Goal: Transaction & Acquisition: Purchase product/service

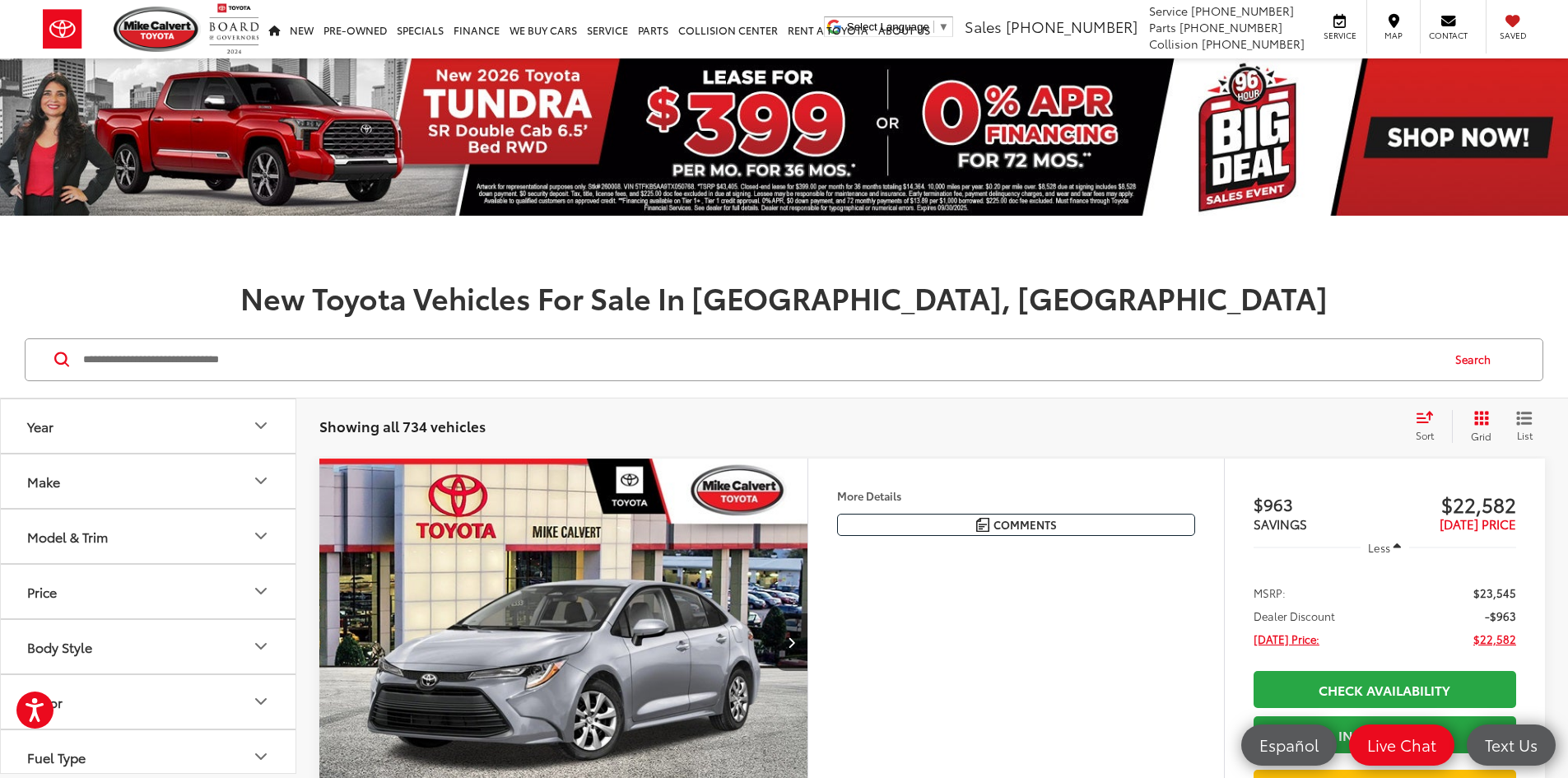
click at [189, 354] on input "Search by Make, Model, or Keyword" at bounding box center [761, 360] width 1358 height 40
click at [124, 479] on button "Make" at bounding box center [149, 481] width 296 height 53
click at [105, 478] on label "Toyota (734)" at bounding box center [74, 470] width 66 height 66
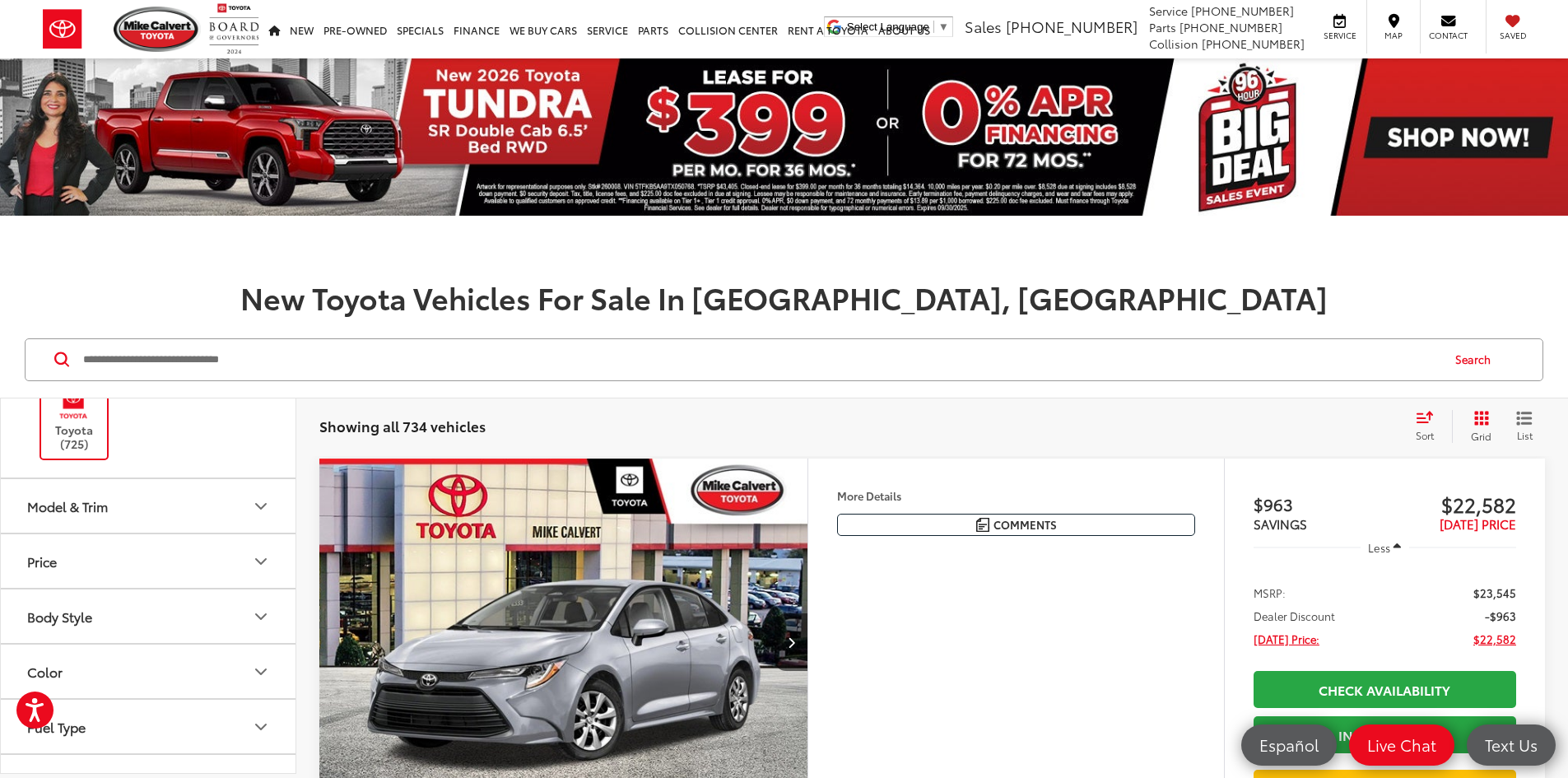
scroll to position [165, 0]
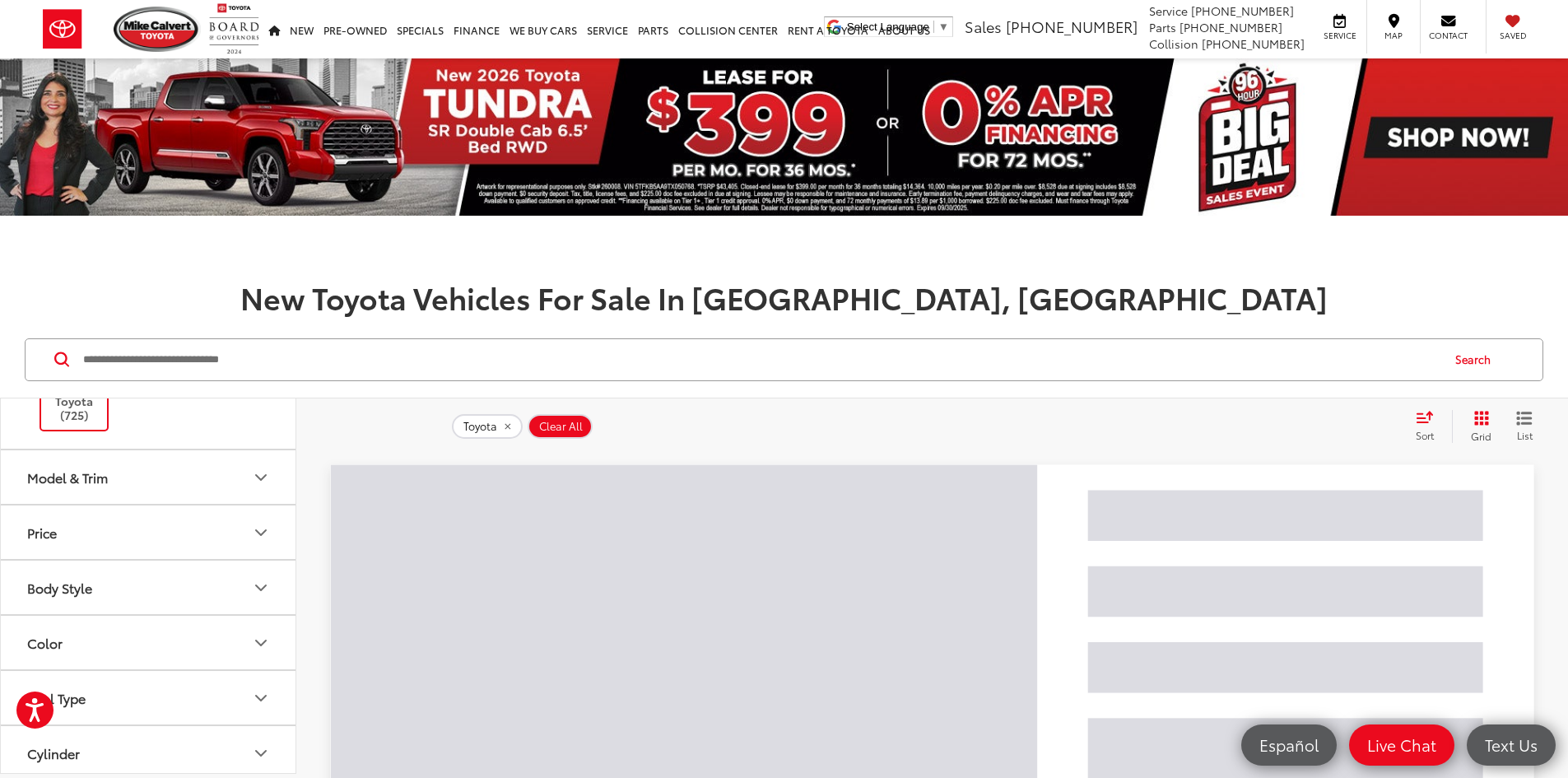
click at [146, 489] on button "Model & Trim" at bounding box center [149, 477] width 296 height 53
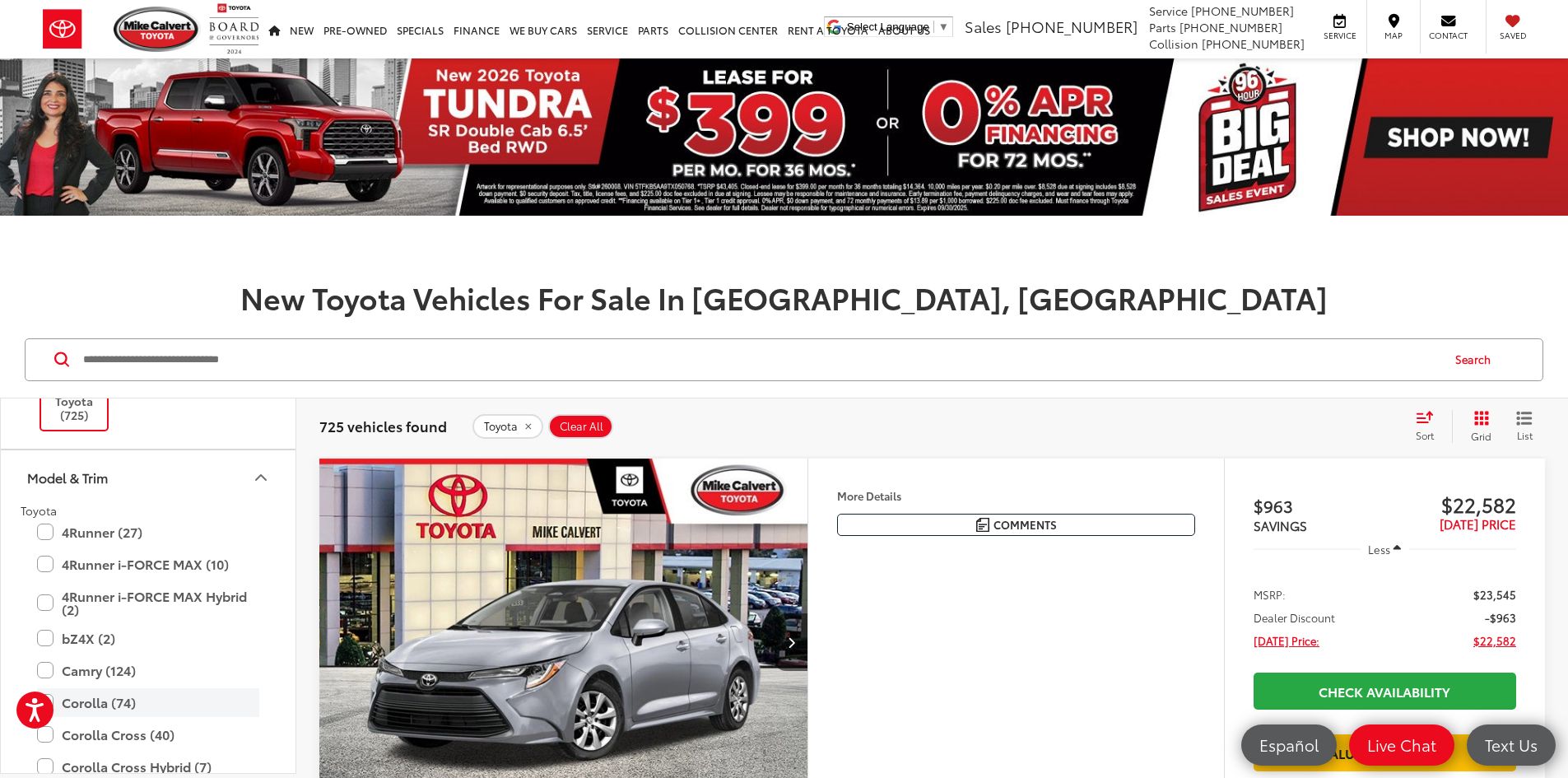
scroll to position [329, 0]
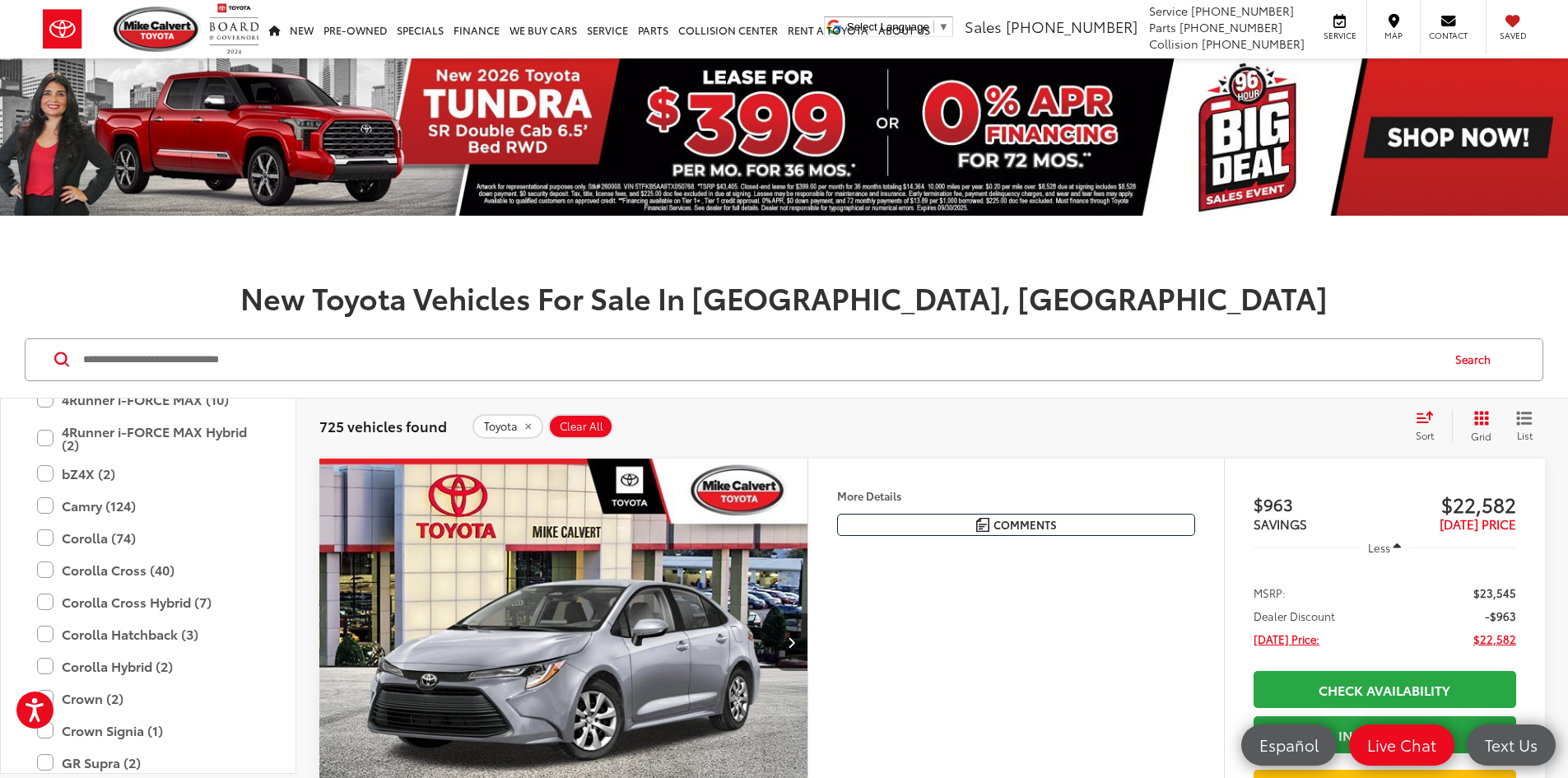
click at [1243, 325] on div "Search" at bounding box center [784, 360] width 1568 height 76
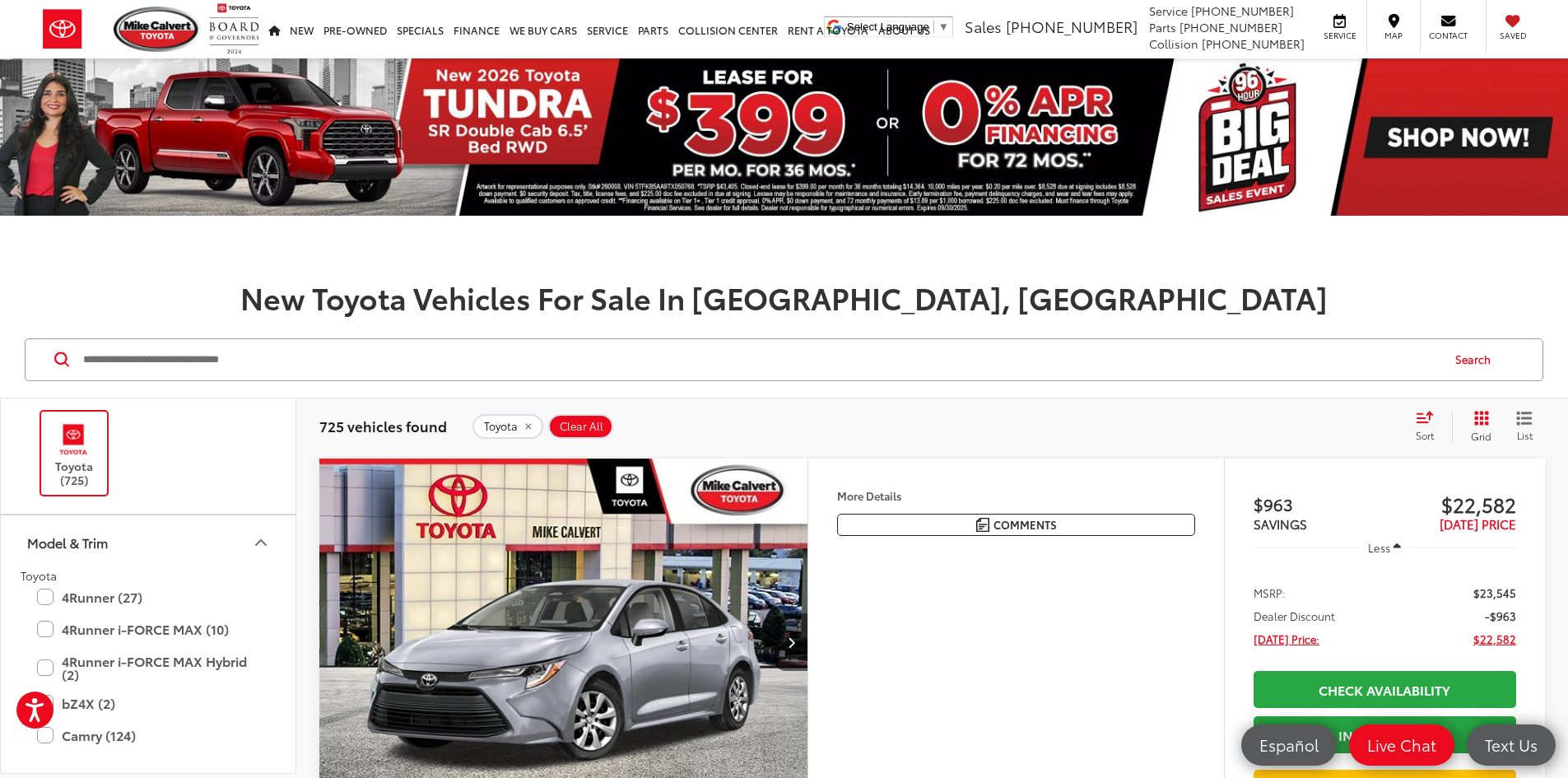
scroll to position [73, 0]
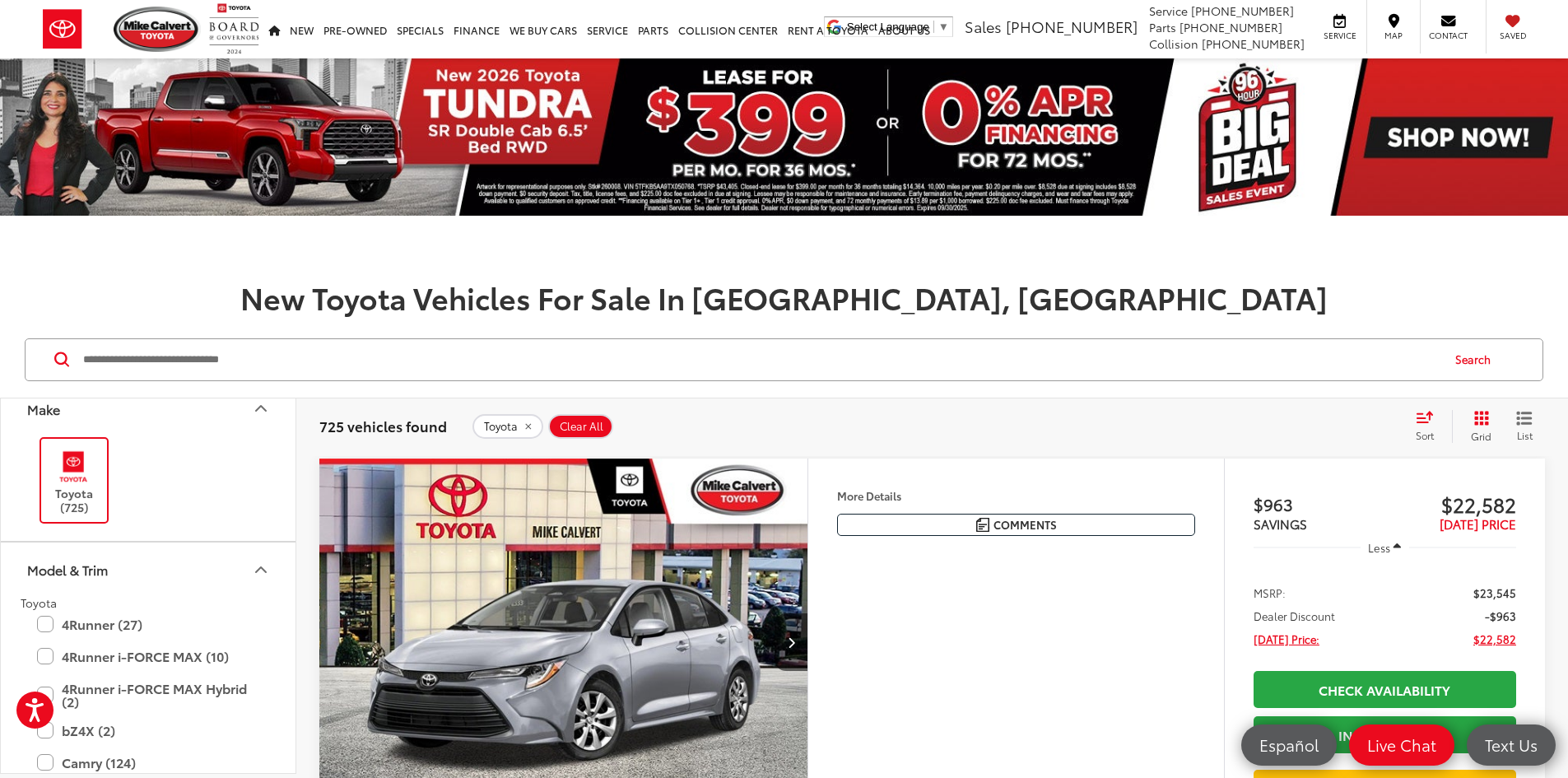
click at [140, 568] on button "Model & Trim" at bounding box center [149, 569] width 296 height 53
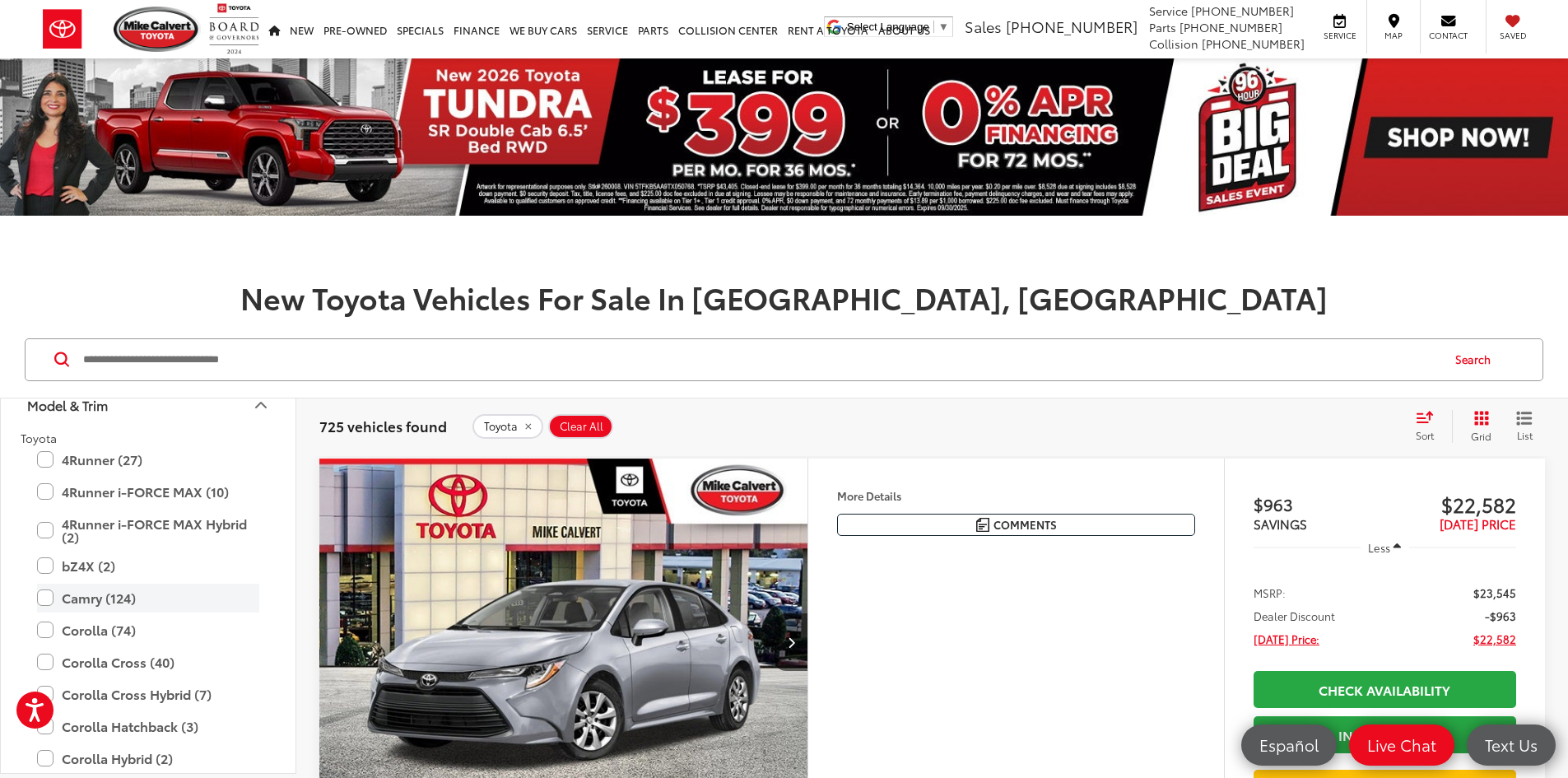
click at [53, 602] on label "Camry (124)" at bounding box center [148, 597] width 222 height 29
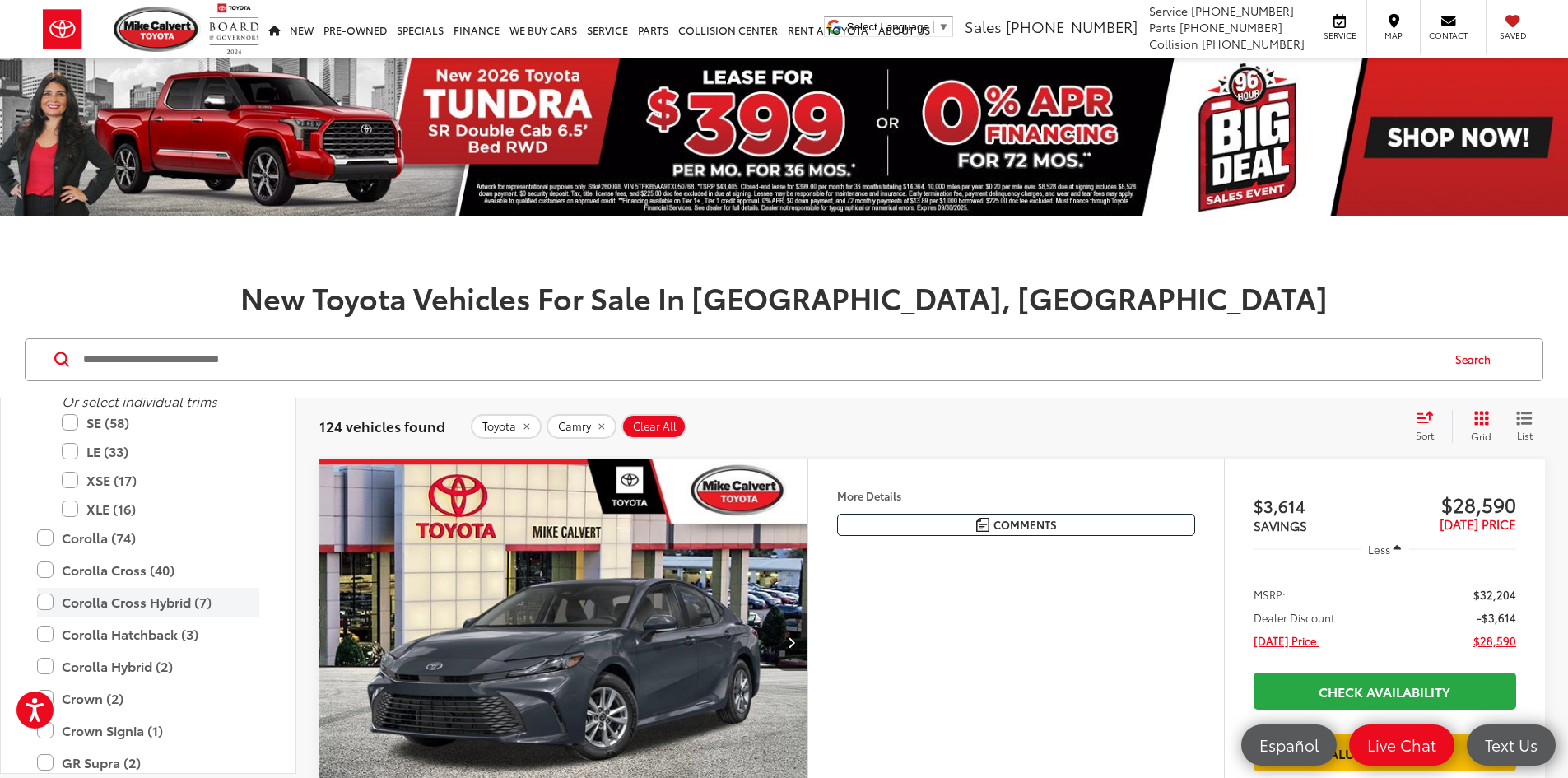
scroll to position [474, 0]
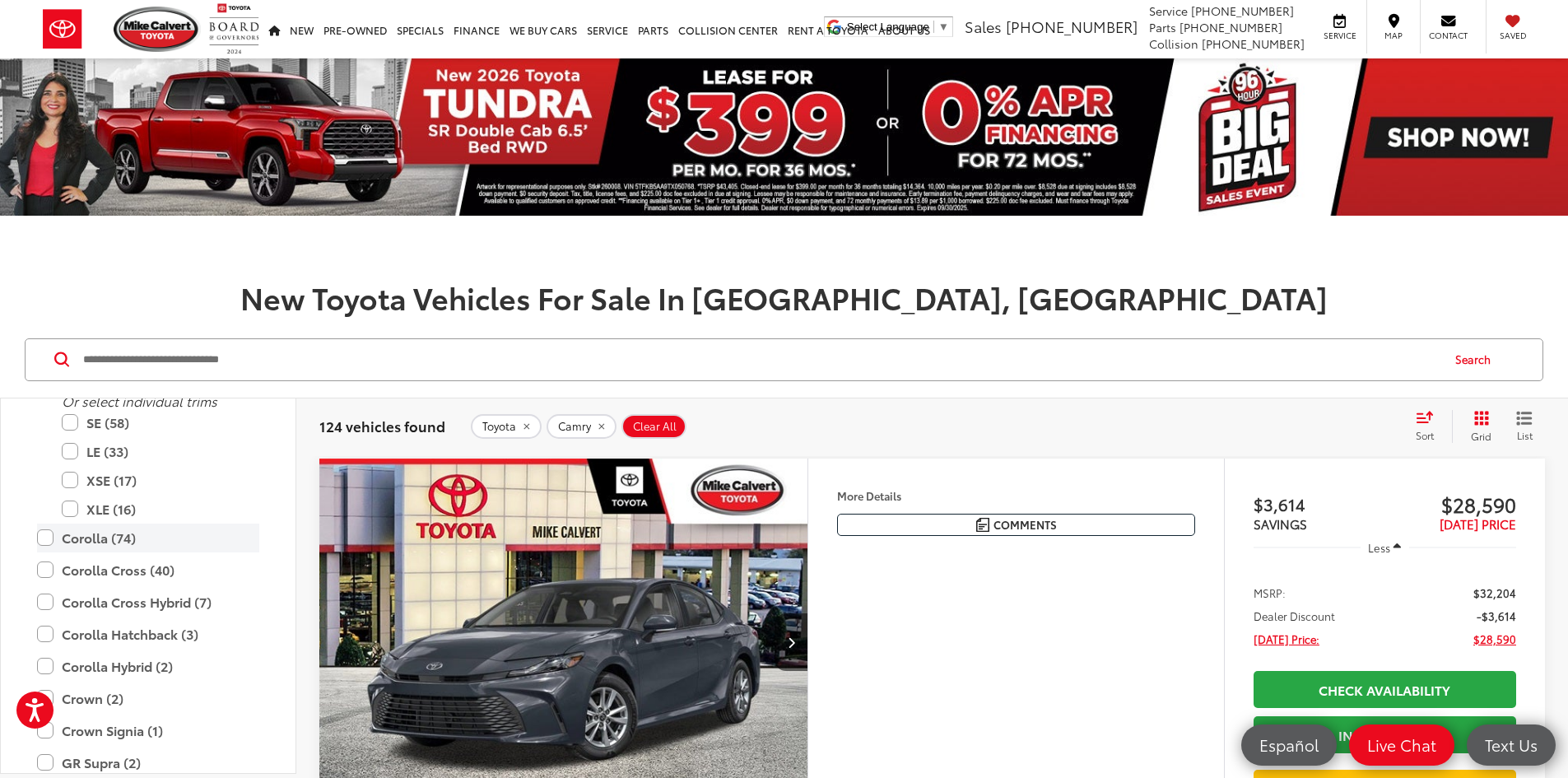
click at [49, 546] on label "Corolla (74)" at bounding box center [148, 538] width 222 height 29
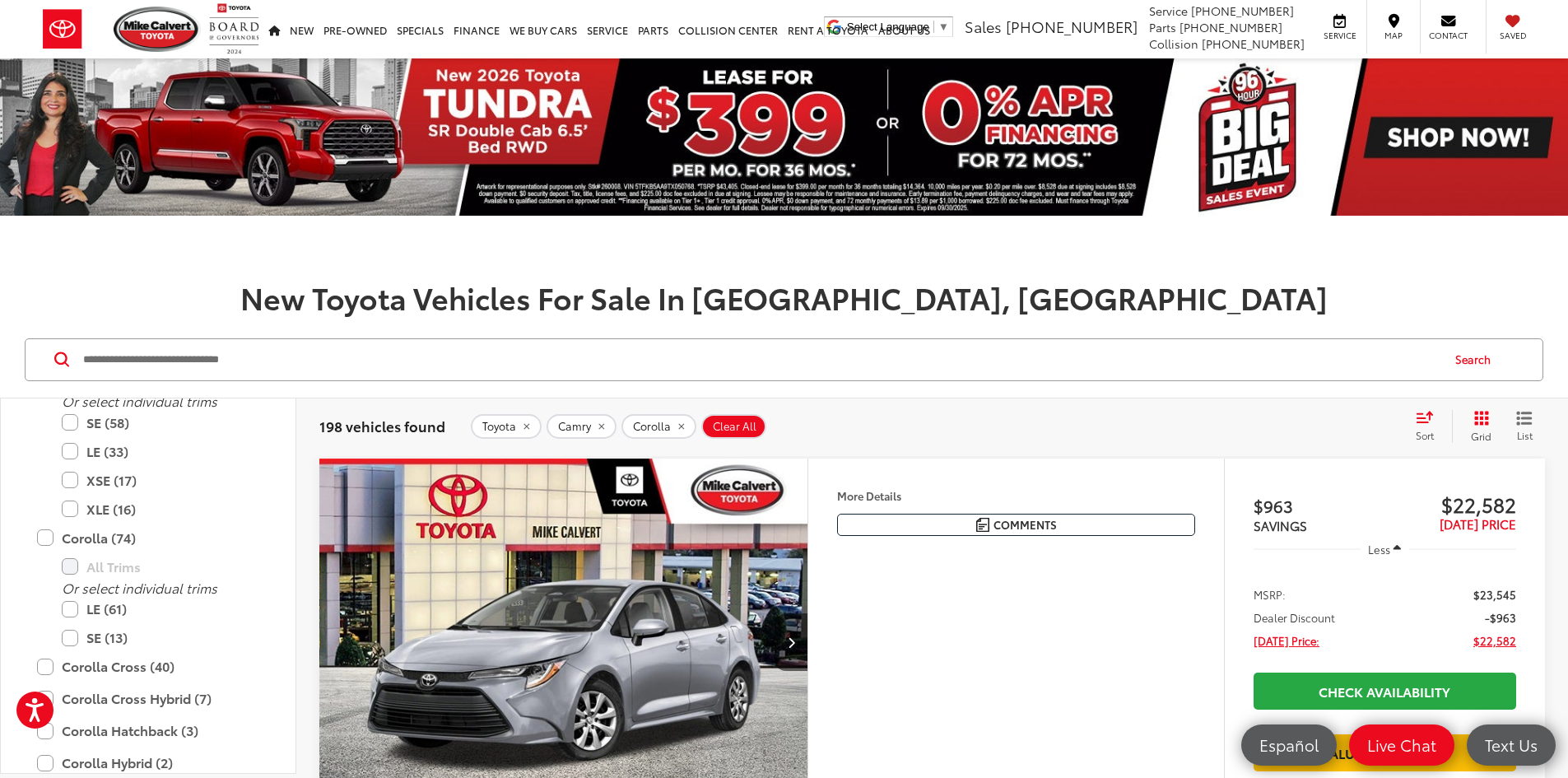
click at [1150, 258] on h1 at bounding box center [784, 248] width 1568 height 33
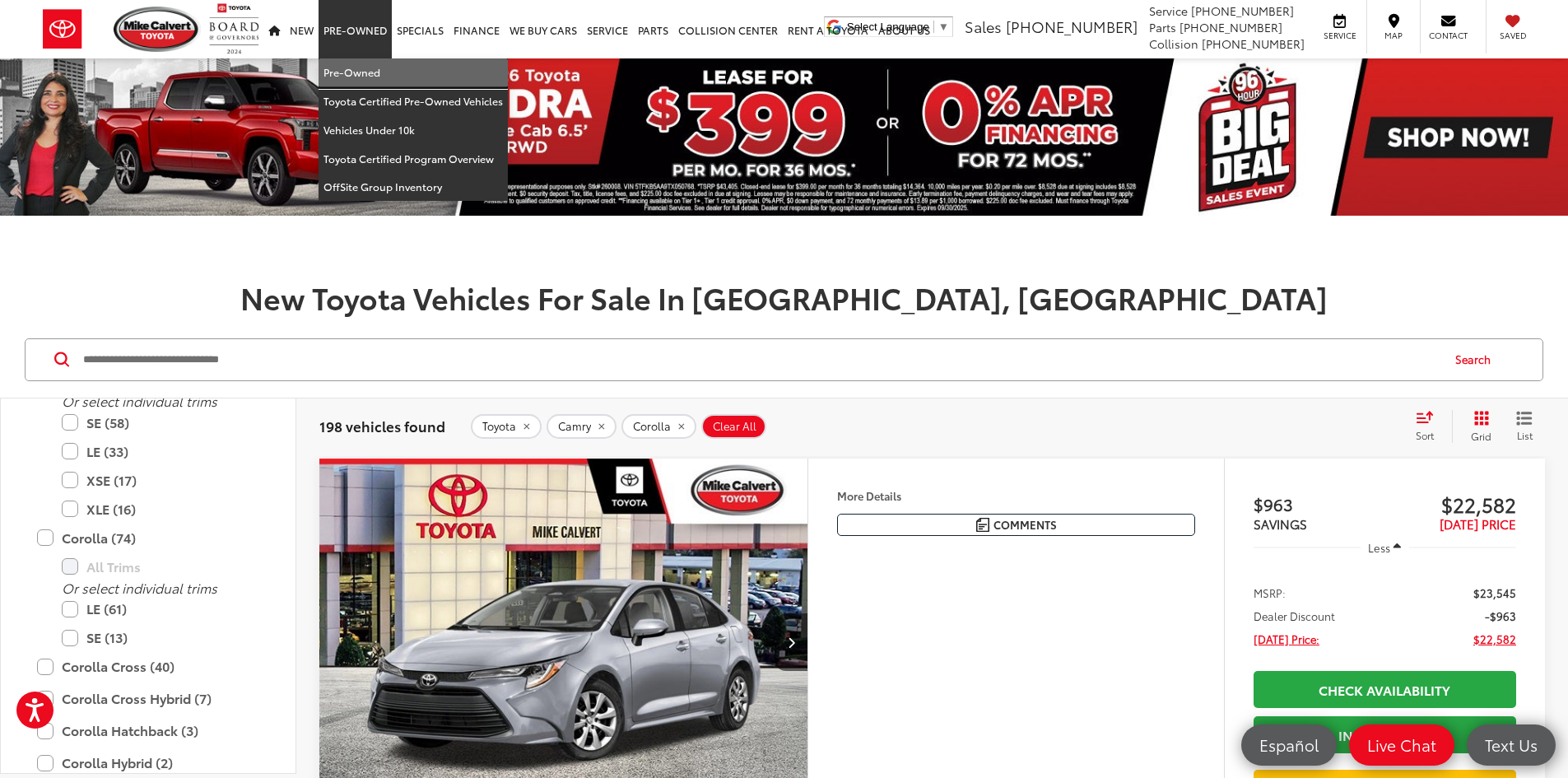
click at [353, 75] on link "Pre-Owned" at bounding box center [413, 73] width 190 height 29
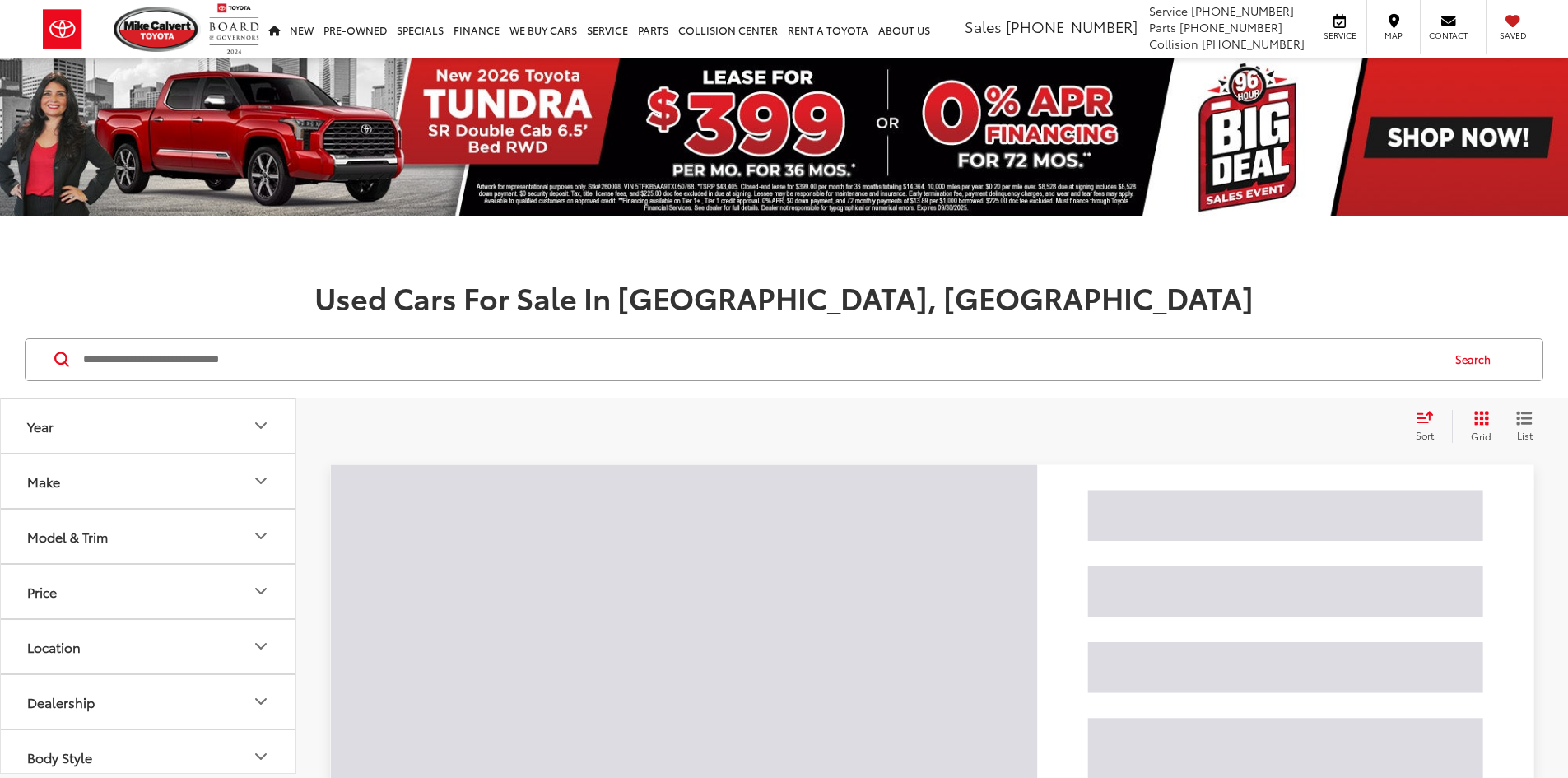
click at [189, 494] on button "Make" at bounding box center [149, 481] width 296 height 53
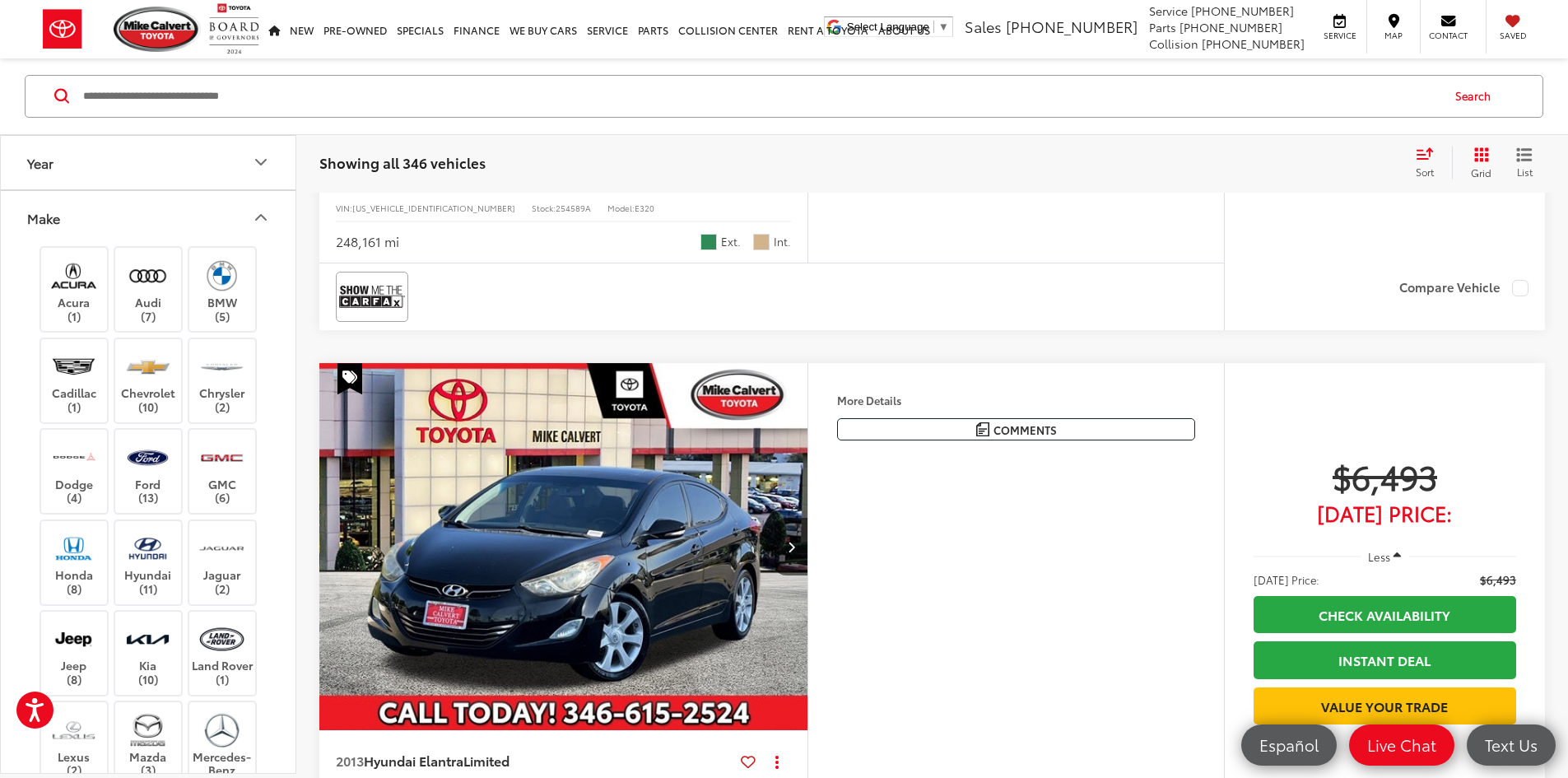
scroll to position [1728, 0]
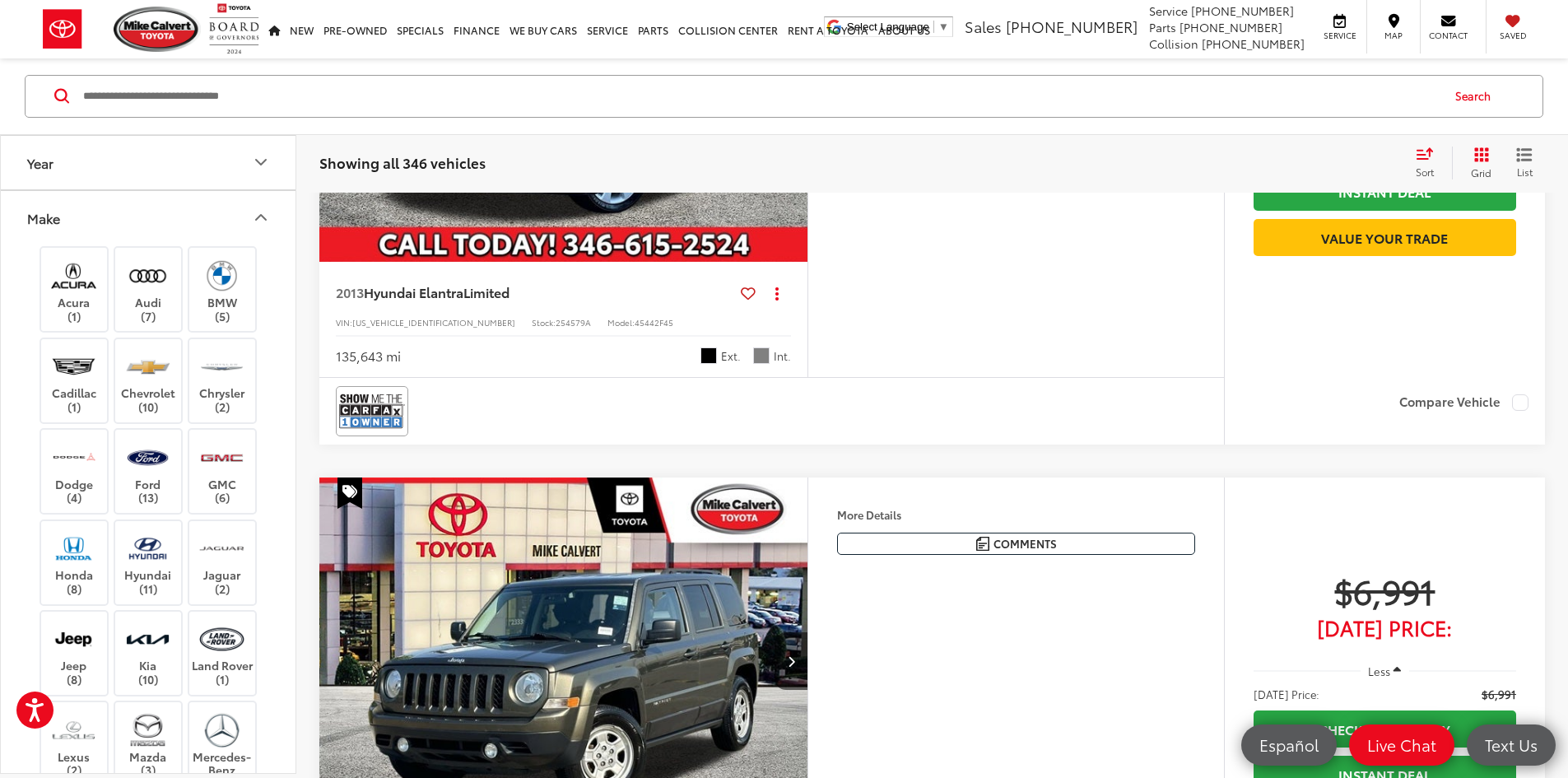
click at [807, 107] on button "Next image" at bounding box center [791, 78] width 33 height 58
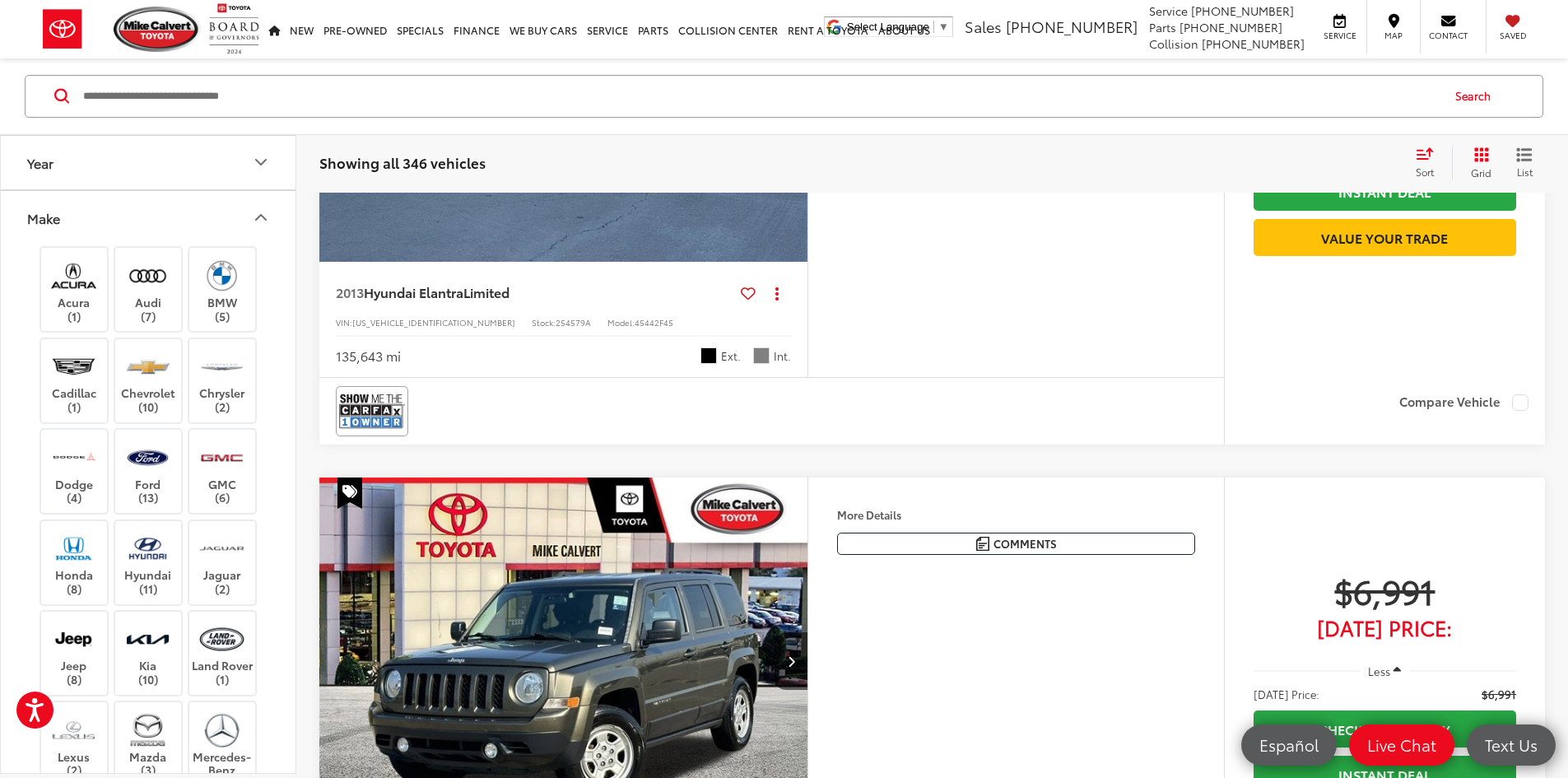
click at [807, 107] on button "Next image" at bounding box center [791, 78] width 33 height 58
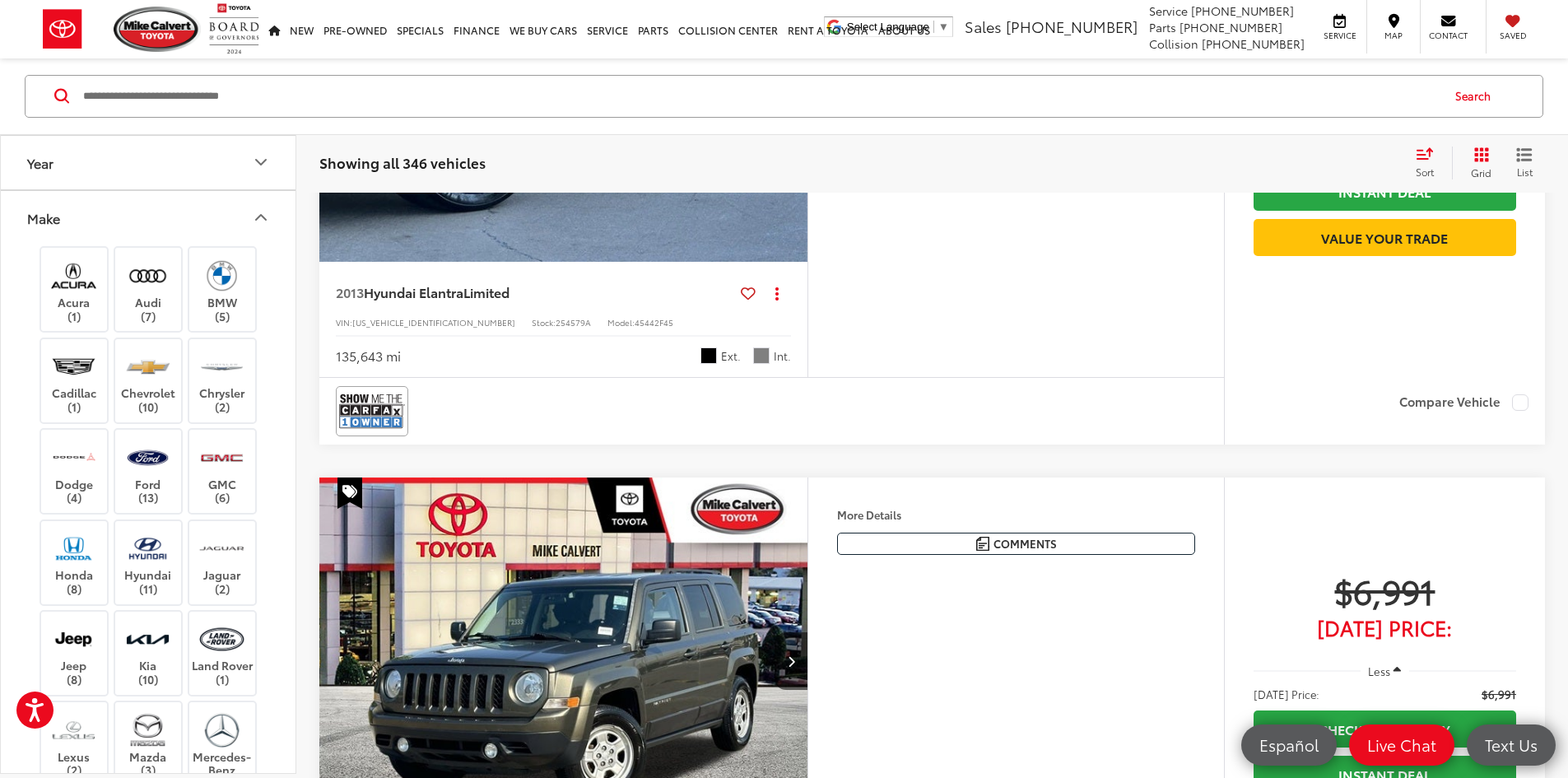
scroll to position [1645, 0]
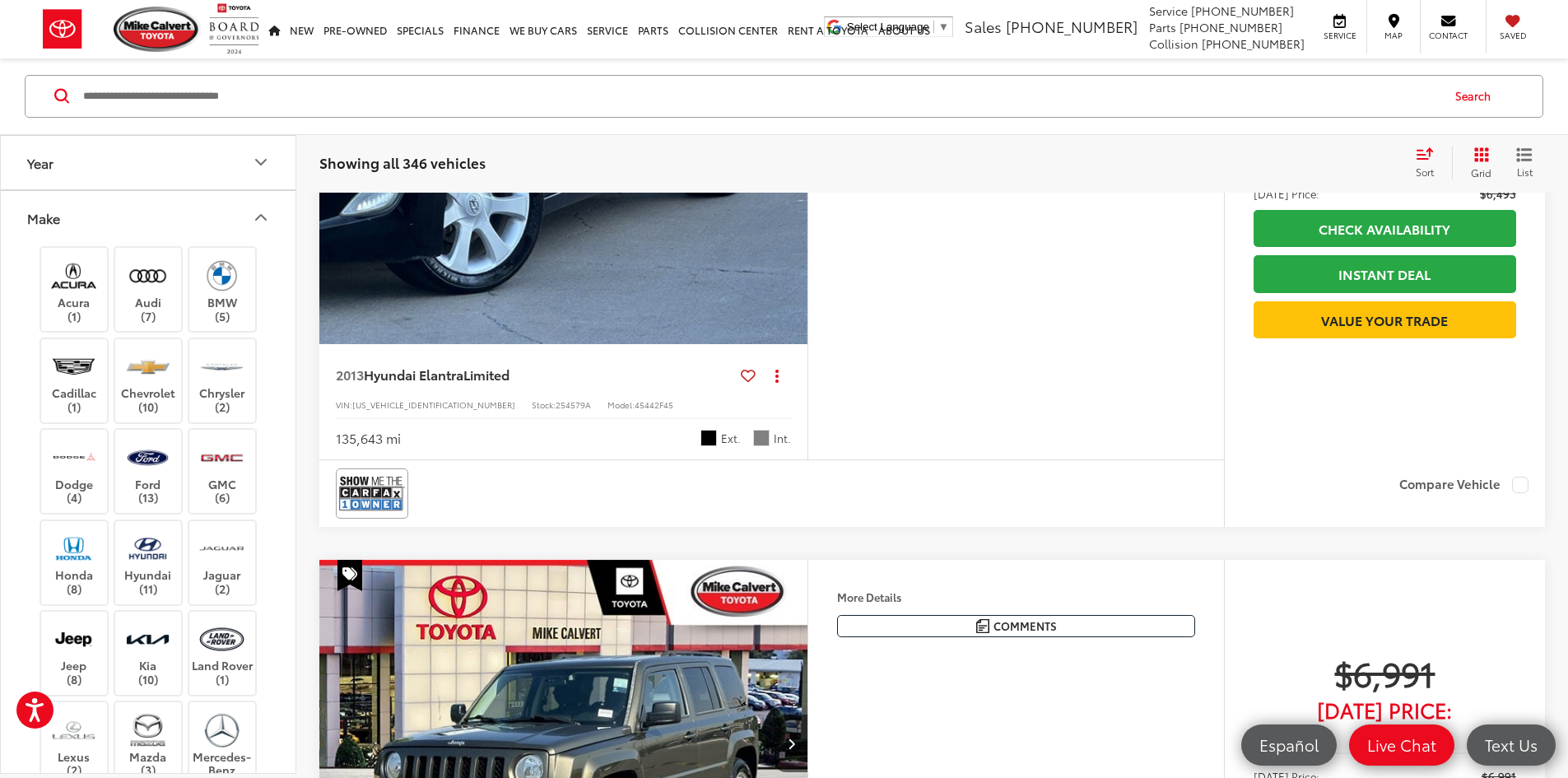
click at [795, 167] on icon "Next image" at bounding box center [792, 160] width 7 height 12
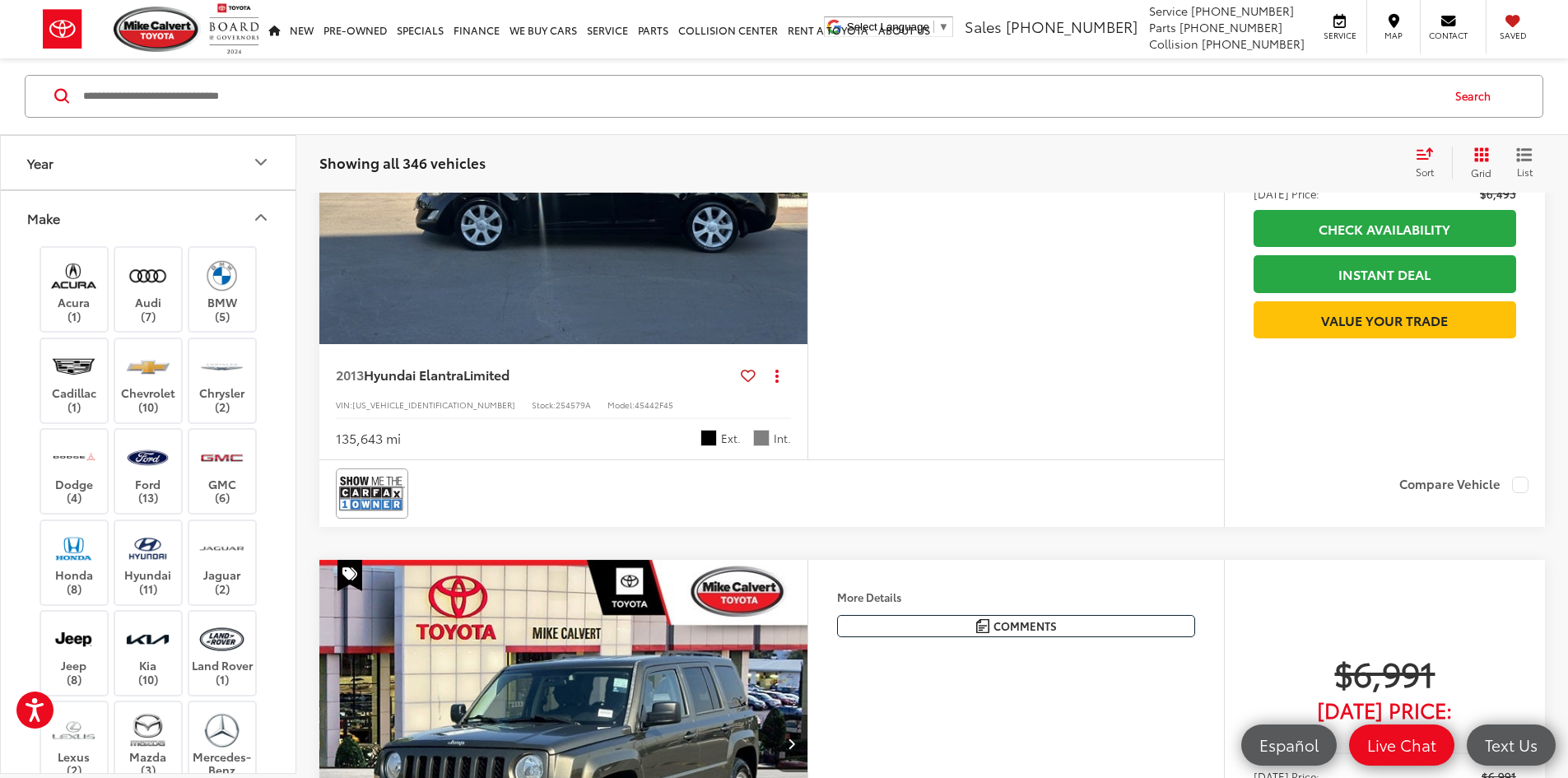
click at [795, 167] on icon "Next image" at bounding box center [792, 160] width 7 height 12
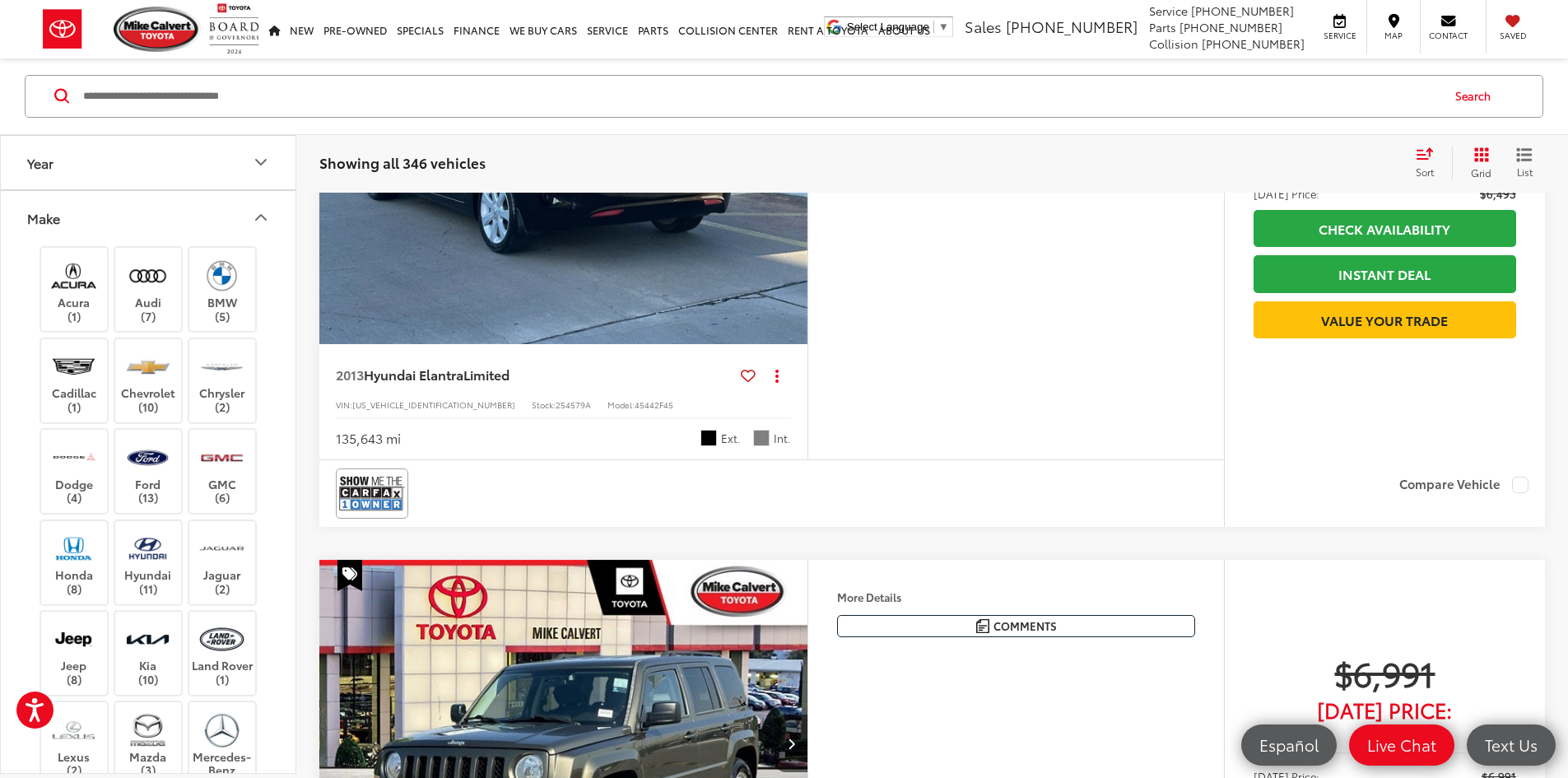
scroll to position [0, 2496]
click at [795, 167] on icon "Next image" at bounding box center [792, 160] width 7 height 12
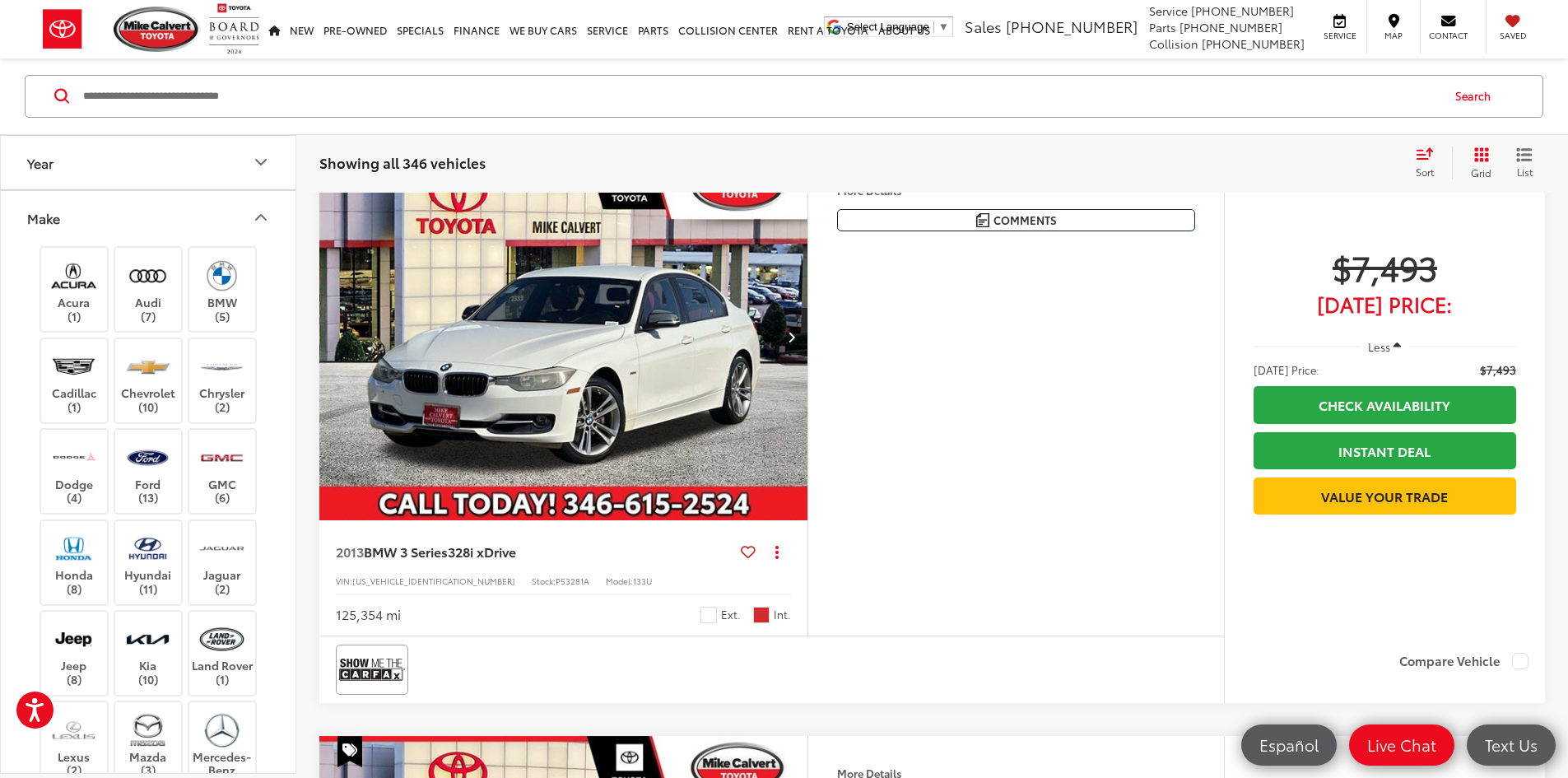
scroll to position [3703, 0]
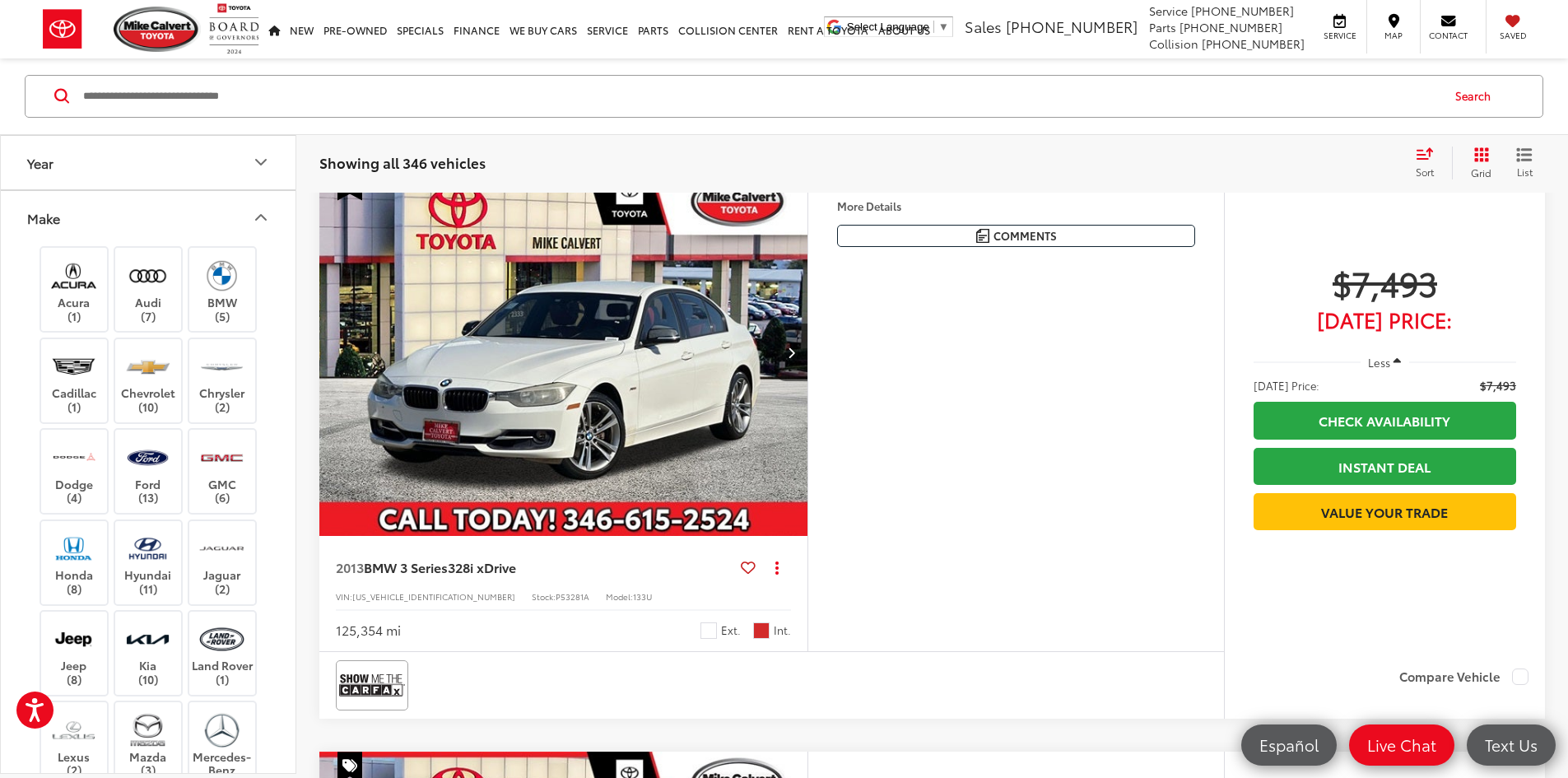
drag, startPoint x: 399, startPoint y: 612, endPoint x: 353, endPoint y: 602, distance: 47.1
click at [346, 58] on div "211,849 mi Ext. Int." at bounding box center [564, 43] width 456 height 30
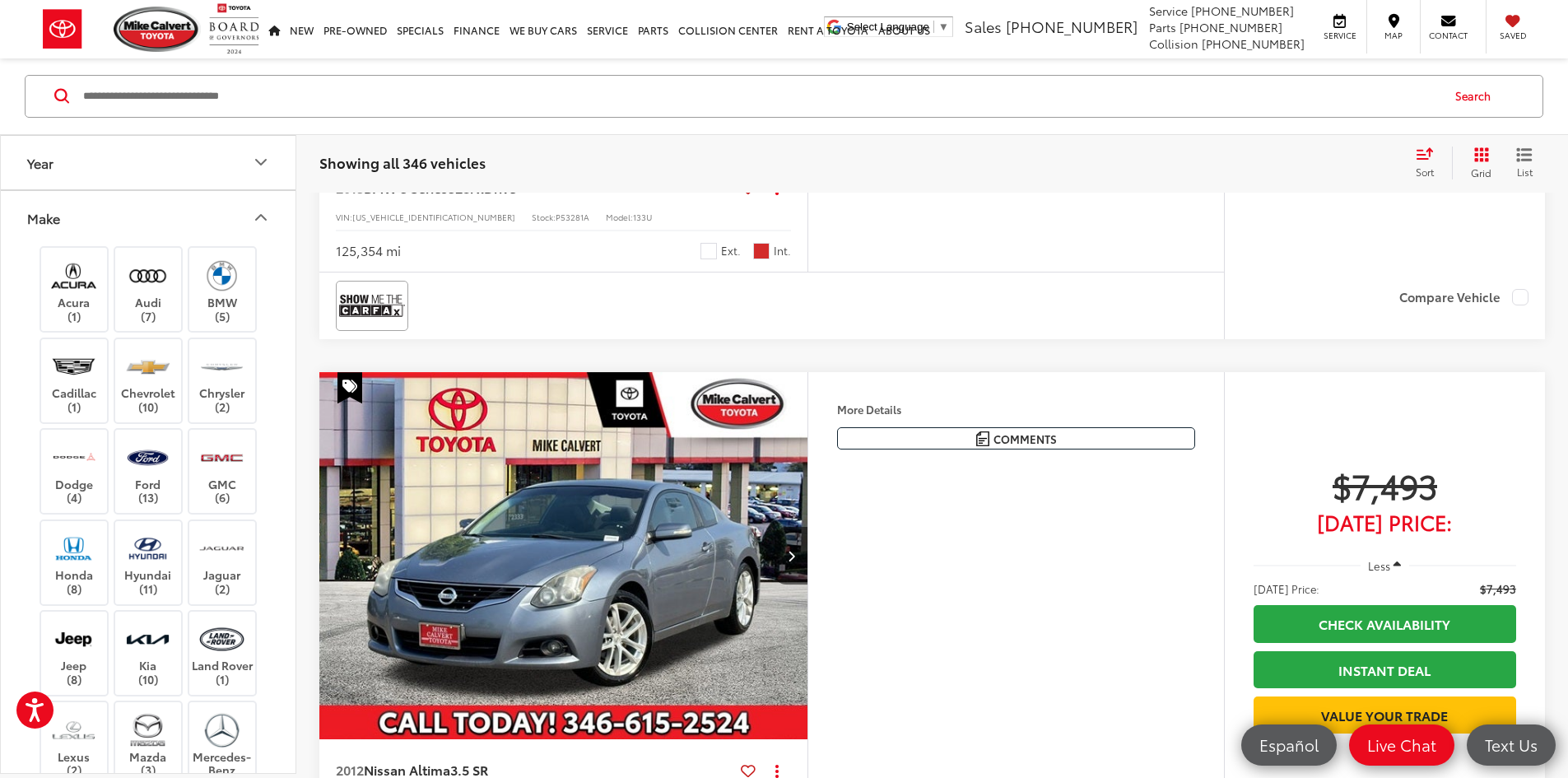
scroll to position [4279, 0]
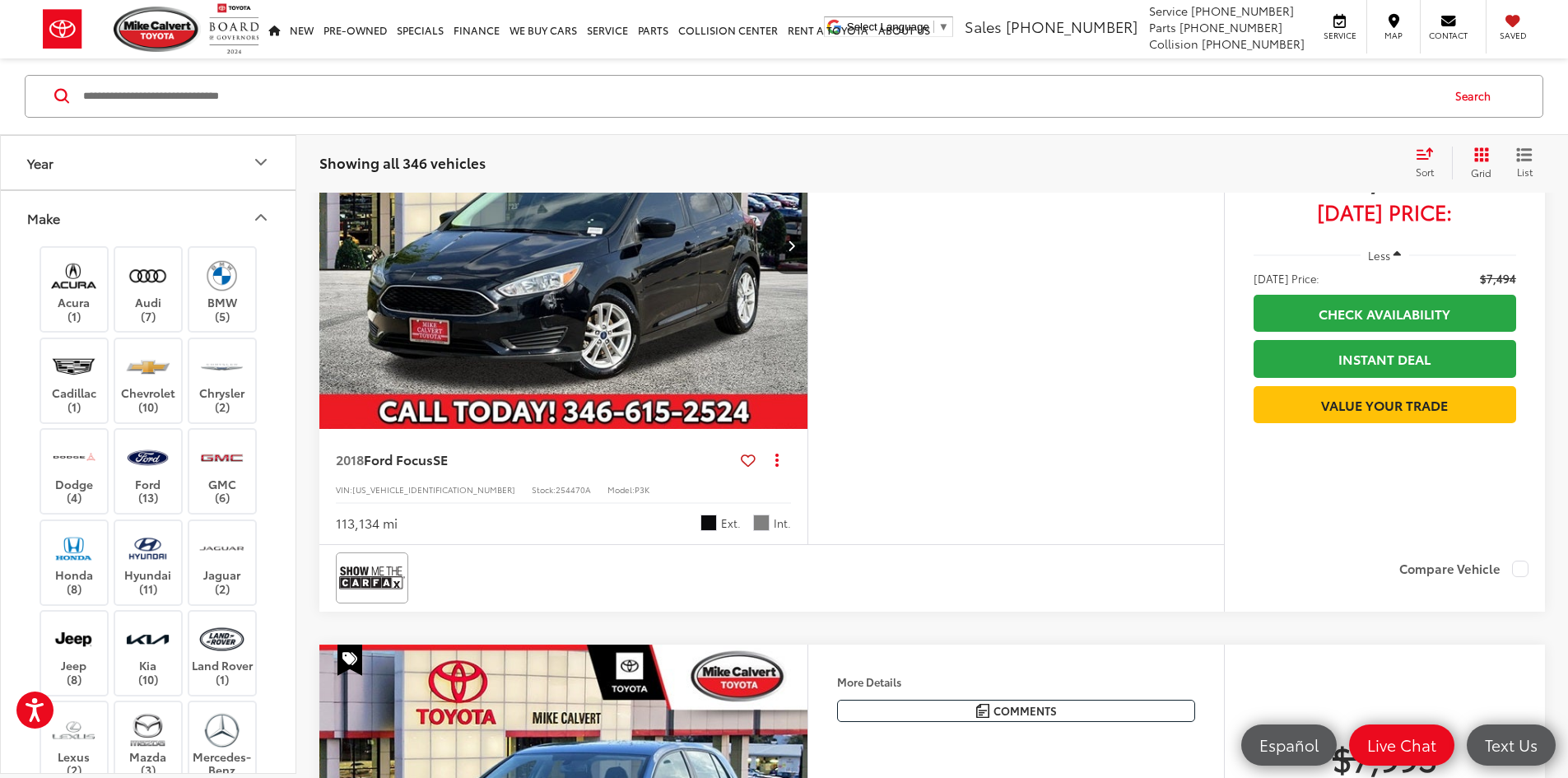
scroll to position [4937, 0]
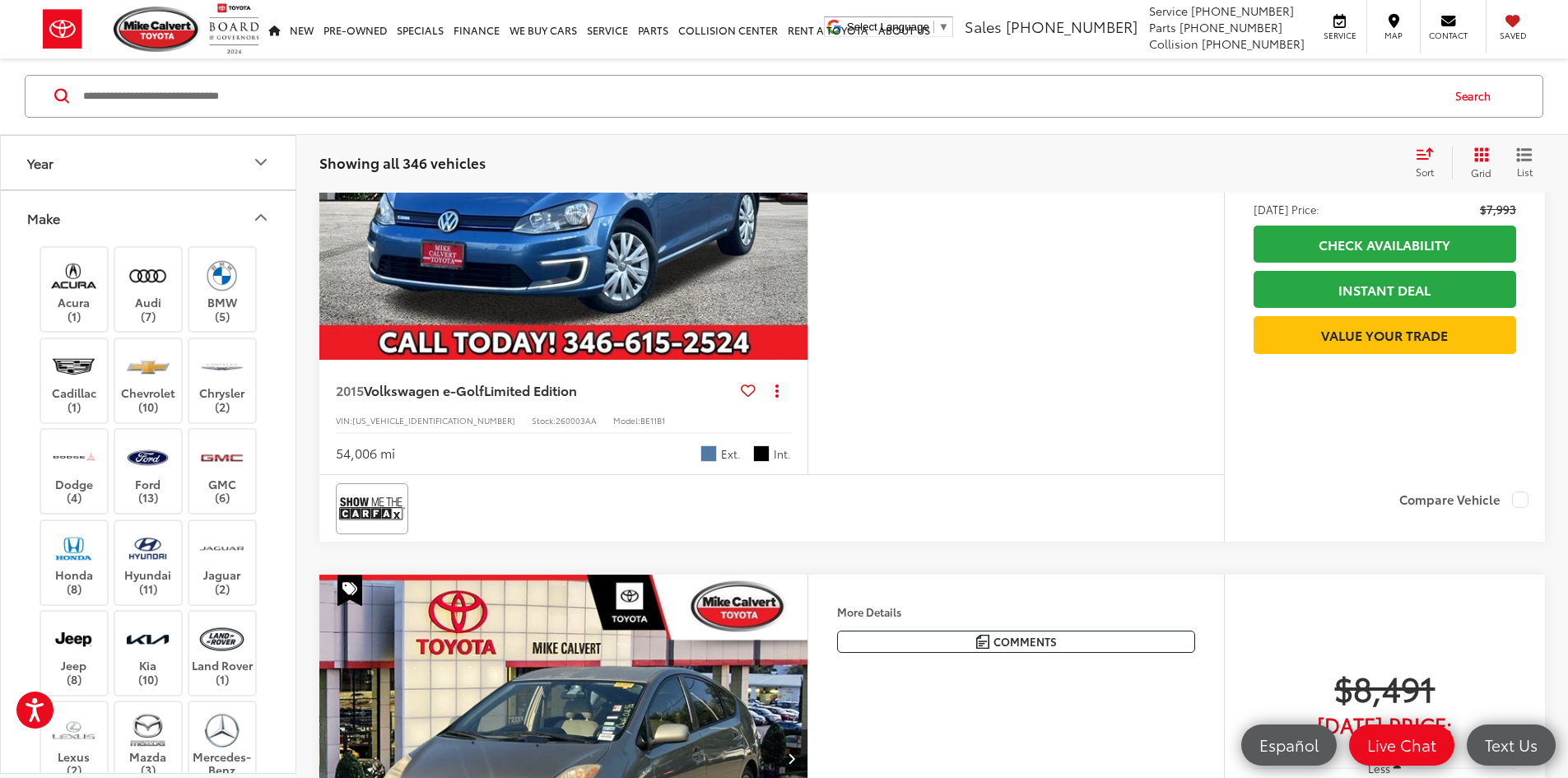
scroll to position [5677, 0]
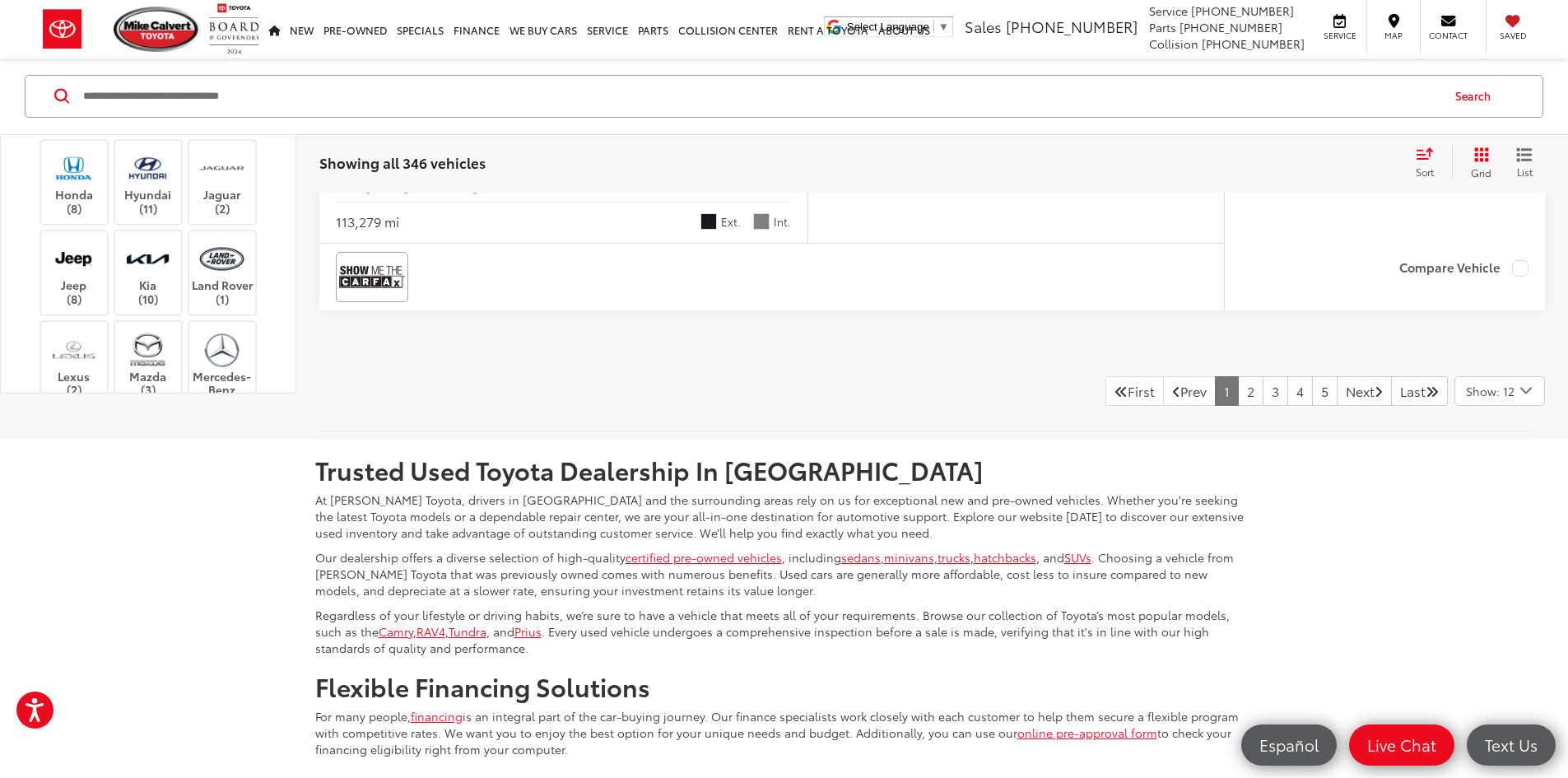
scroll to position [6994, 0]
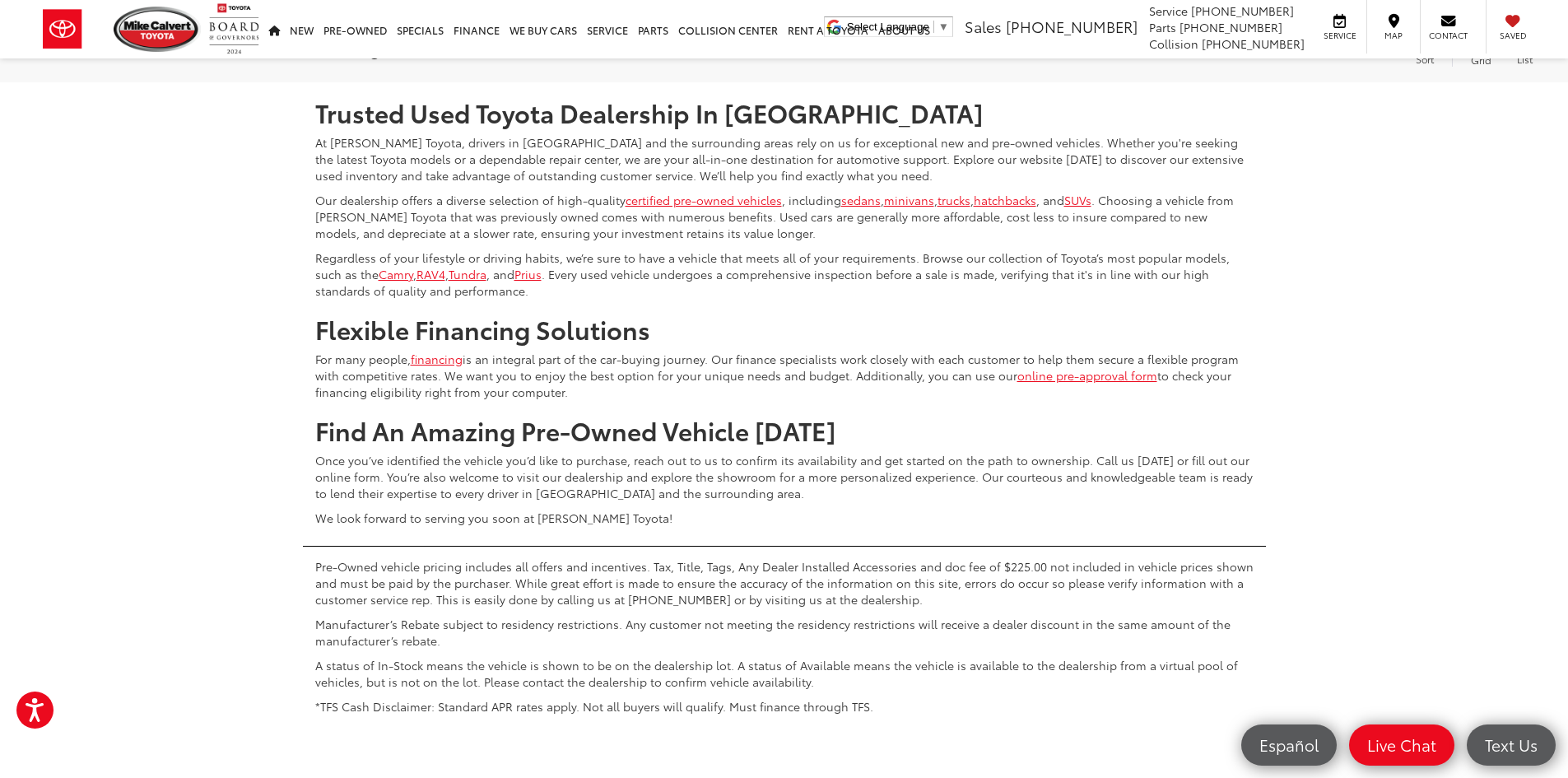
scroll to position [7652, 0]
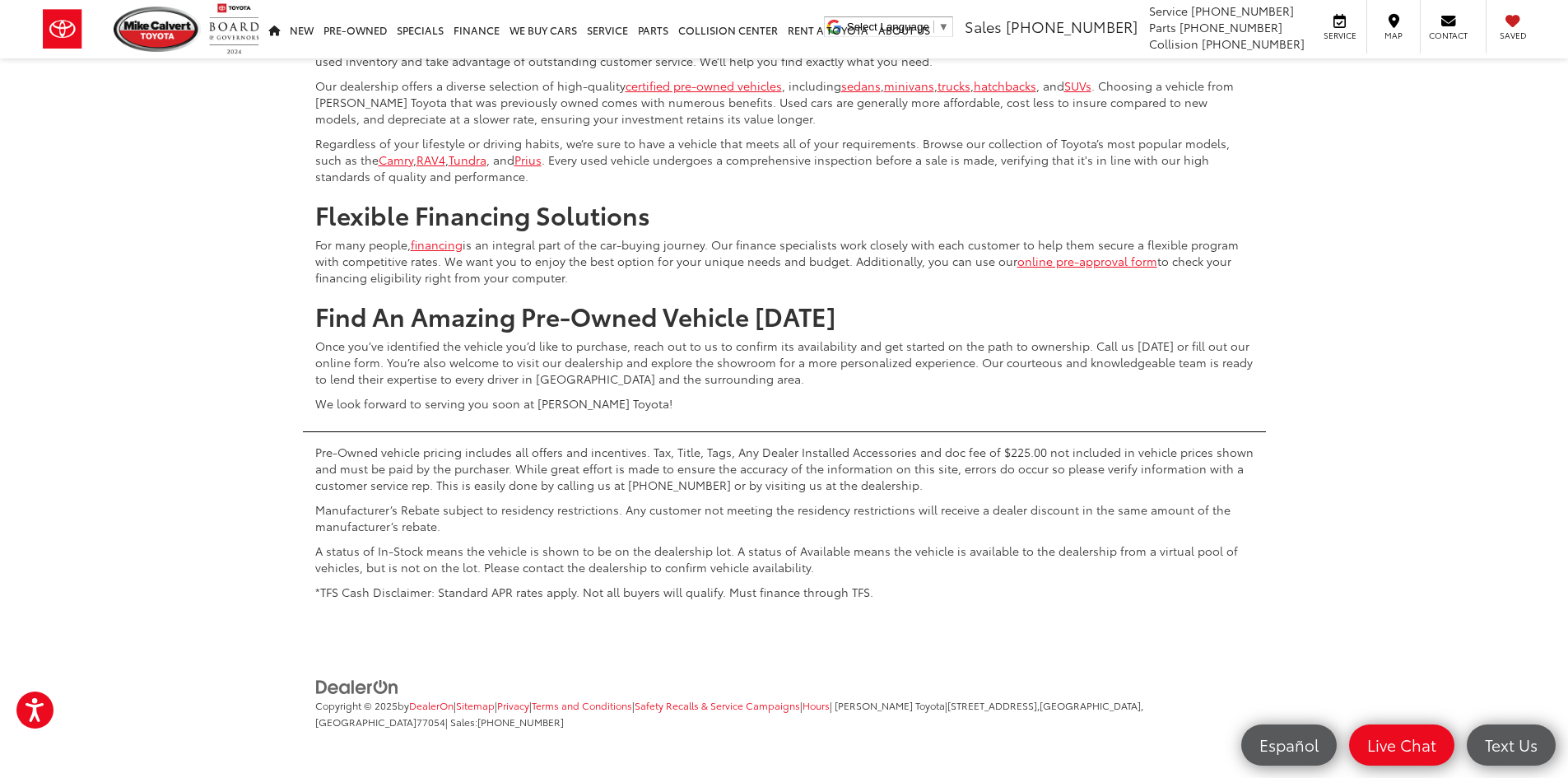
scroll to position [8228, 0]
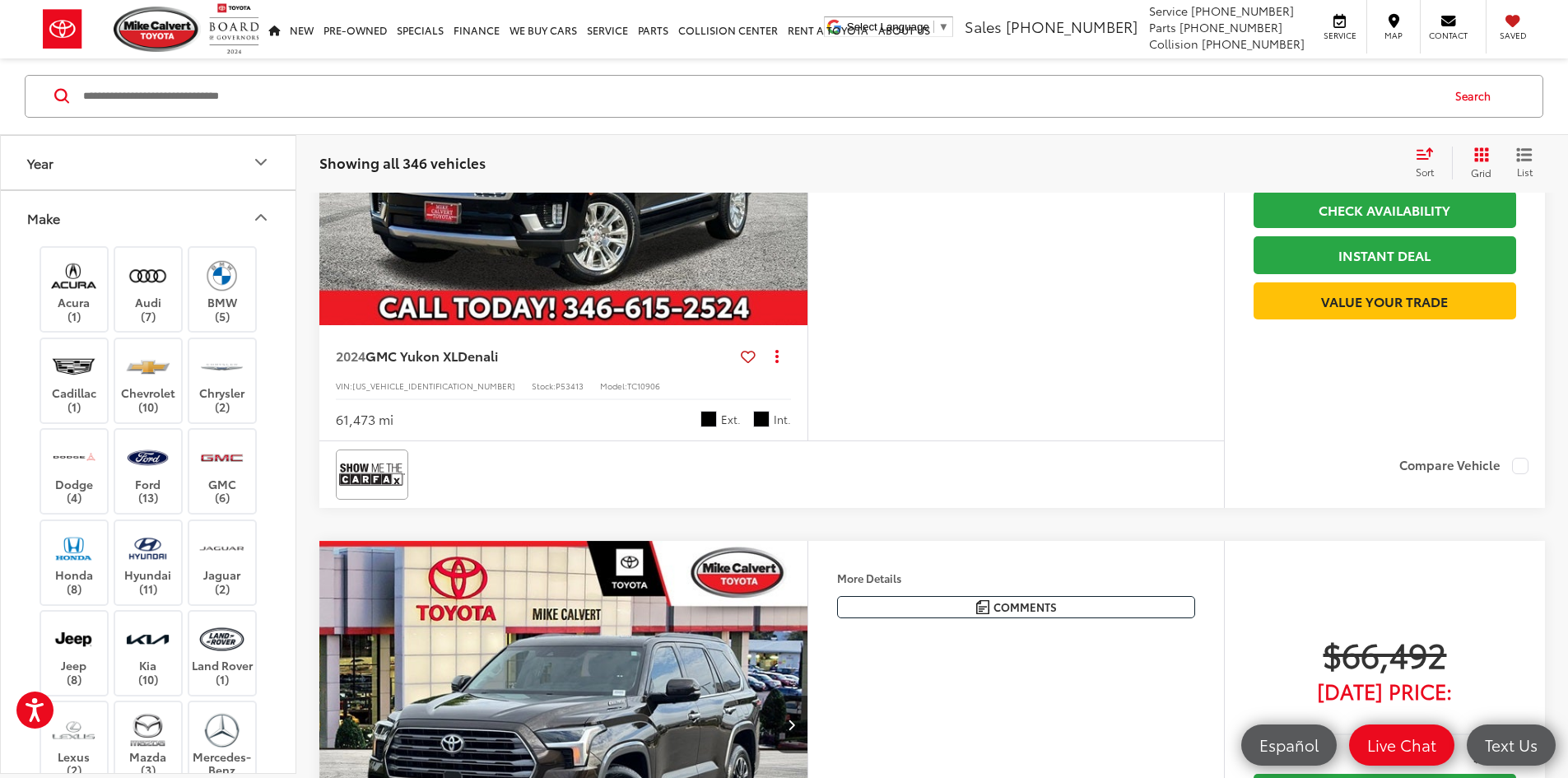
scroll to position [7405, 0]
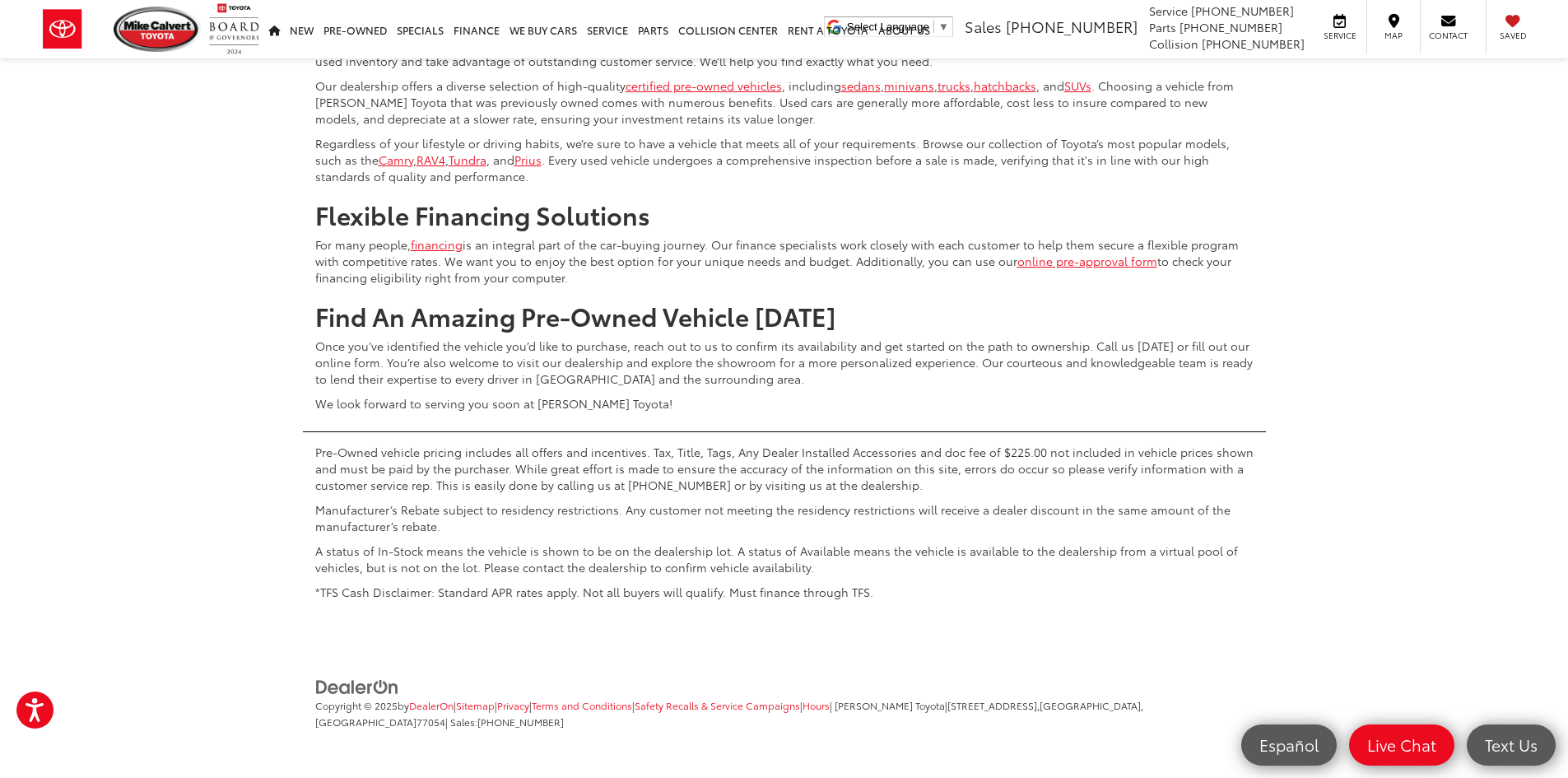
drag, startPoint x: 1176, startPoint y: 198, endPoint x: 1157, endPoint y: 502, distance: 304.6
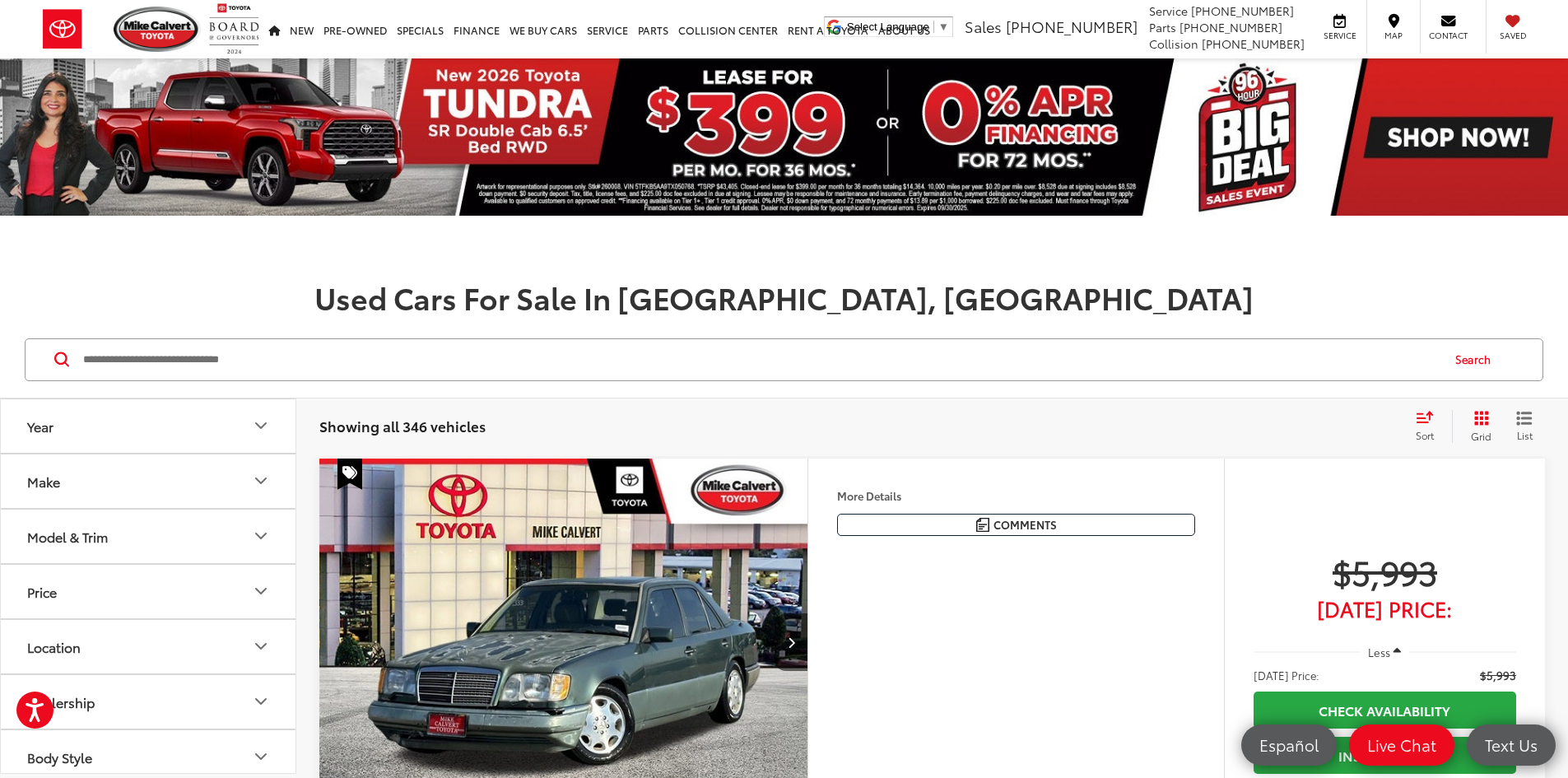
click at [205, 489] on button "Make" at bounding box center [149, 481] width 296 height 53
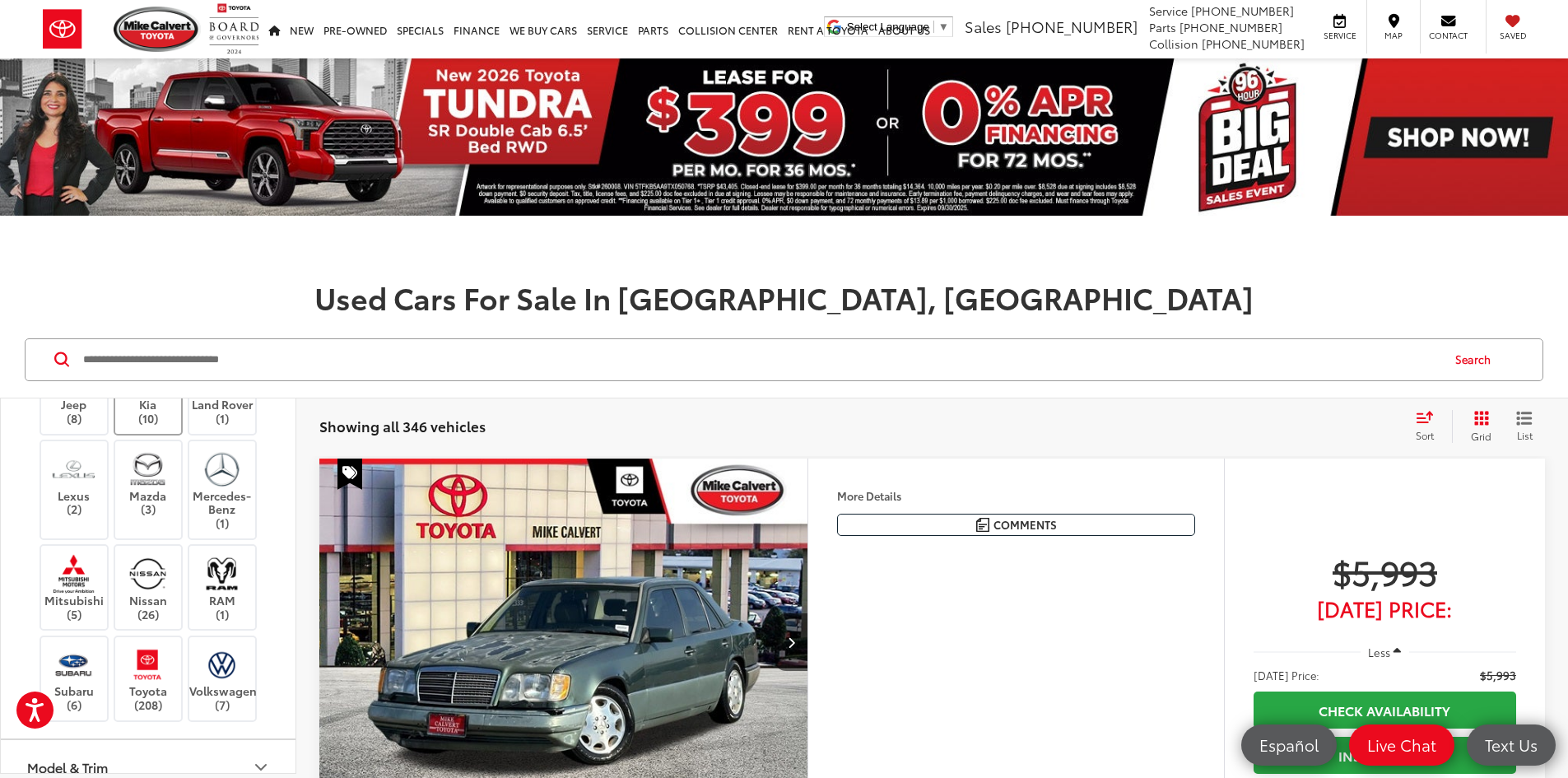
scroll to position [741, 0]
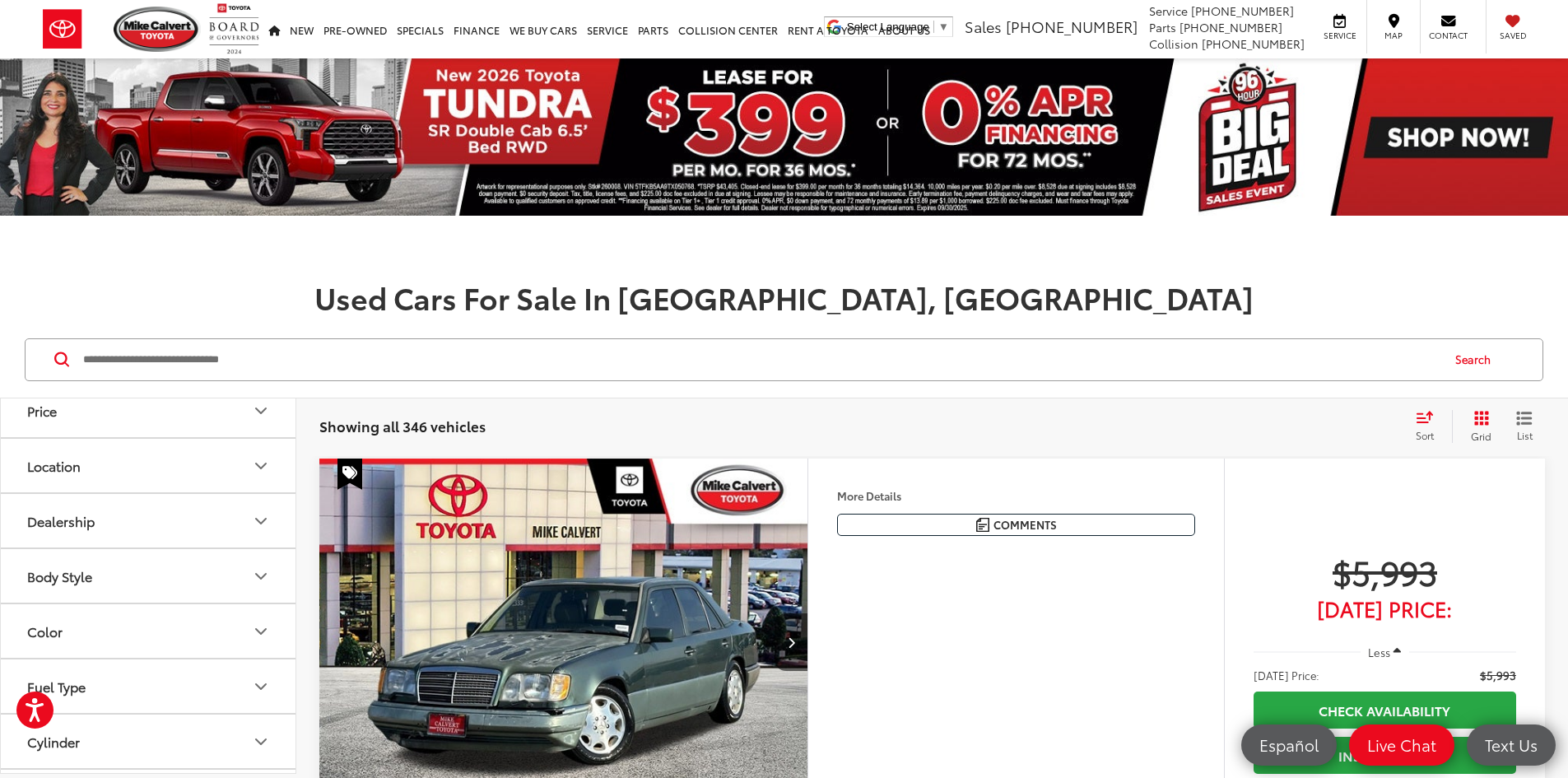
click at [140, 300] on label "Toyota (208)" at bounding box center [148, 267] width 66 height 66
click at [189, 348] on input "Search by Make, Model, or Keyword" at bounding box center [761, 360] width 1358 height 40
type input "*******"
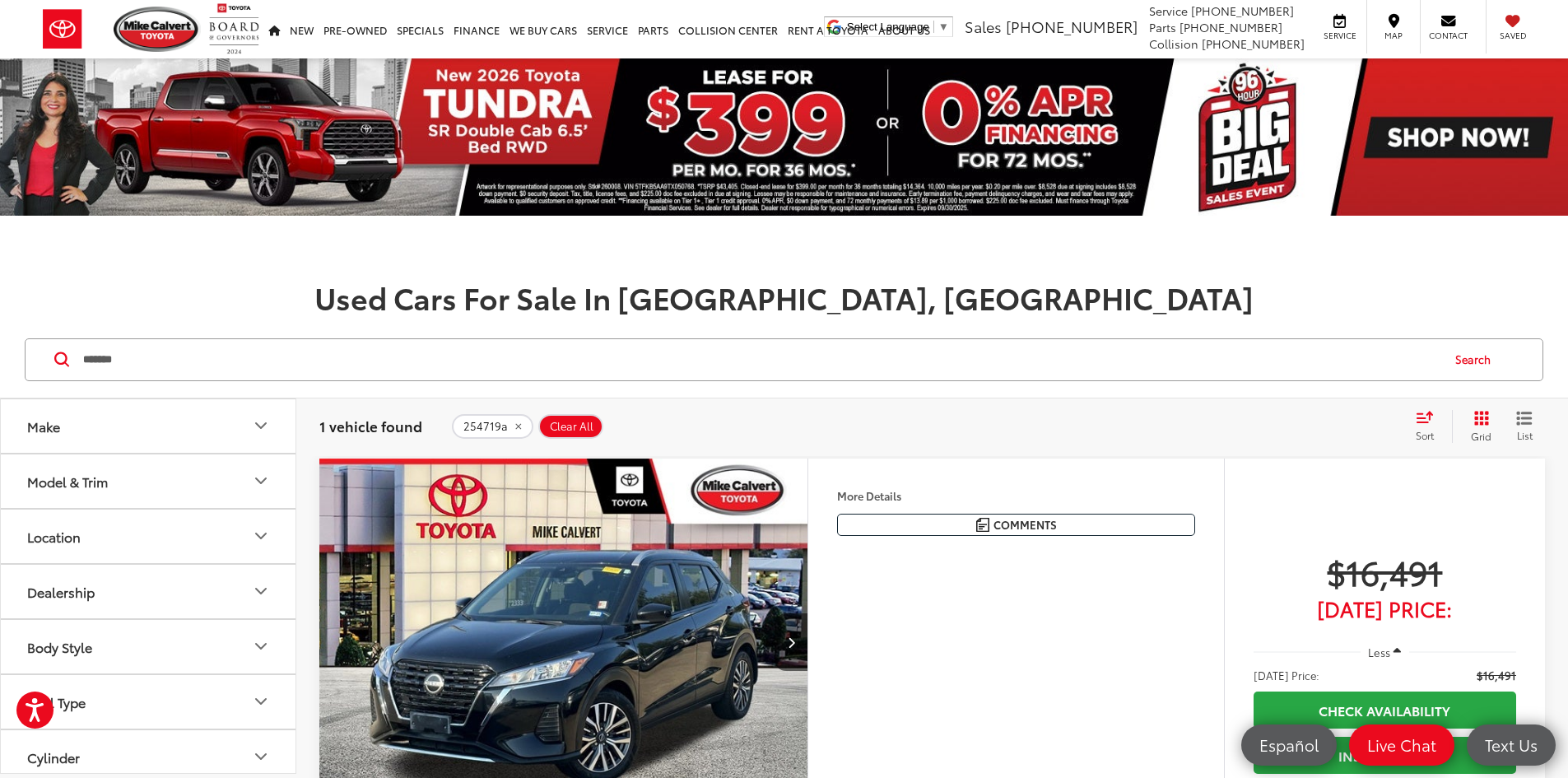
click at [308, 360] on input "*******" at bounding box center [761, 360] width 1358 height 40
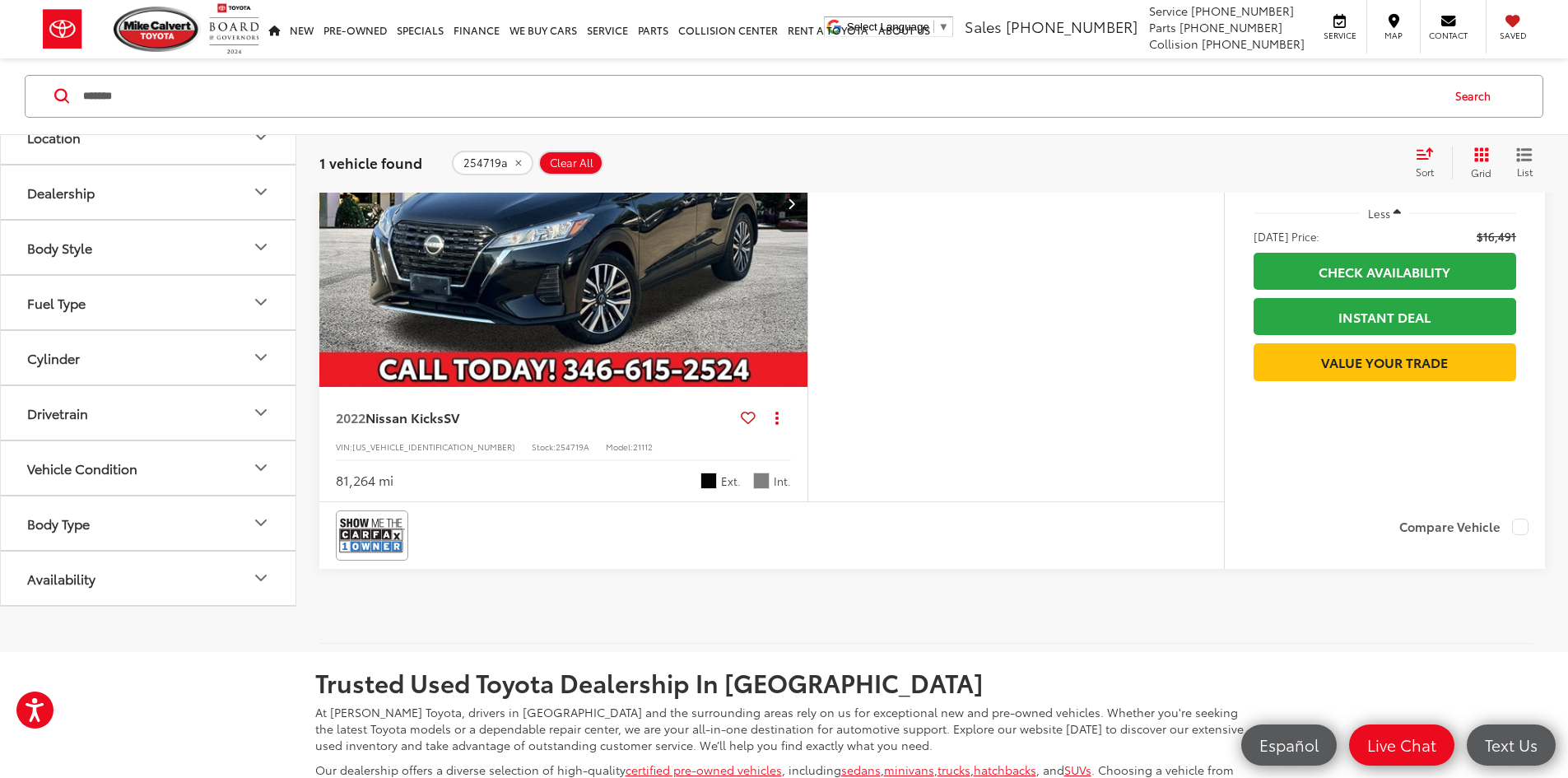
scroll to position [329, 0]
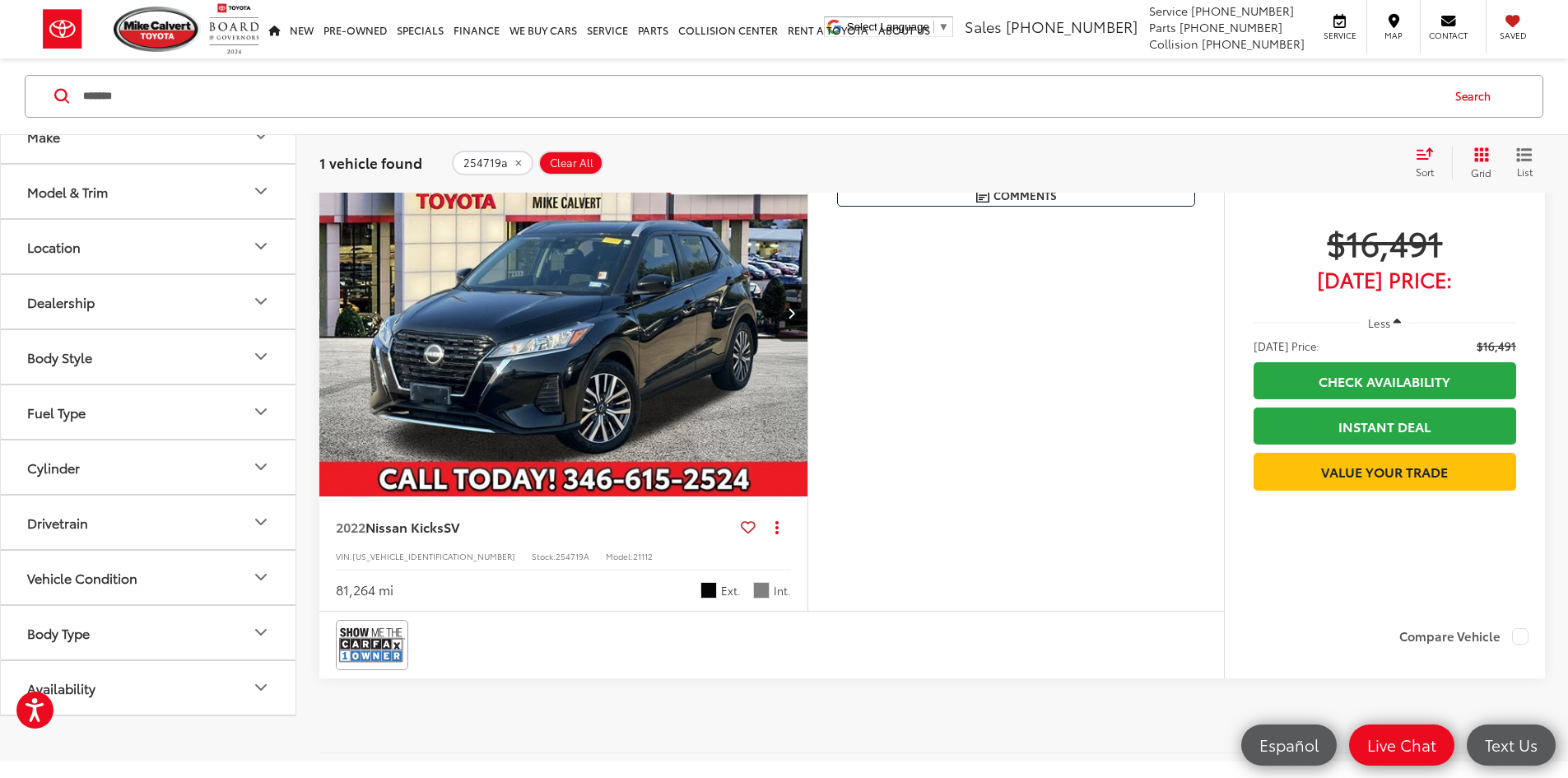
click at [651, 346] on img "2022 Nissan Kicks SV 0" at bounding box center [563, 313] width 490 height 368
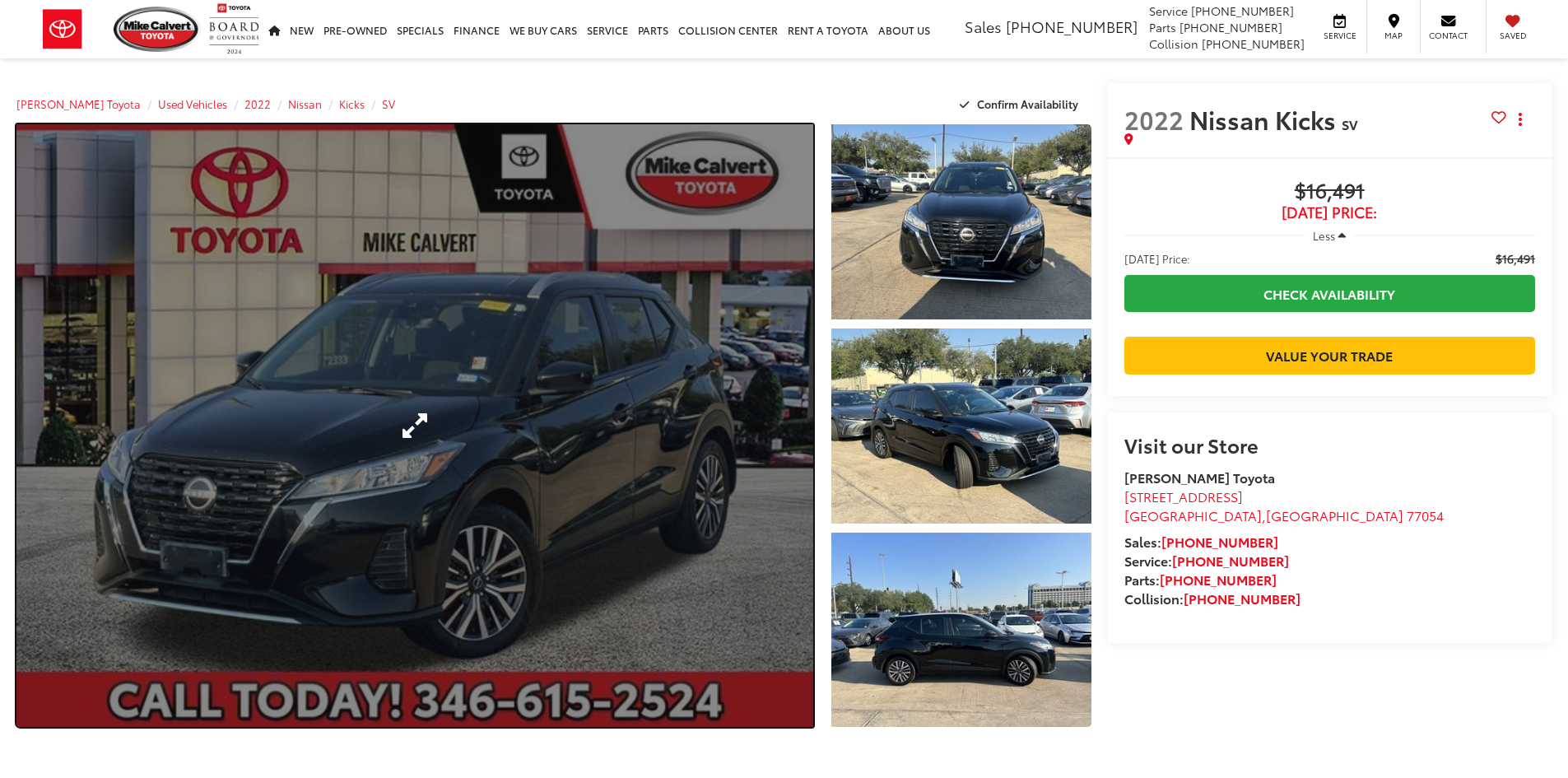
click at [706, 329] on link "Expand Photo 0" at bounding box center [415, 425] width 797 height 603
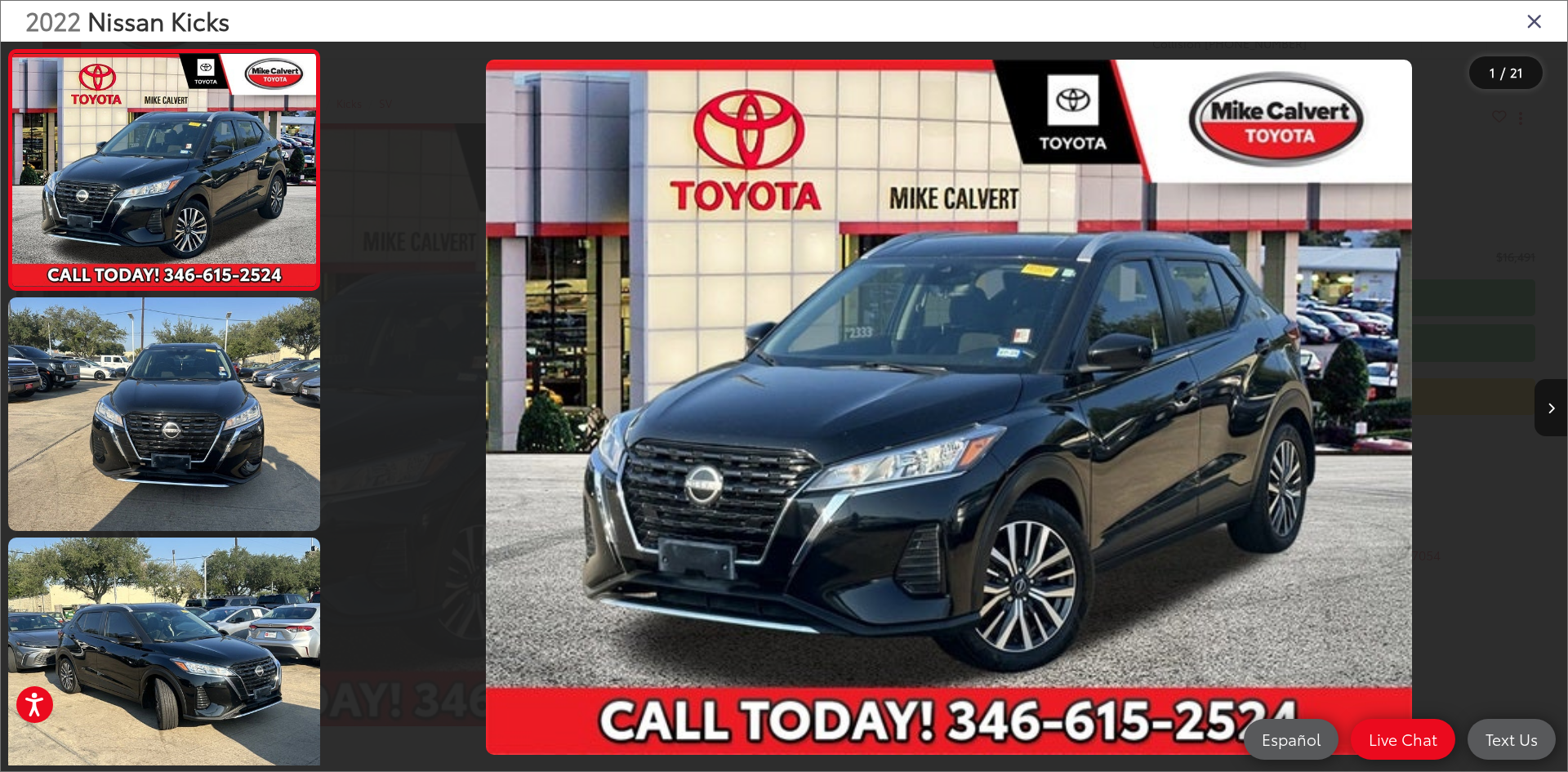
click at [1533, 406] on div at bounding box center [1412, 406] width 310 height 731
click at [1545, 403] on button "Next image" at bounding box center [1550, 407] width 33 height 57
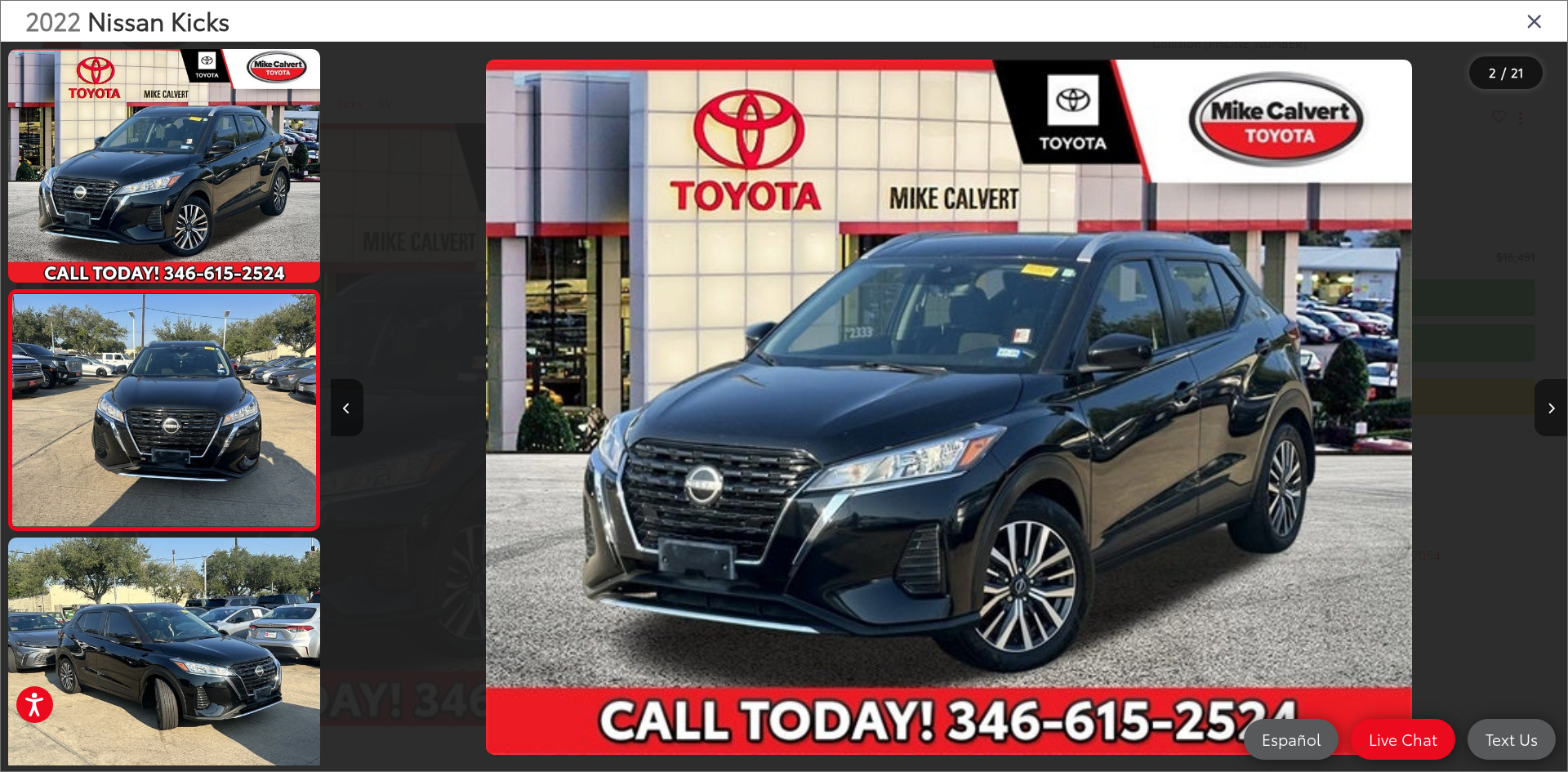
scroll to position [51, 0]
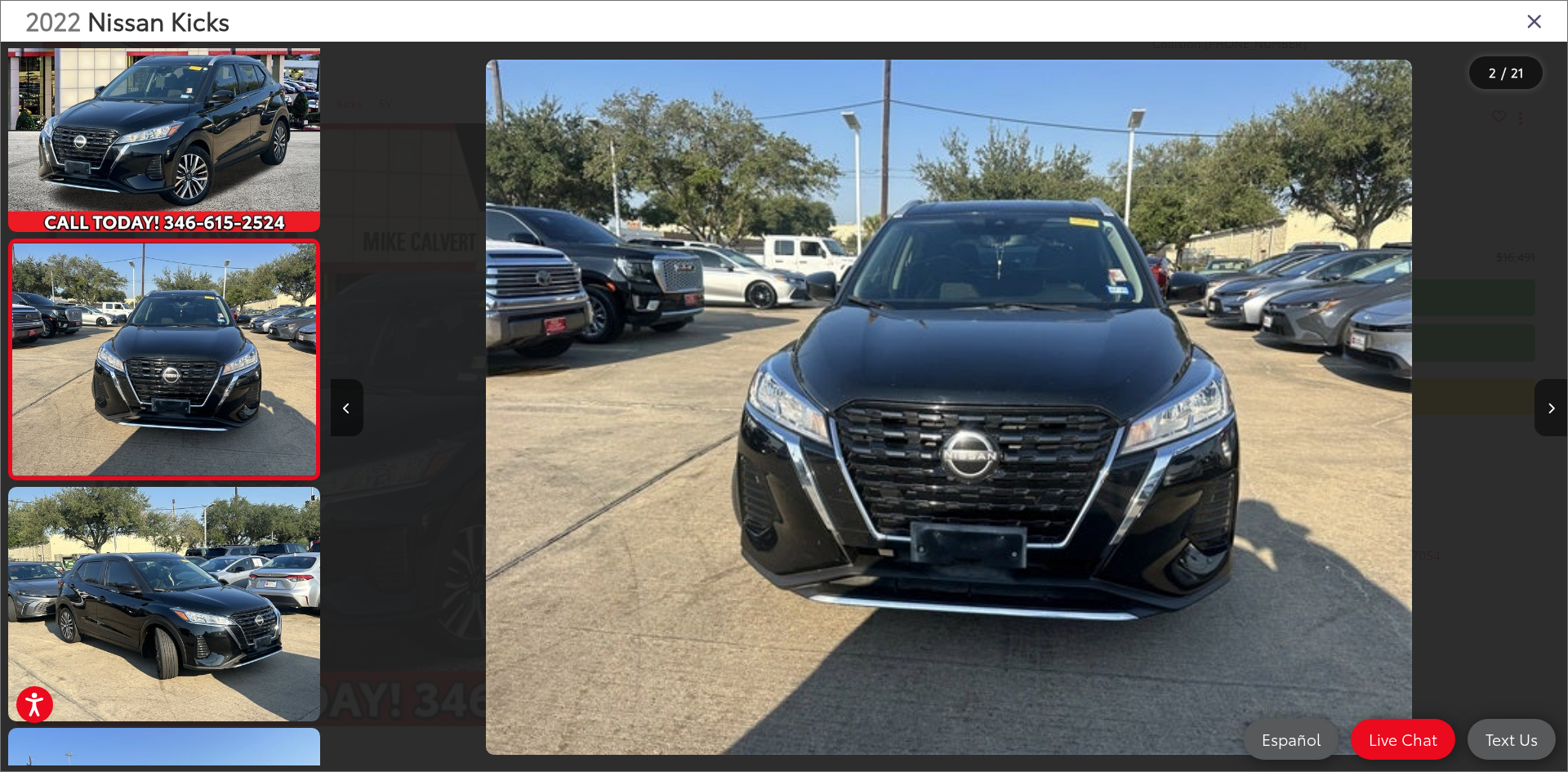
click at [1548, 403] on icon "Next image" at bounding box center [1551, 408] width 7 height 11
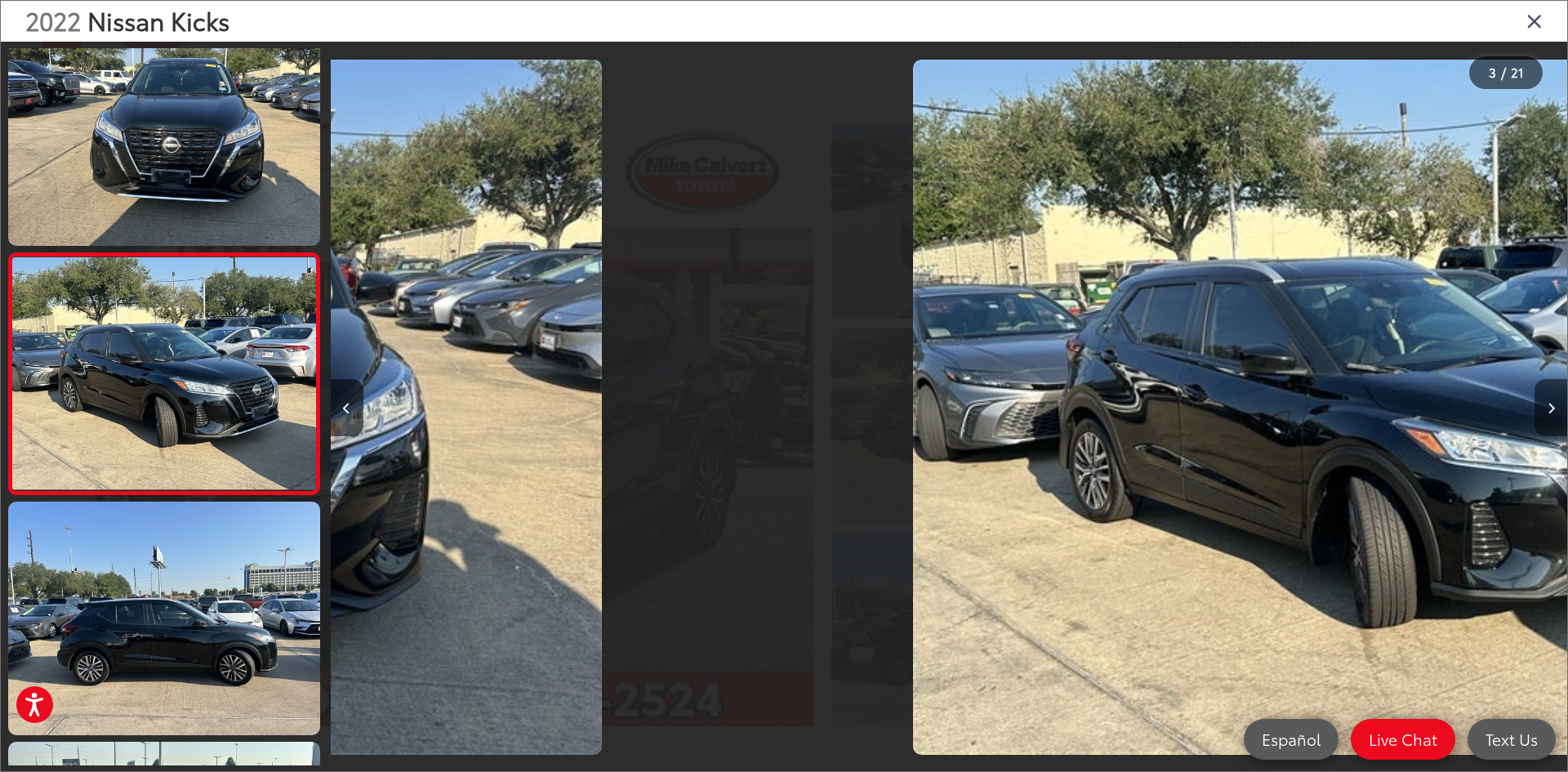
scroll to position [291, 0]
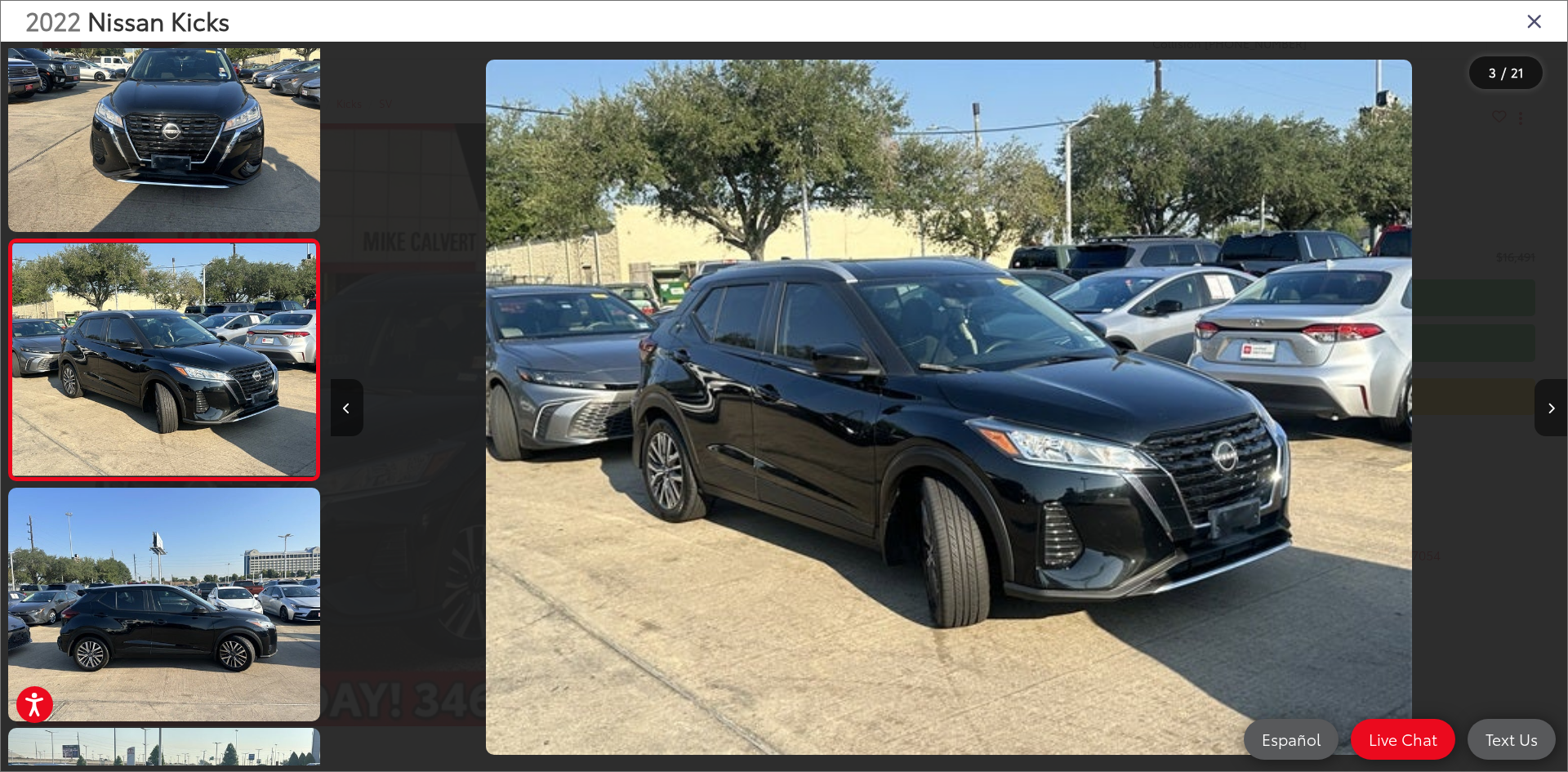
click at [1548, 403] on icon "Next image" at bounding box center [1551, 408] width 7 height 11
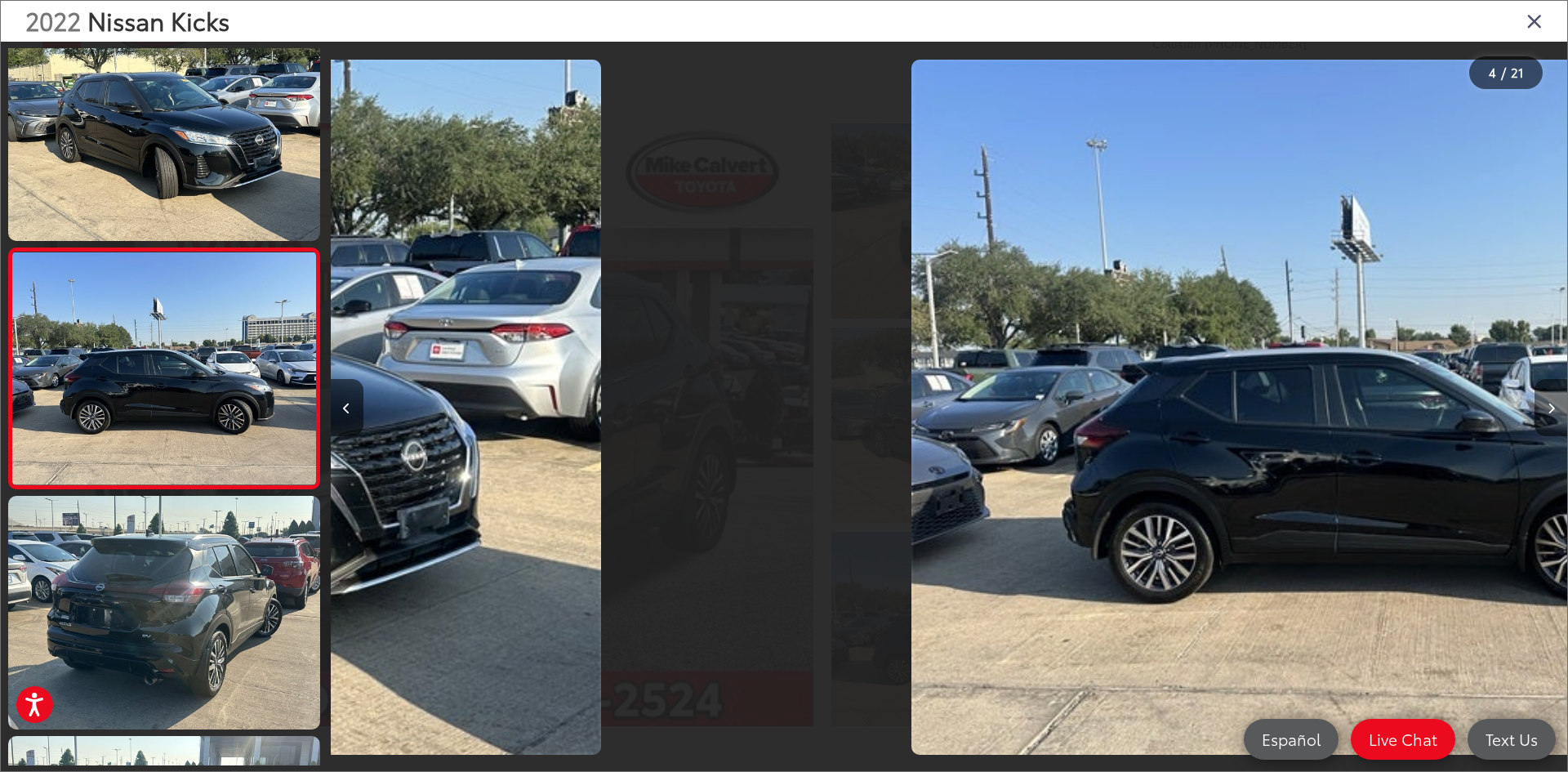
scroll to position [532, 0]
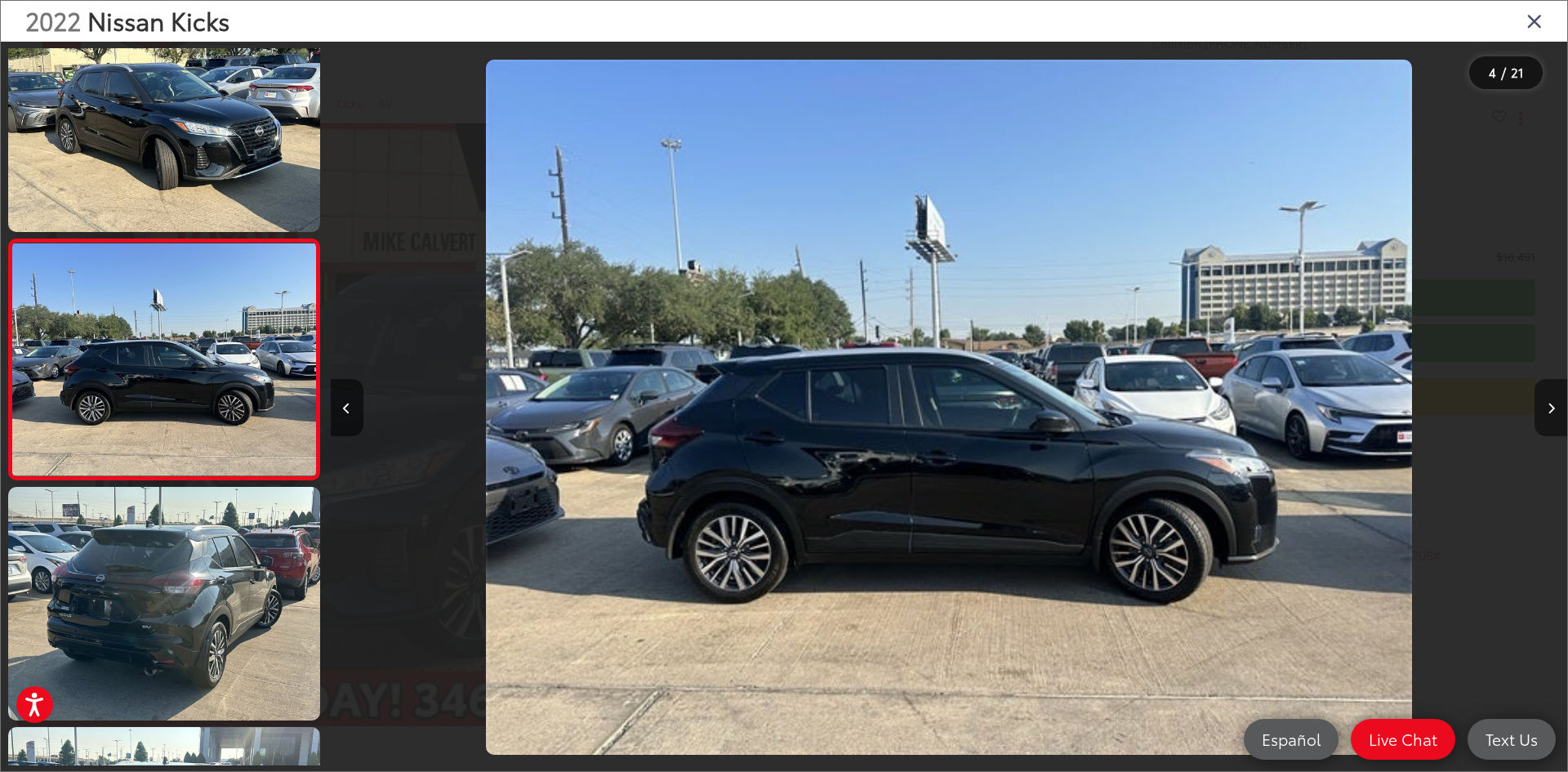
click at [1548, 403] on icon "Next image" at bounding box center [1551, 408] width 7 height 11
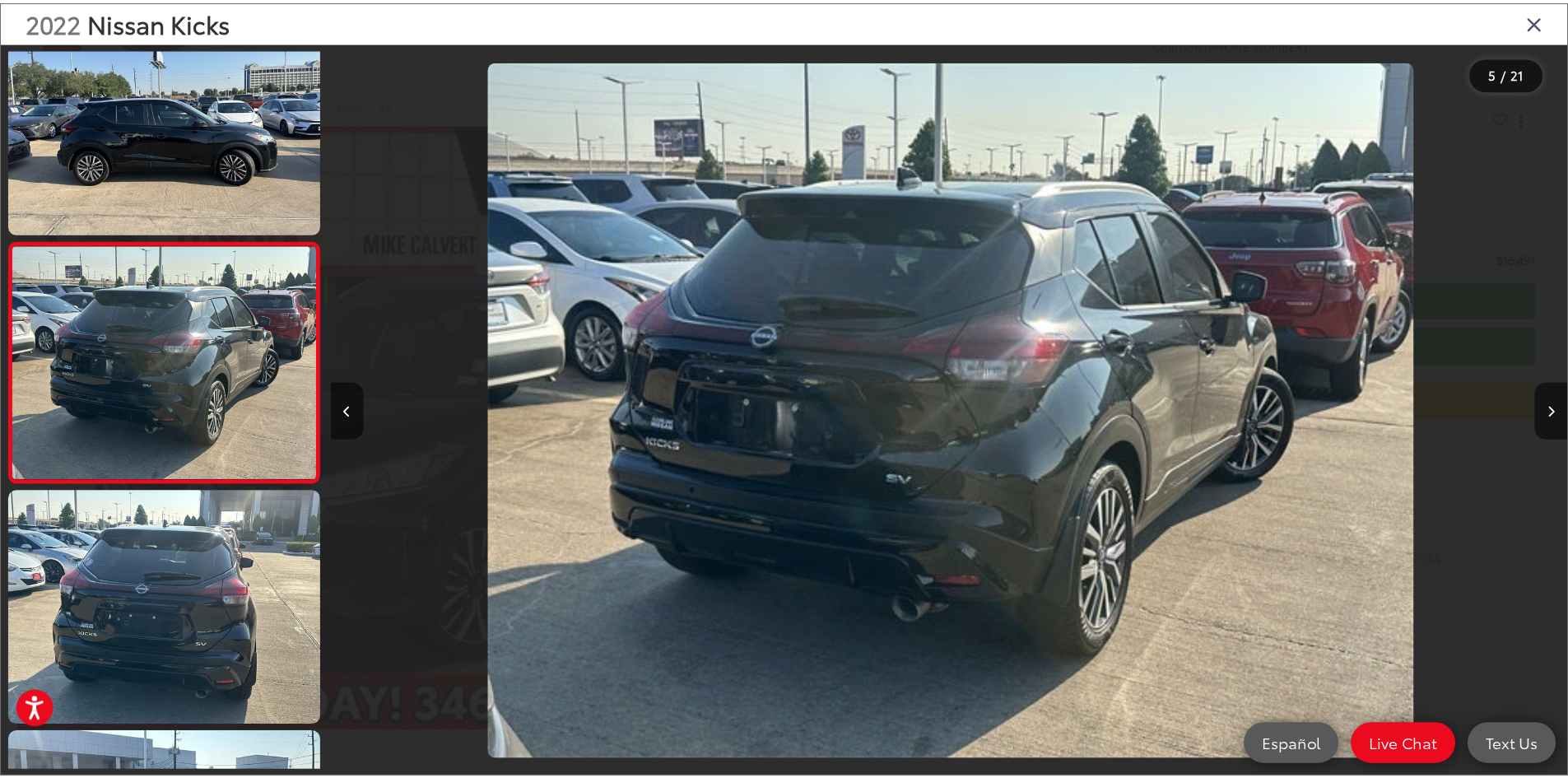
scroll to position [0, 4987]
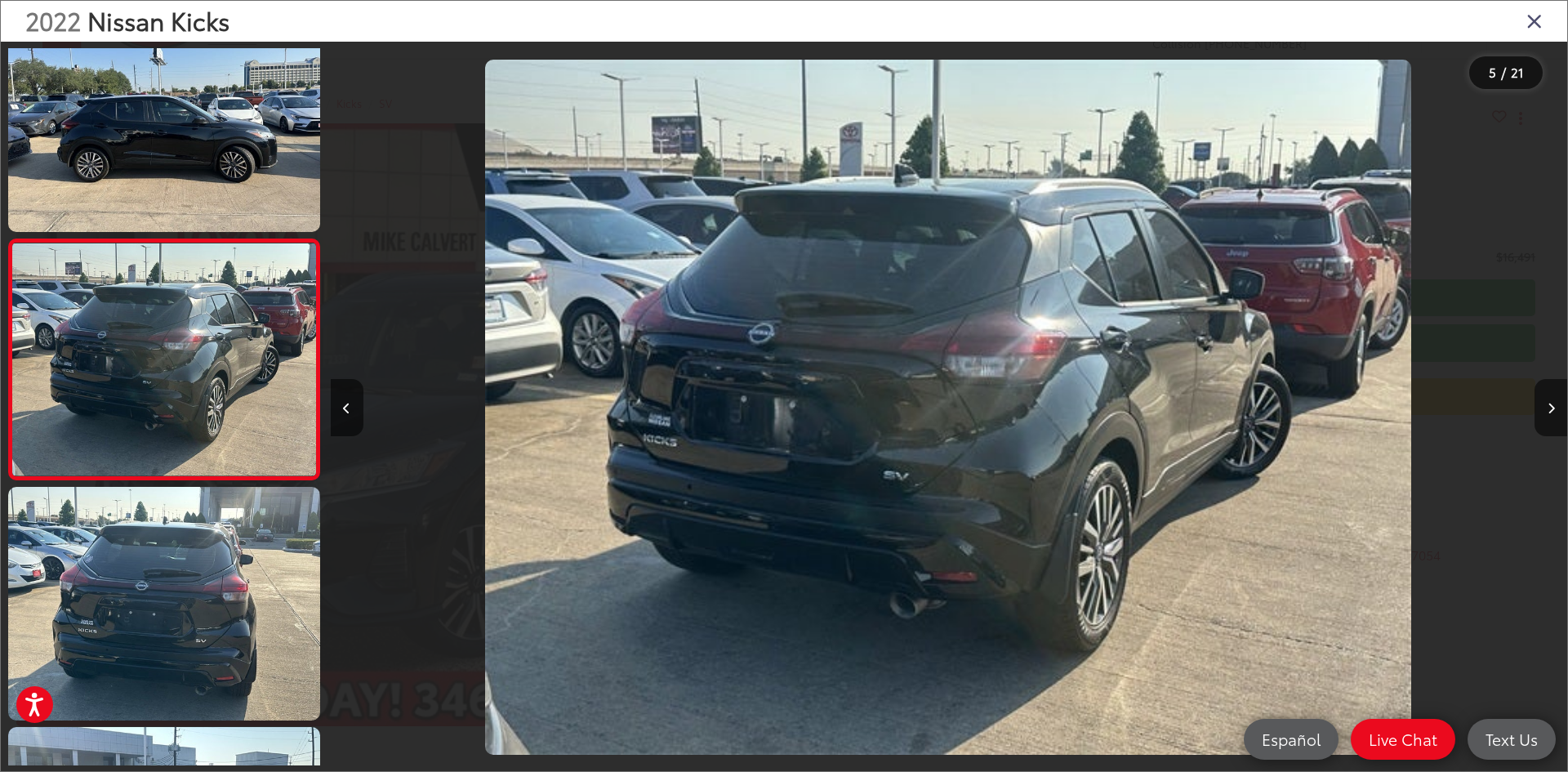
click at [1539, 22] on icon "Close gallery" at bounding box center [1535, 20] width 17 height 21
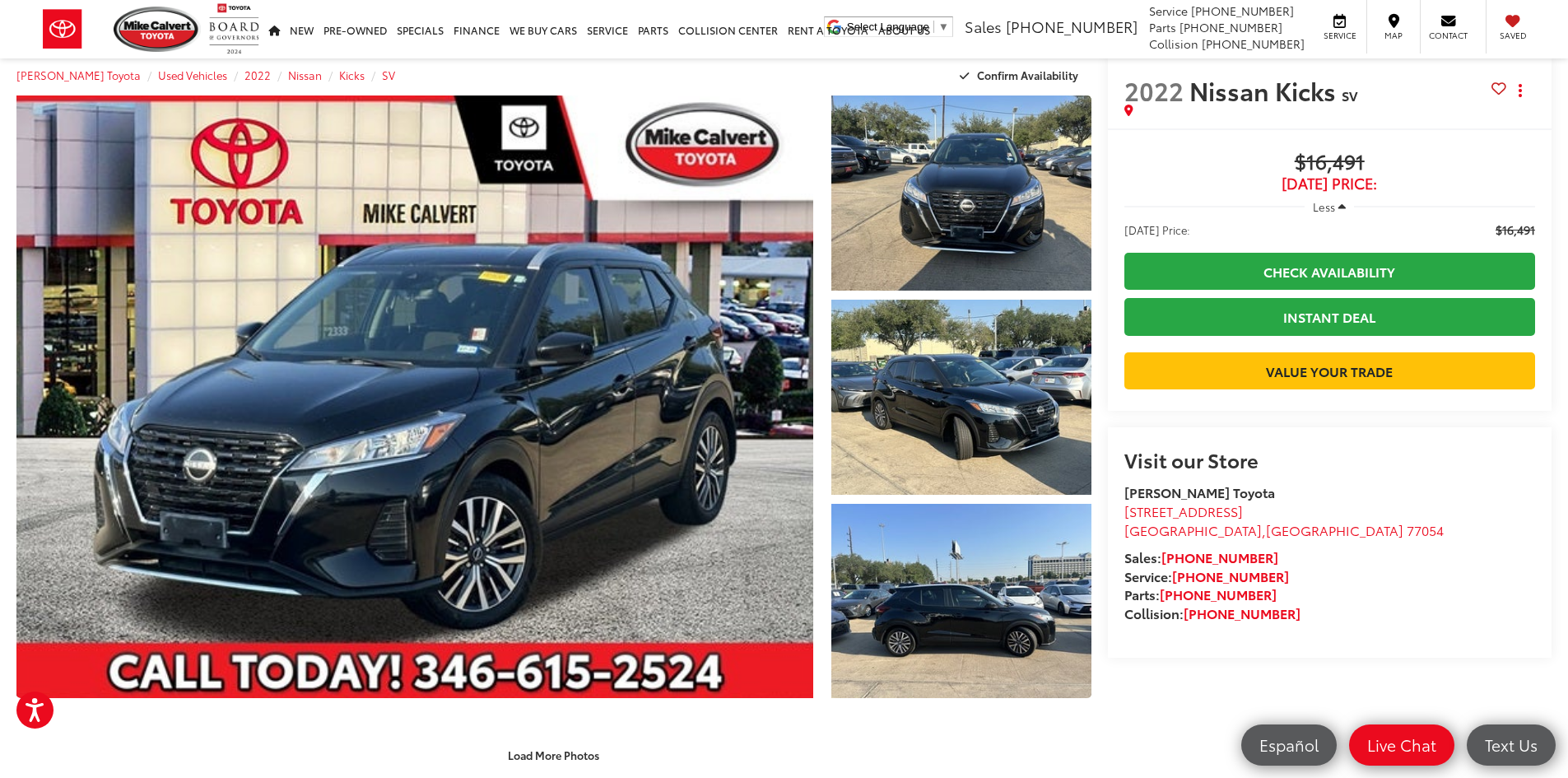
scroll to position [0, 0]
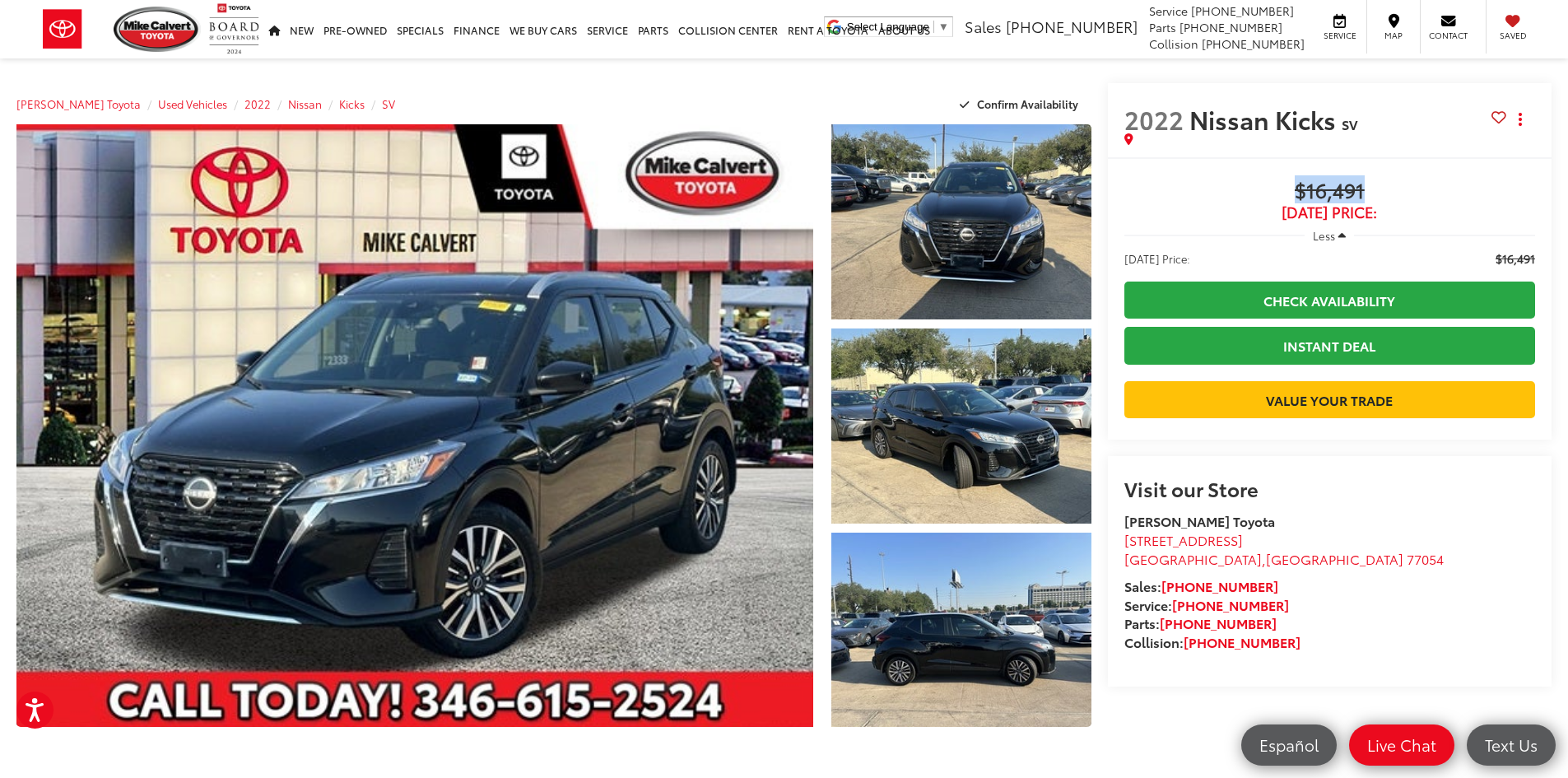
drag, startPoint x: 1282, startPoint y: 185, endPoint x: 1402, endPoint y: 166, distance: 121.5
click at [1402, 166] on div "Buy $16,491 Today's Price: Less Today's Price: $16,491 Check Availability Insta…" at bounding box center [1330, 298] width 444 height 283
drag, startPoint x: 620, startPoint y: 531, endPoint x: 353, endPoint y: 48, distance: 551.9
click at [353, 48] on link "Pre-Owned" at bounding box center [355, 29] width 74 height 58
click at [360, 48] on link "Pre-Owned" at bounding box center [355, 29] width 74 height 58
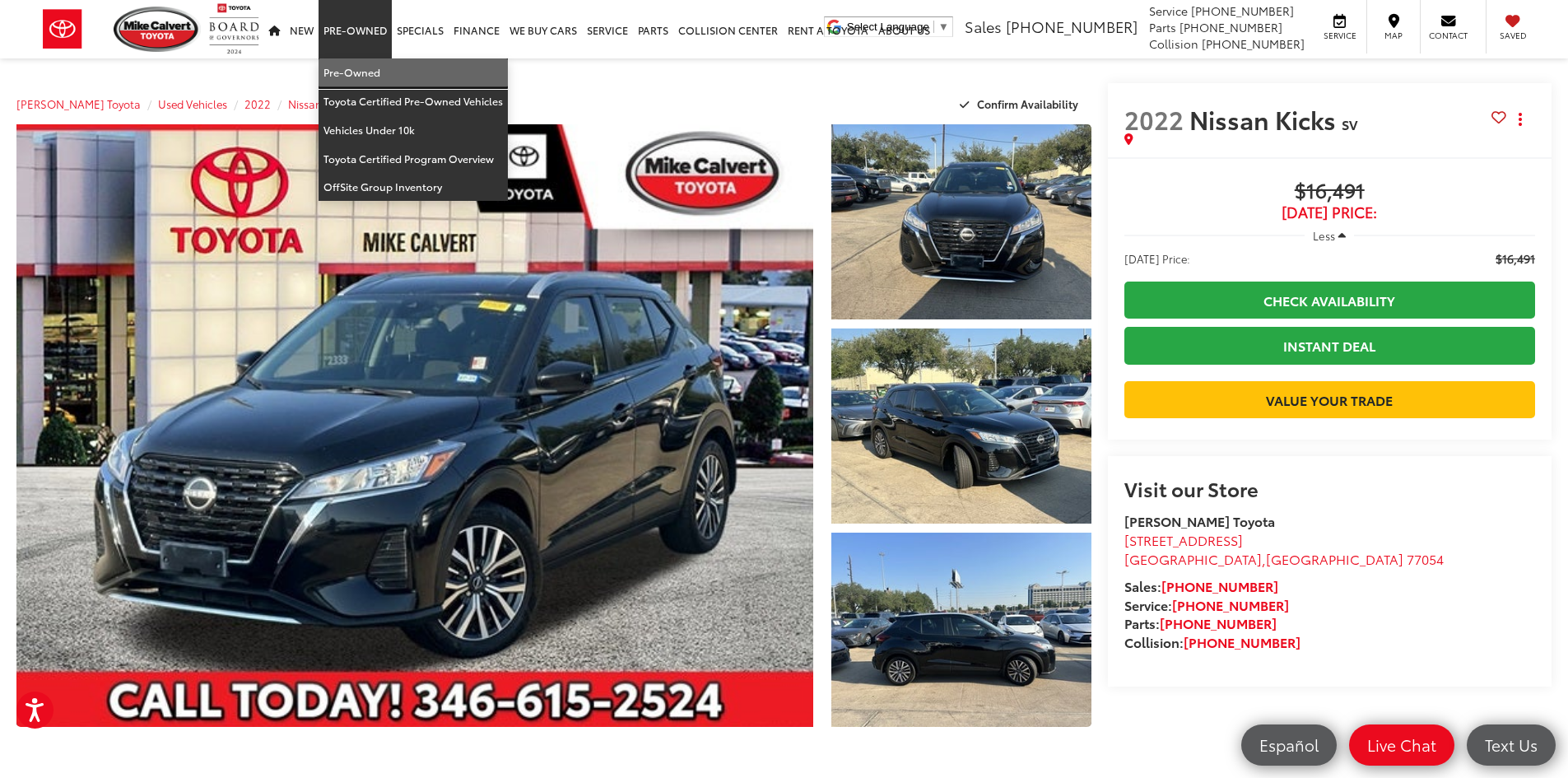
click at [371, 78] on link "Pre-Owned" at bounding box center [413, 73] width 190 height 29
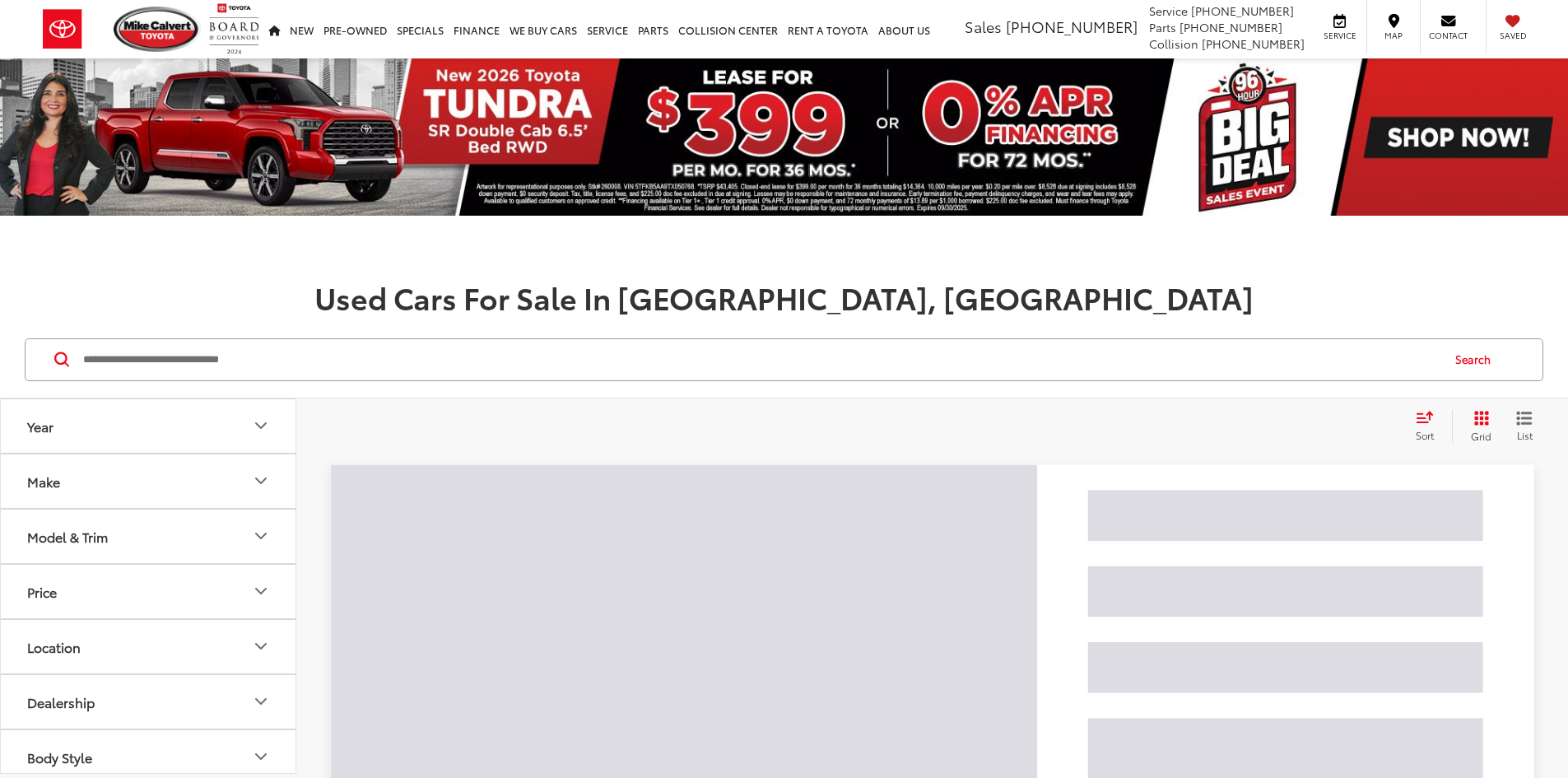
click at [340, 375] on input "Search by Make, Model, or Keyword" at bounding box center [761, 360] width 1358 height 40
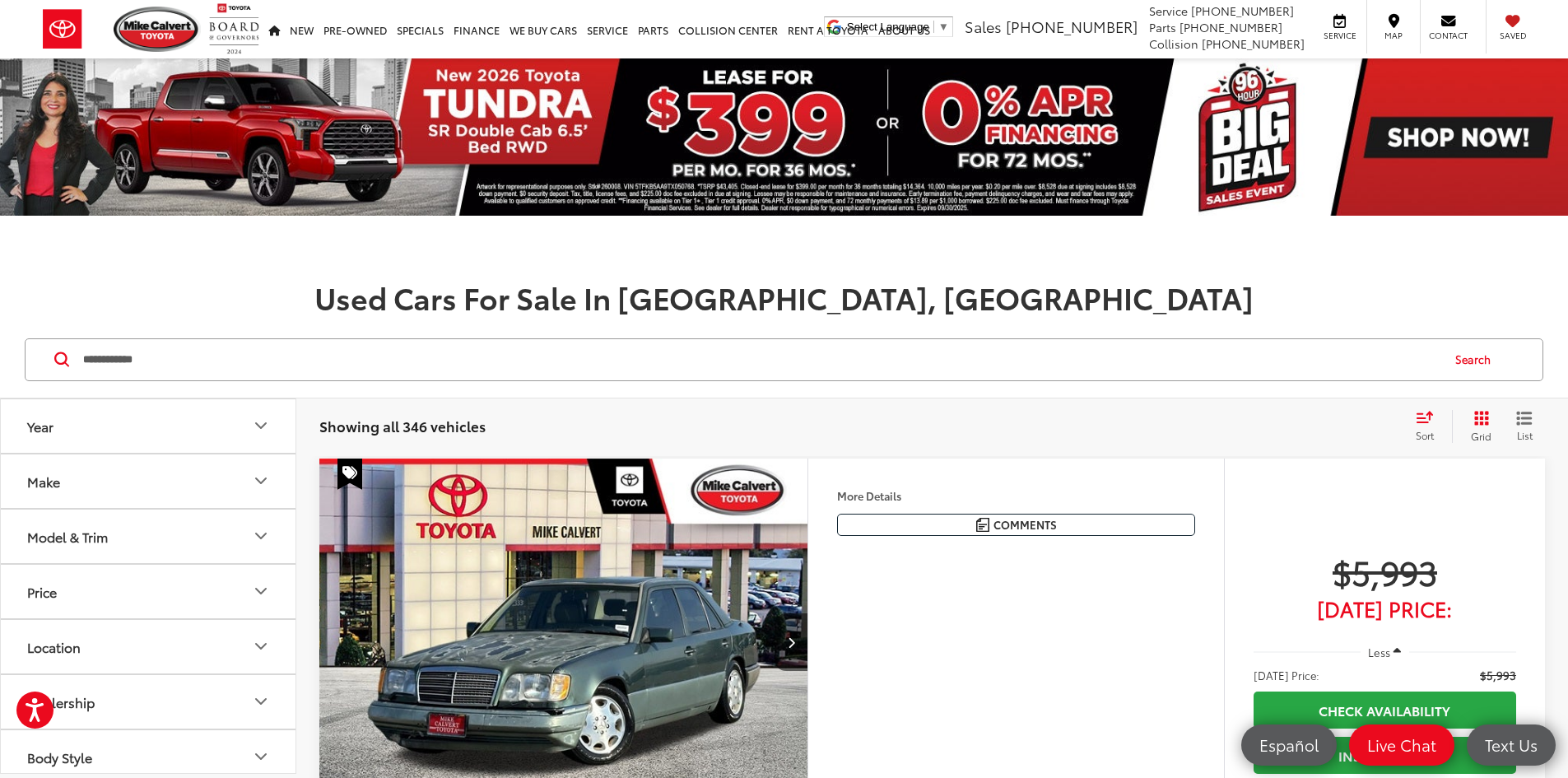
type input "**********"
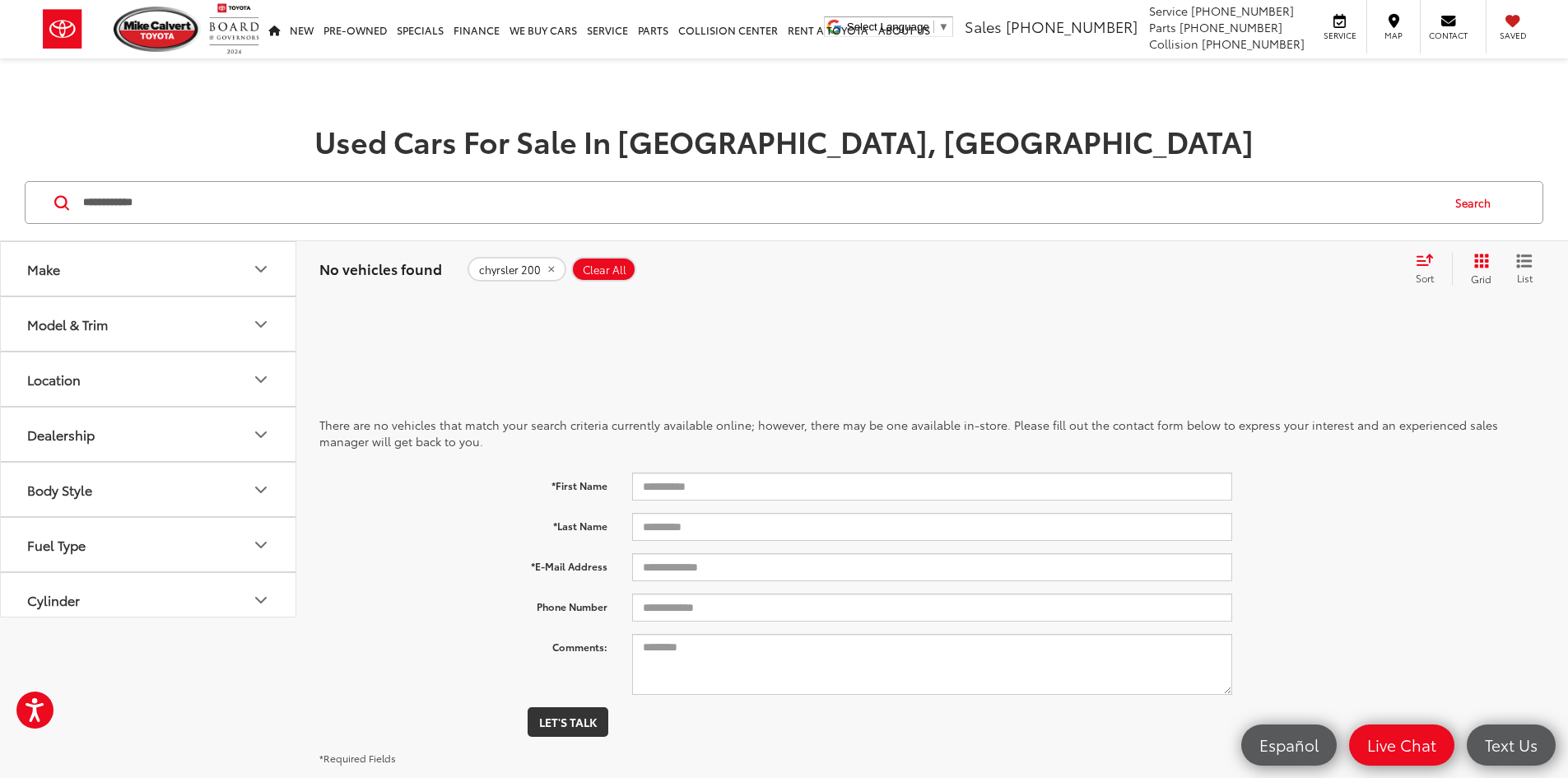
click at [183, 310] on button "Model & Trim" at bounding box center [149, 323] width 296 height 53
click at [548, 271] on icon "remove chyrsler%20200" at bounding box center [550, 269] width 6 height 6
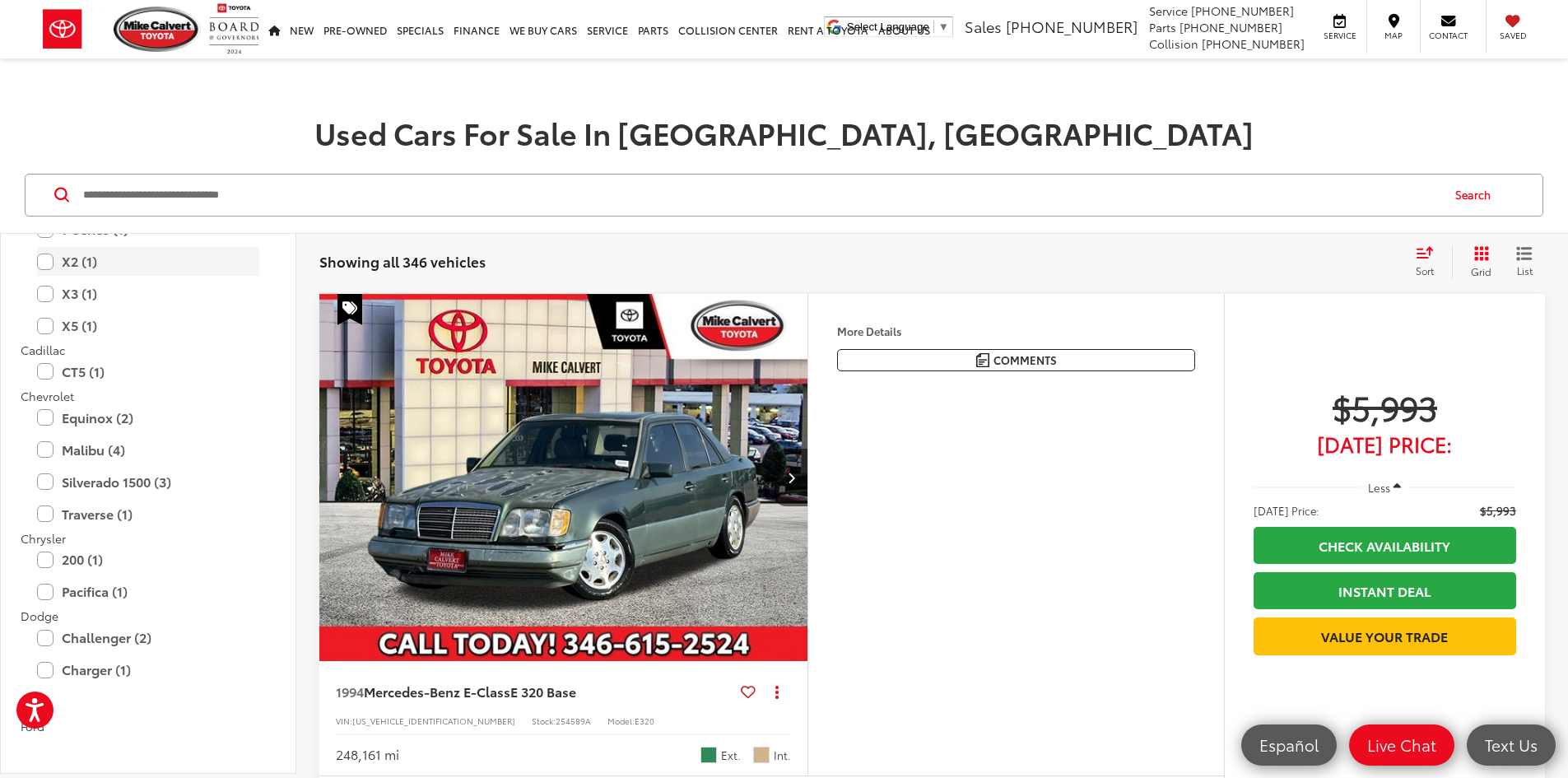
scroll to position [302, 0]
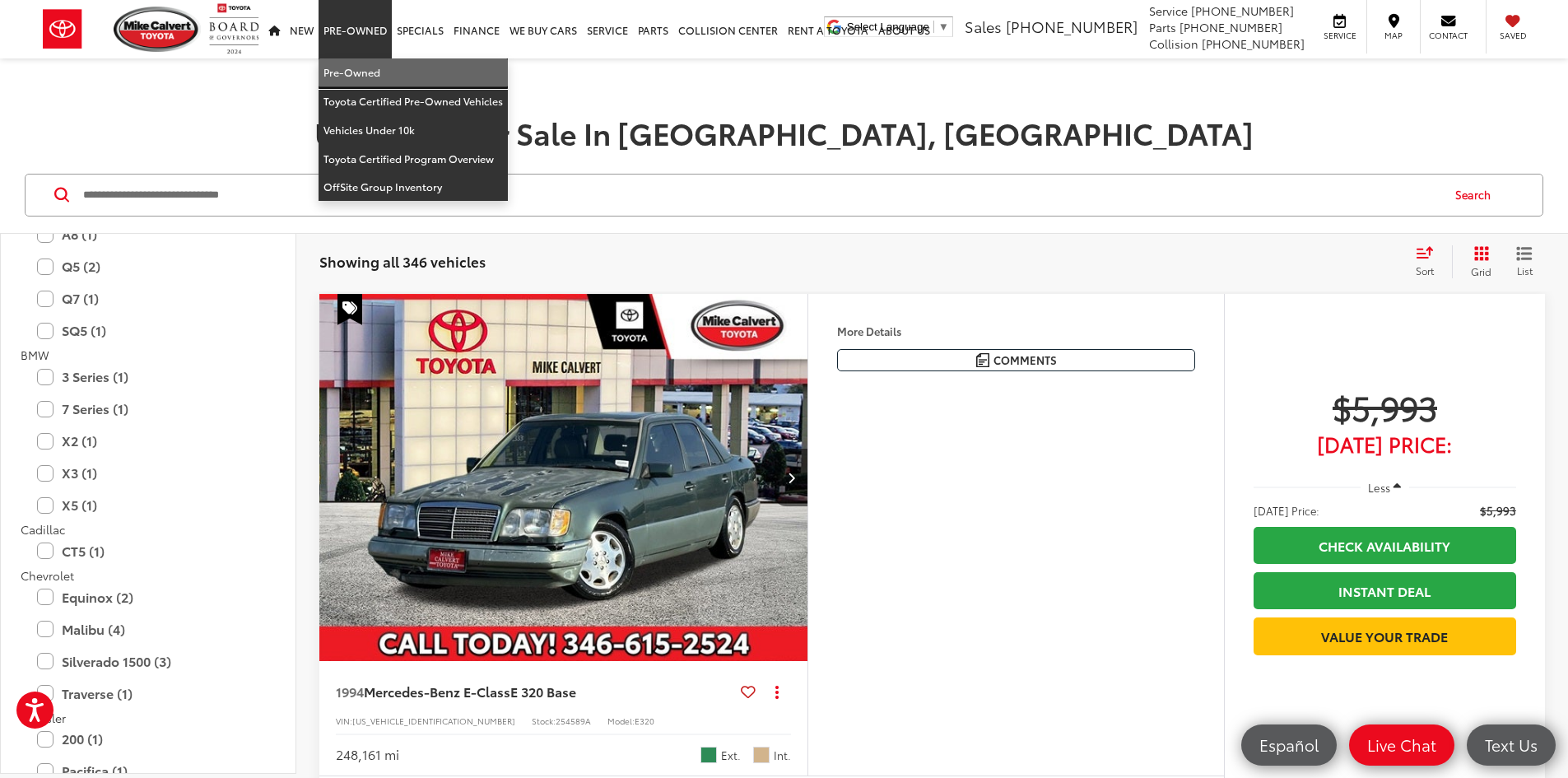
drag, startPoint x: 363, startPoint y: 61, endPoint x: 375, endPoint y: 76, distance: 19.2
click at [363, 61] on link "Pre-Owned" at bounding box center [413, 73] width 190 height 29
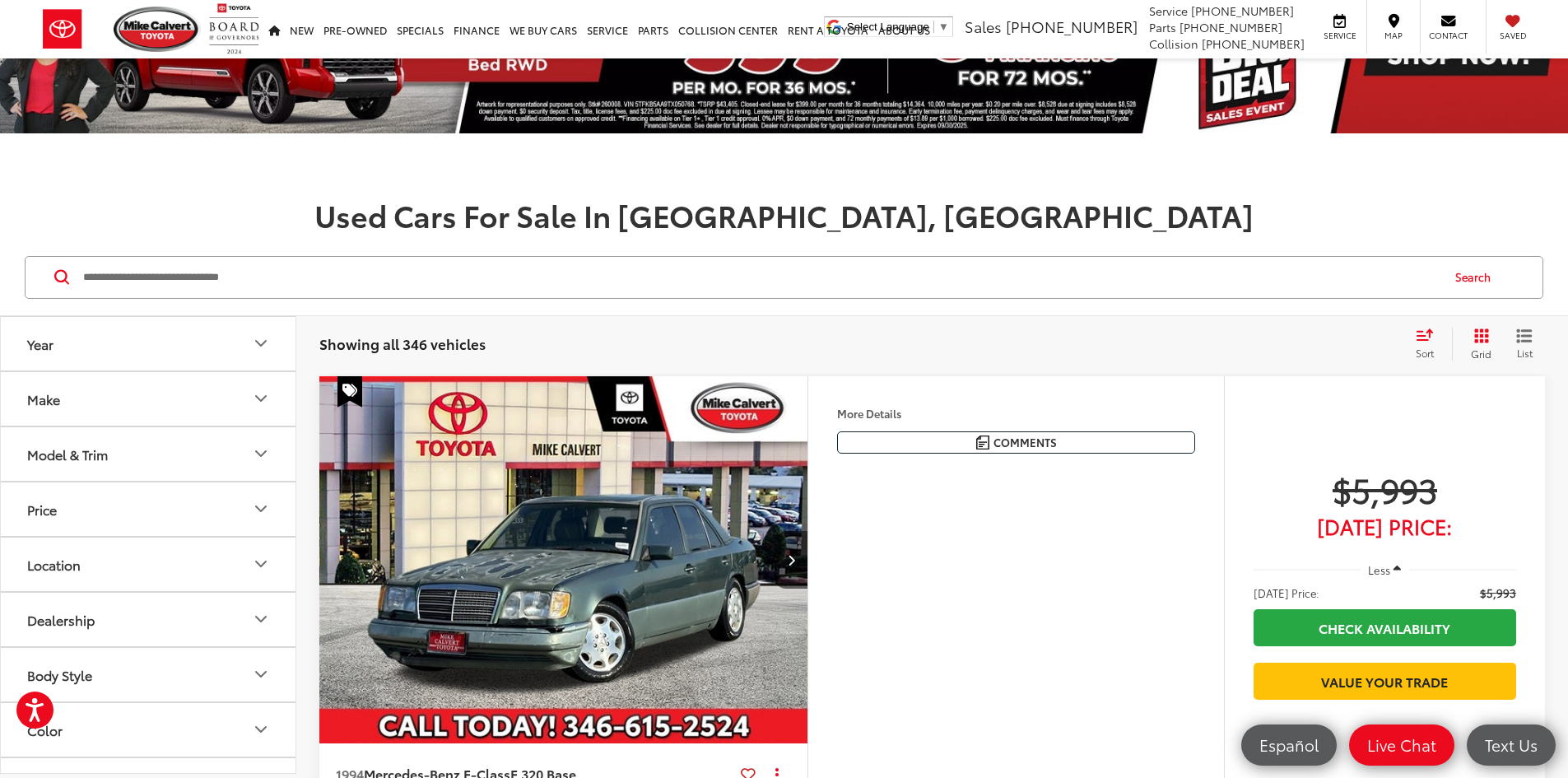
click at [225, 415] on button "Make" at bounding box center [149, 399] width 296 height 53
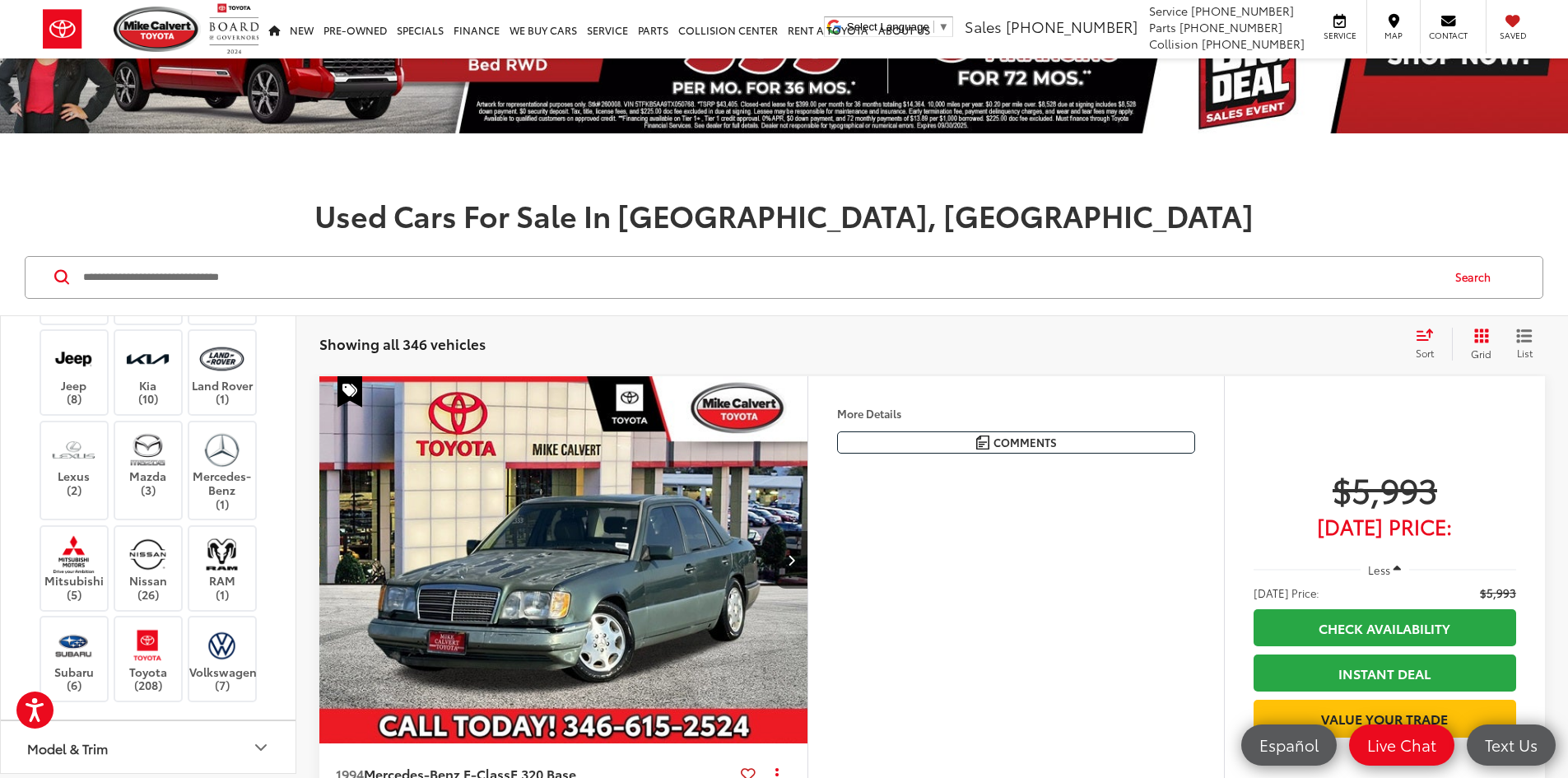
scroll to position [576, 0]
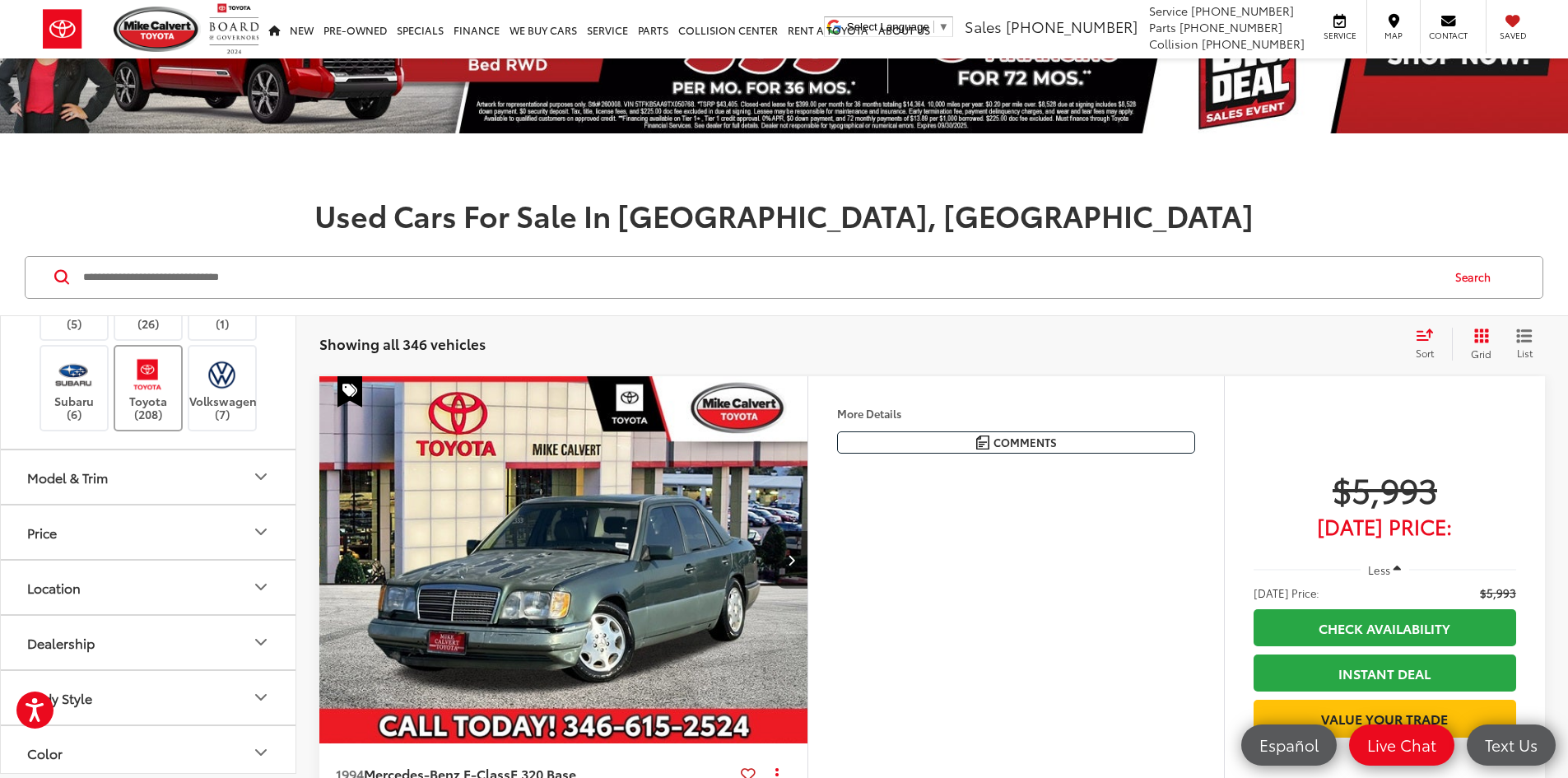
click at [152, 421] on label "Toyota (208)" at bounding box center [148, 387] width 66 height 66
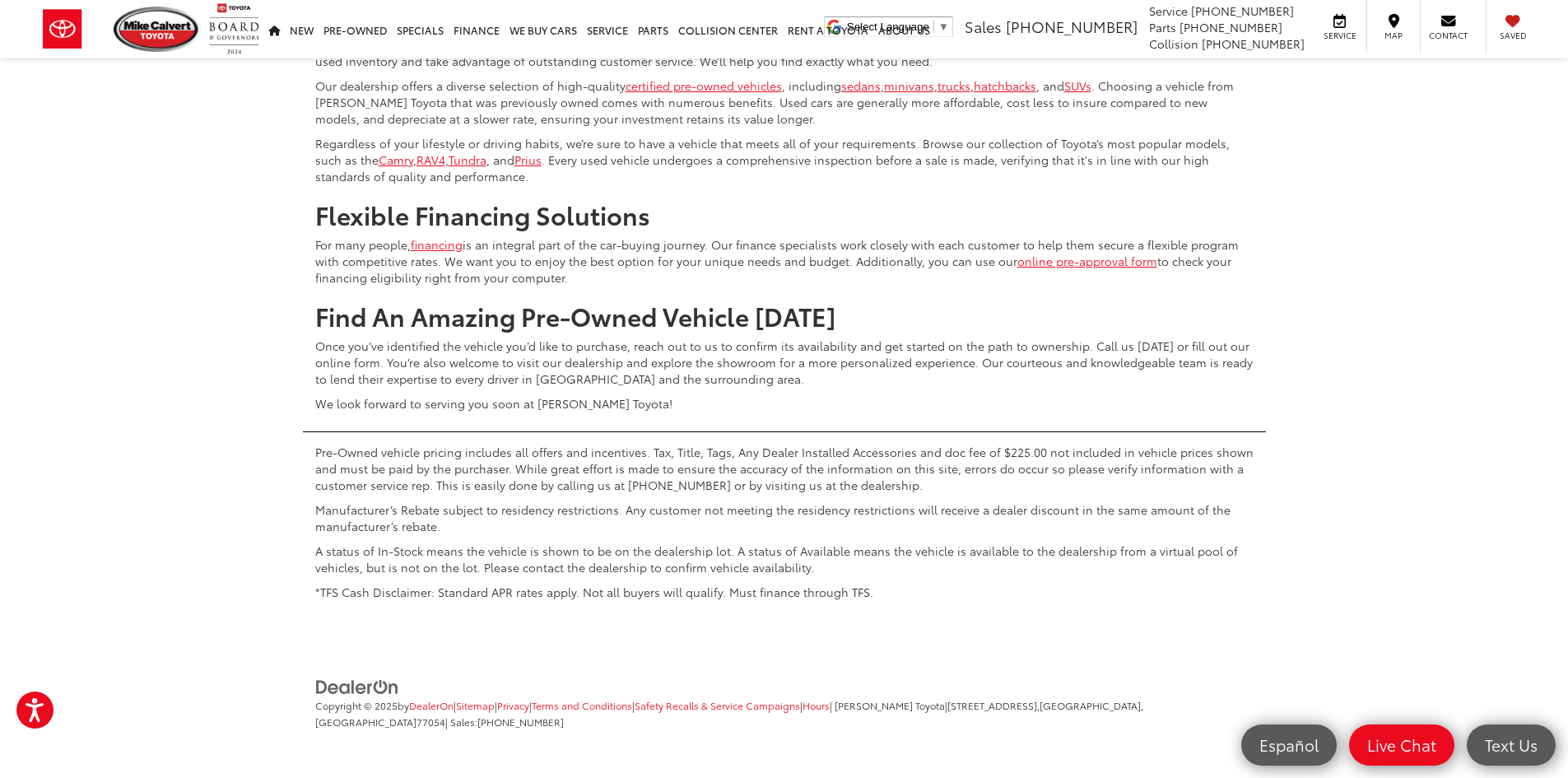
scroll to position [8228, 0]
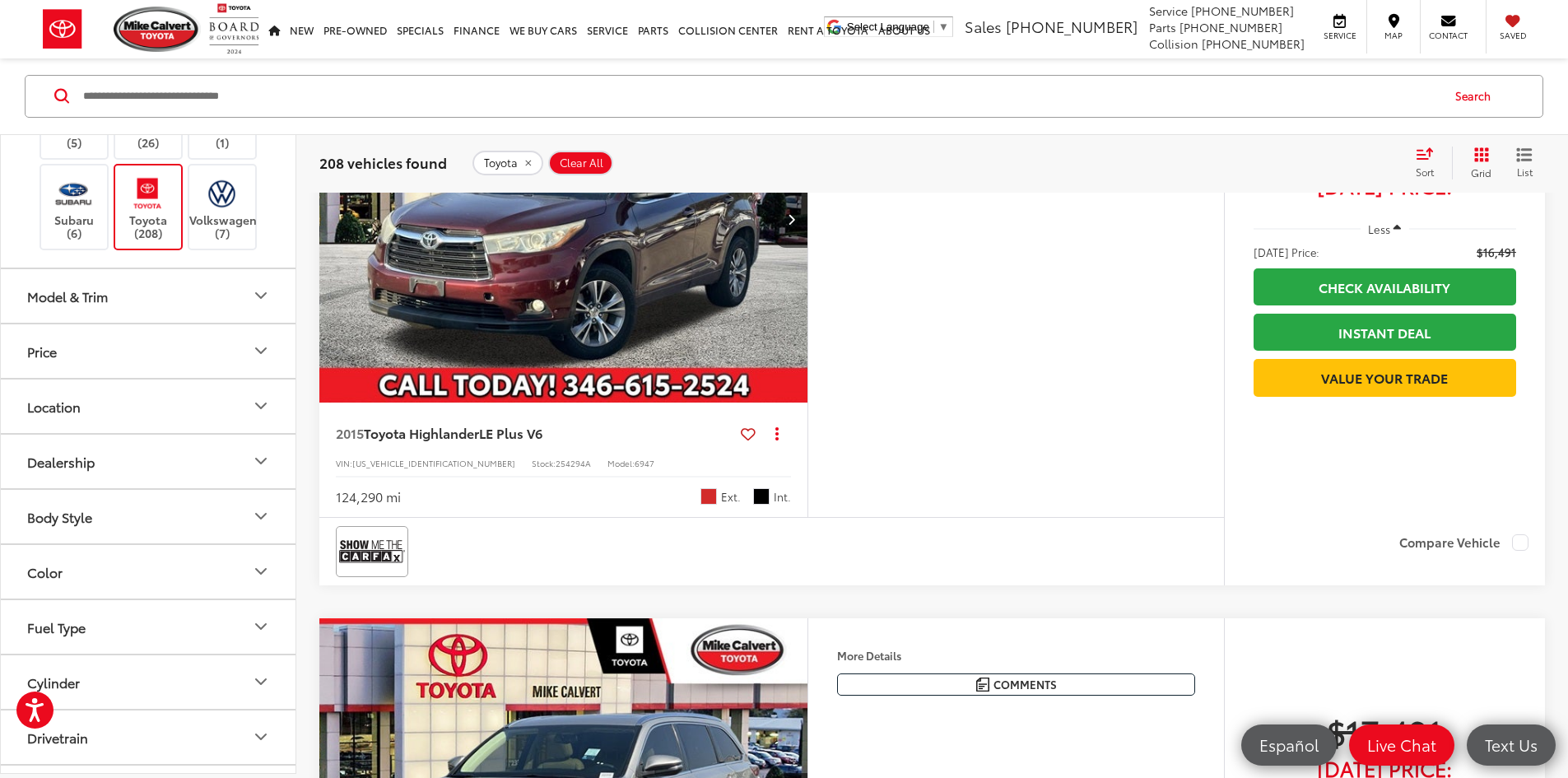
scroll to position [2403, 0]
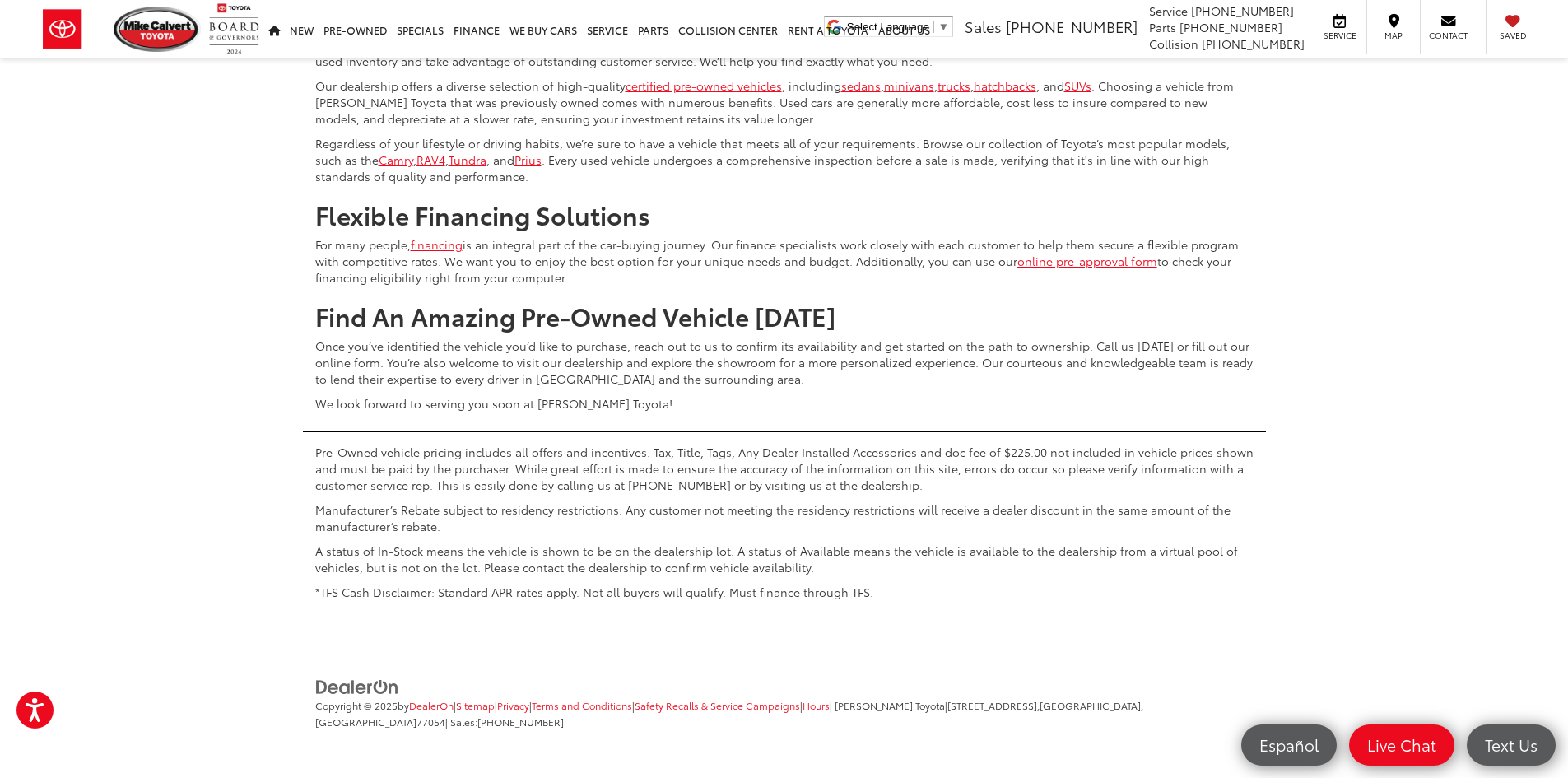
scroll to position [7752, 0]
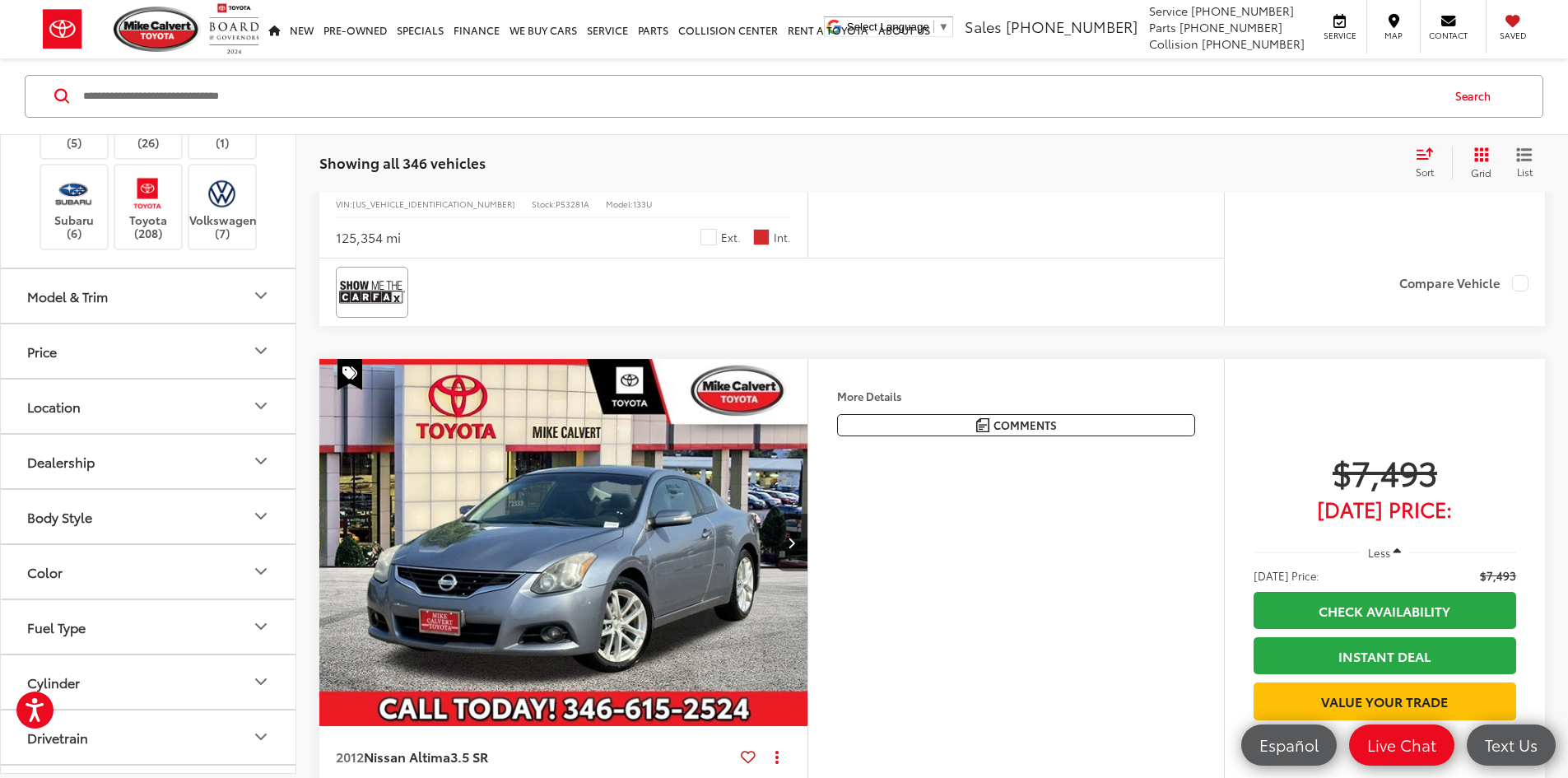
scroll to position [4213, 0]
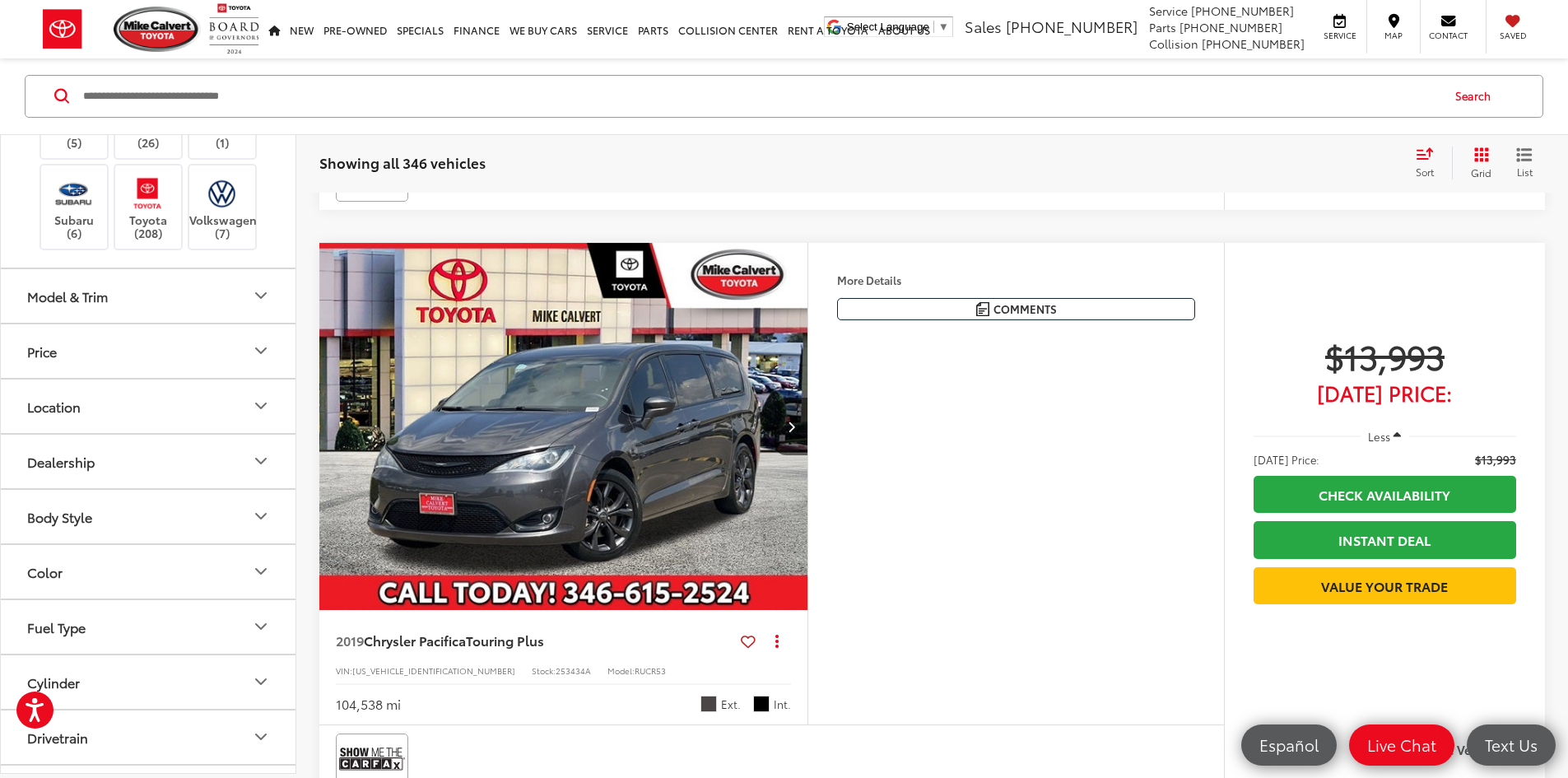
scroll to position [2897, 0]
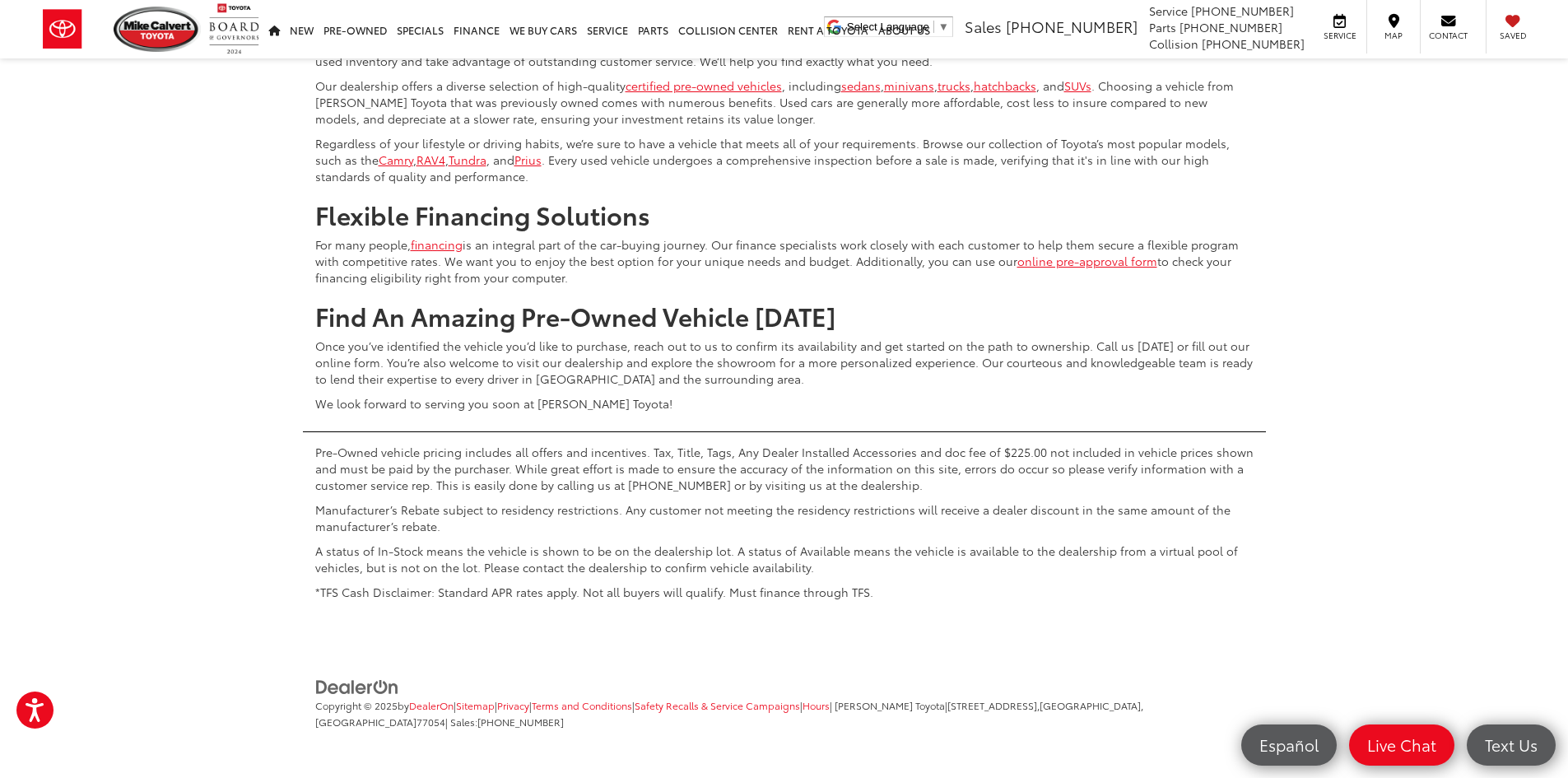
scroll to position [7504, 0]
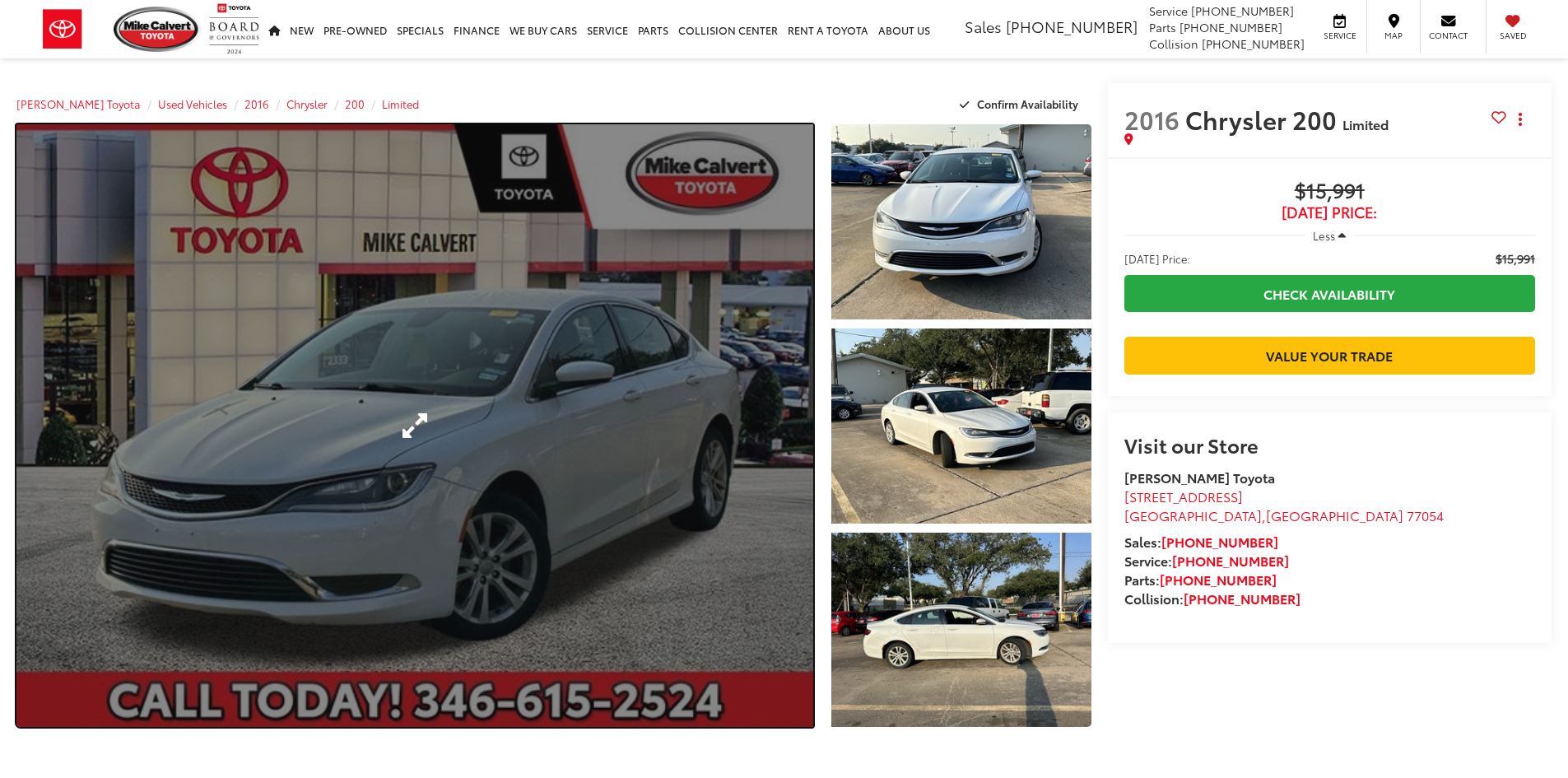
click at [659, 465] on link "Expand Photo 0" at bounding box center [415, 425] width 797 height 603
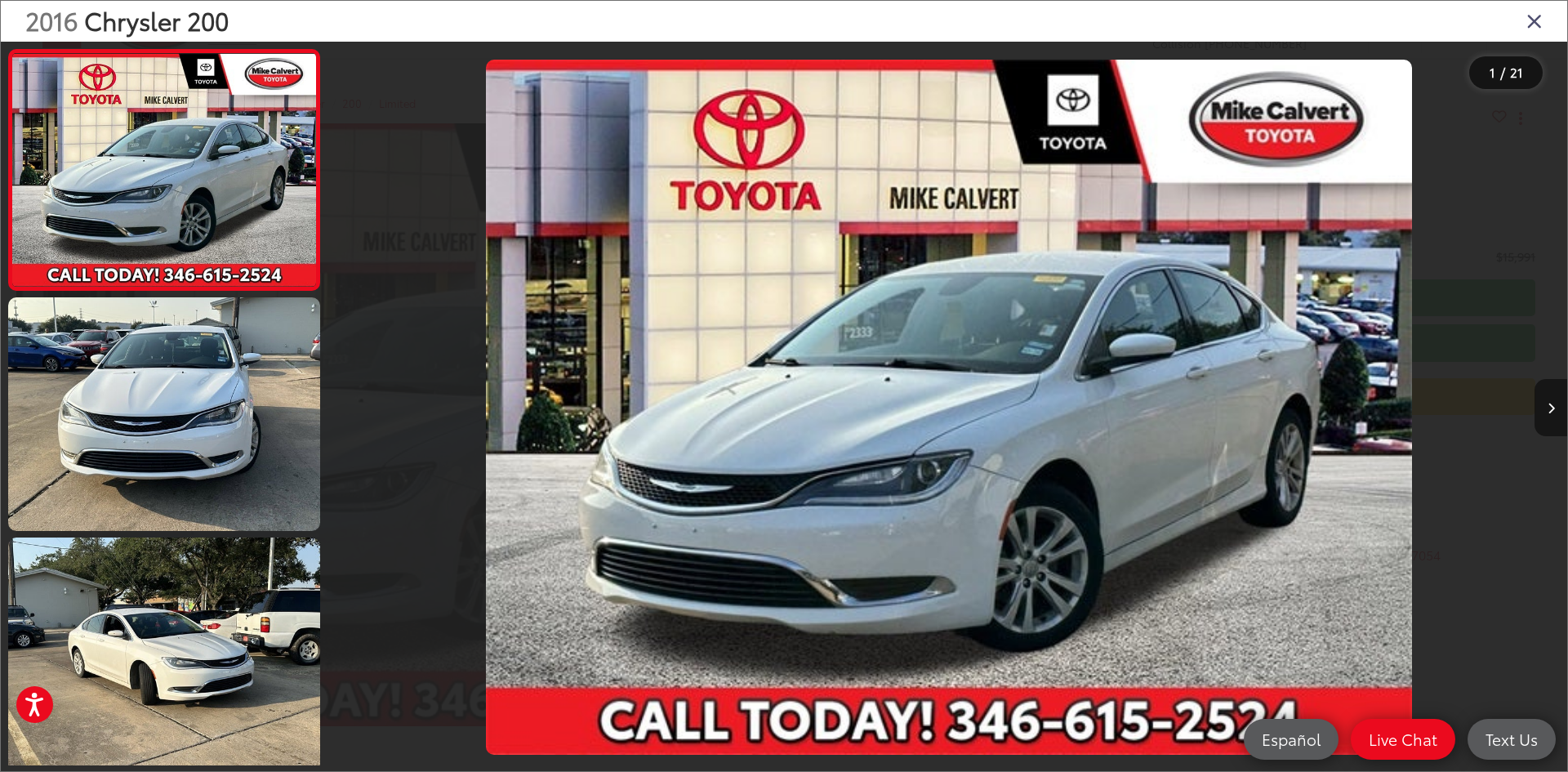
click at [1555, 398] on button "Next image" at bounding box center [1550, 407] width 33 height 57
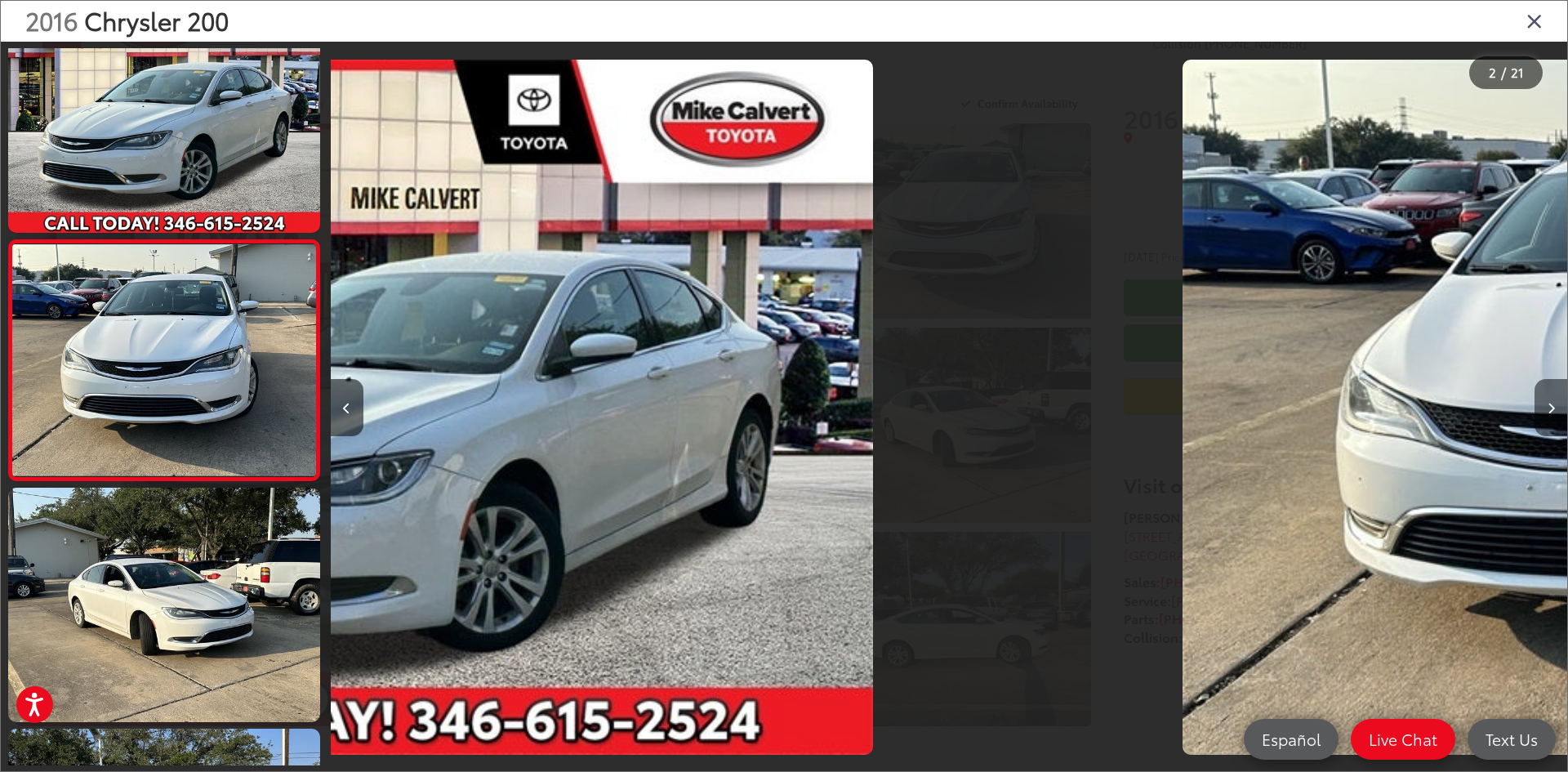
scroll to position [51, 0]
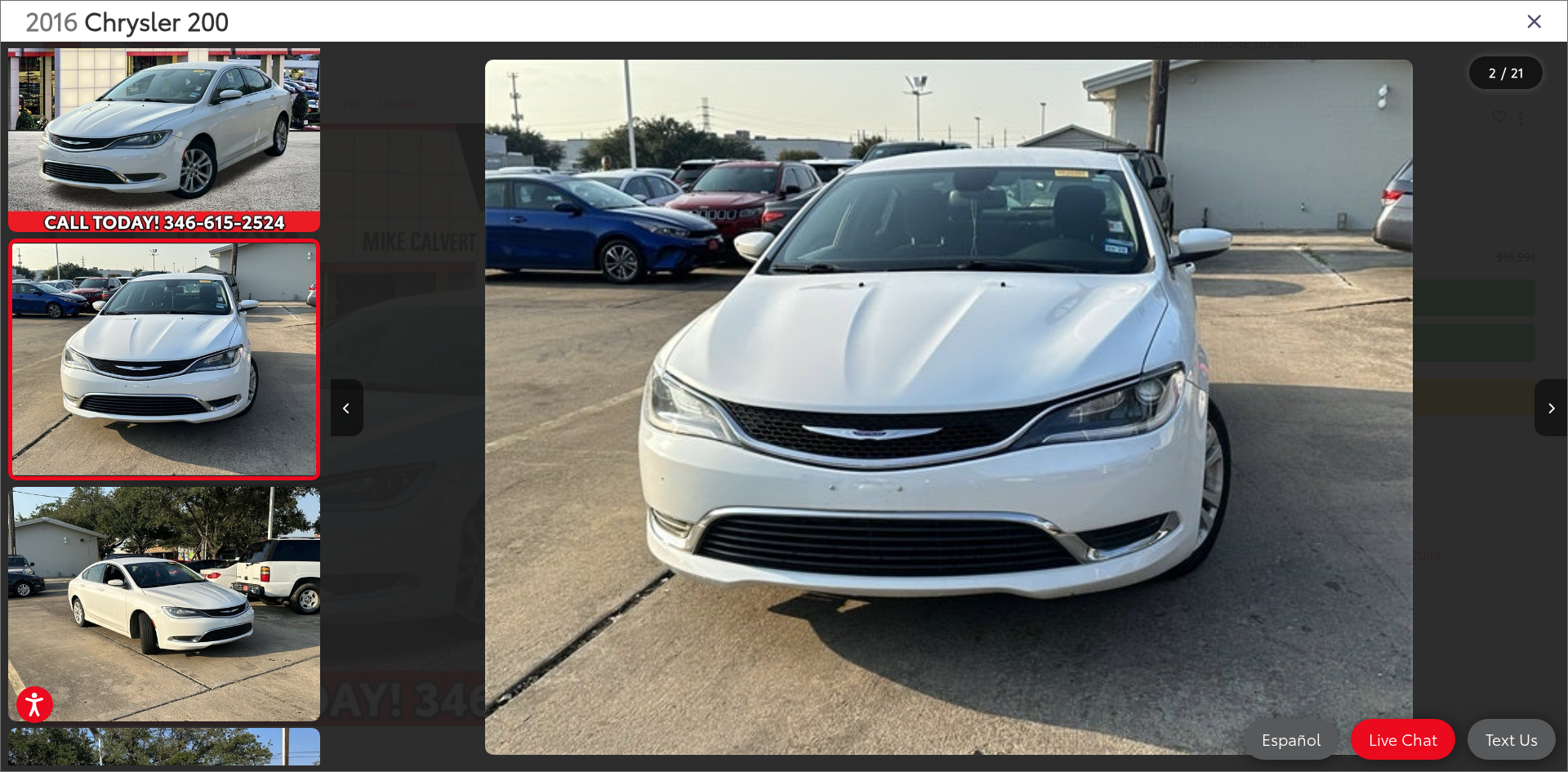
click at [1555, 398] on button "Next image" at bounding box center [1550, 407] width 33 height 57
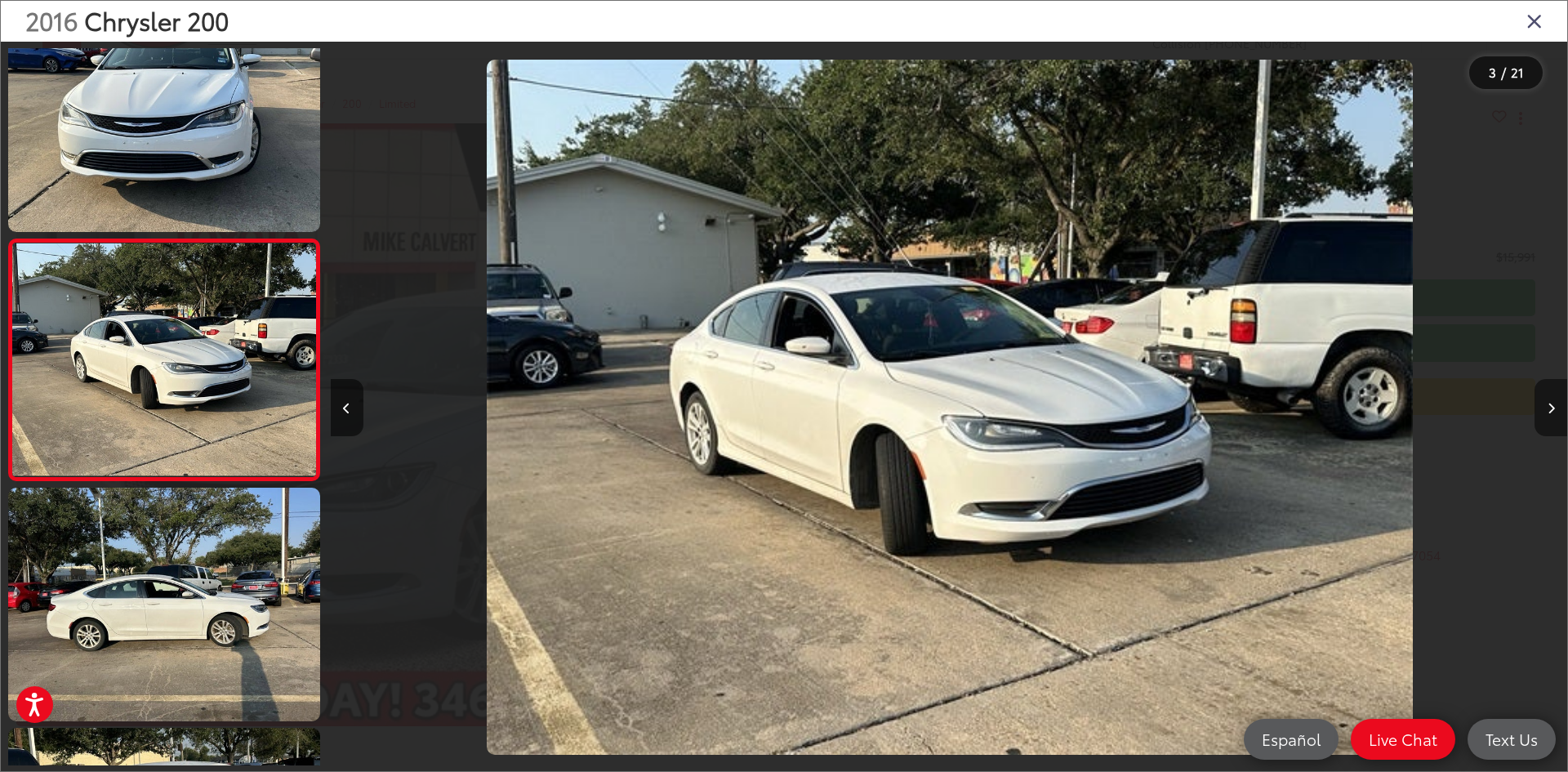
scroll to position [0, 2474]
click at [1555, 394] on button "Next image" at bounding box center [1550, 407] width 33 height 57
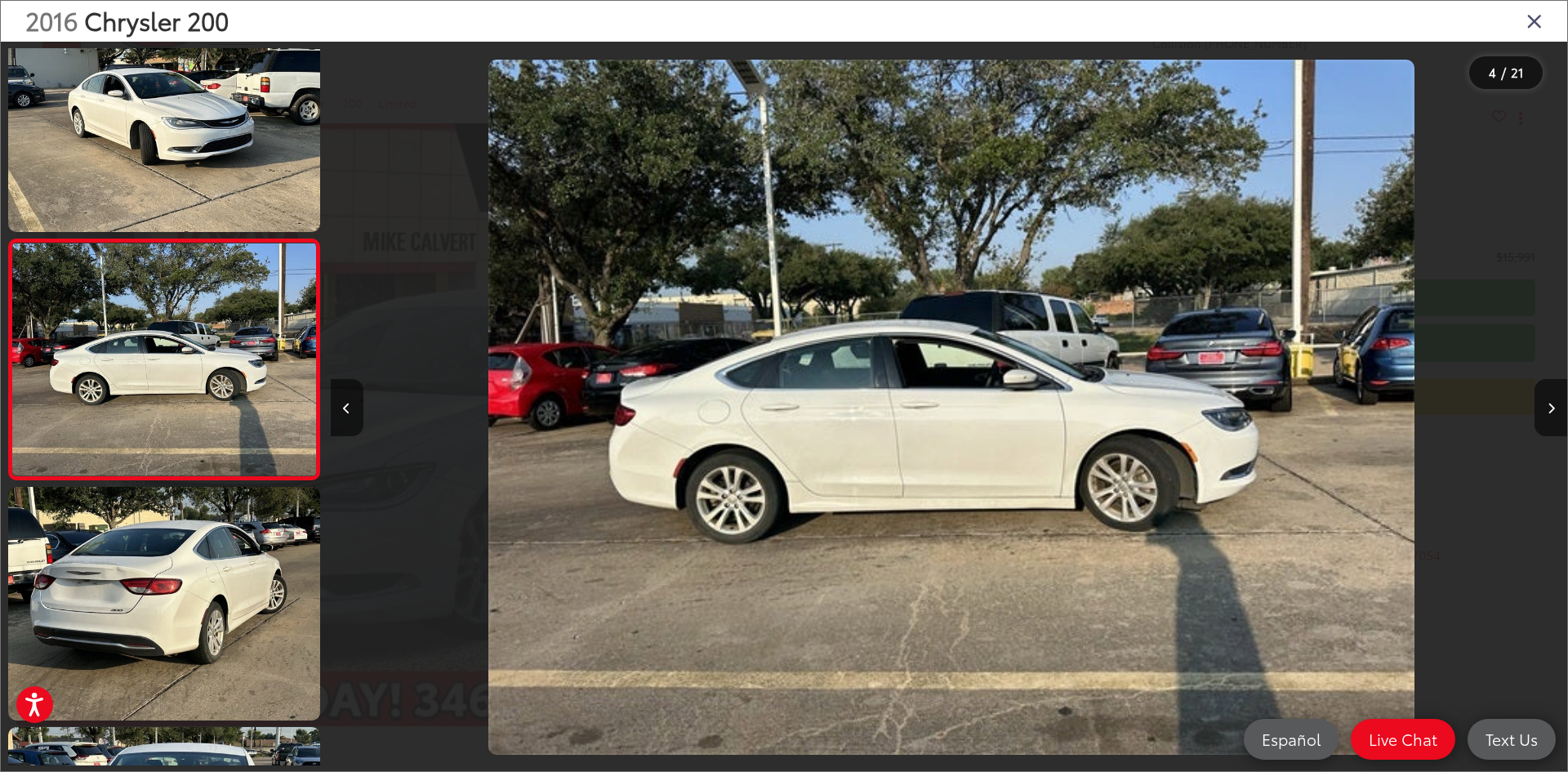
scroll to position [0, 3710]
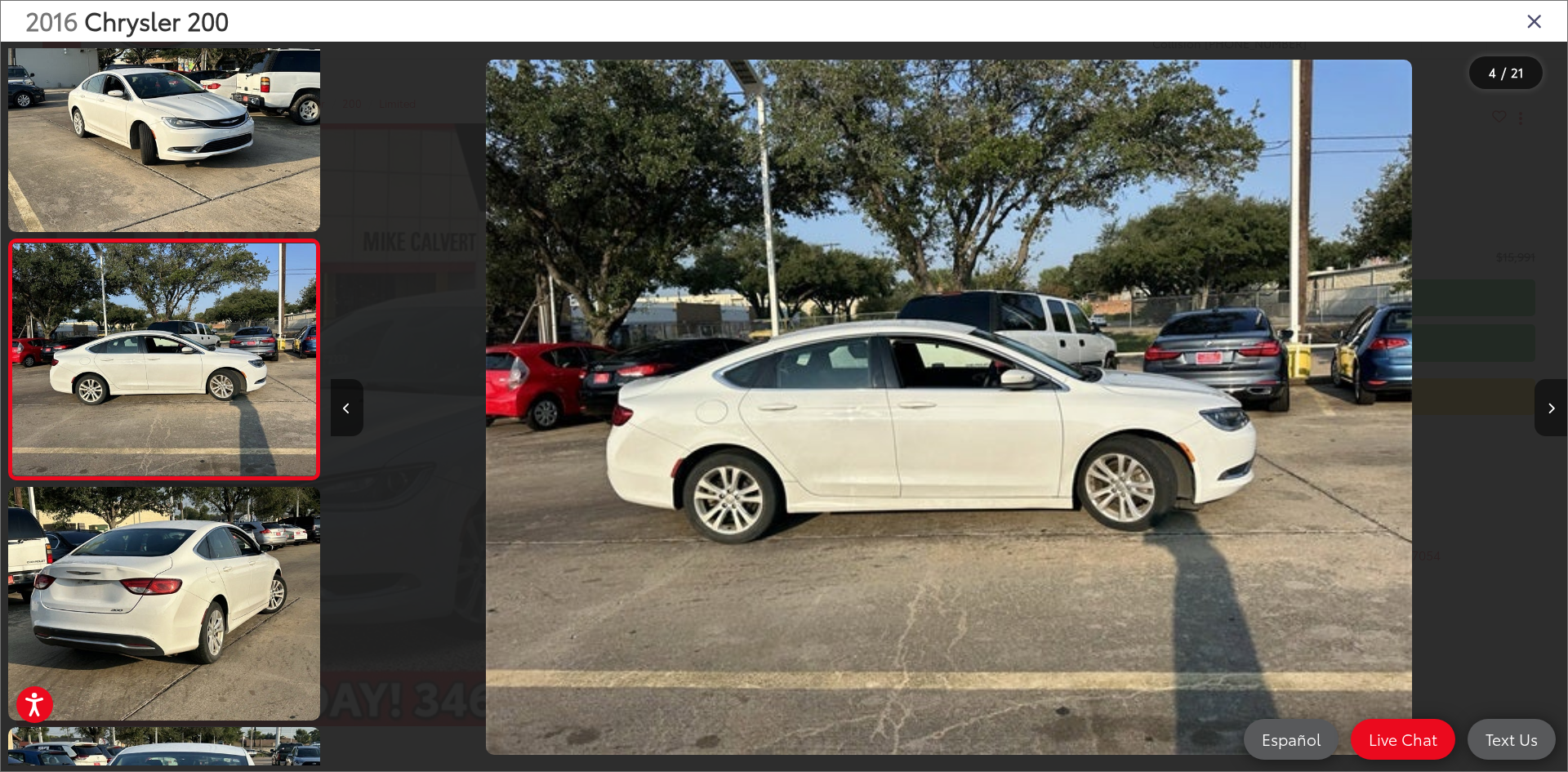
click at [1555, 402] on button "Next image" at bounding box center [1550, 407] width 33 height 57
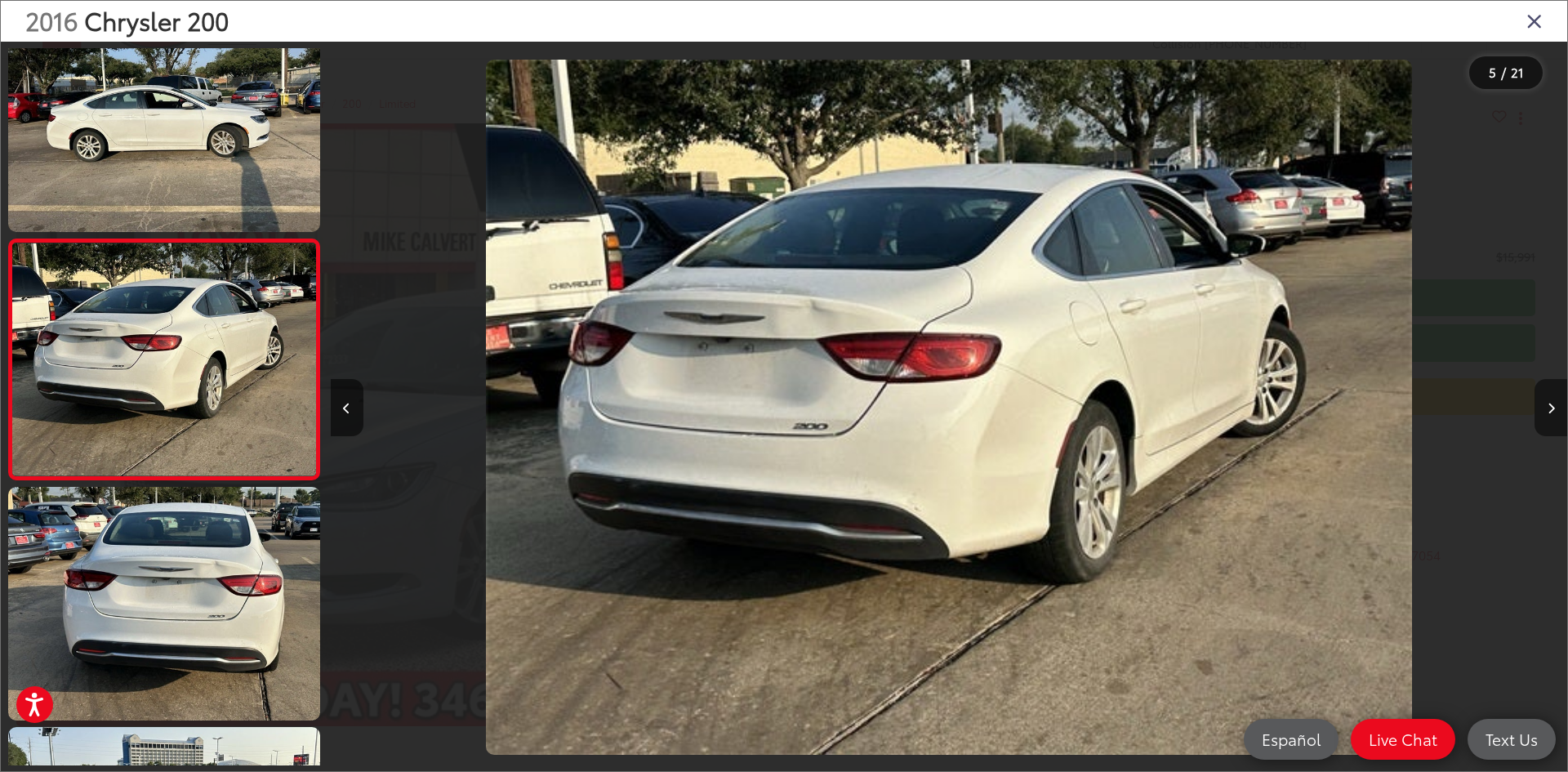
scroll to position [0, 4948]
click at [1555, 402] on button "Next image" at bounding box center [1550, 407] width 33 height 57
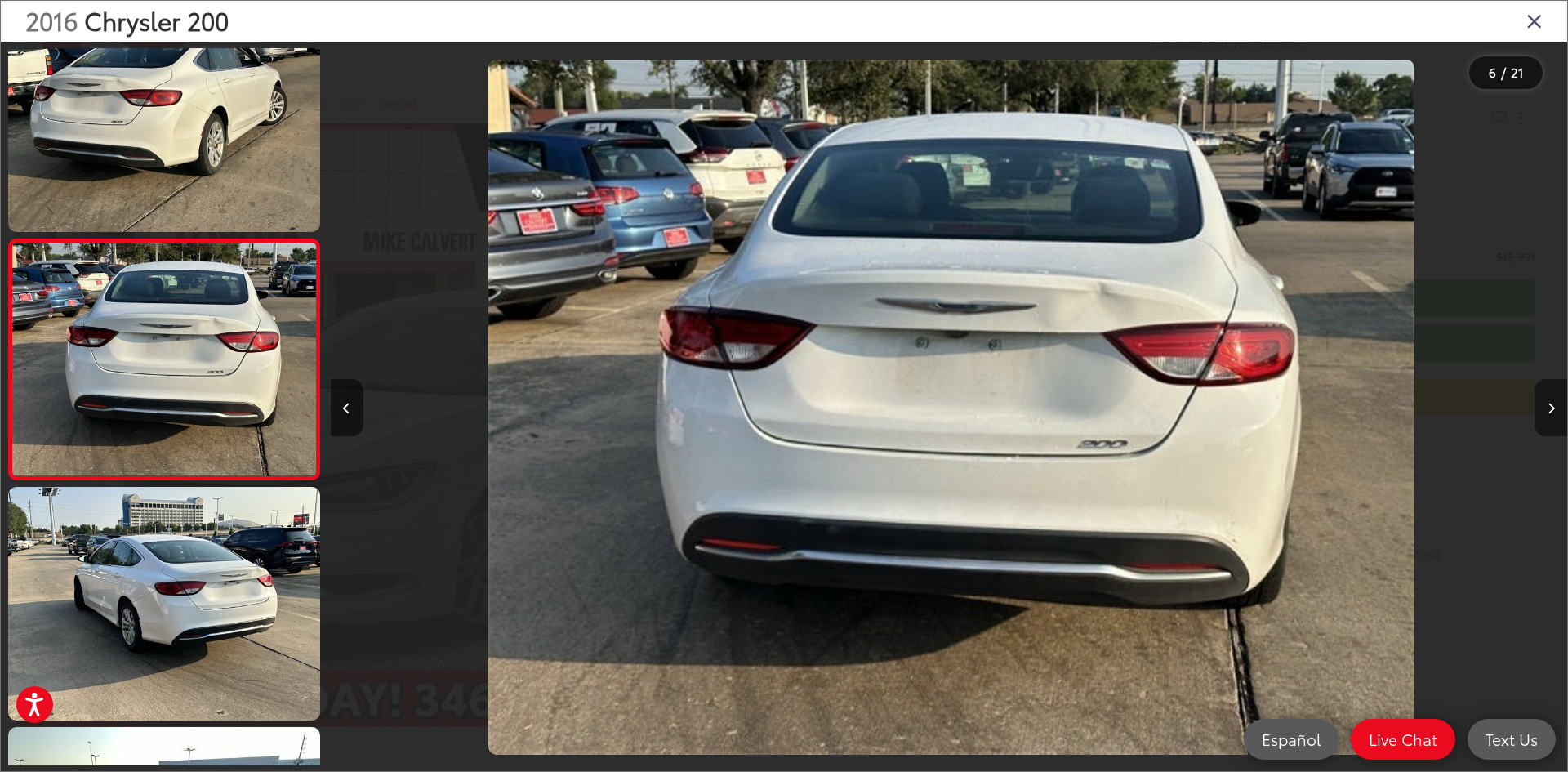
scroll to position [0, 6183]
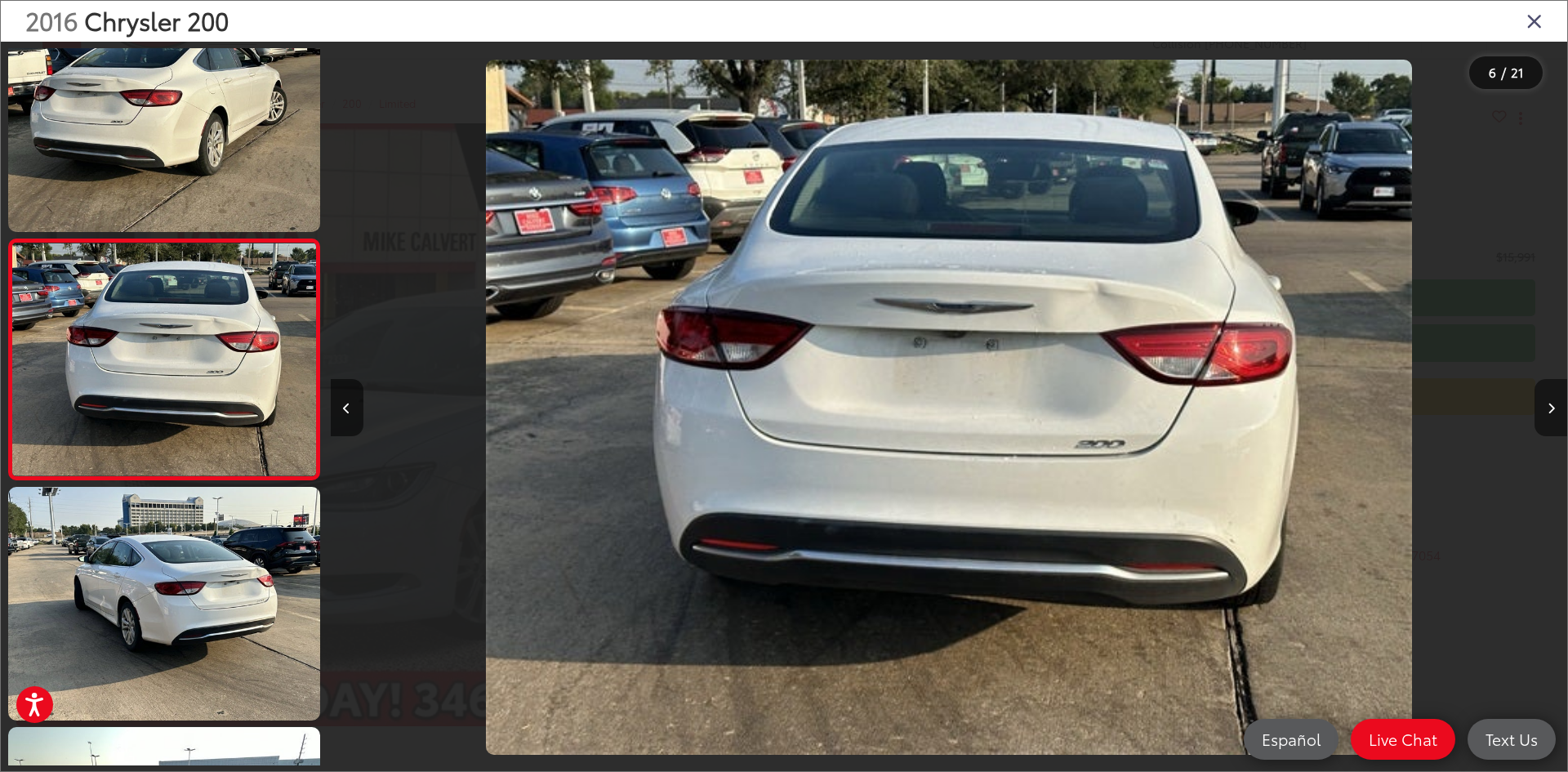
click at [1555, 419] on button "Next image" at bounding box center [1550, 407] width 33 height 57
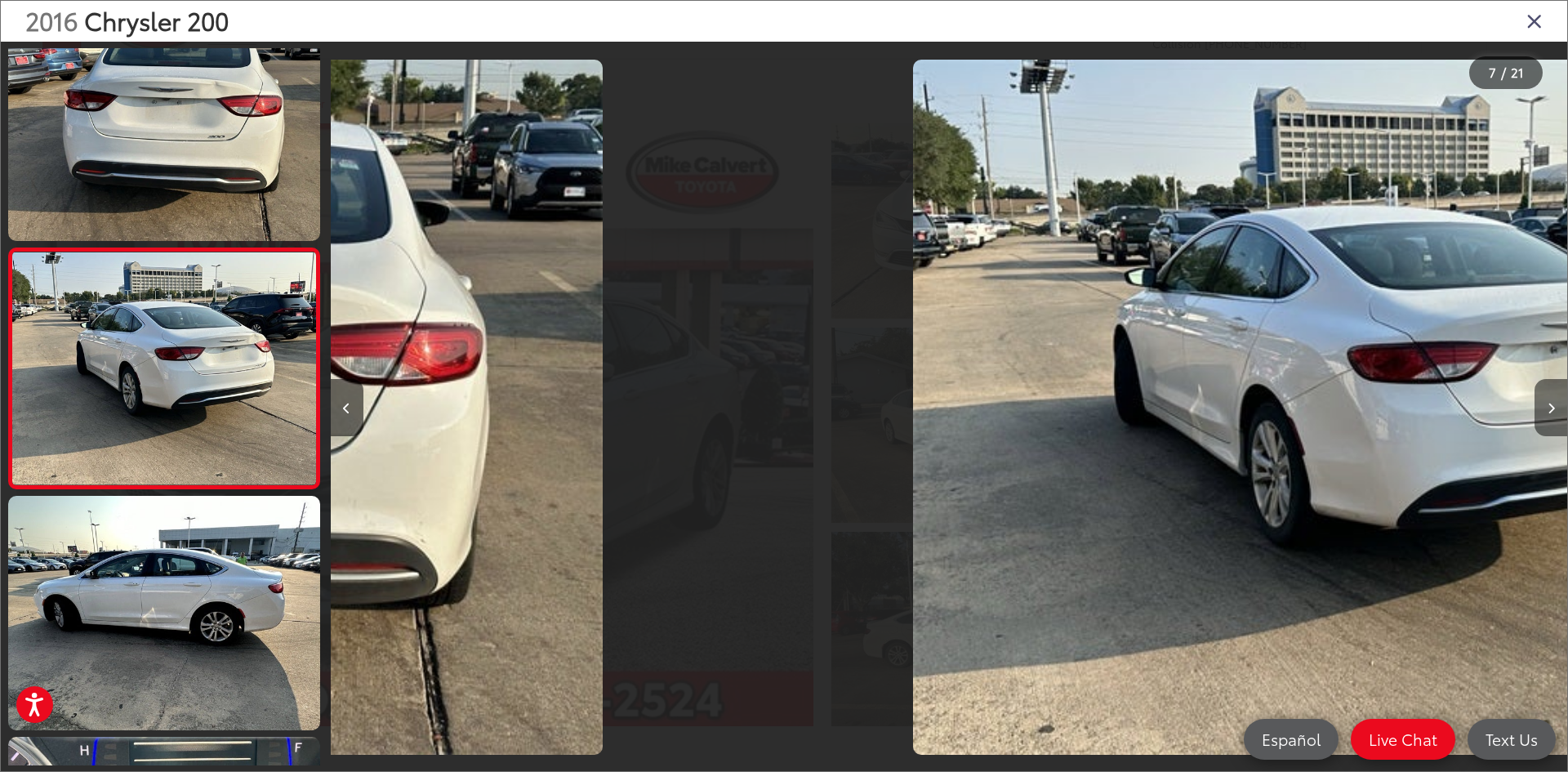
scroll to position [1252, 0]
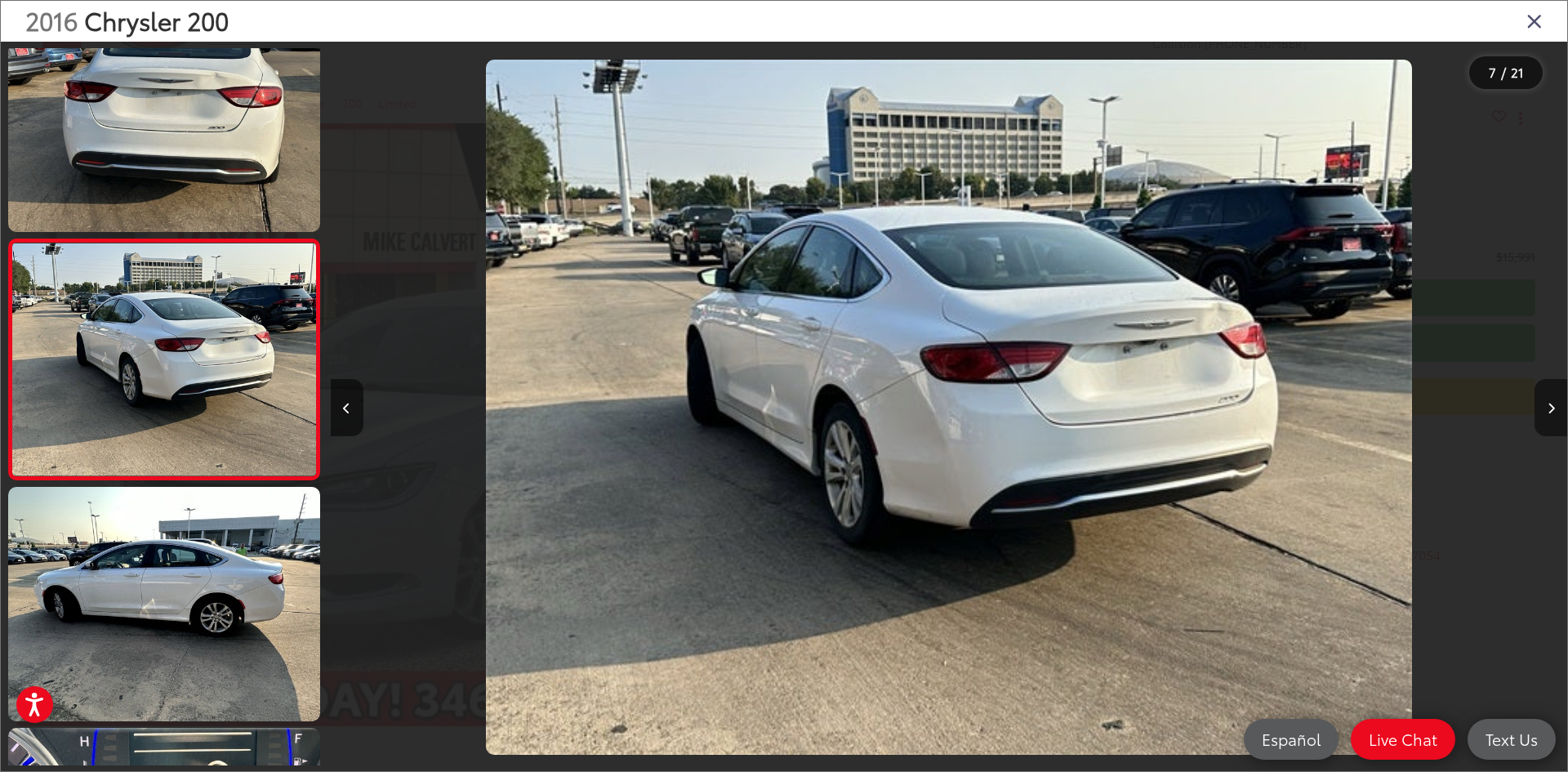
click at [1555, 419] on button "Next image" at bounding box center [1550, 407] width 33 height 57
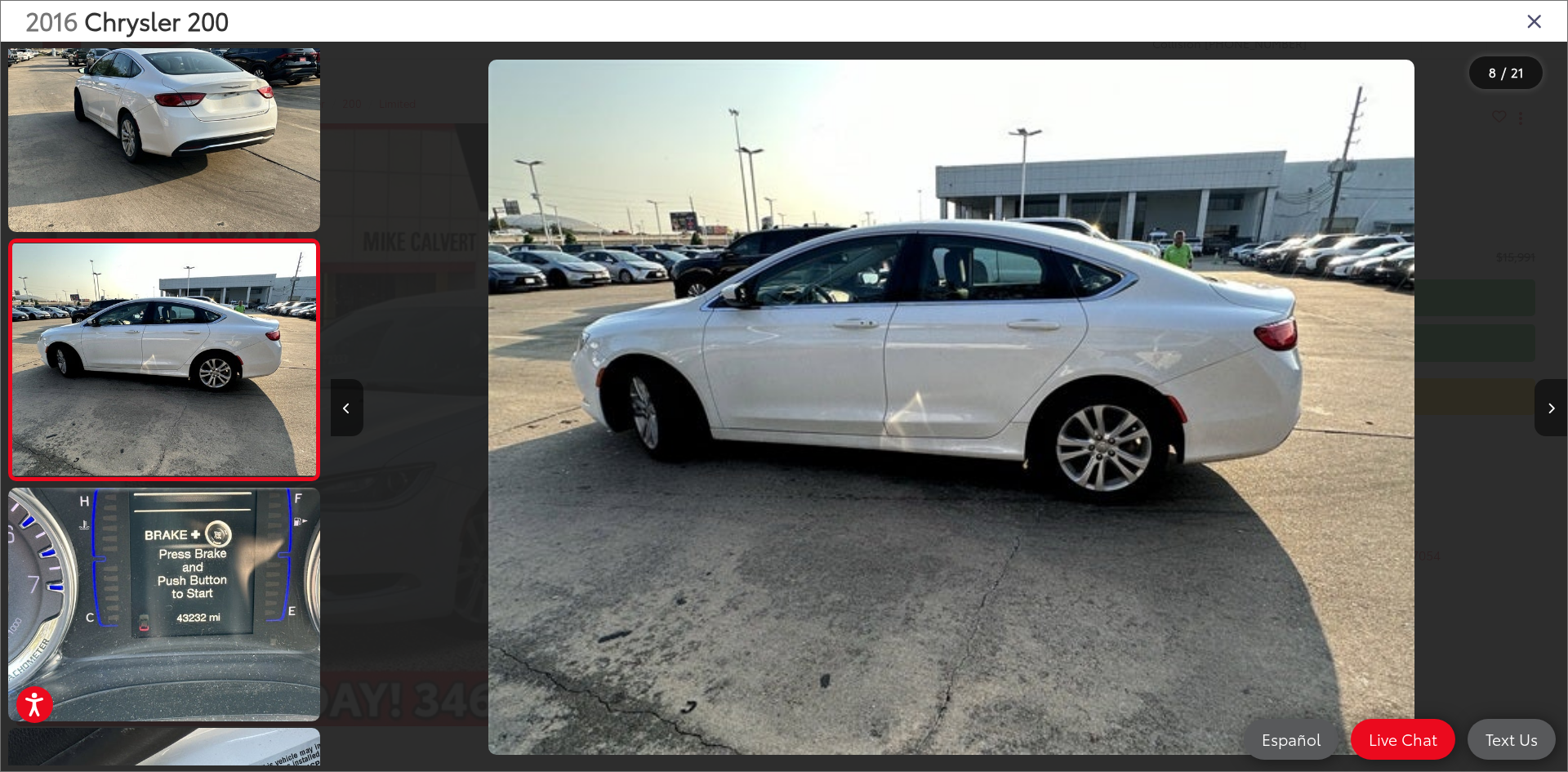
scroll to position [0, 8657]
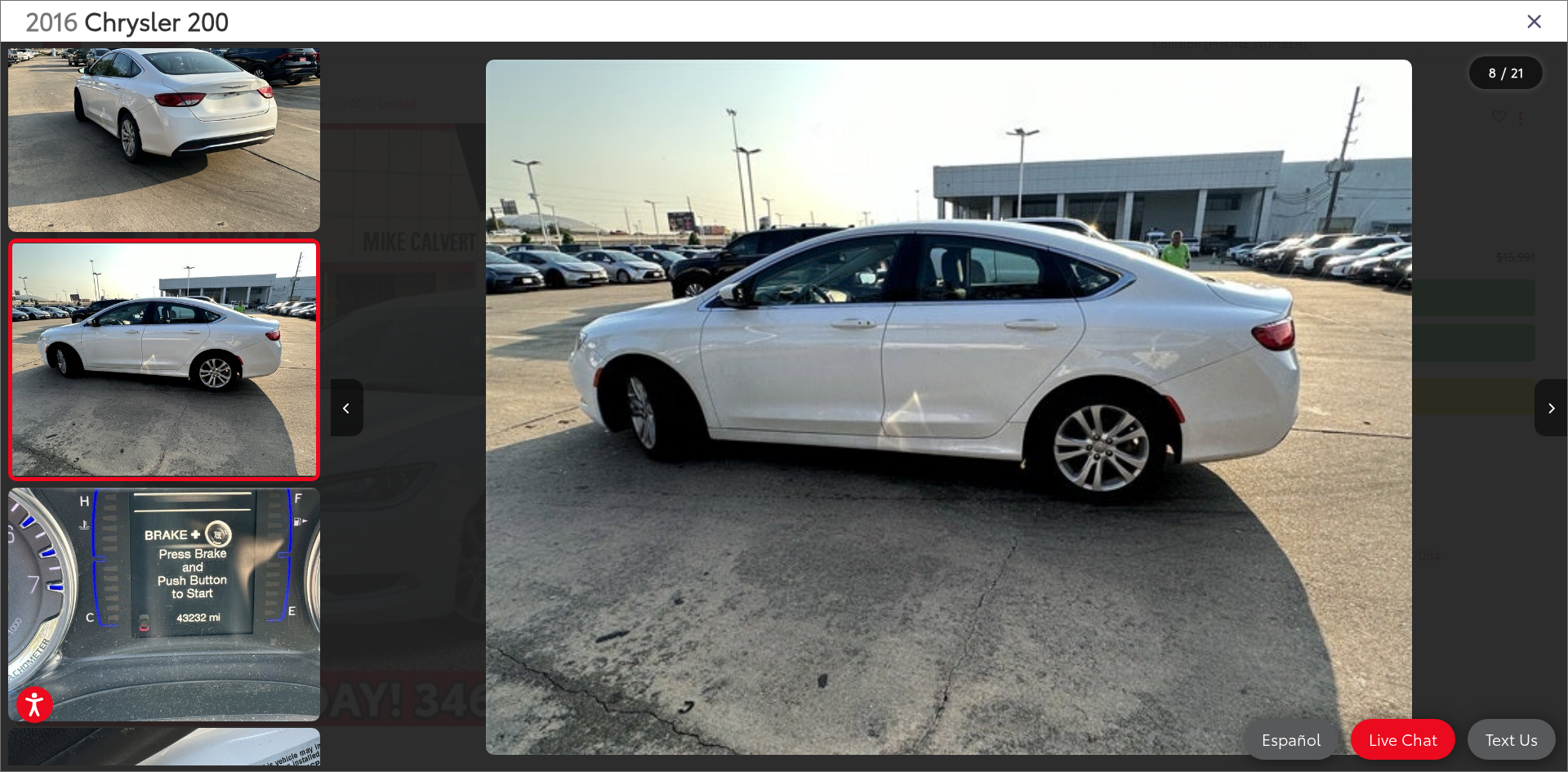
click at [1555, 419] on button "Next image" at bounding box center [1550, 407] width 33 height 57
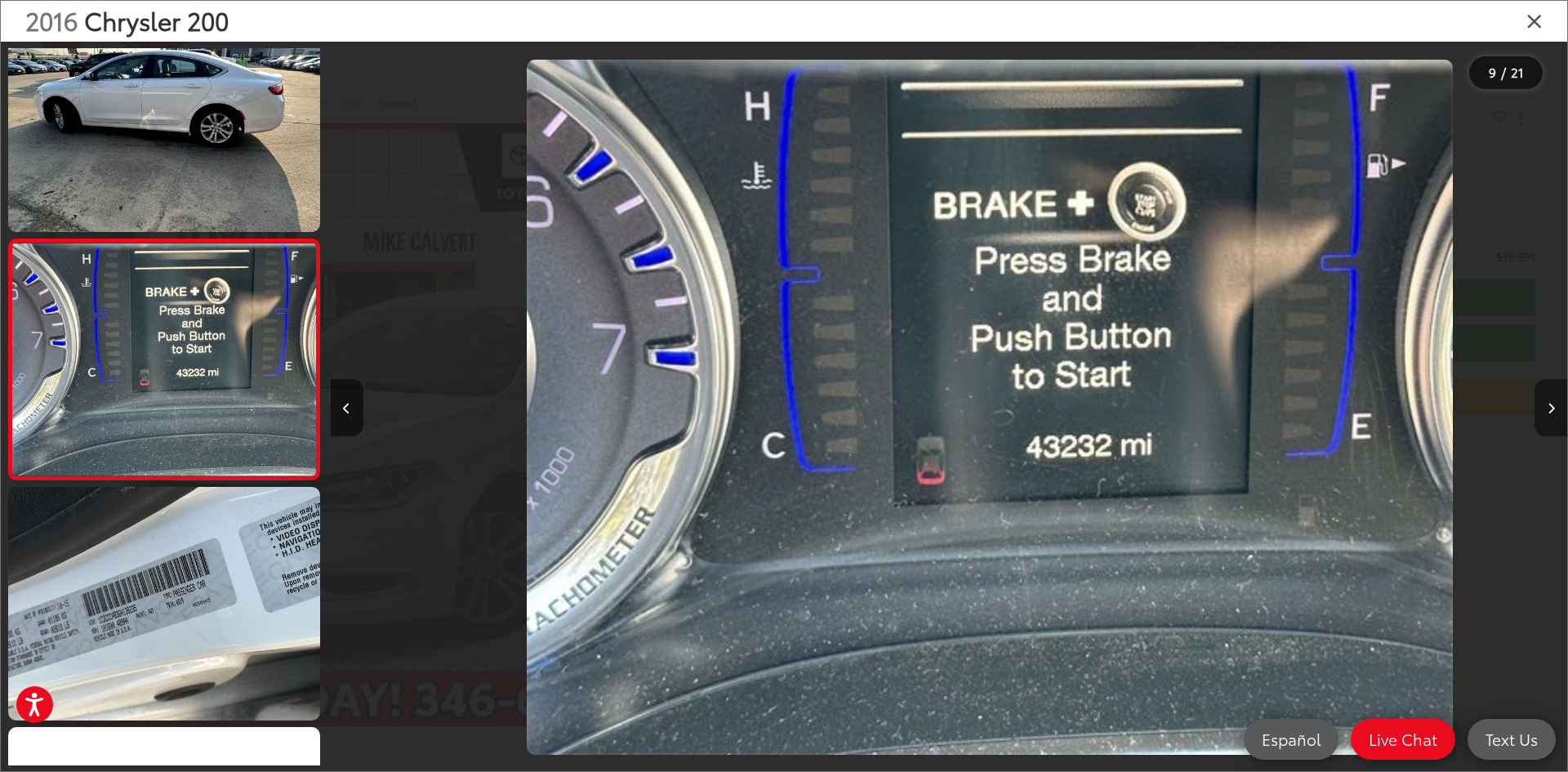
scroll to position [0, 9893]
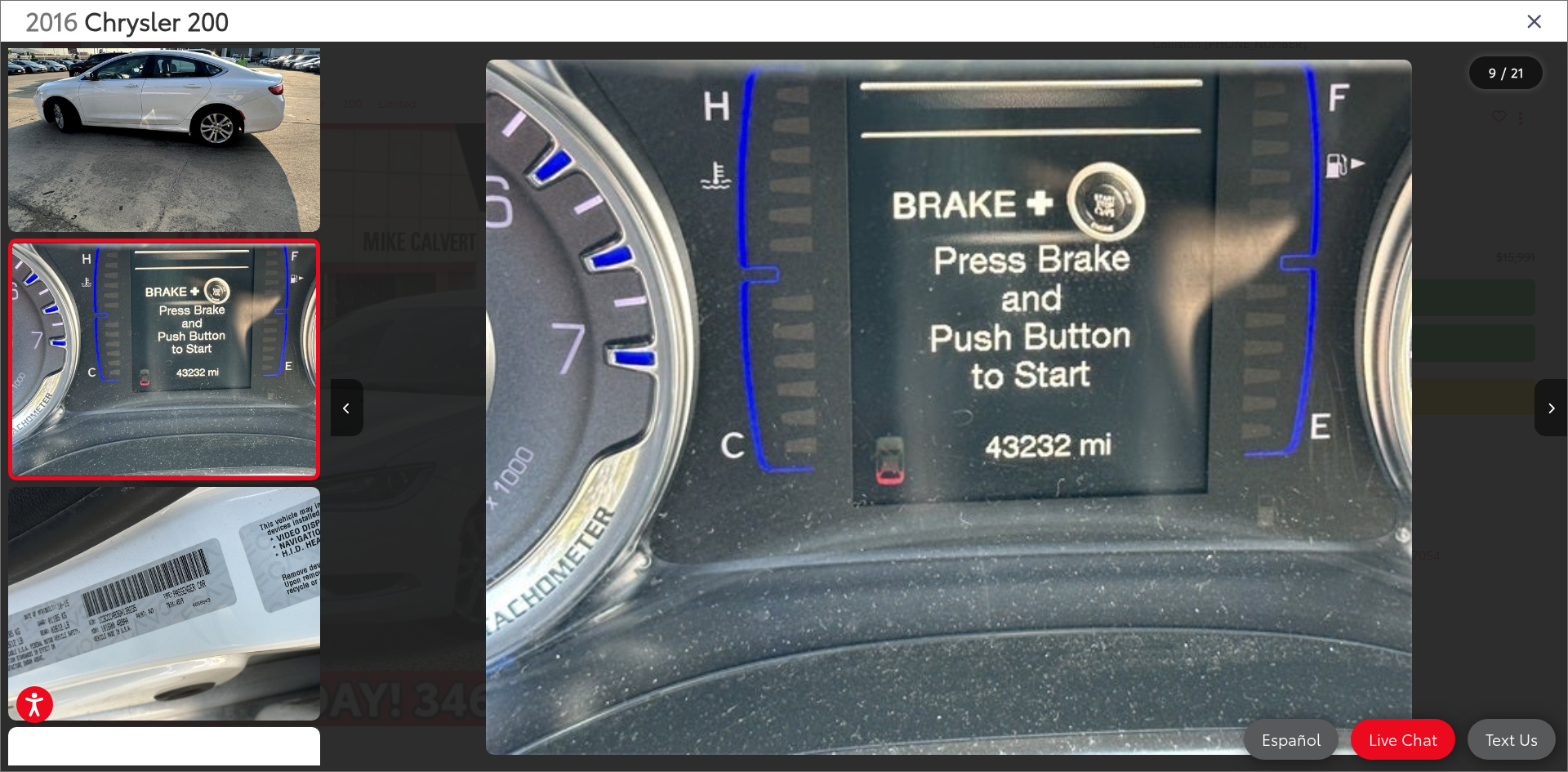
click at [1555, 419] on button "Next image" at bounding box center [1550, 407] width 33 height 57
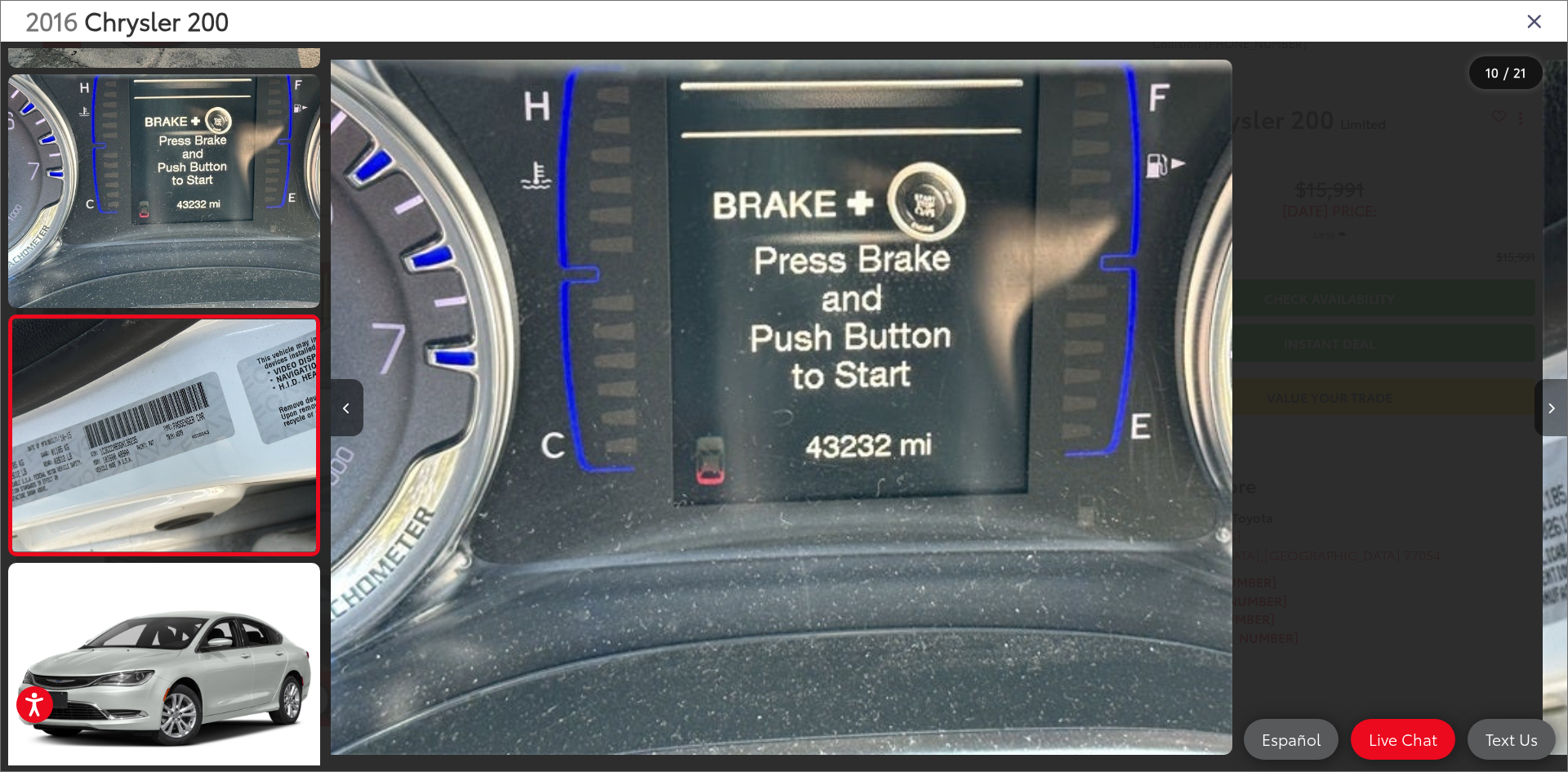
scroll to position [0, 0]
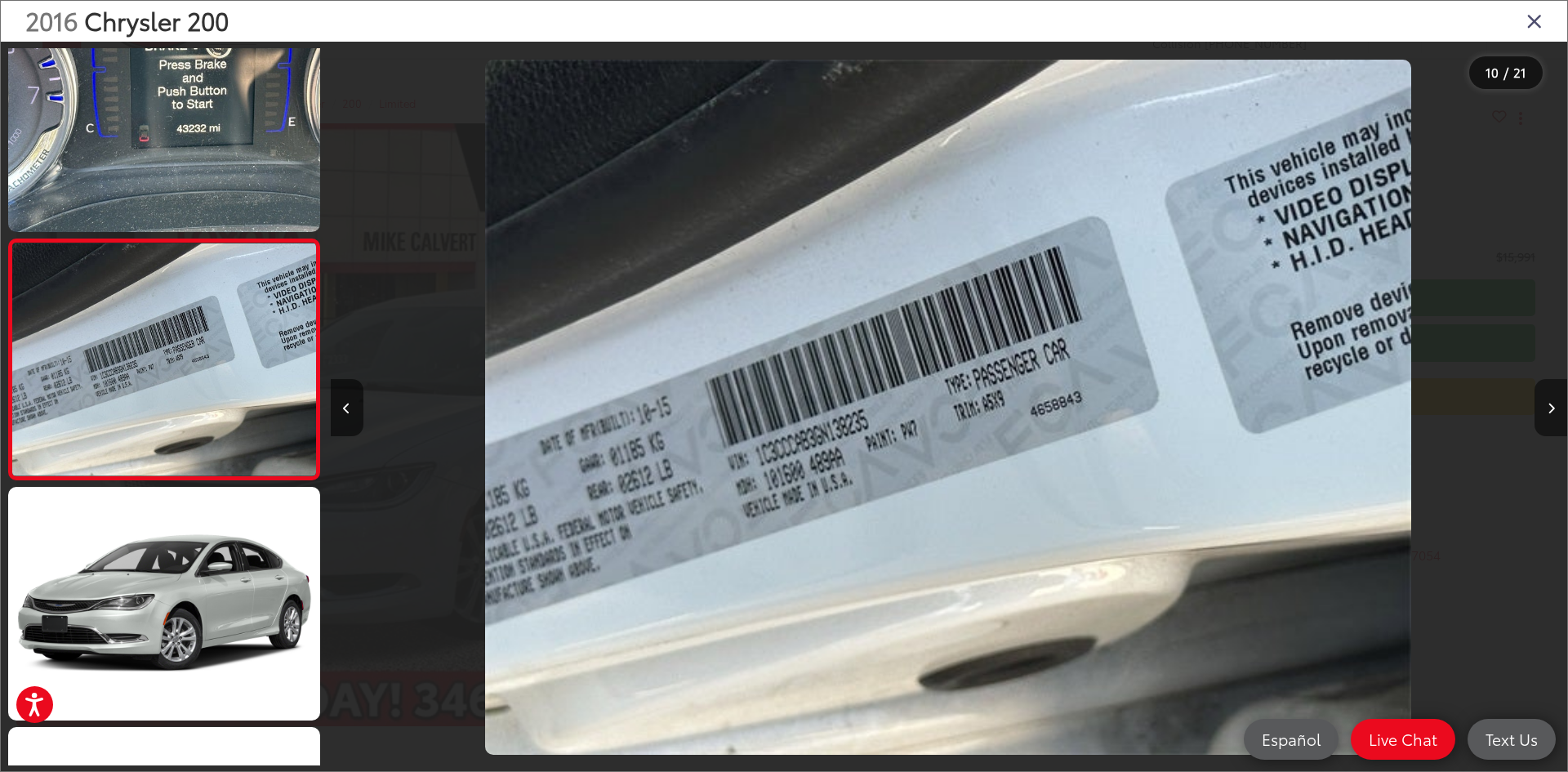
click at [1555, 419] on button "Next image" at bounding box center [1550, 407] width 33 height 57
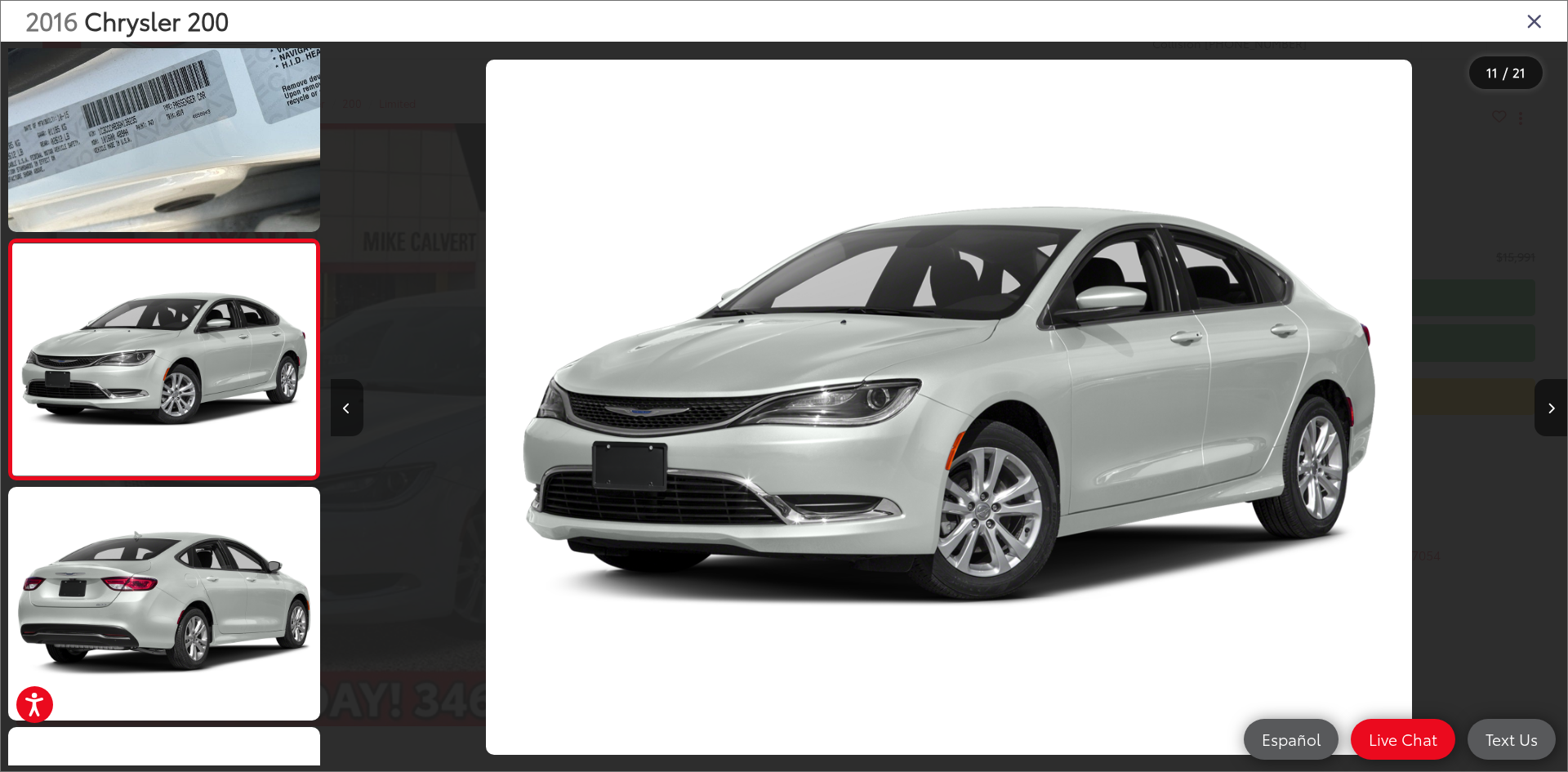
click at [349, 420] on button "Previous image" at bounding box center [346, 407] width 33 height 57
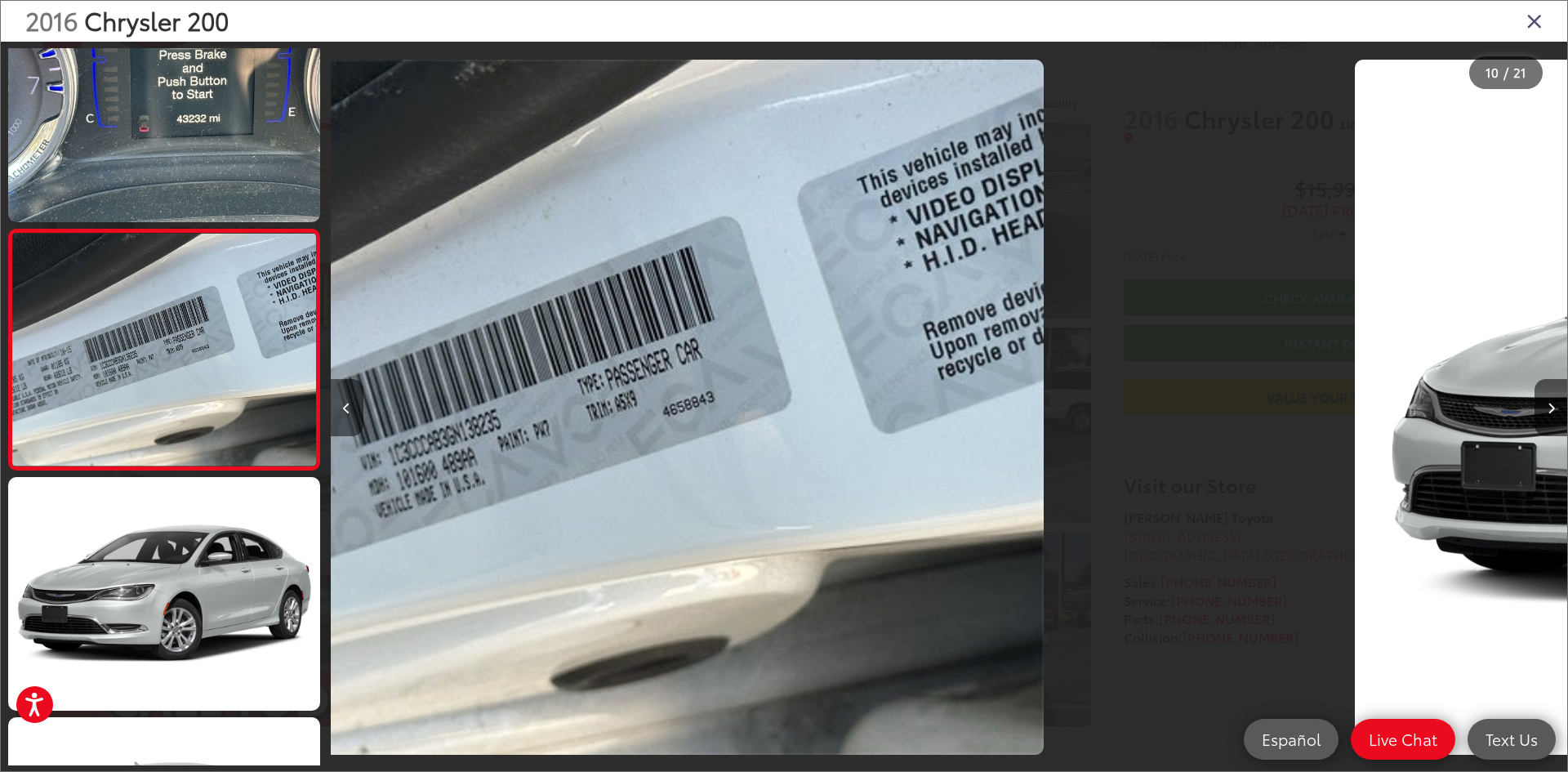
click at [349, 419] on button "Previous image" at bounding box center [346, 407] width 33 height 57
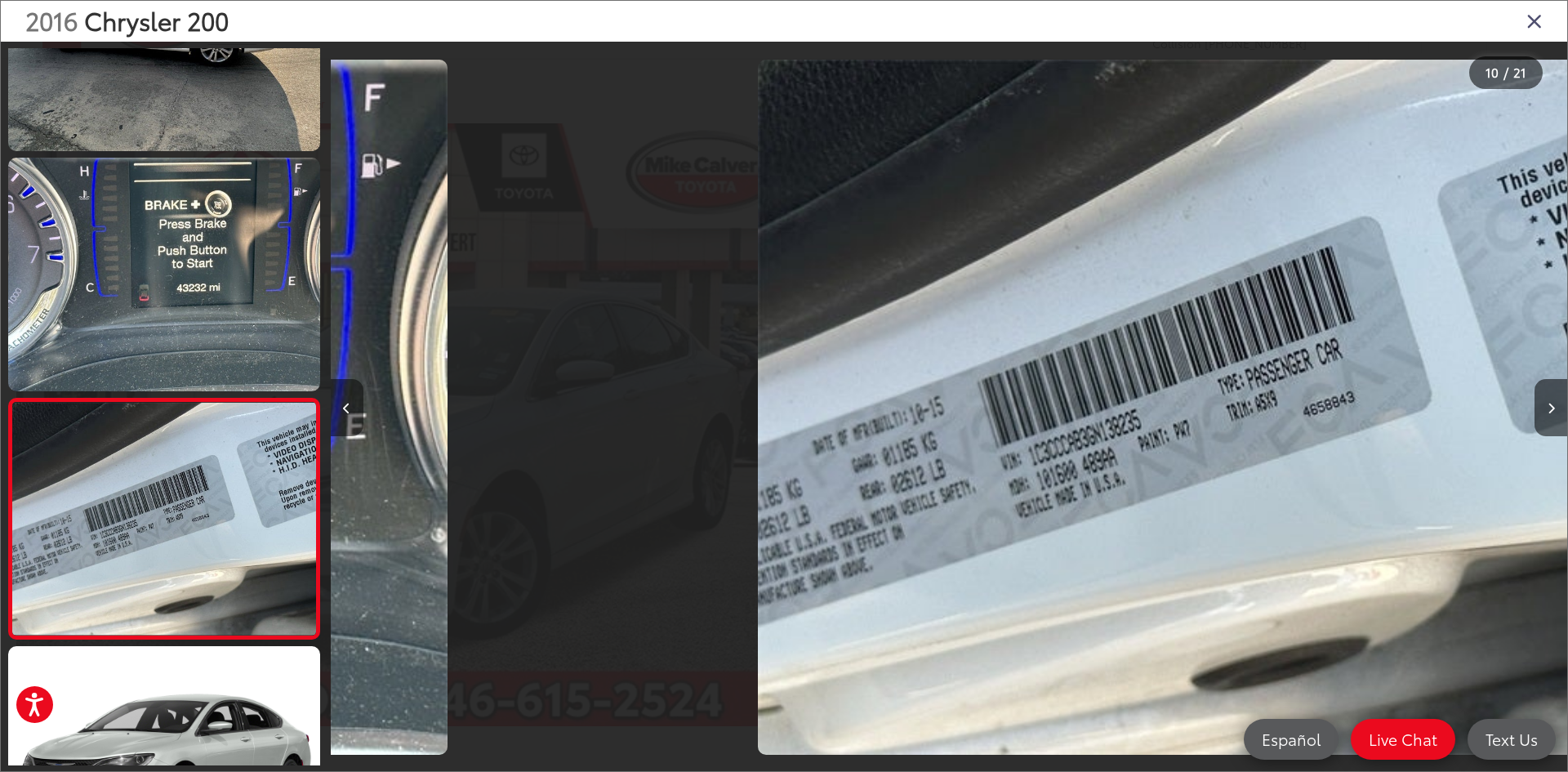
click at [349, 419] on button "Previous image" at bounding box center [346, 407] width 33 height 57
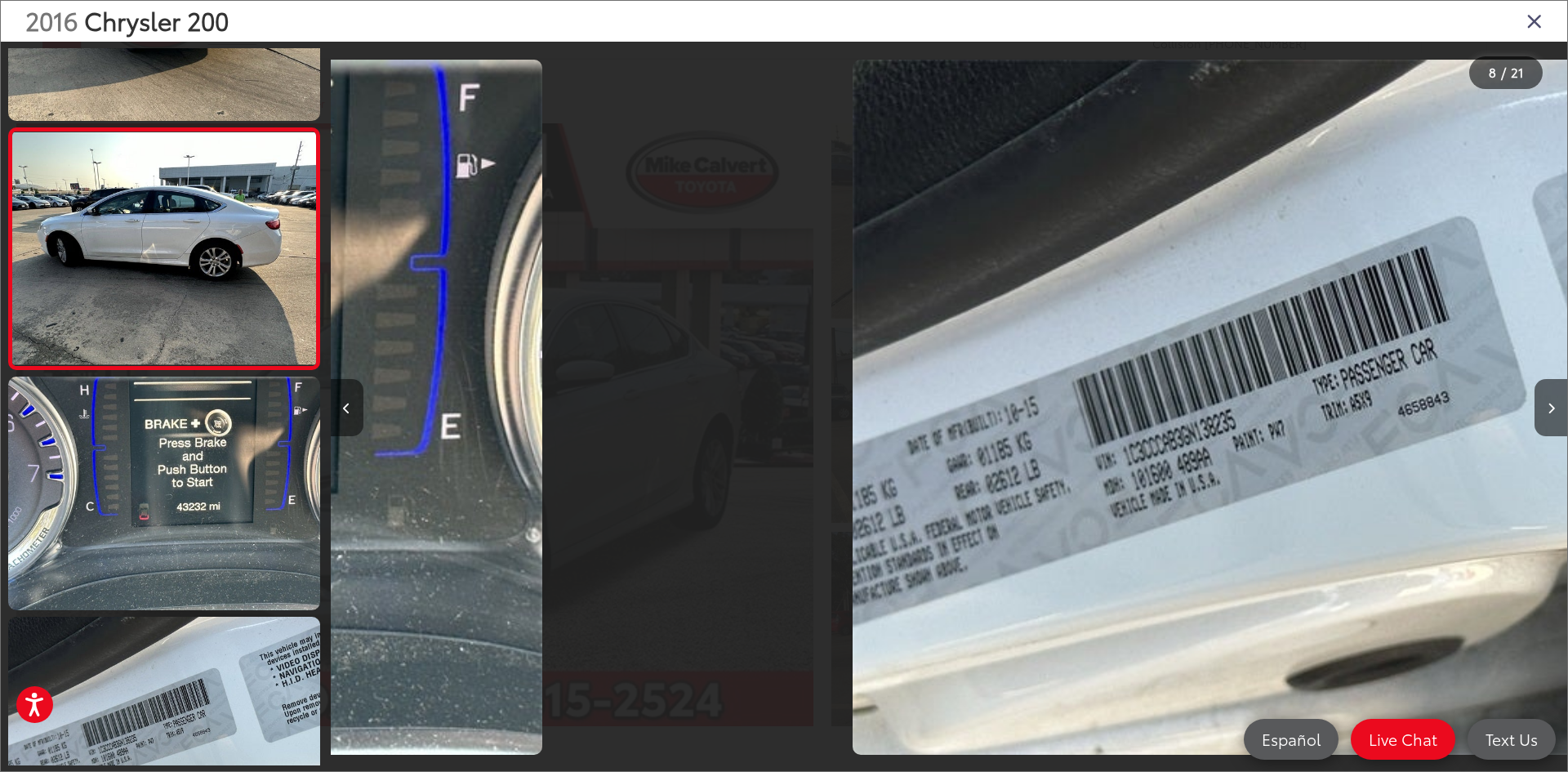
click at [349, 419] on button "Previous image" at bounding box center [346, 407] width 33 height 57
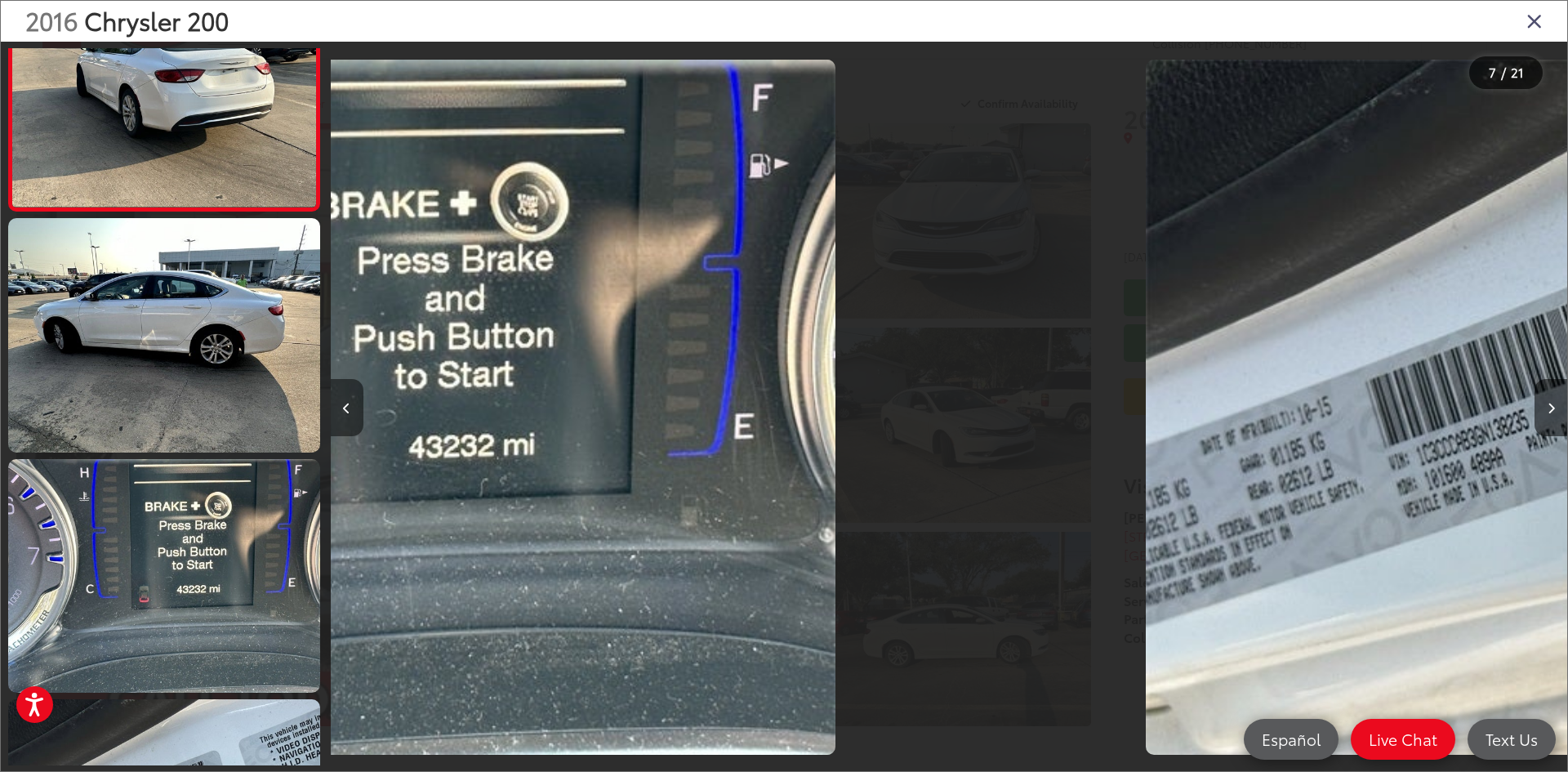
click at [349, 419] on button "Previous image" at bounding box center [346, 407] width 33 height 57
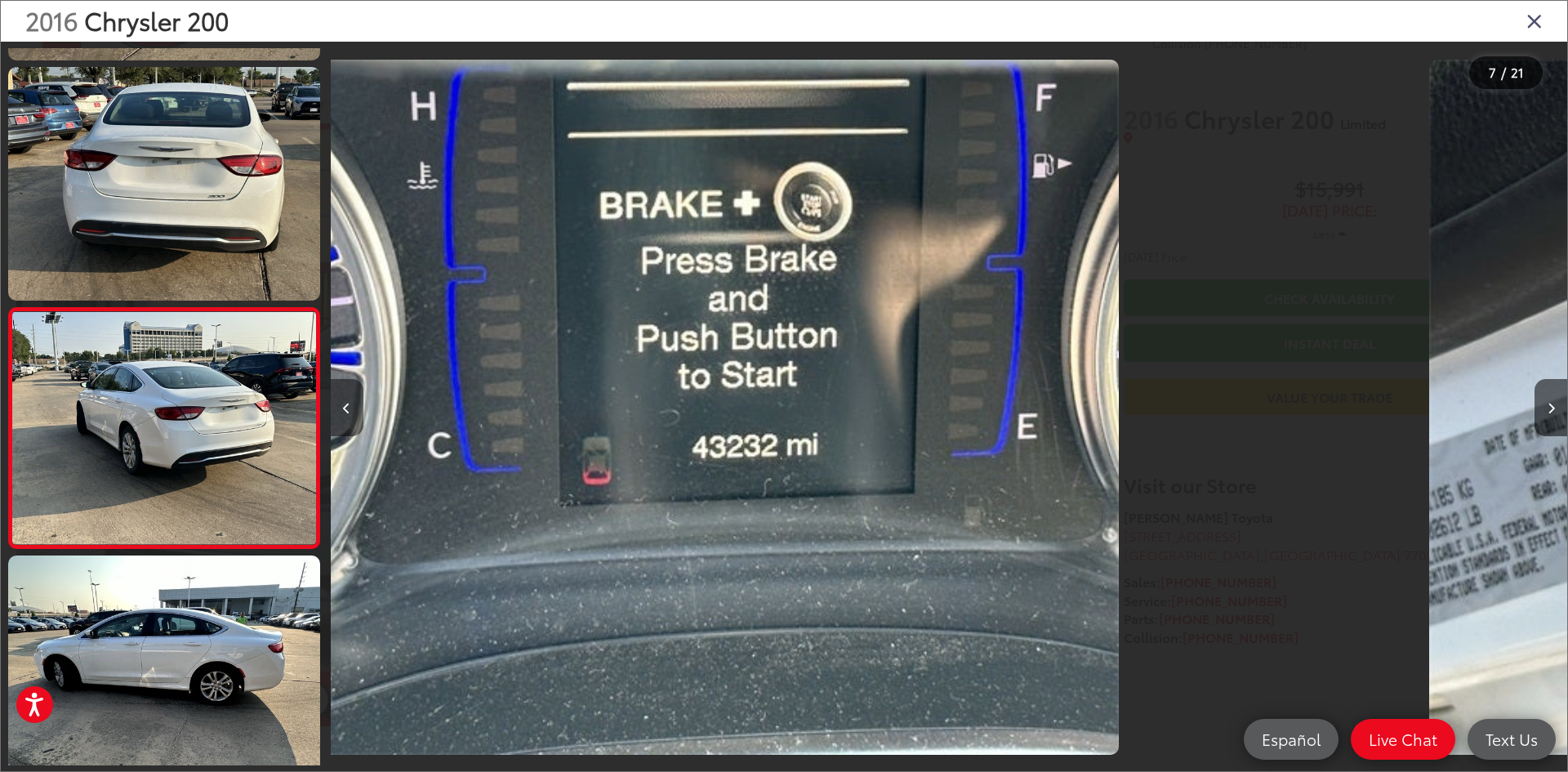
click at [349, 419] on button "Previous image" at bounding box center [346, 407] width 33 height 57
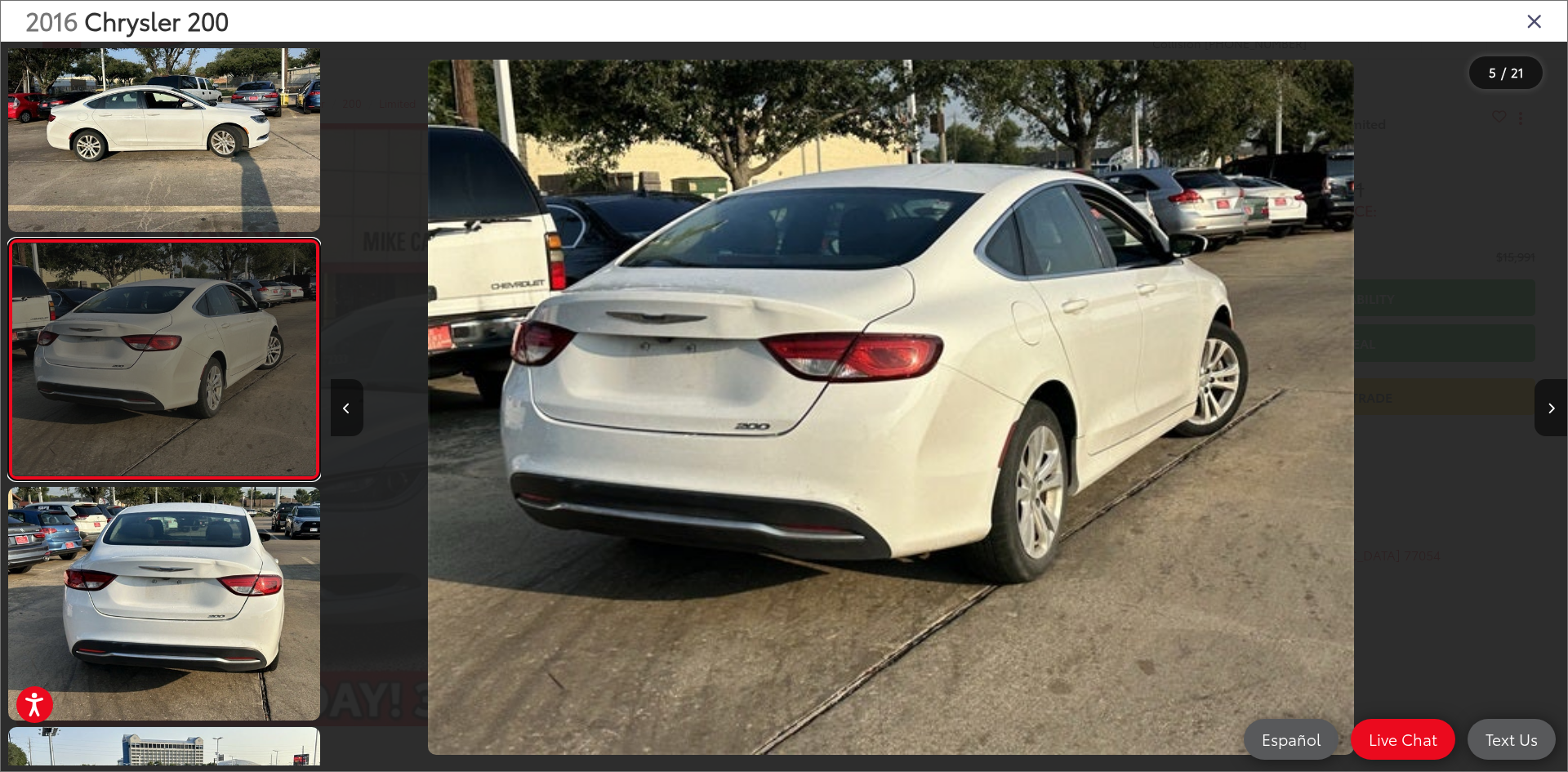
click at [205, 411] on link at bounding box center [164, 359] width 312 height 242
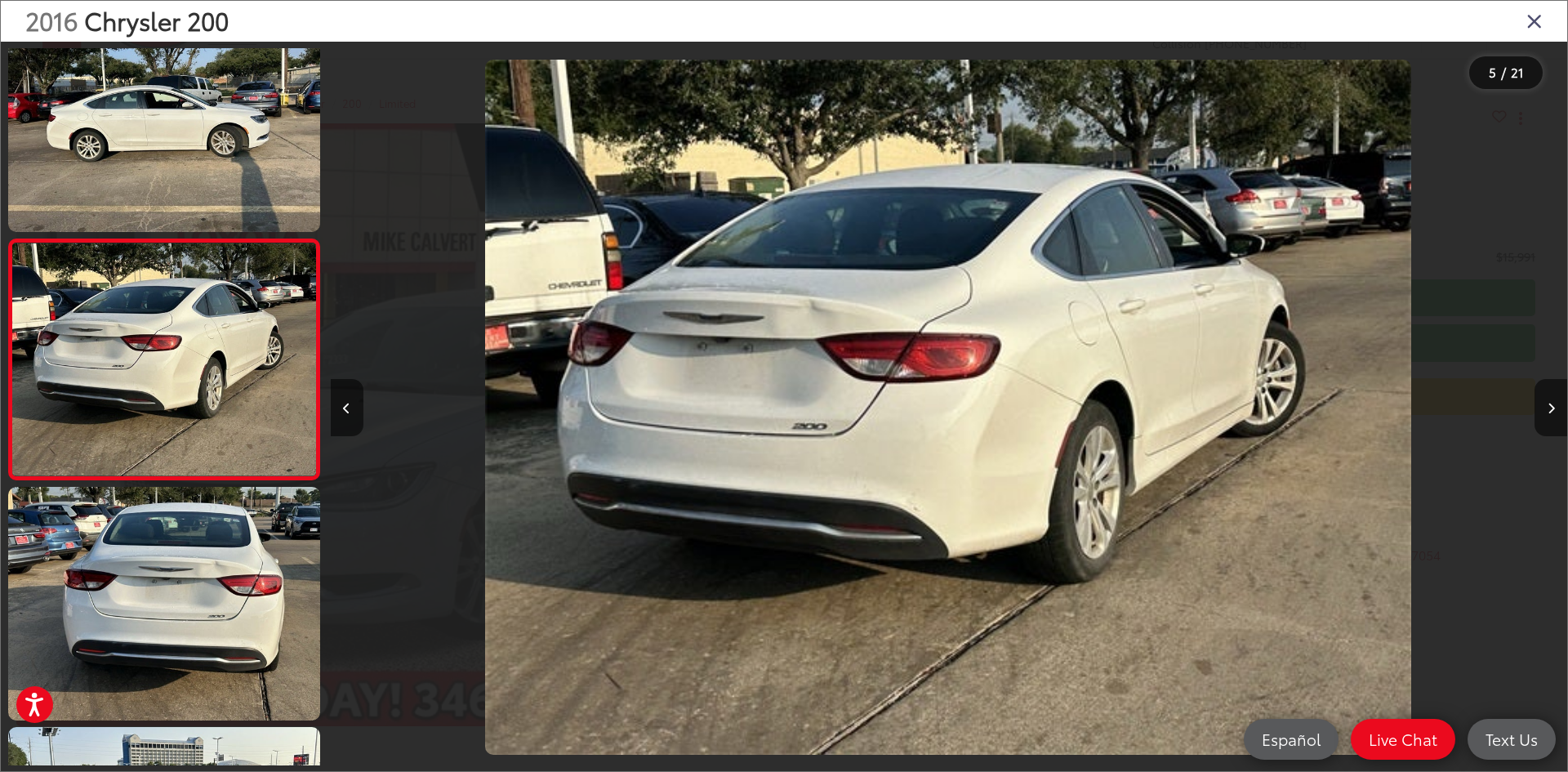
click at [813, 324] on img "2016 Chrysler 200 Limited 4" at bounding box center [948, 407] width 926 height 695
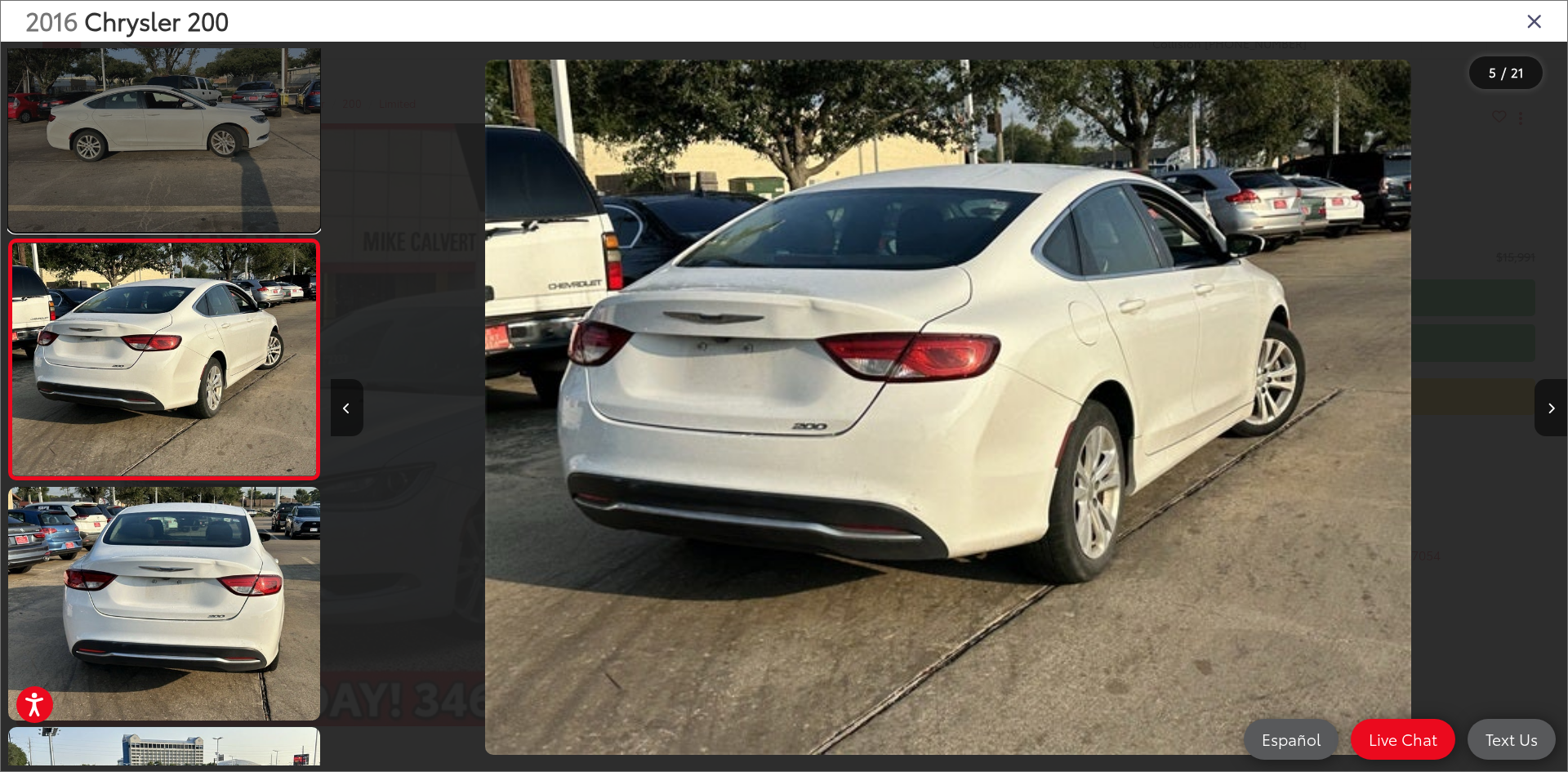
click at [172, 171] on link at bounding box center [164, 115] width 312 height 234
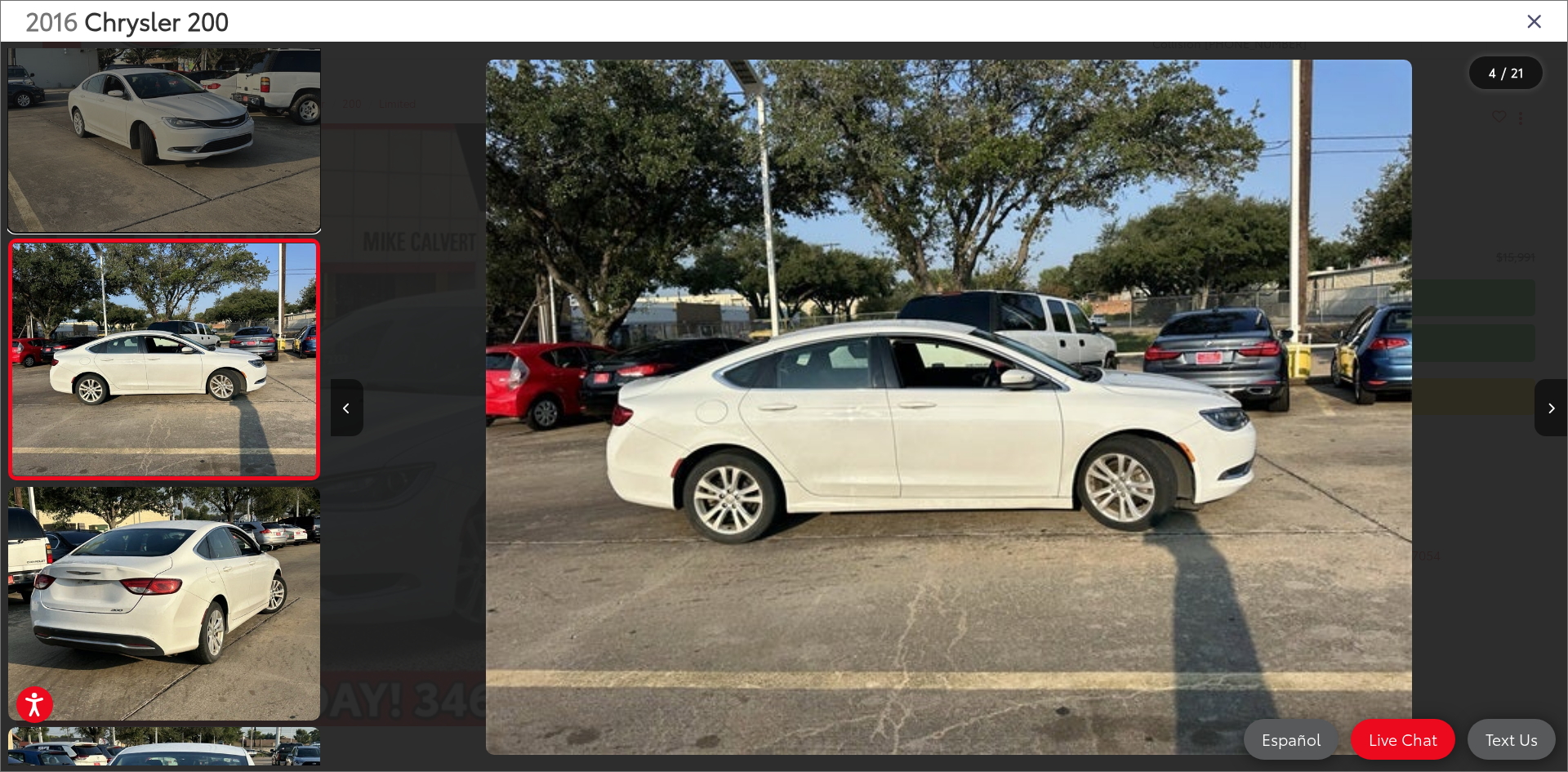
click at [212, 156] on link at bounding box center [164, 114] width 312 height 234
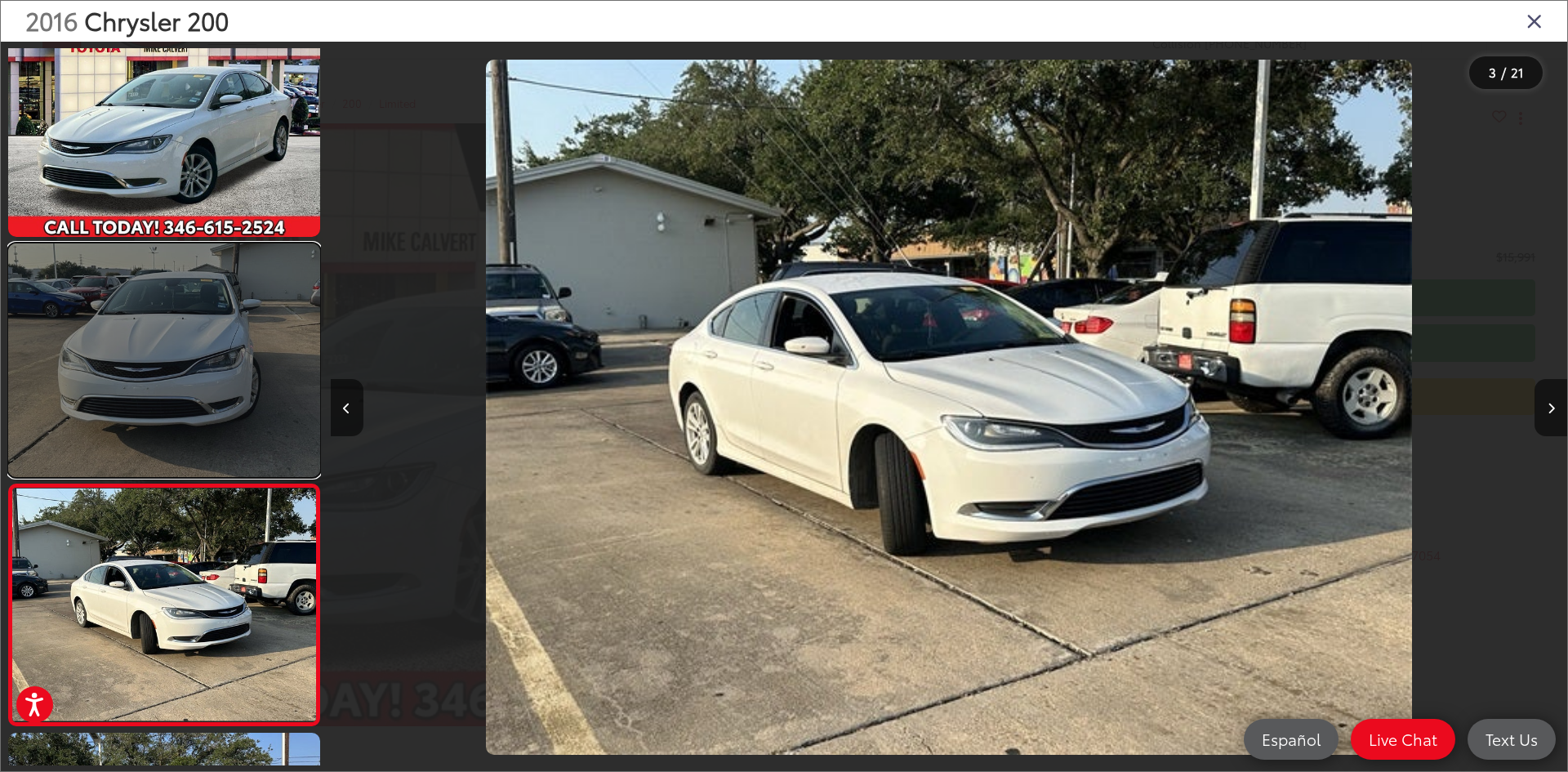
click at [259, 390] on link at bounding box center [164, 361] width 312 height 234
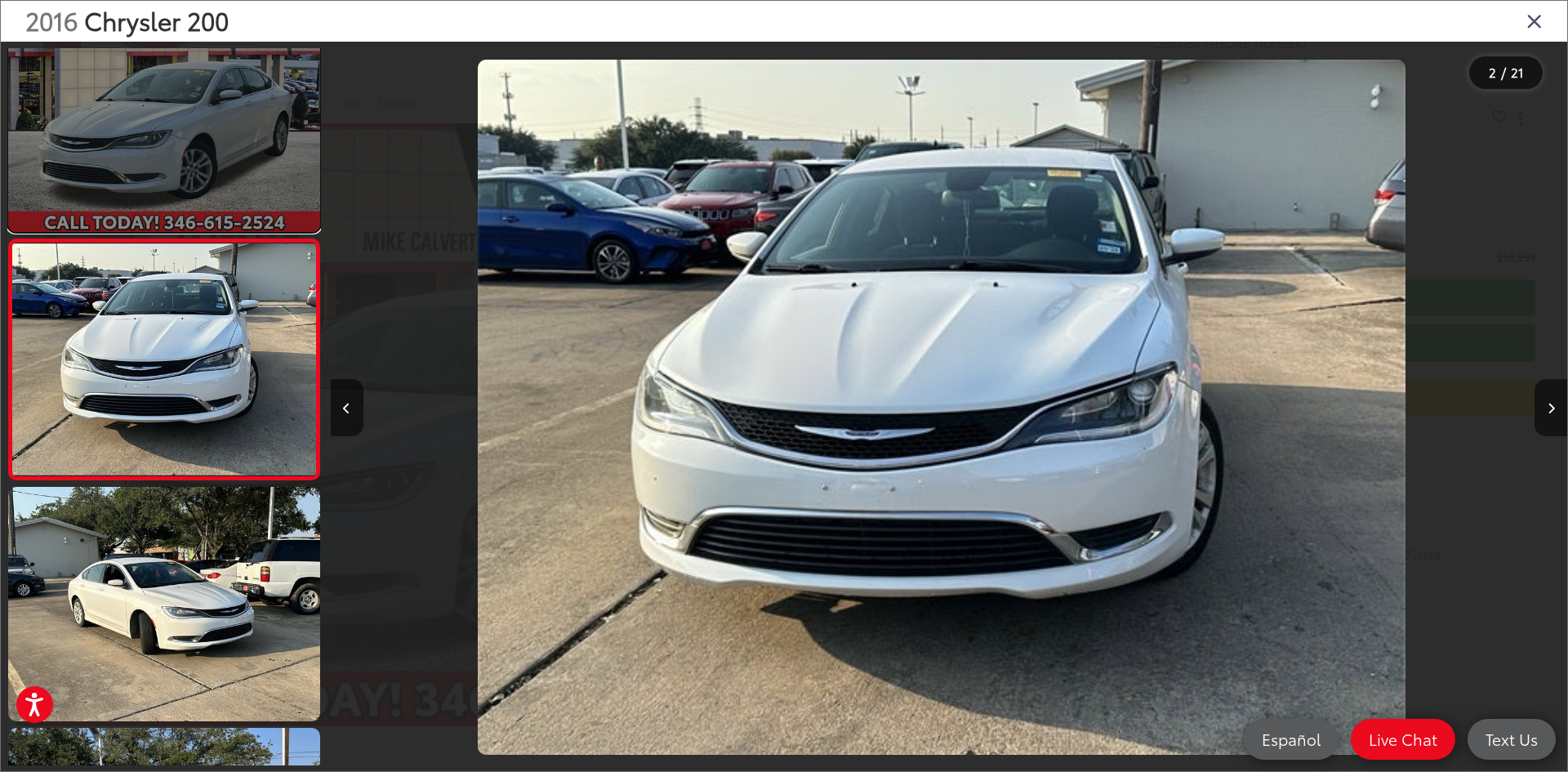
click at [185, 166] on link at bounding box center [164, 115] width 312 height 234
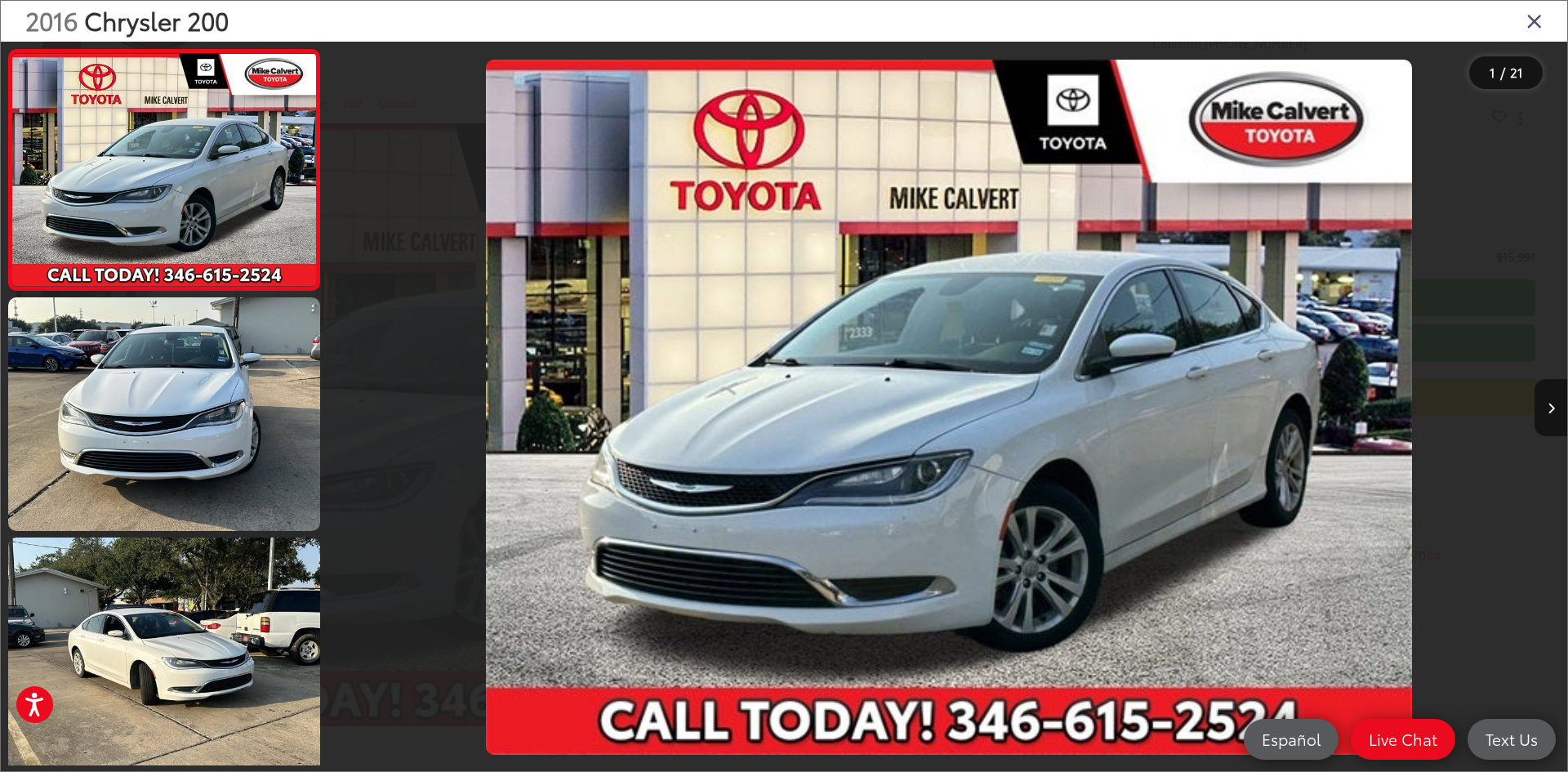
click at [1534, 23] on icon "Close gallery" at bounding box center [1535, 20] width 17 height 21
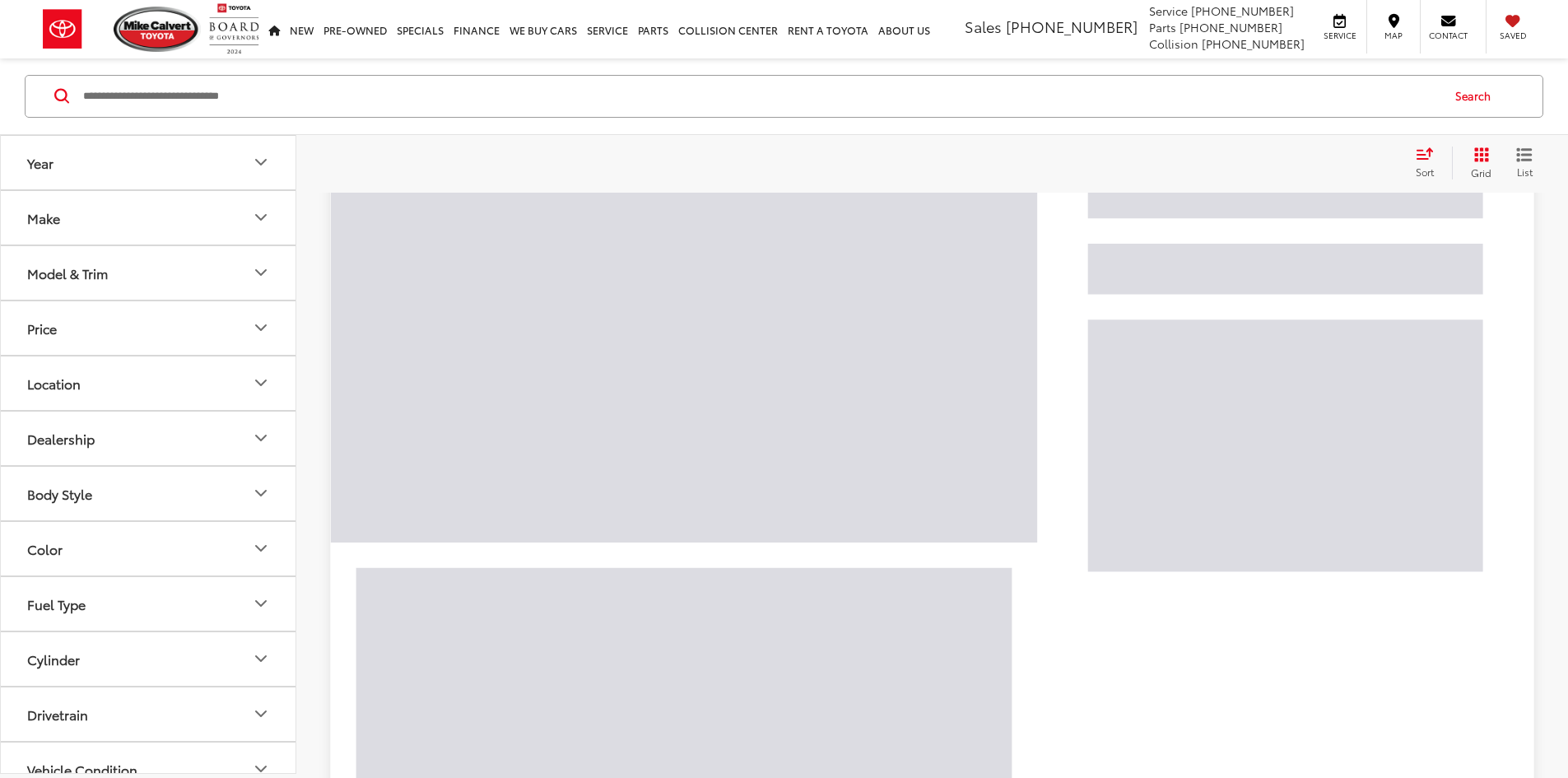
scroll to position [2474, 0]
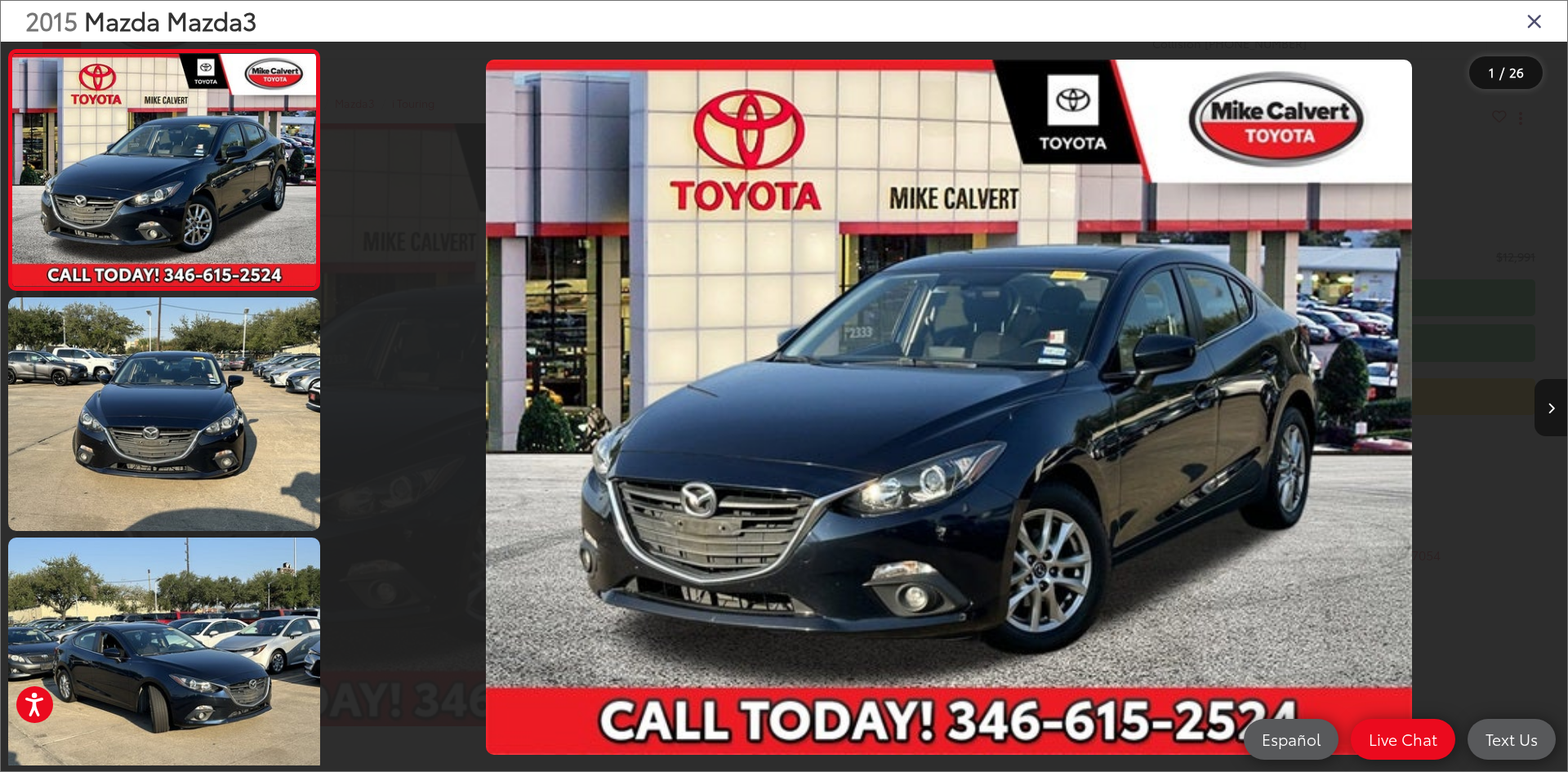
click at [1562, 406] on button "Next image" at bounding box center [1550, 407] width 33 height 57
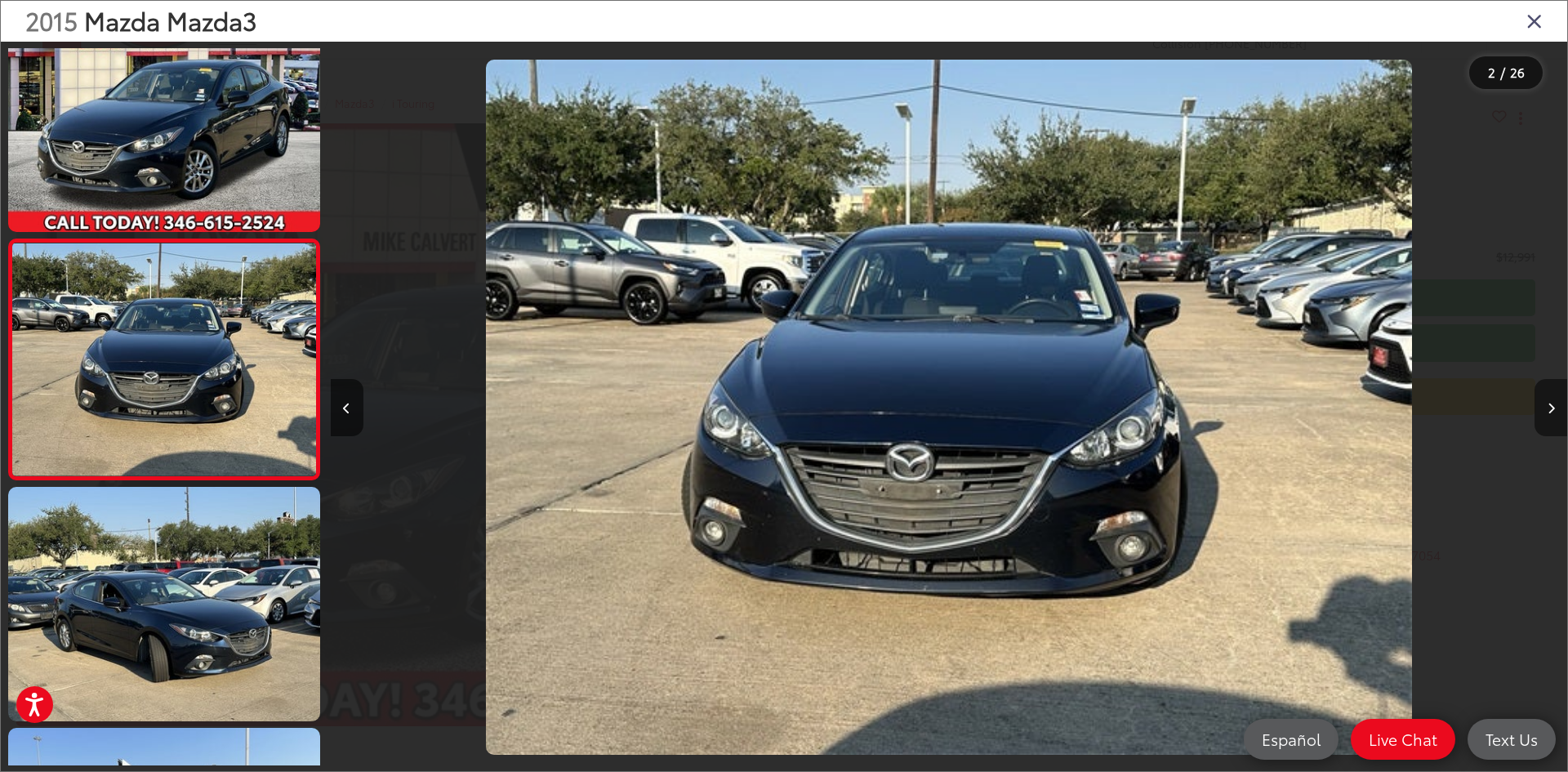
click at [1560, 407] on button "Next image" at bounding box center [1550, 407] width 33 height 57
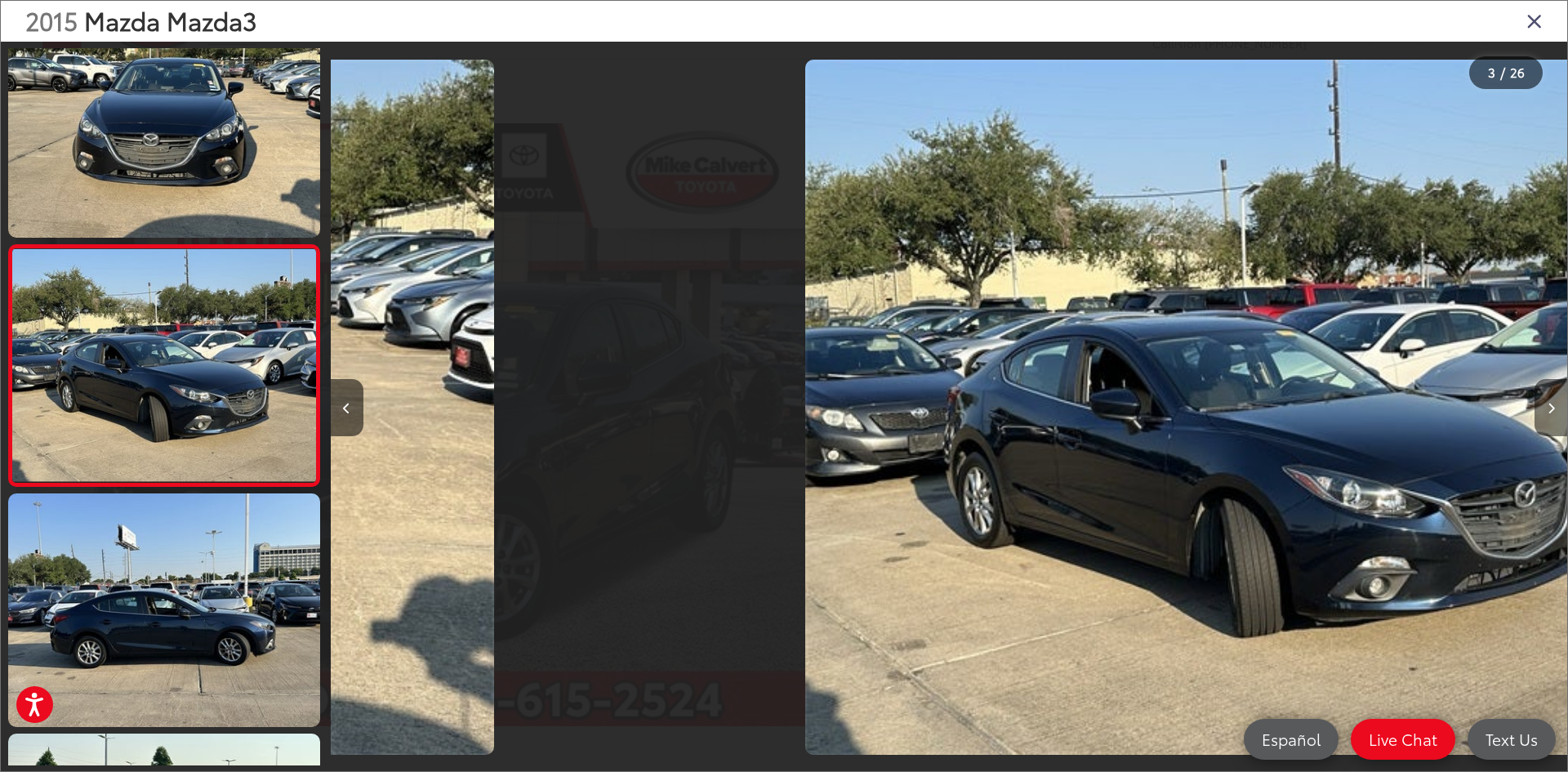
scroll to position [291, 0]
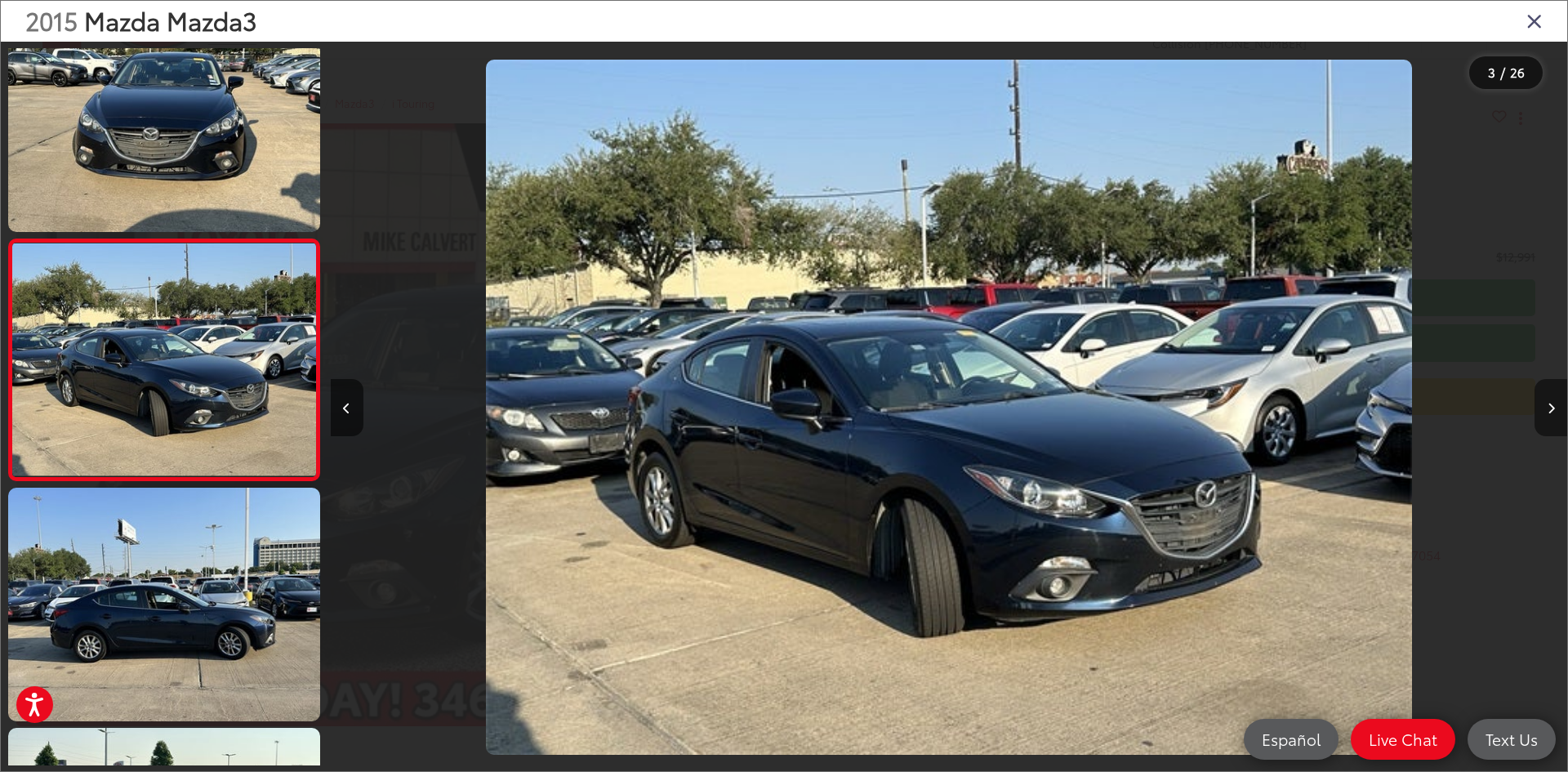
click at [1560, 407] on button "Next image" at bounding box center [1550, 407] width 33 height 57
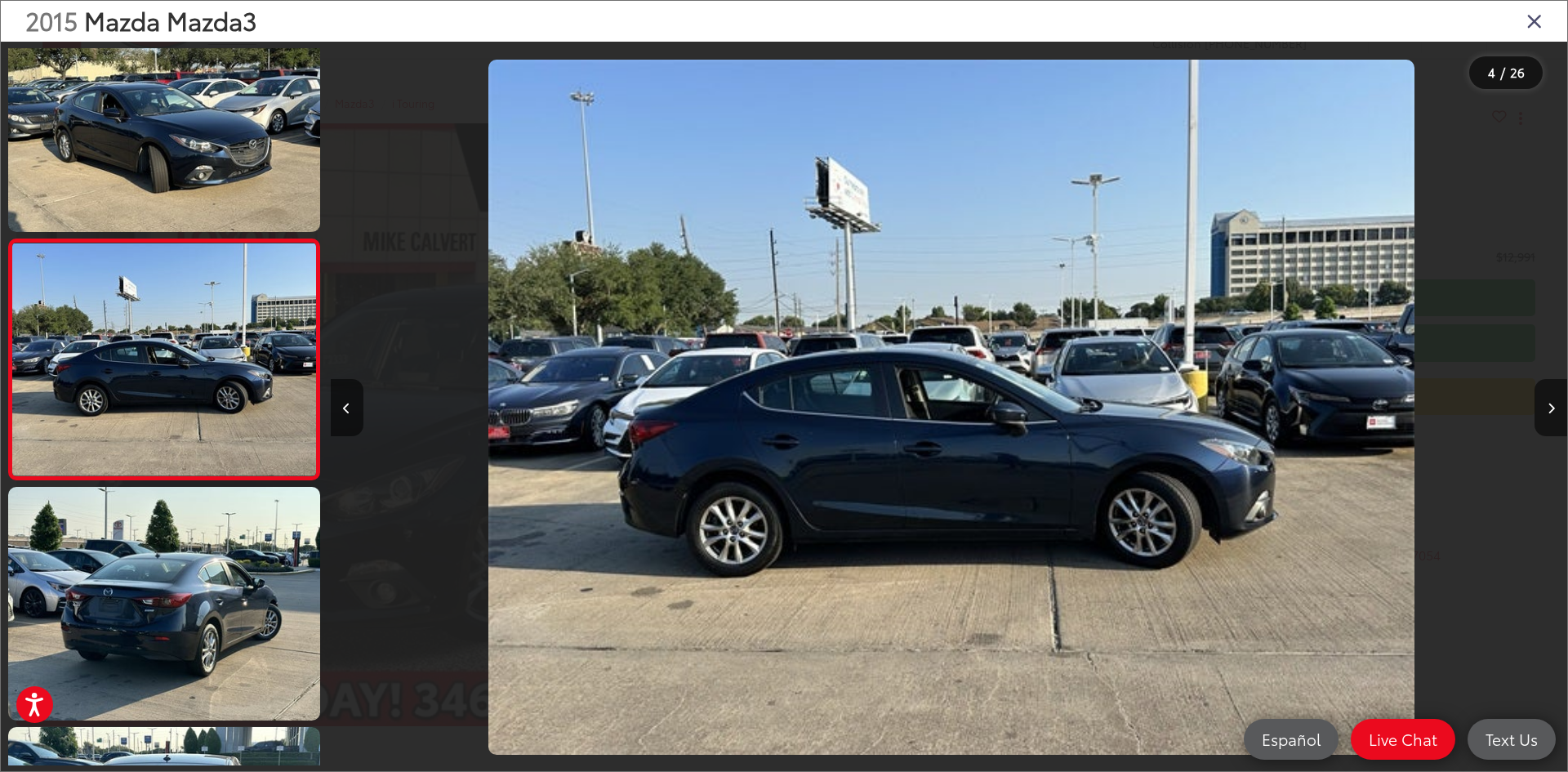
scroll to position [0, 3710]
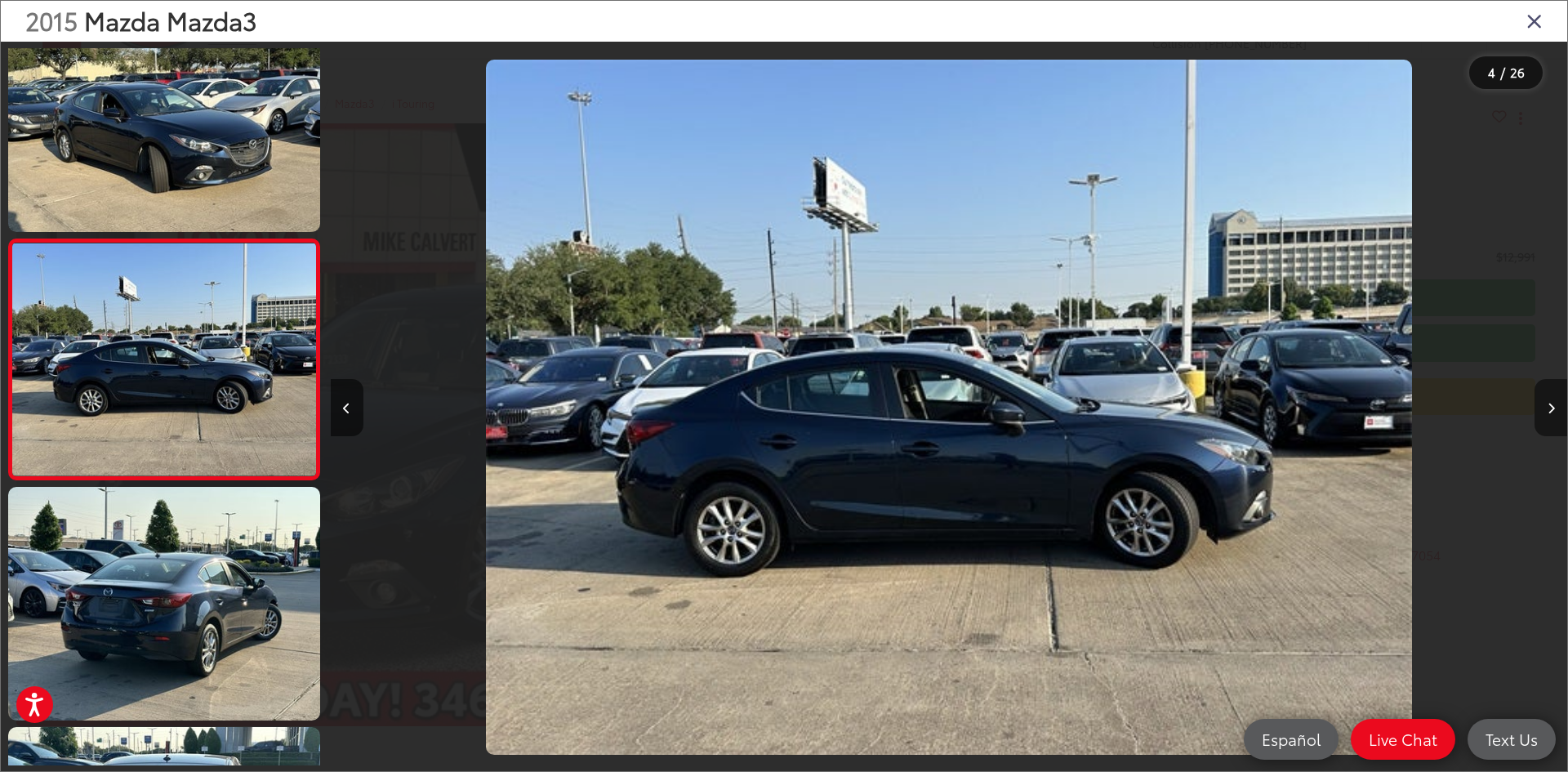
click at [1561, 417] on button "Next image" at bounding box center [1550, 407] width 33 height 57
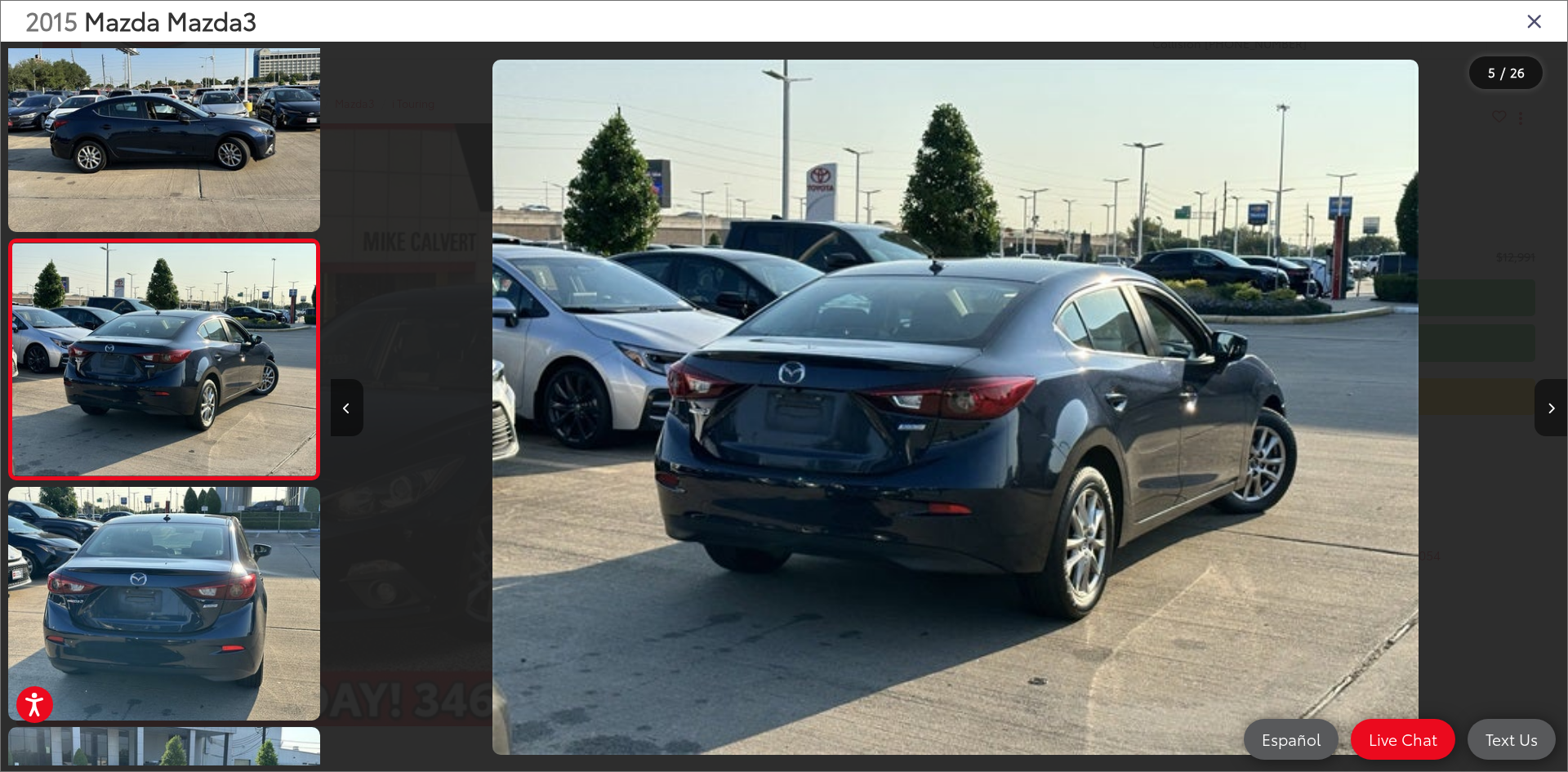
scroll to position [0, 4948]
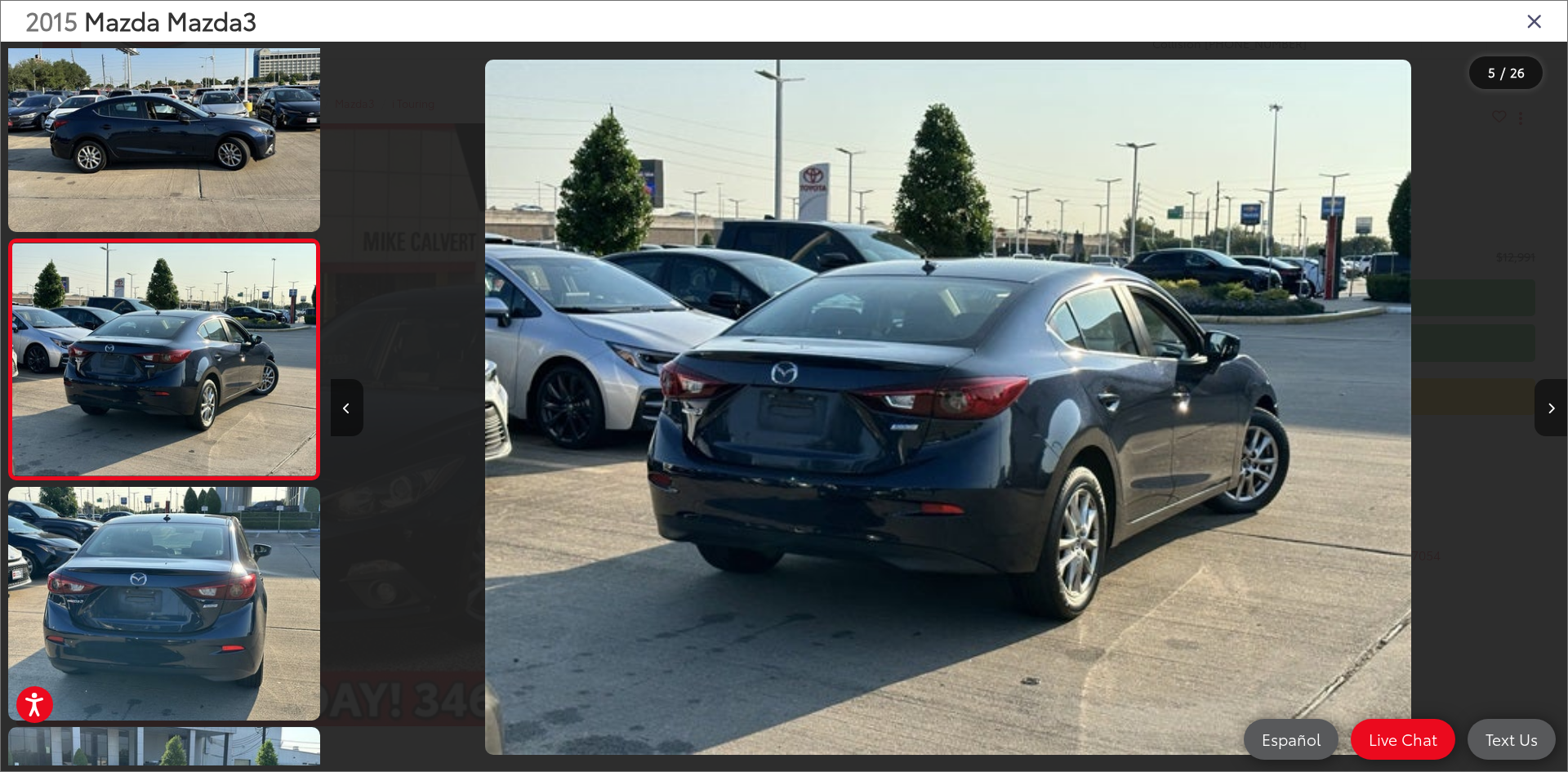
click at [1561, 417] on button "Next image" at bounding box center [1550, 407] width 33 height 57
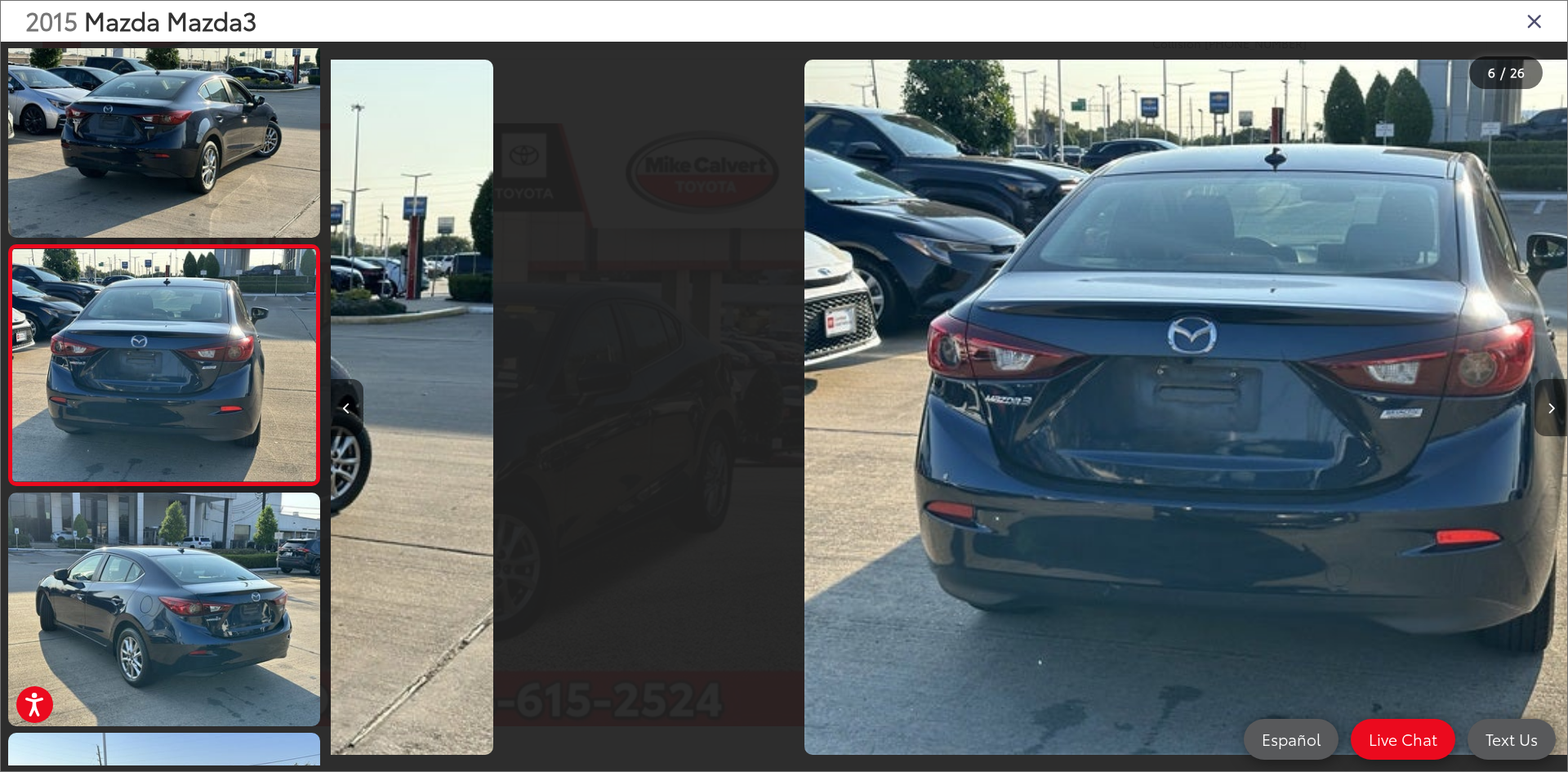
scroll to position [1012, 0]
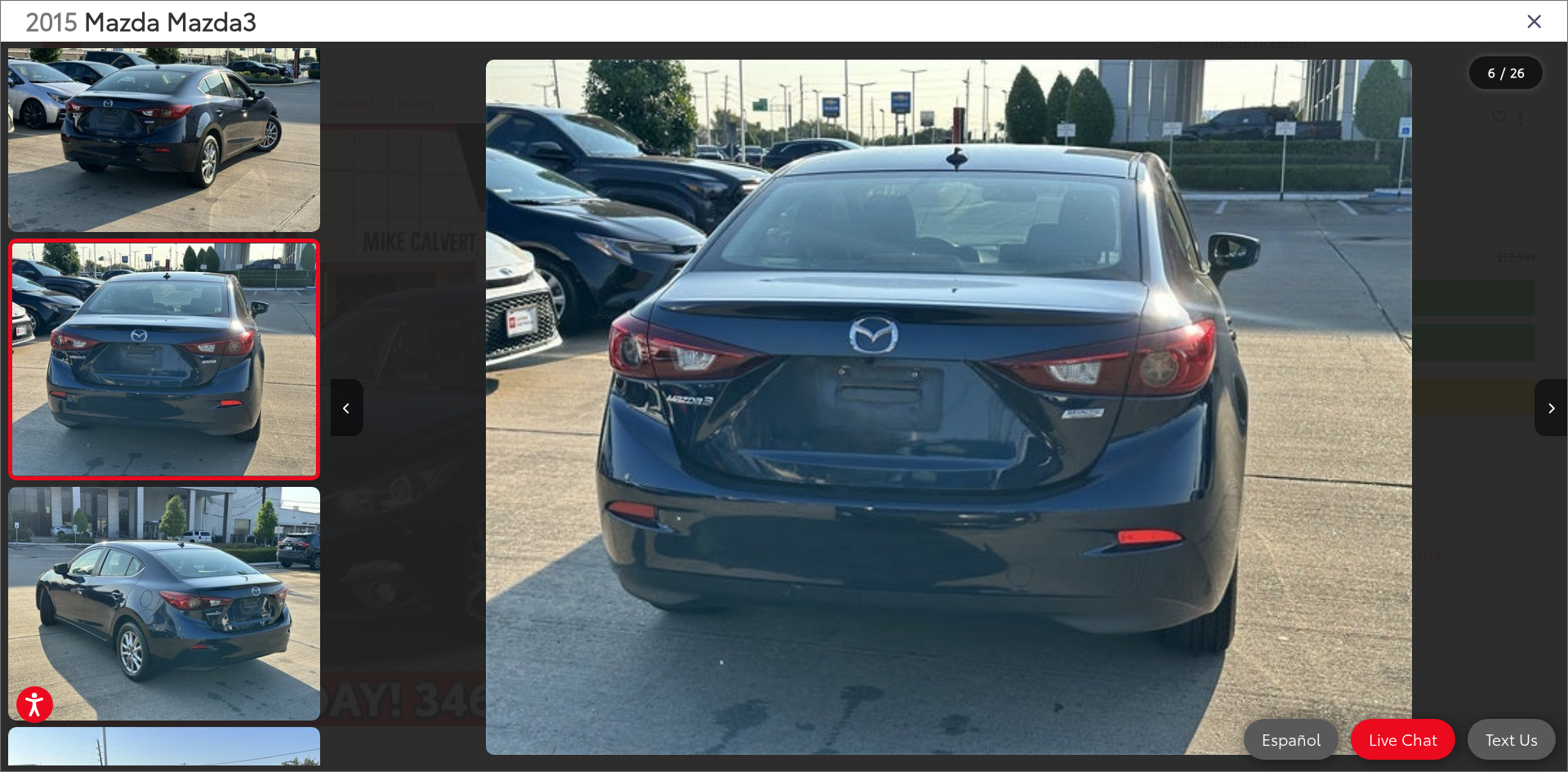
click at [1561, 417] on button "Next image" at bounding box center [1550, 407] width 33 height 57
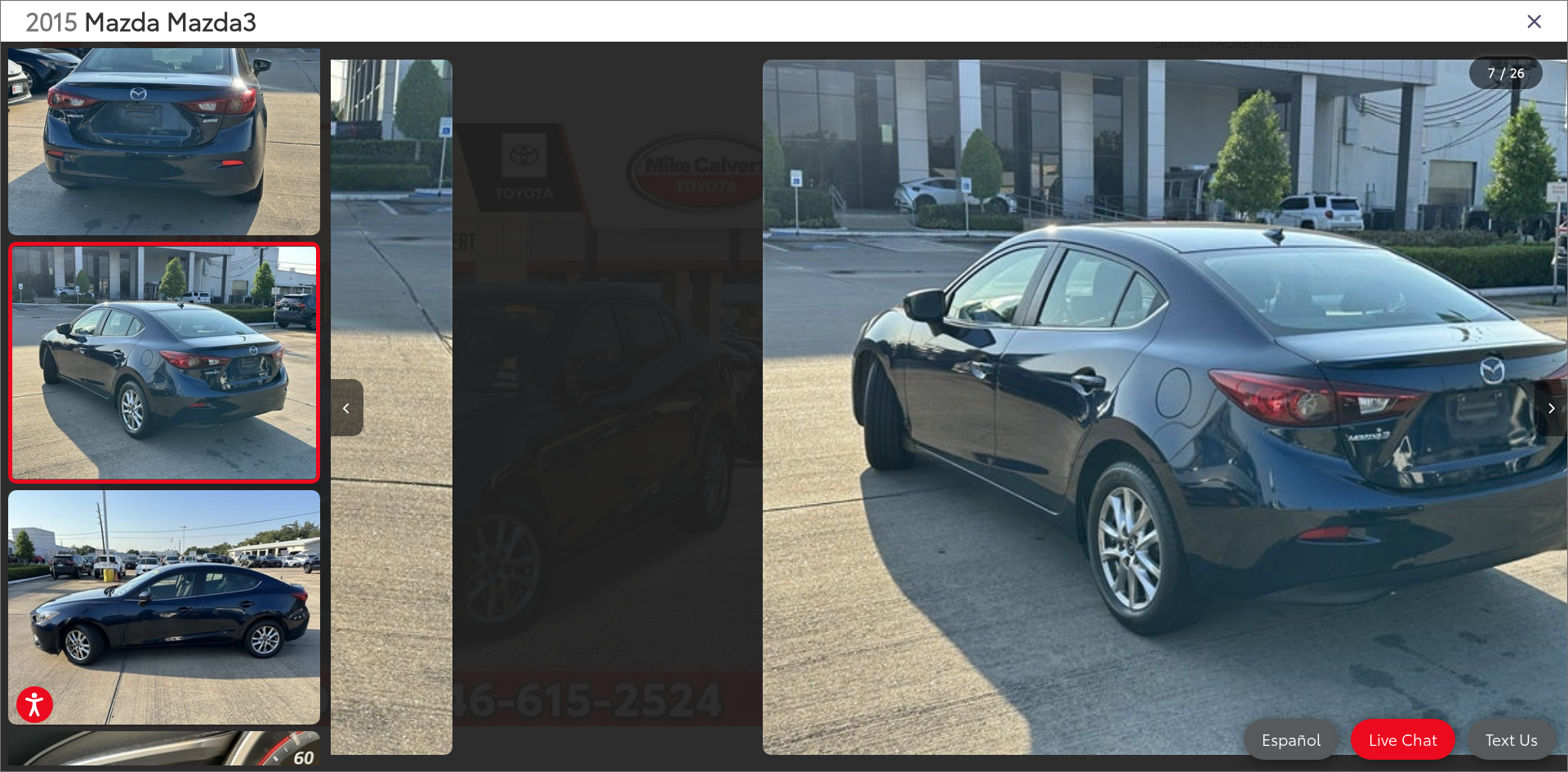
scroll to position [1252, 0]
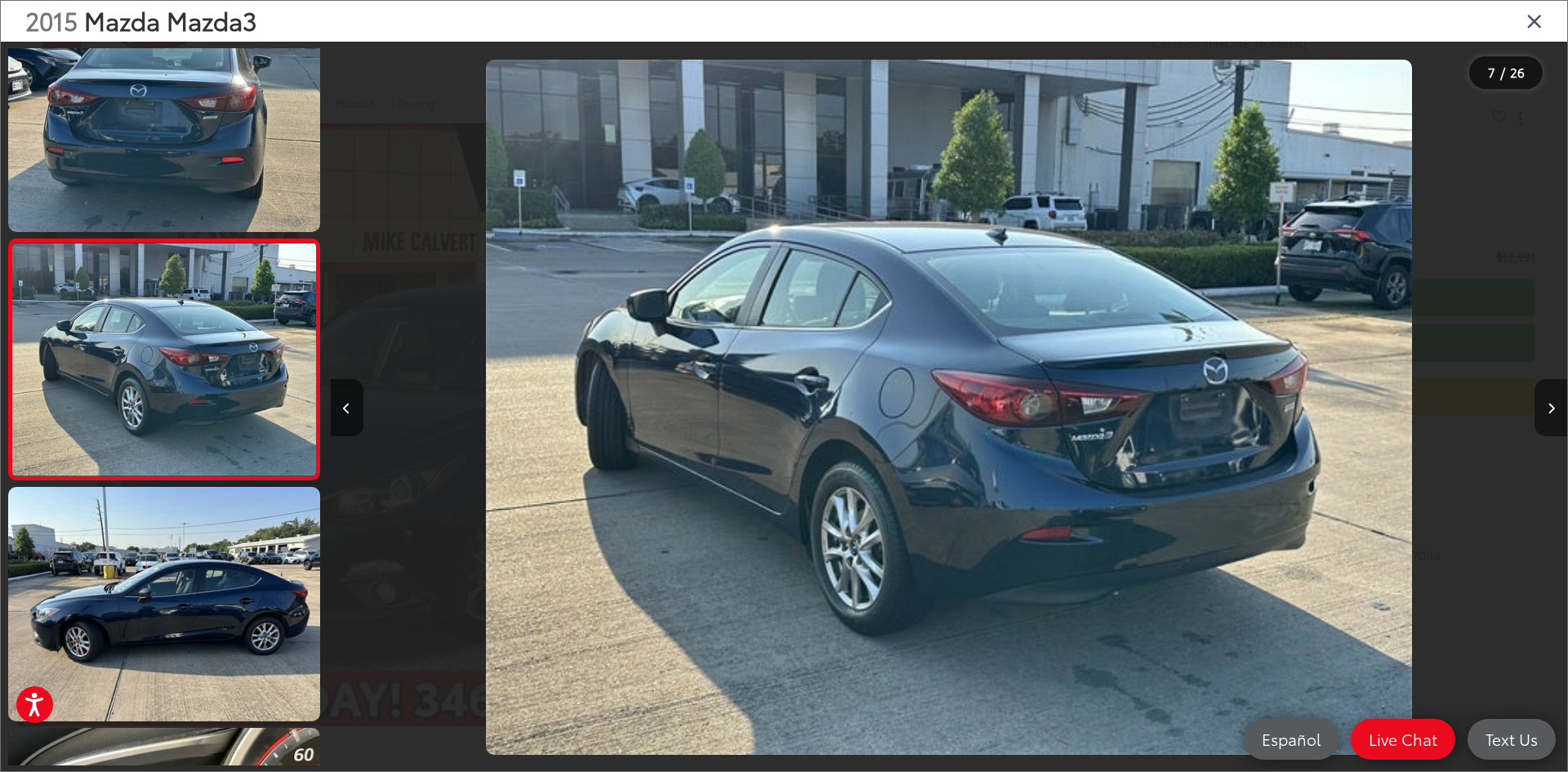
click at [1561, 417] on button "Next image" at bounding box center [1550, 407] width 33 height 57
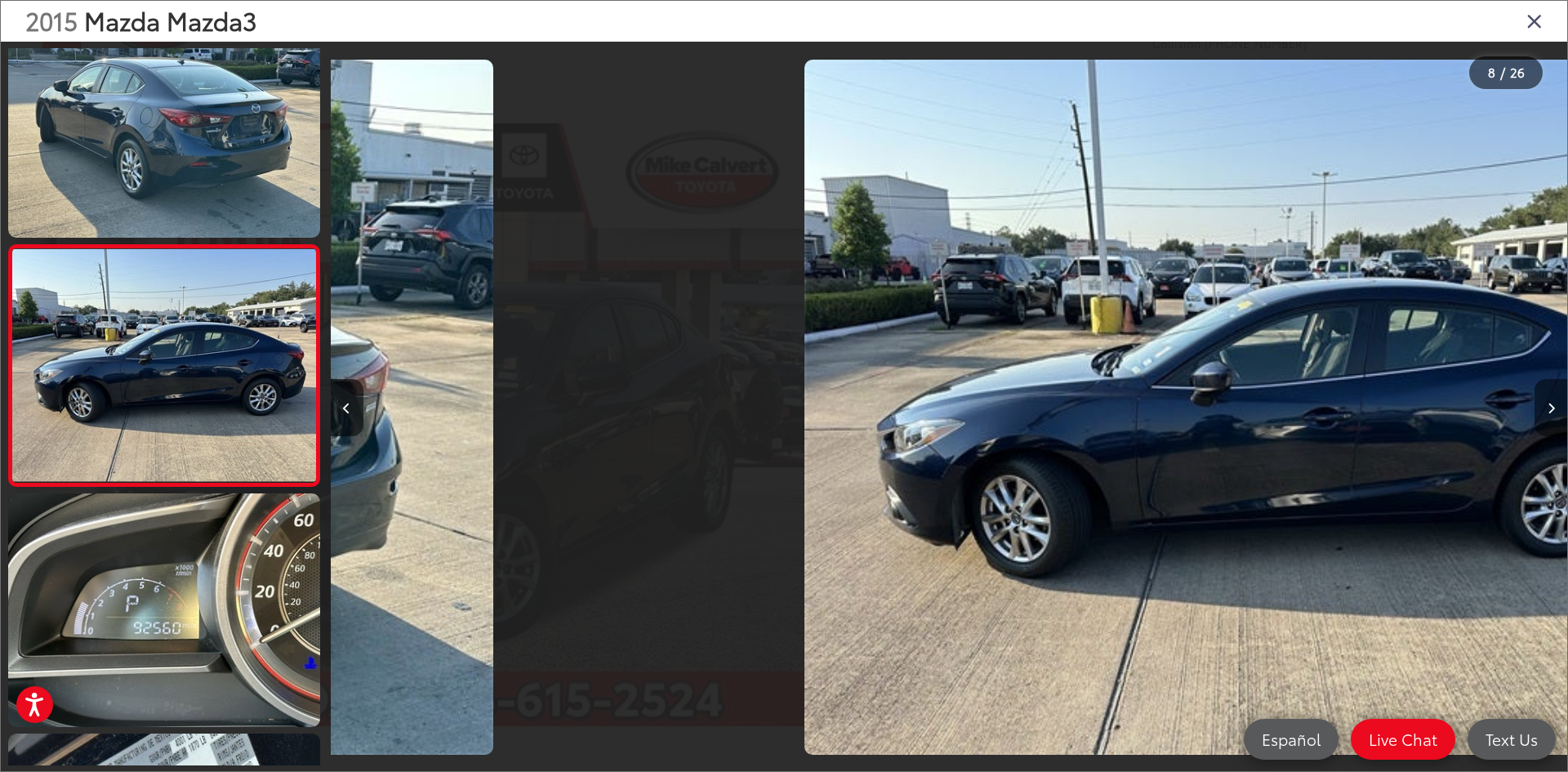
scroll to position [1492, 0]
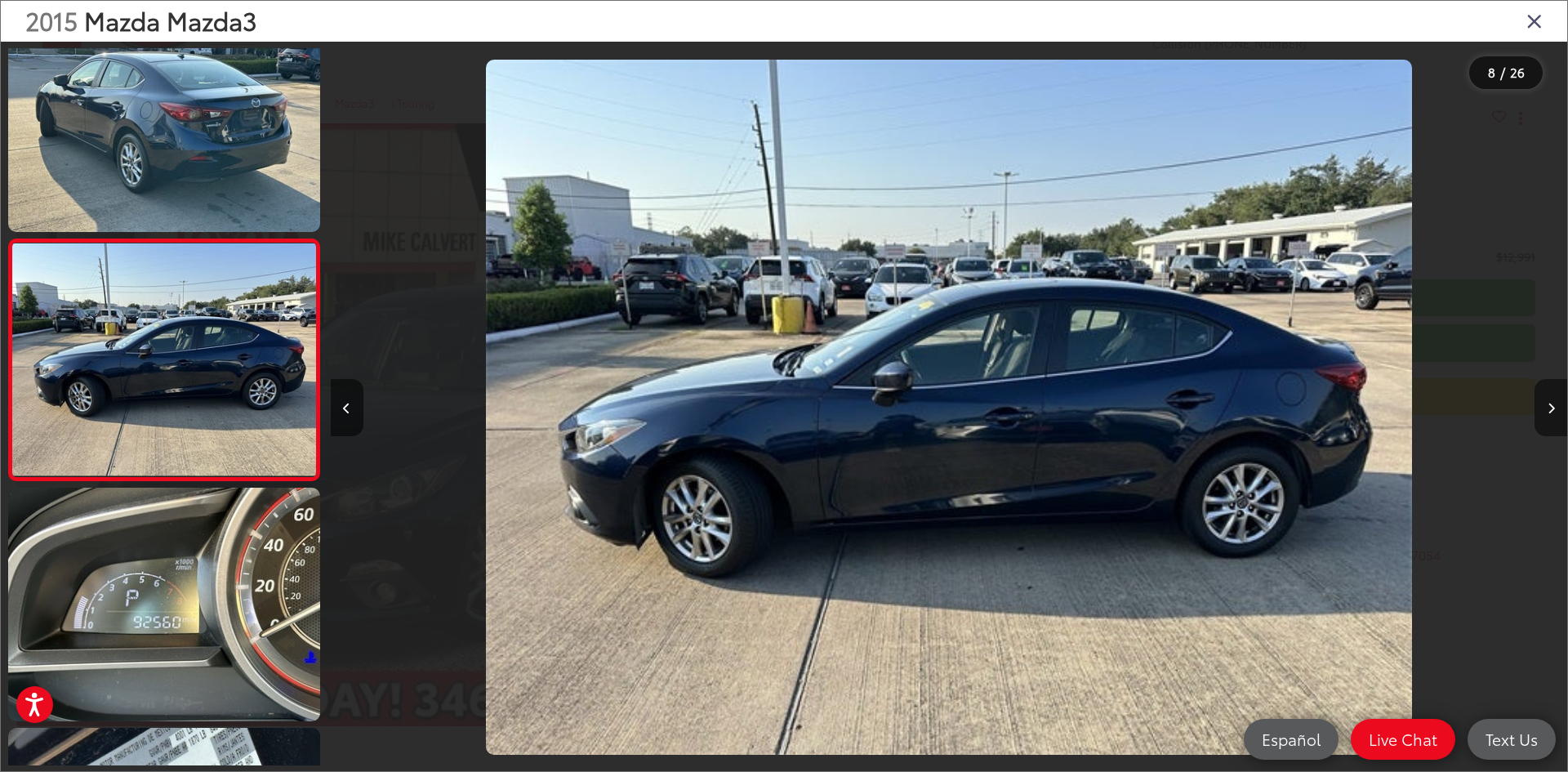
click at [1561, 417] on button "Next image" at bounding box center [1550, 407] width 33 height 57
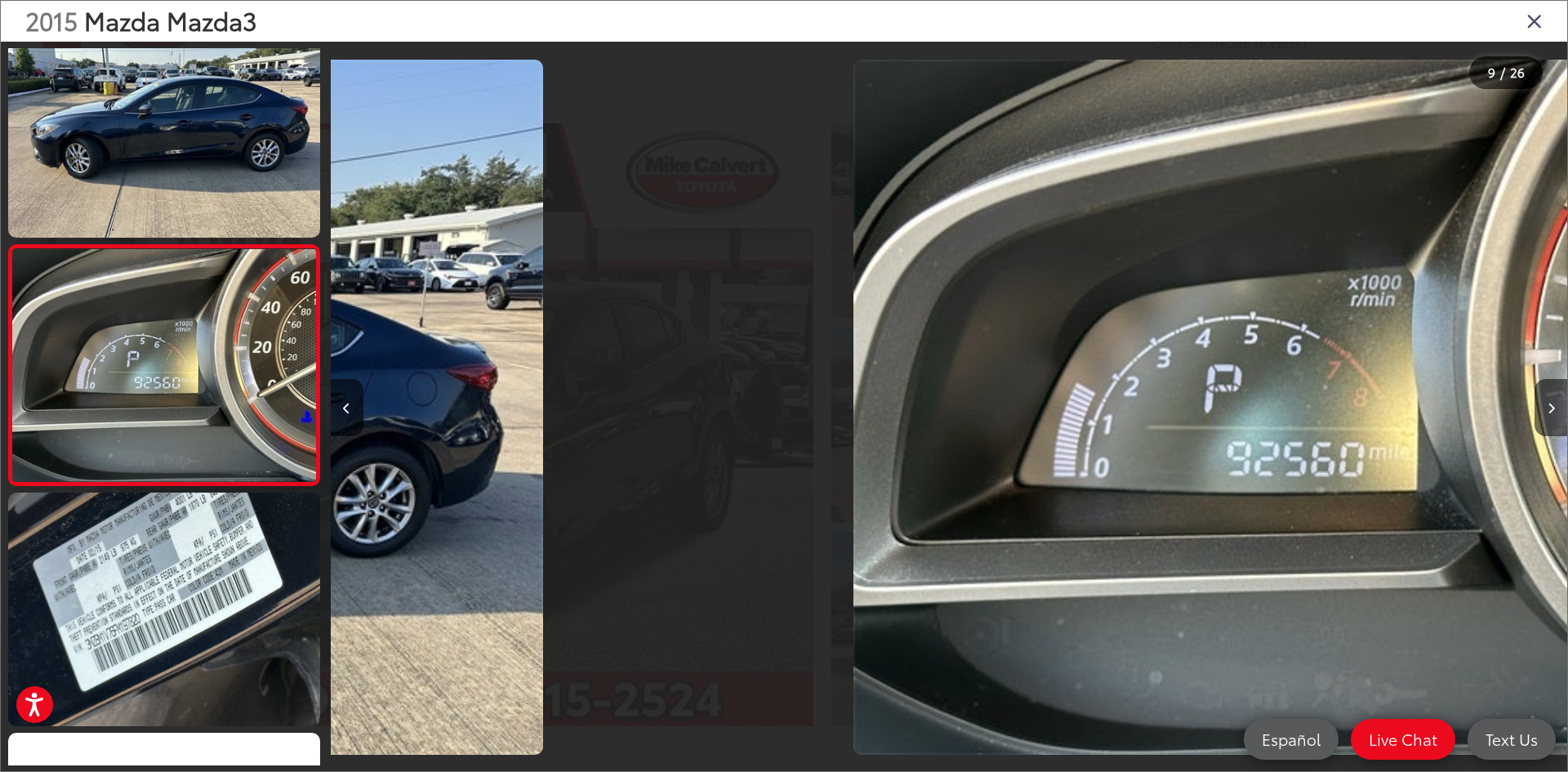
scroll to position [0, 0]
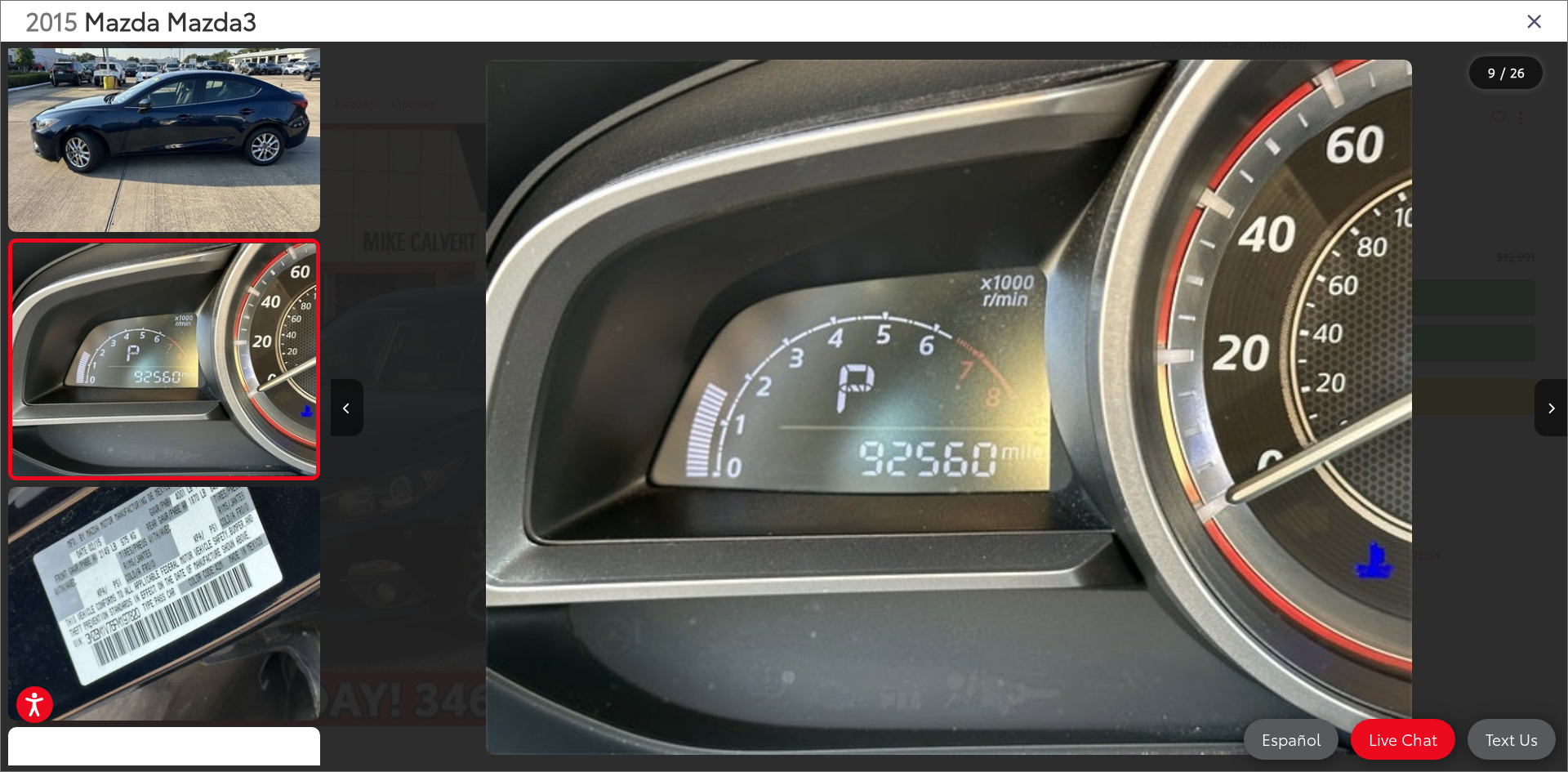
click at [1538, 19] on icon "Close gallery" at bounding box center [1535, 20] width 17 height 21
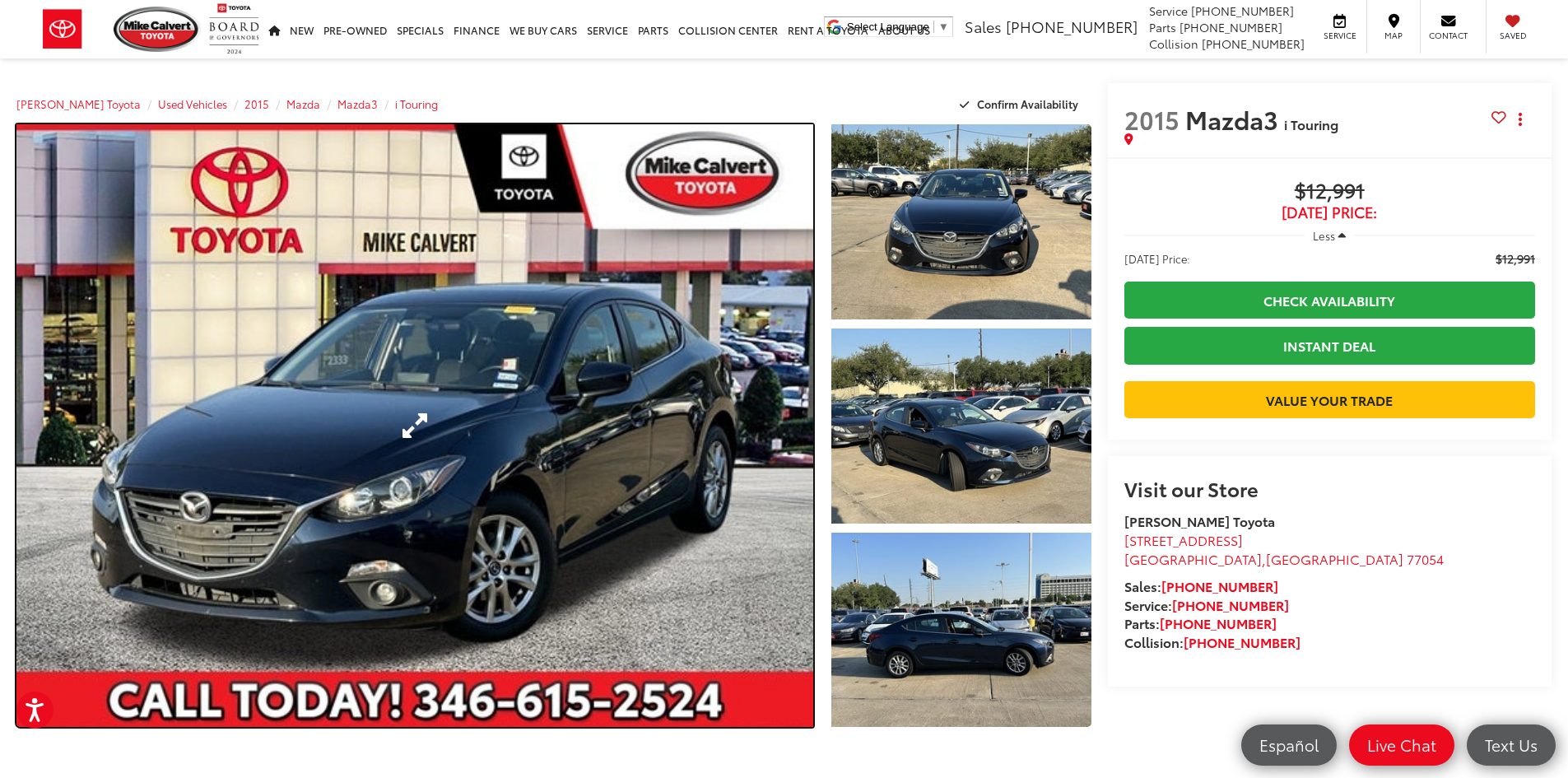
click at [594, 493] on link "Expand Photo 0" at bounding box center [415, 425] width 797 height 603
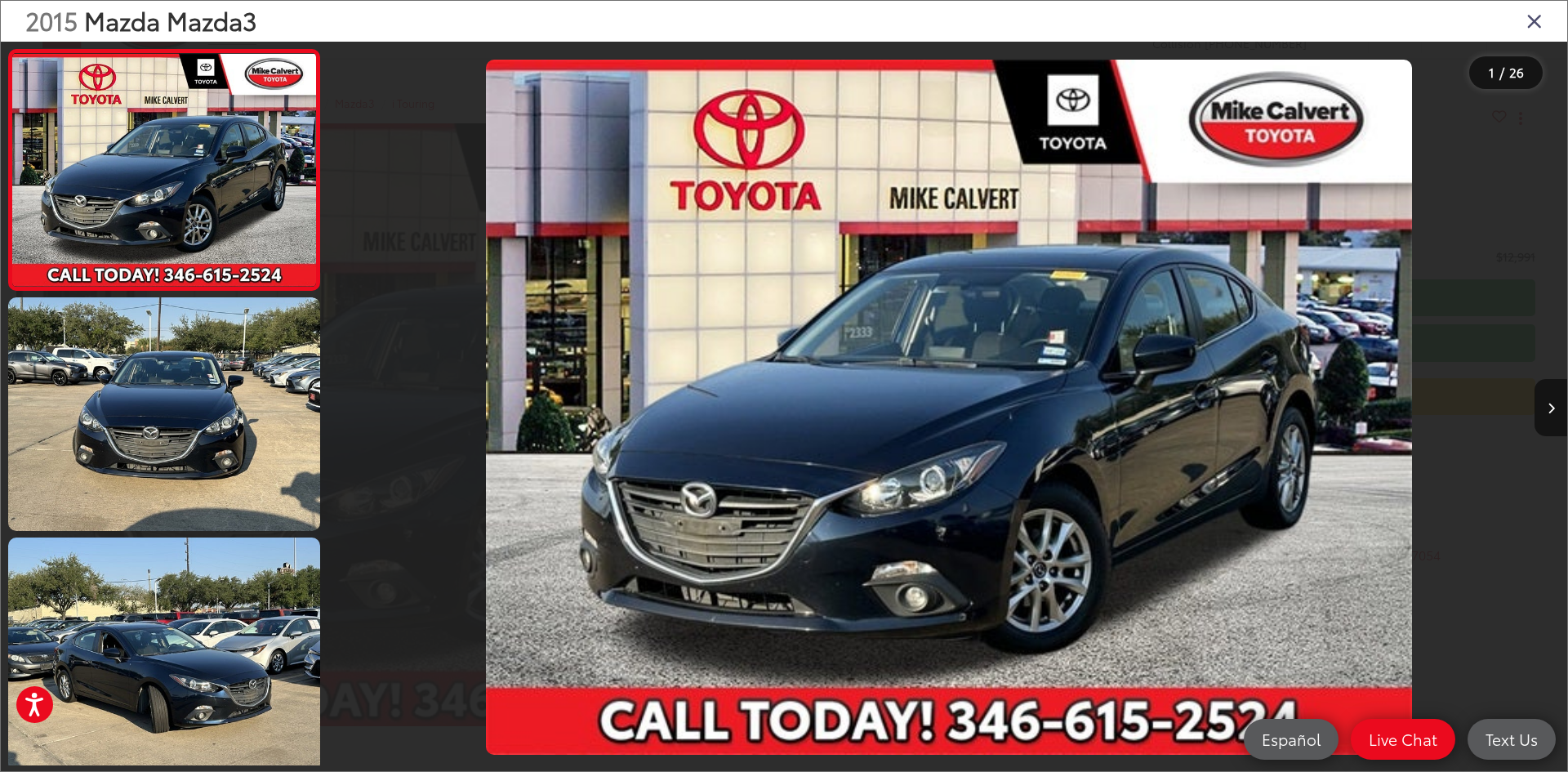
click at [1529, 24] on icon "Close gallery" at bounding box center [1535, 20] width 17 height 21
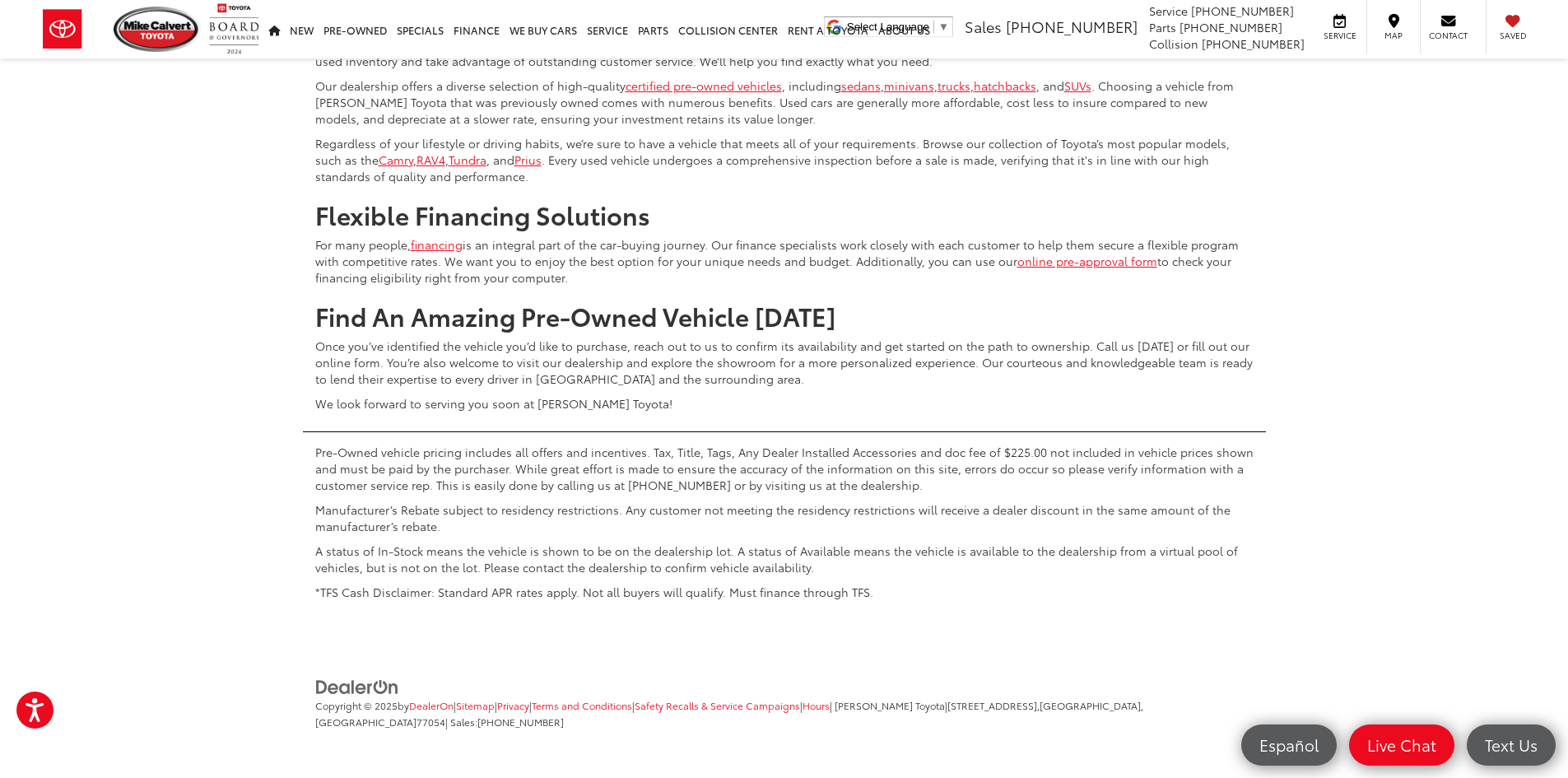
scroll to position [8245, 0]
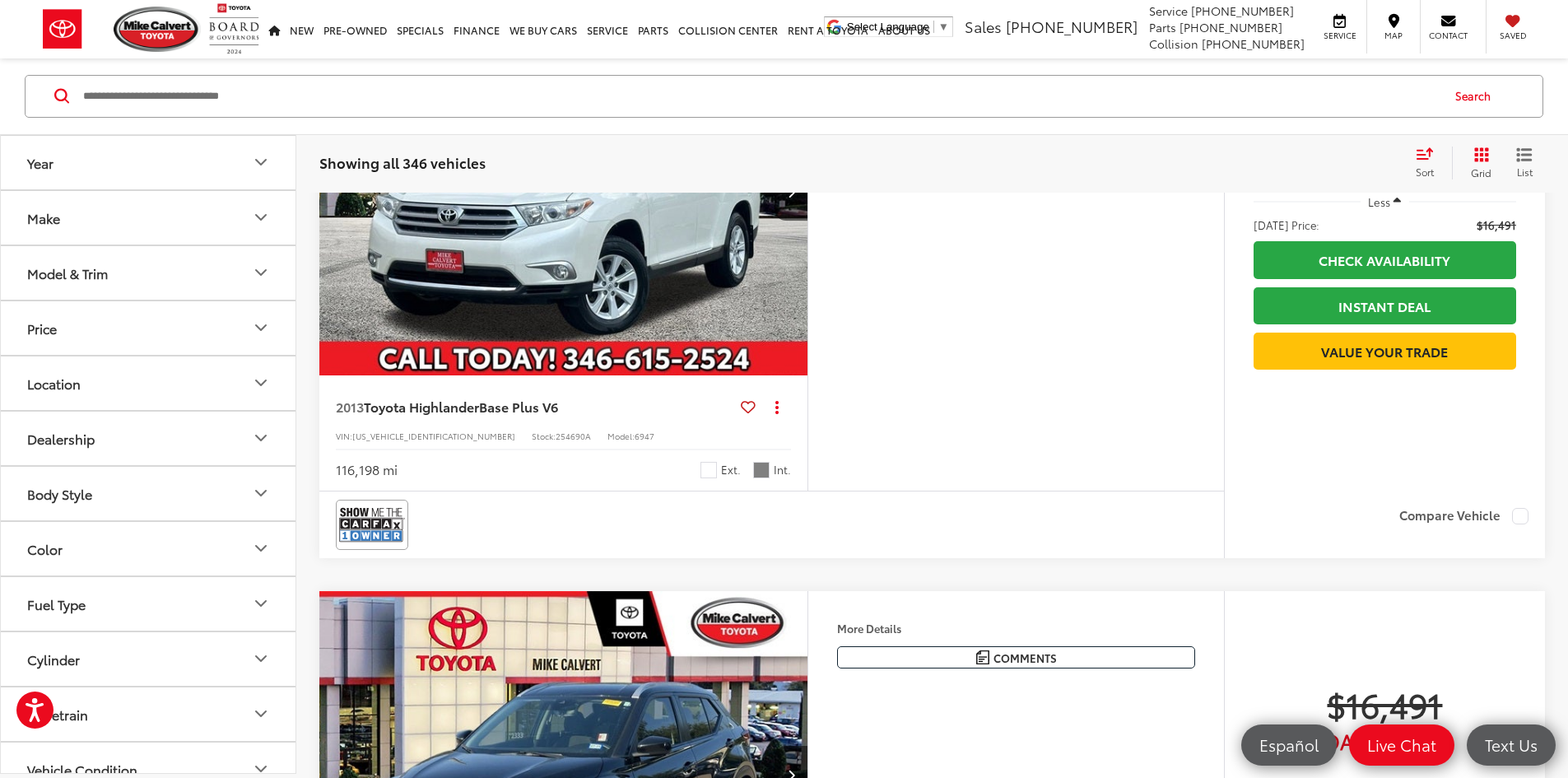
scroll to position [1004, 0]
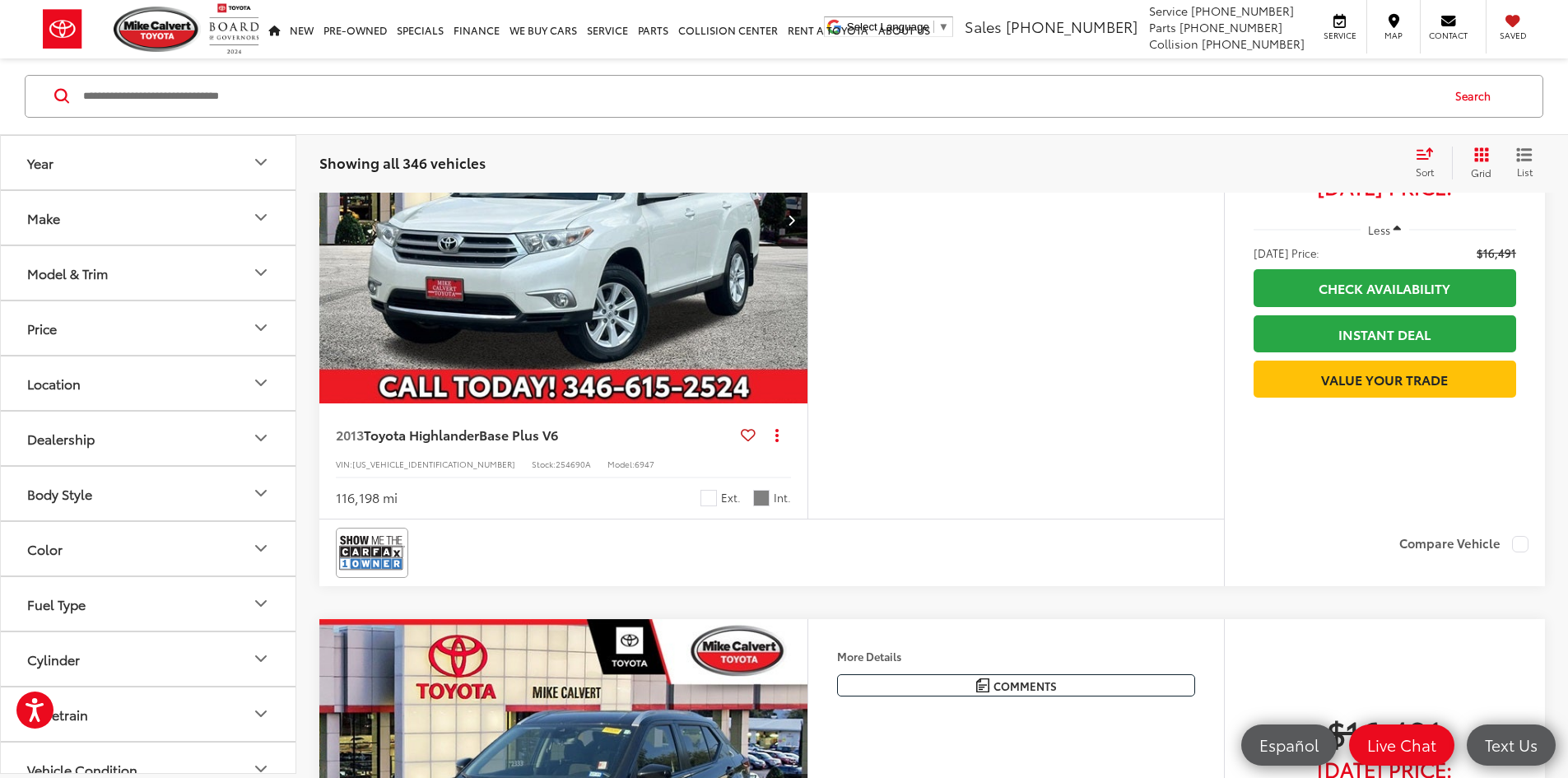
click at [701, 404] on img "2013 Toyota Highlander Base Plus V6 0" at bounding box center [563, 220] width 490 height 368
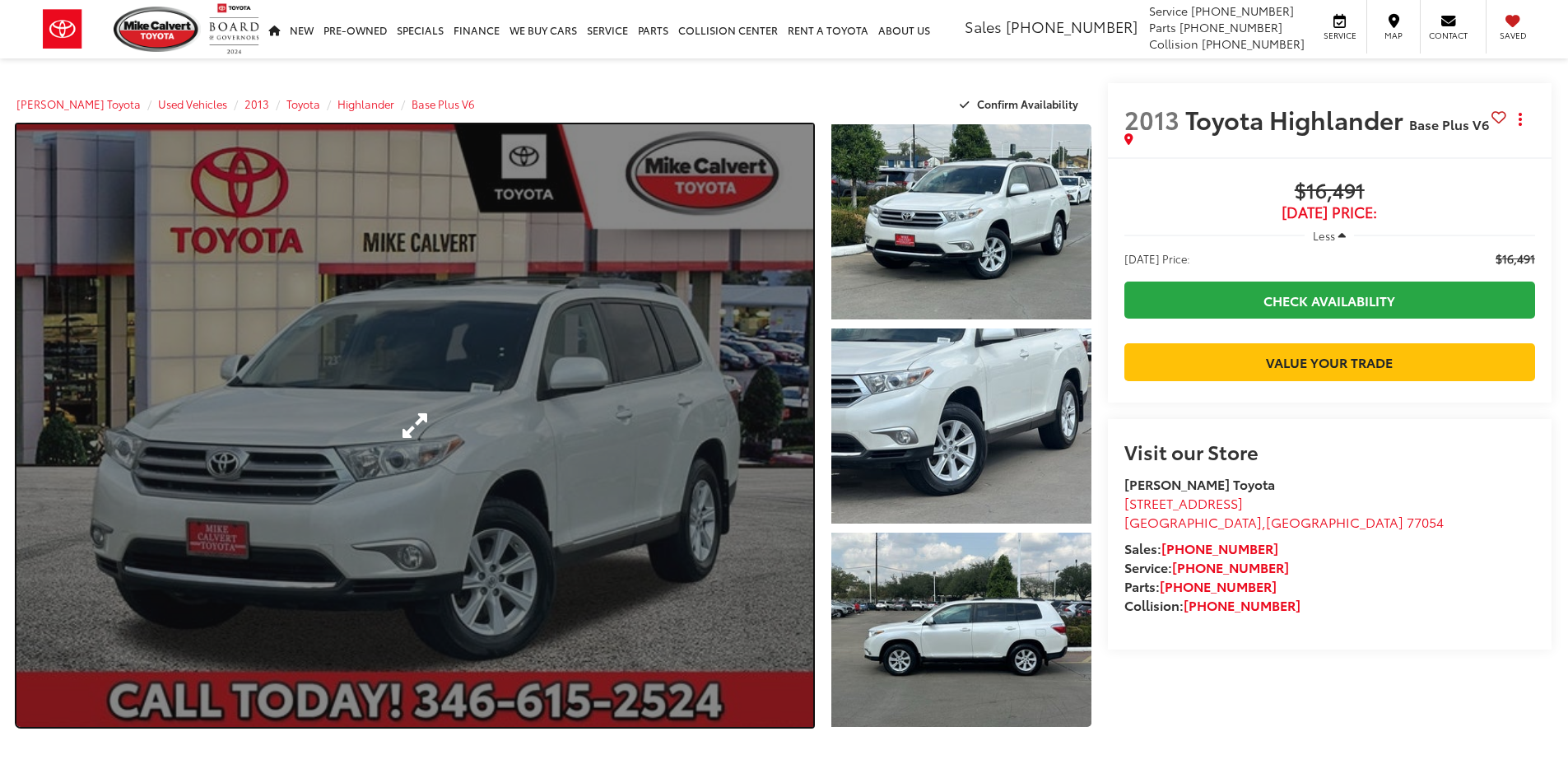
click at [698, 413] on link "Expand Photo 0" at bounding box center [415, 425] width 797 height 603
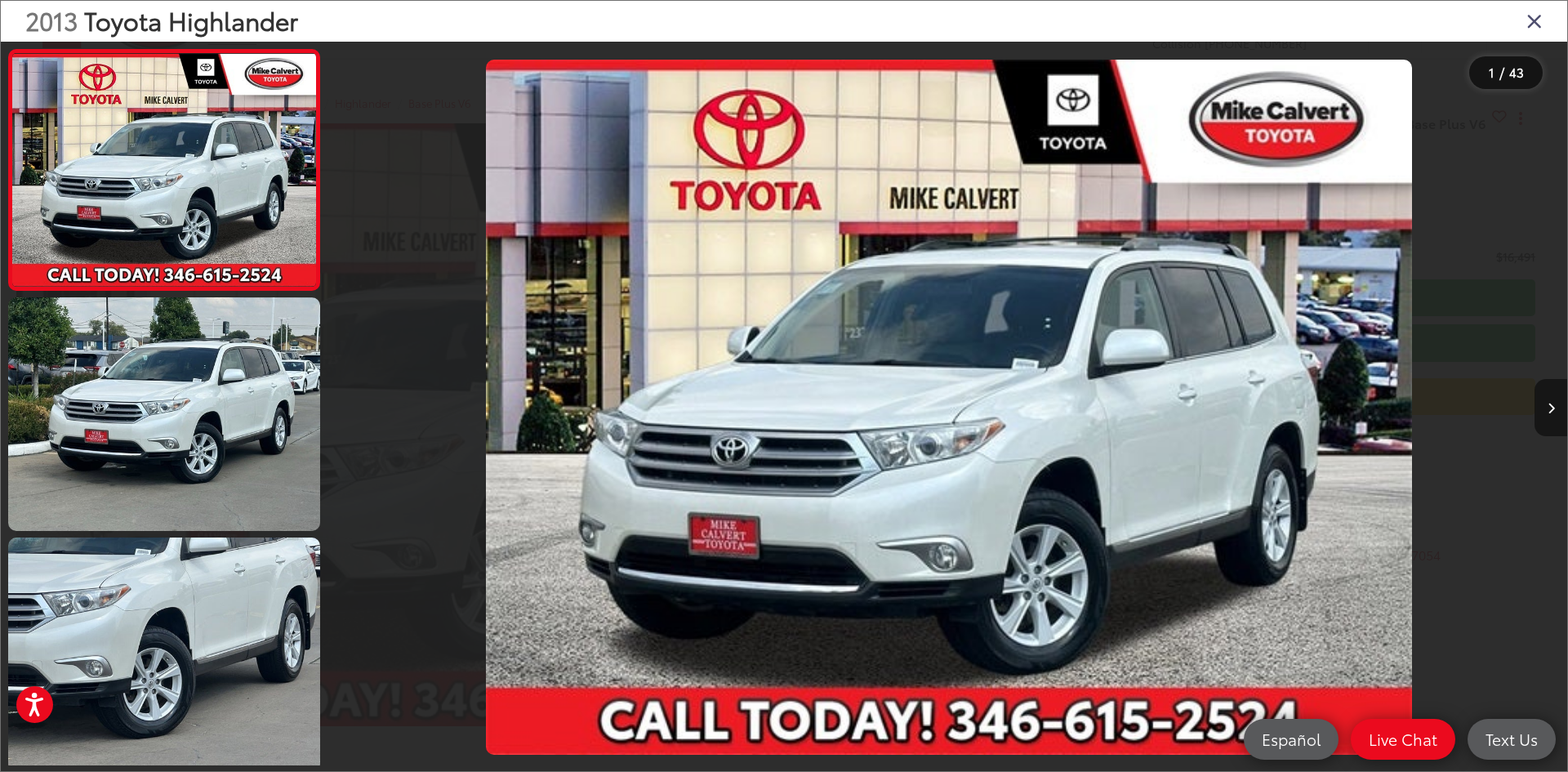
click at [1555, 411] on button "Next image" at bounding box center [1550, 407] width 33 height 57
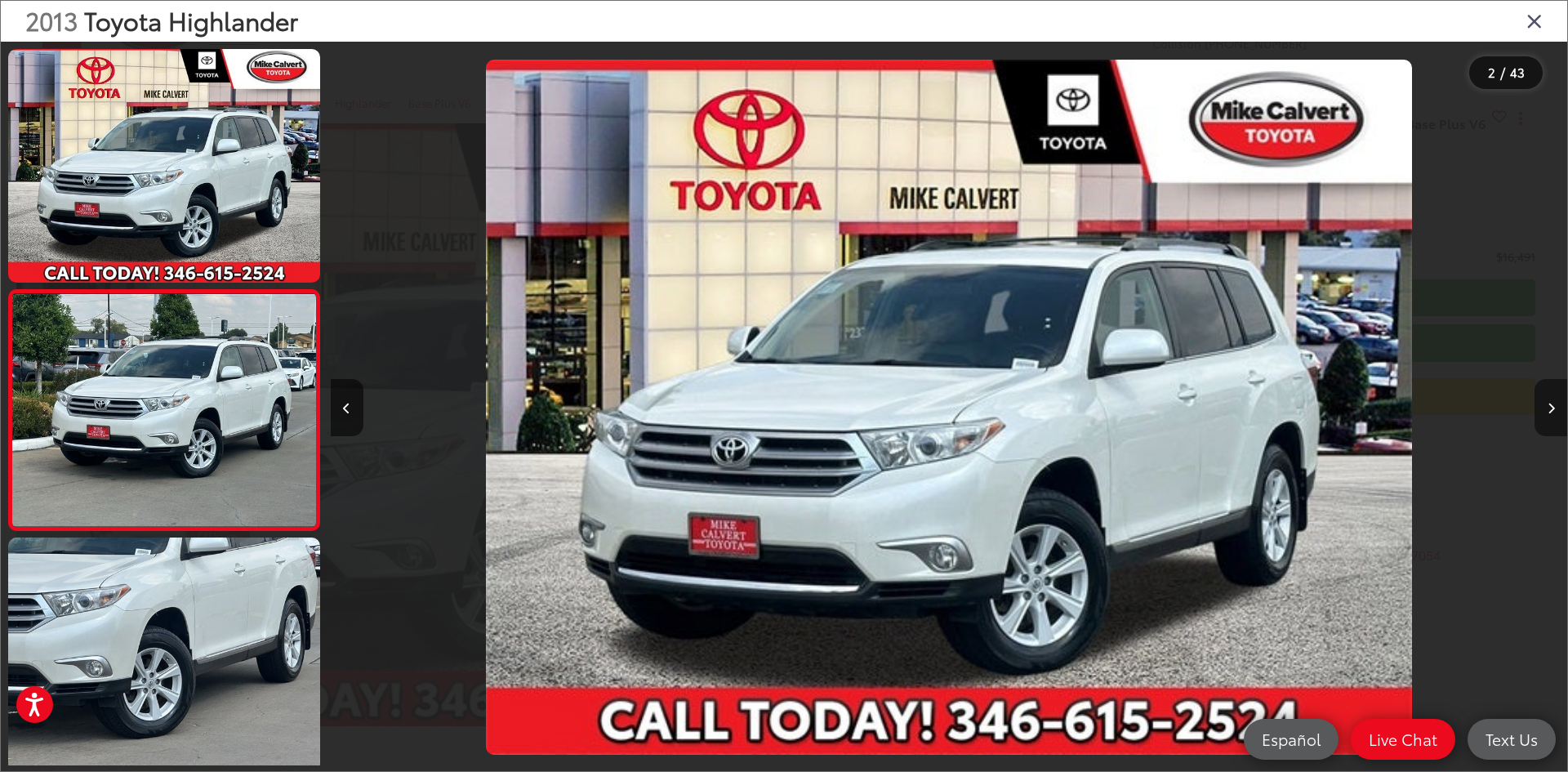
scroll to position [51, 0]
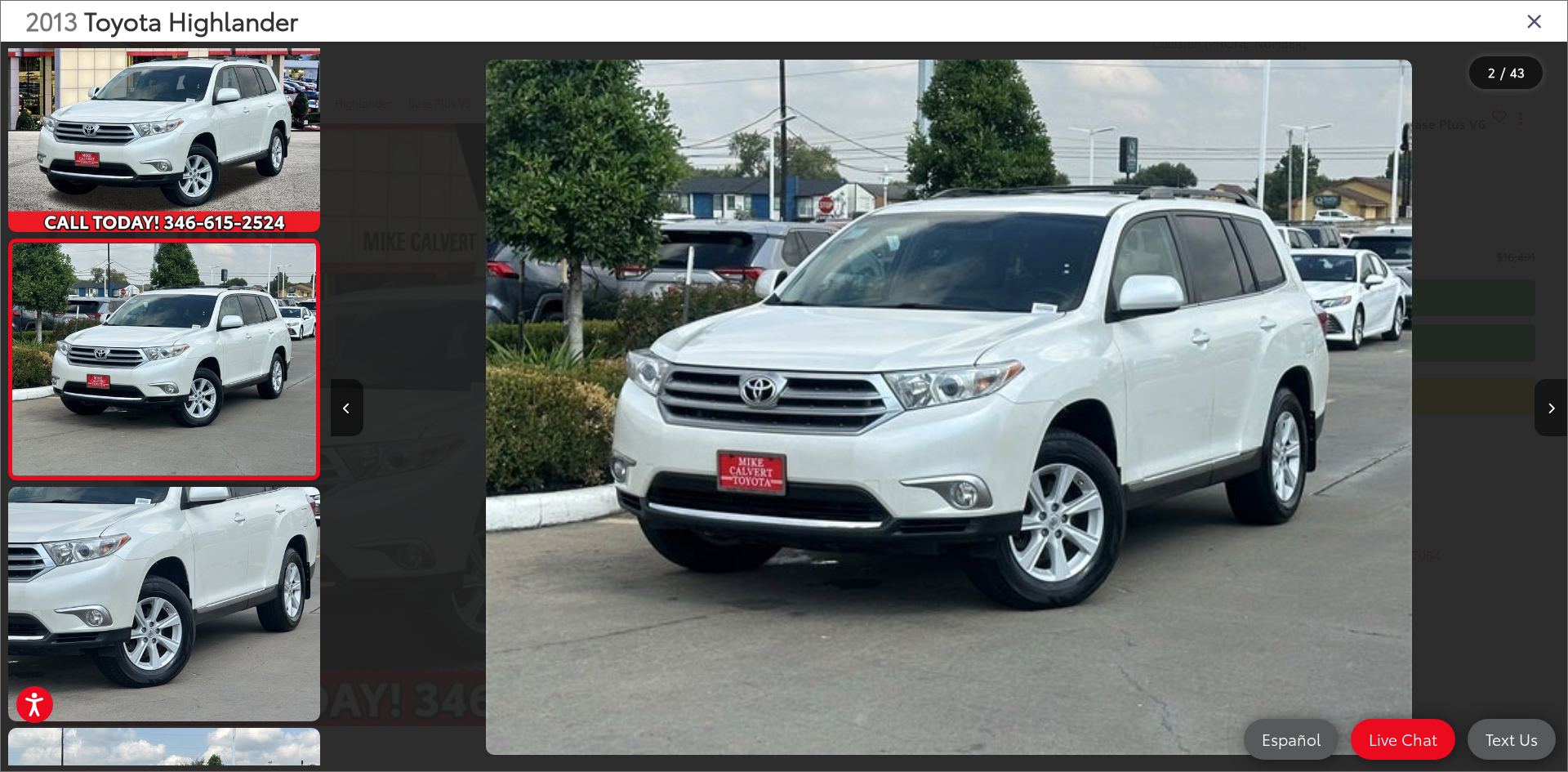
click at [1555, 410] on button "Next image" at bounding box center [1550, 407] width 33 height 57
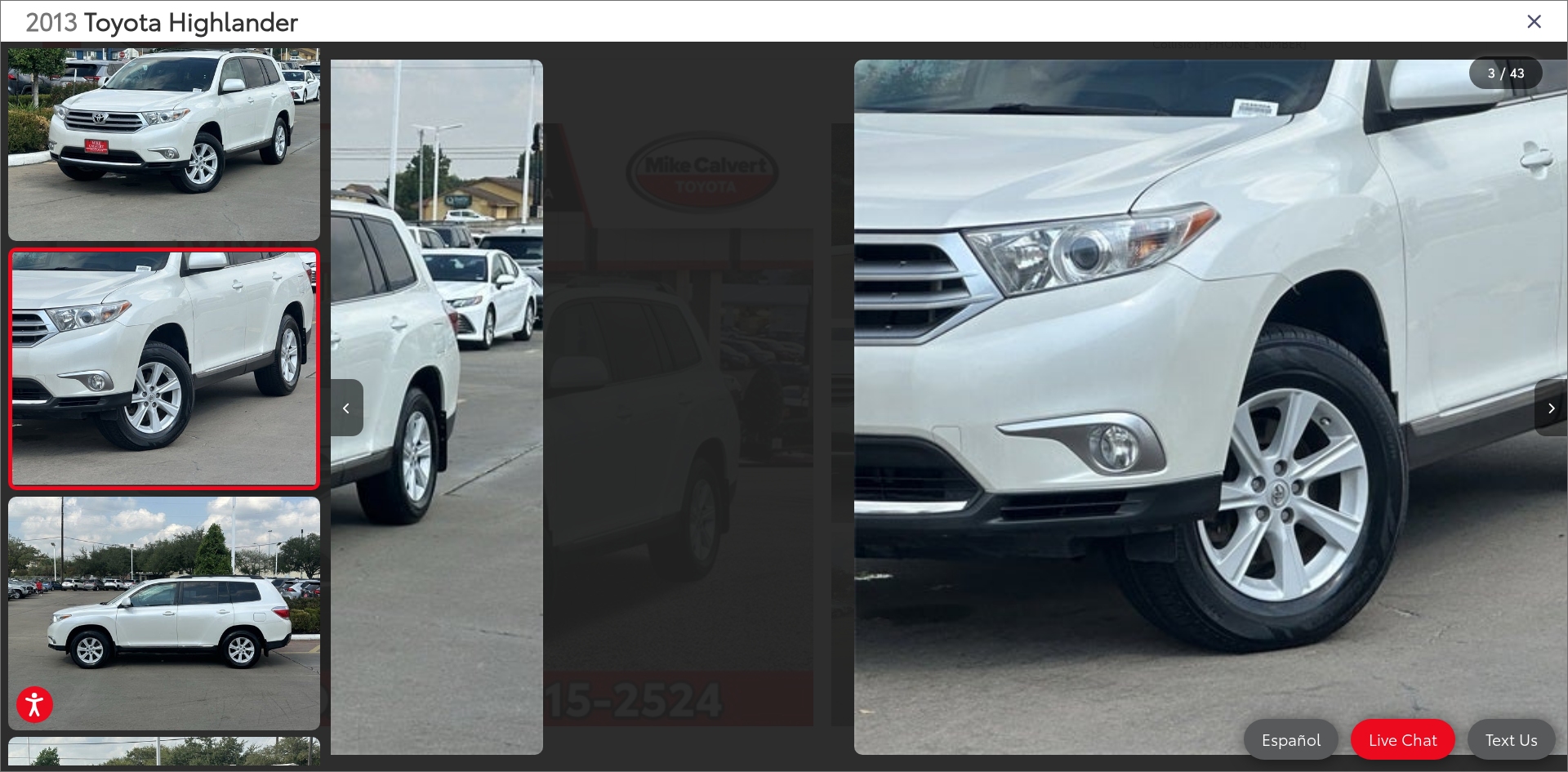
scroll to position [291, 0]
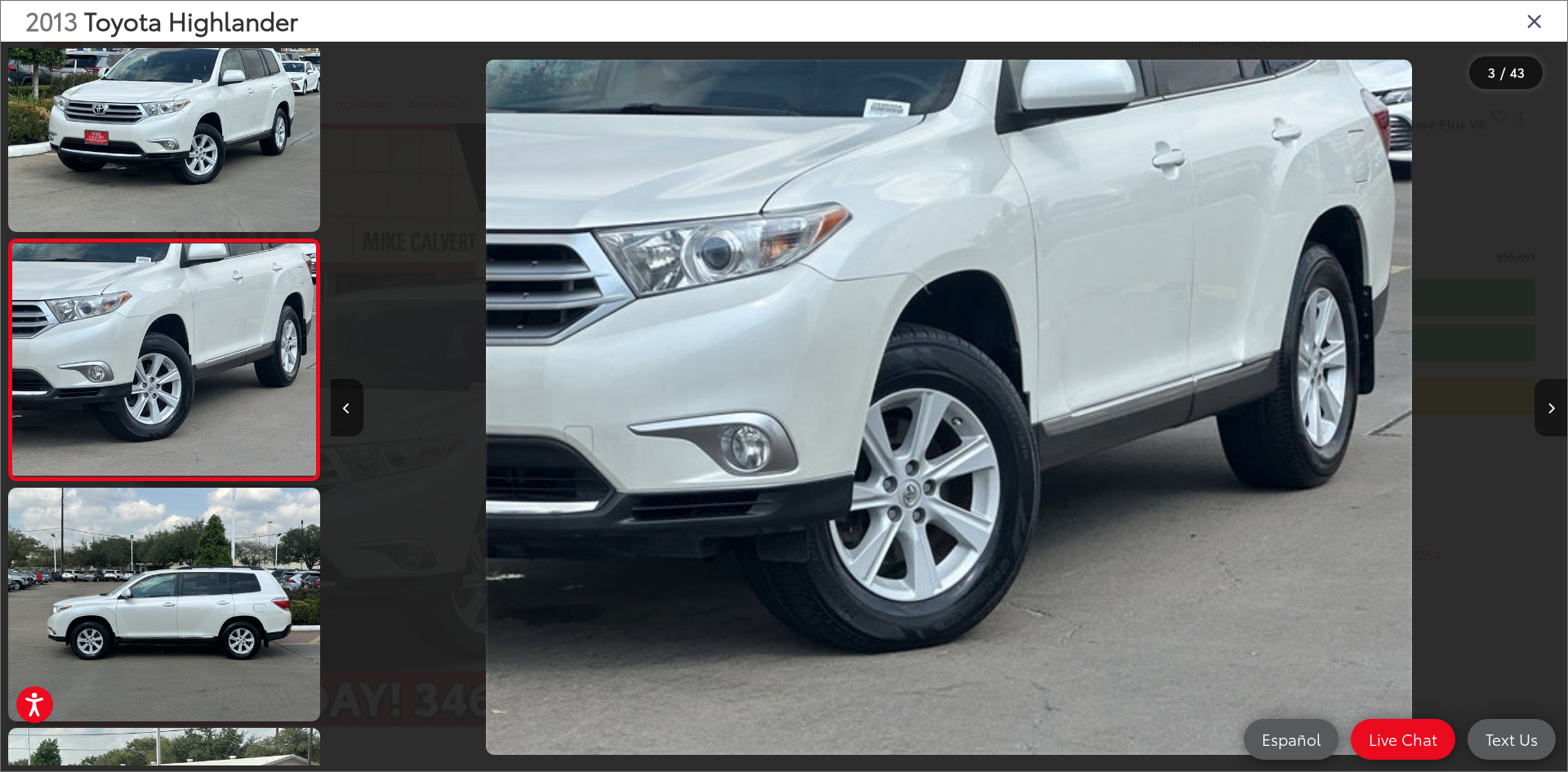
click at [1555, 410] on button "Next image" at bounding box center [1550, 407] width 33 height 57
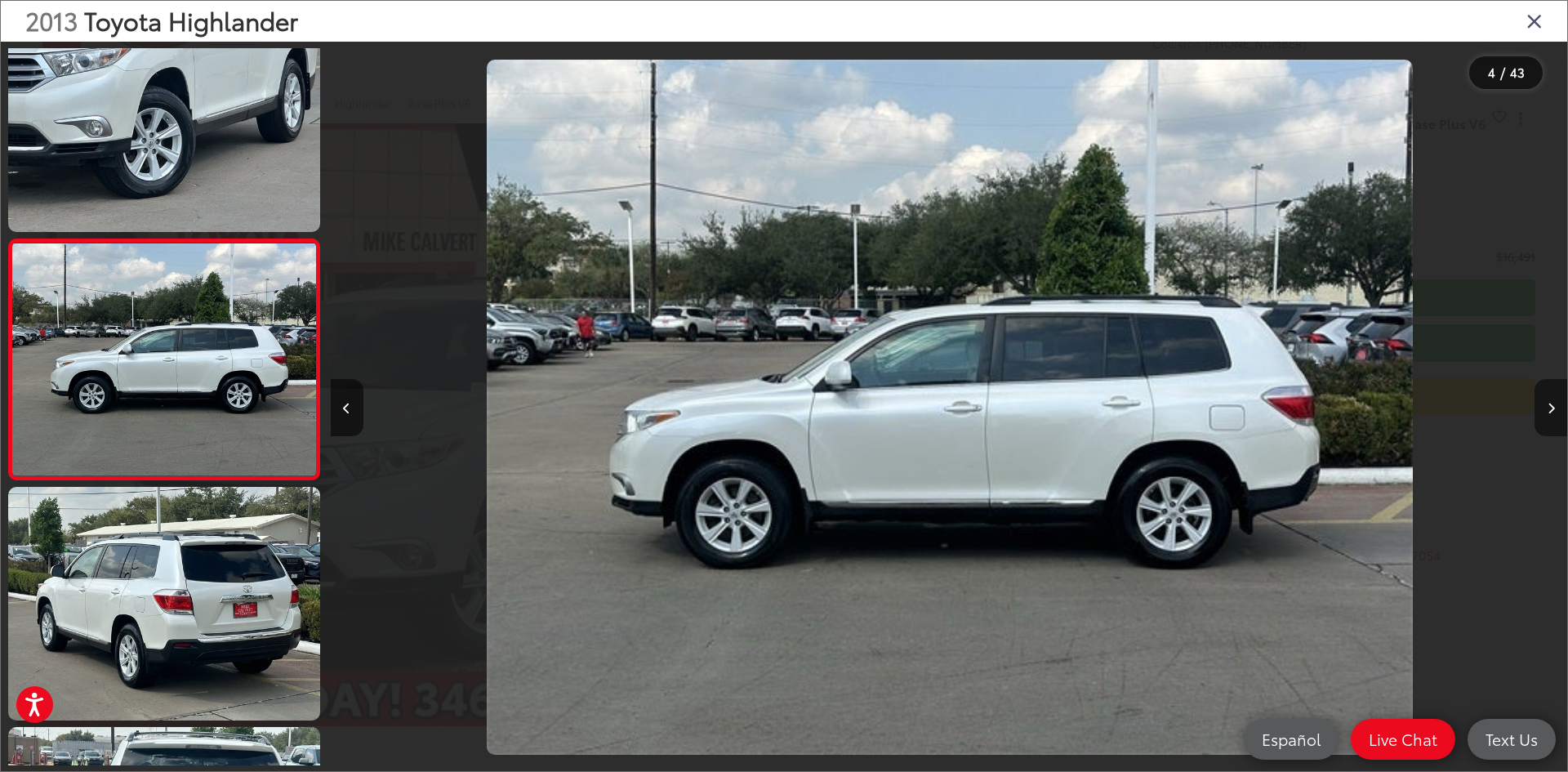
scroll to position [0, 3710]
click at [1555, 396] on button "Next image" at bounding box center [1550, 407] width 33 height 57
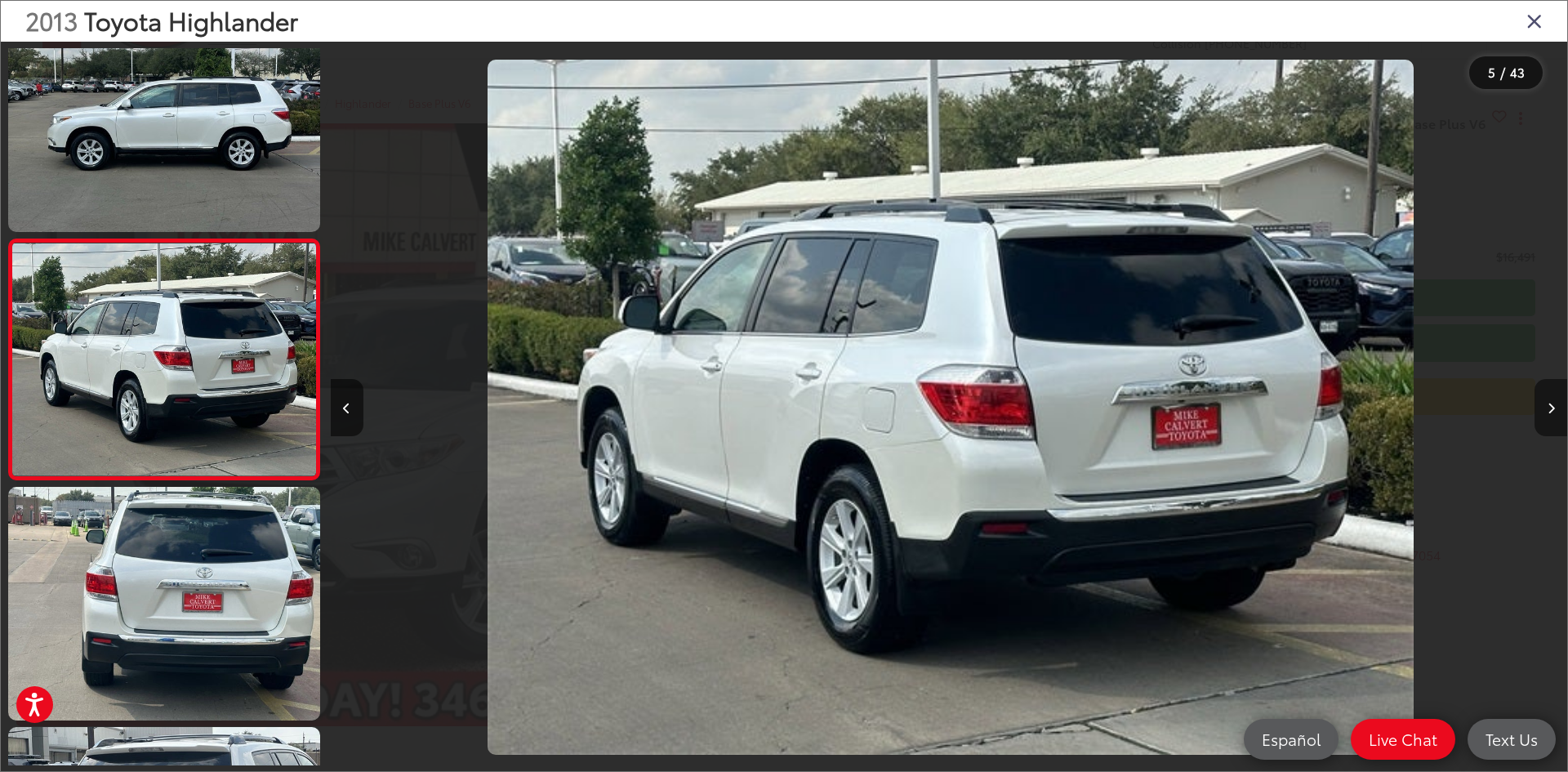
scroll to position [0, 4948]
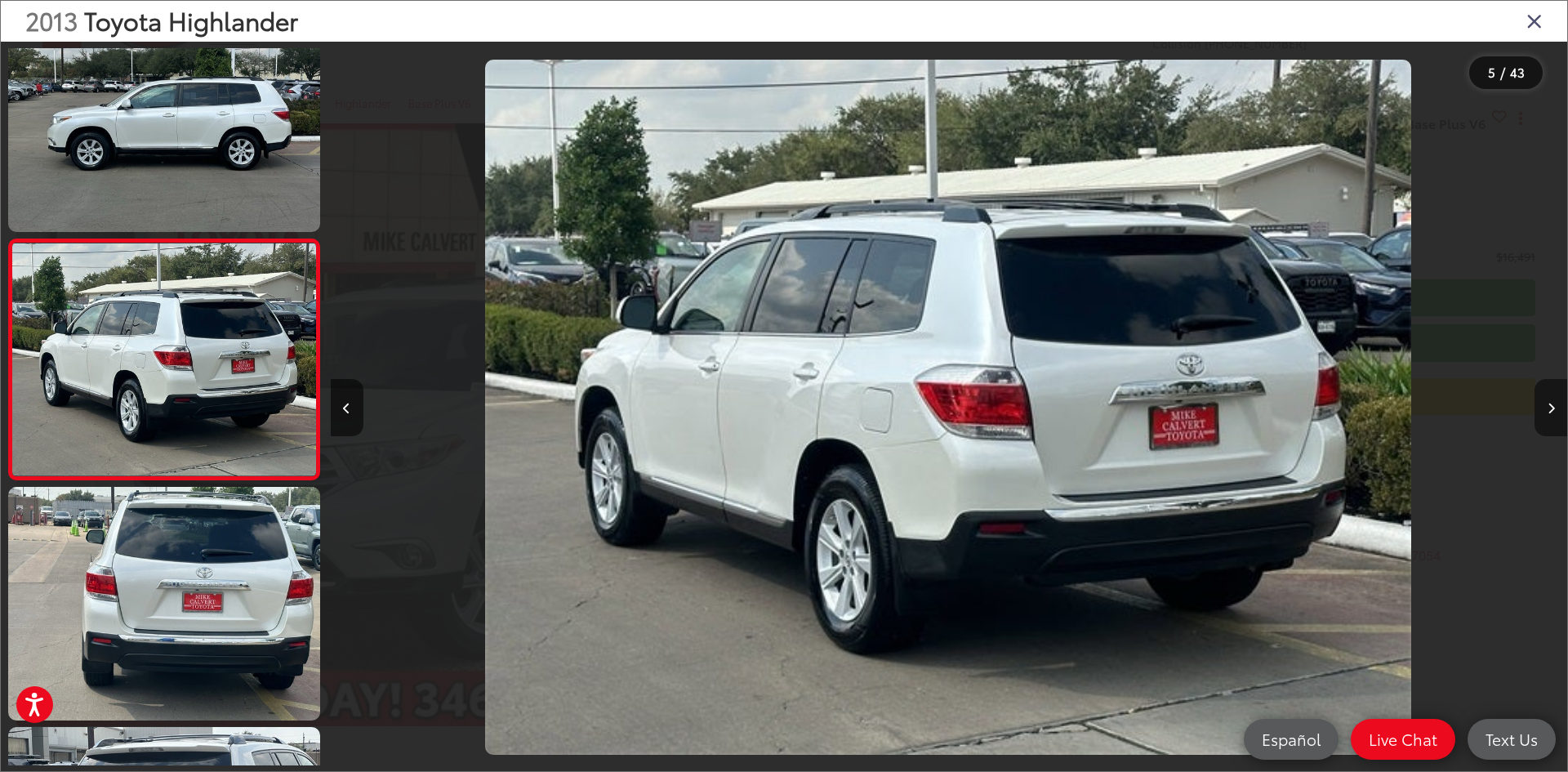
click at [1555, 396] on button "Next image" at bounding box center [1550, 407] width 33 height 57
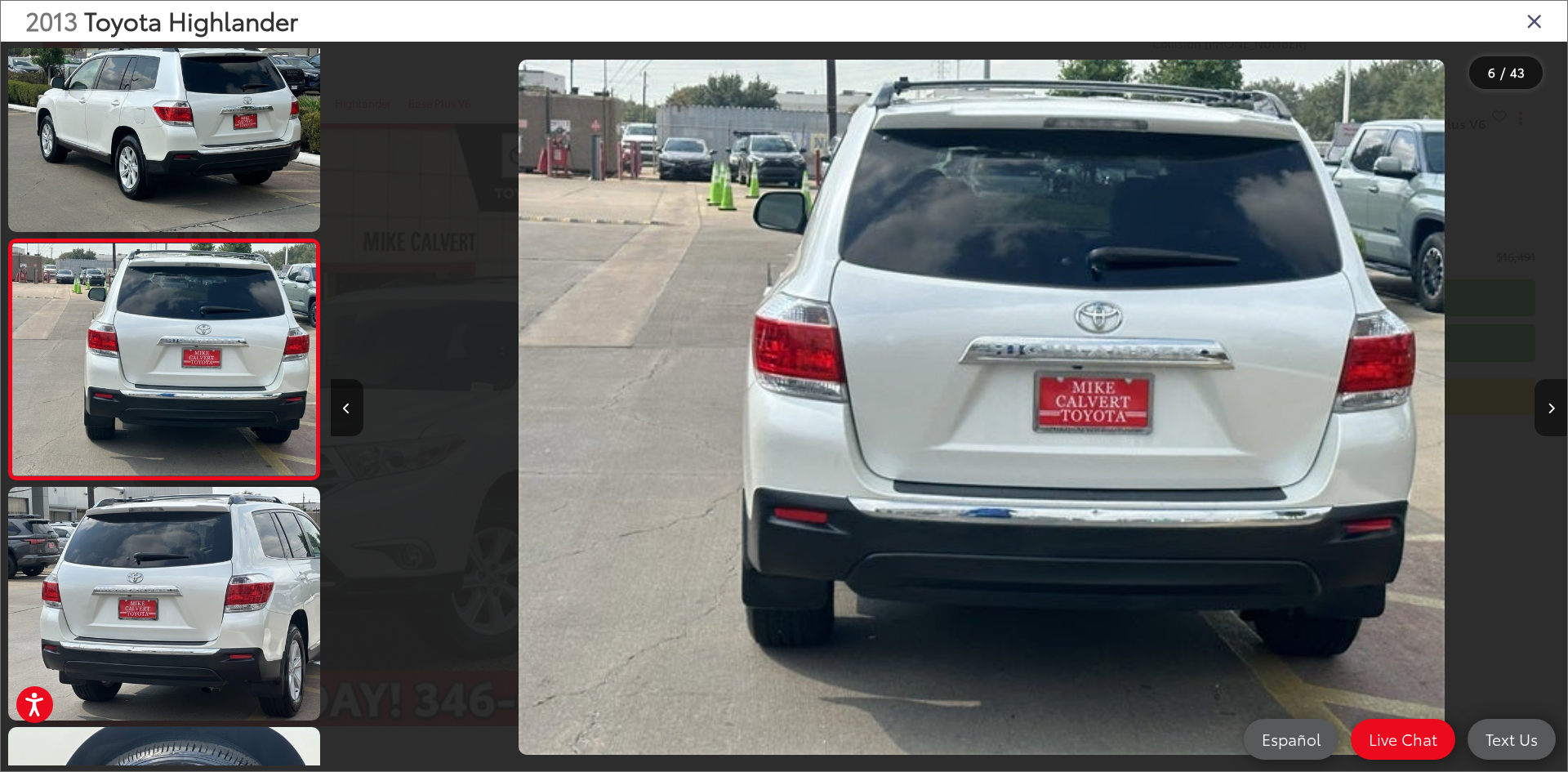
scroll to position [0, 6183]
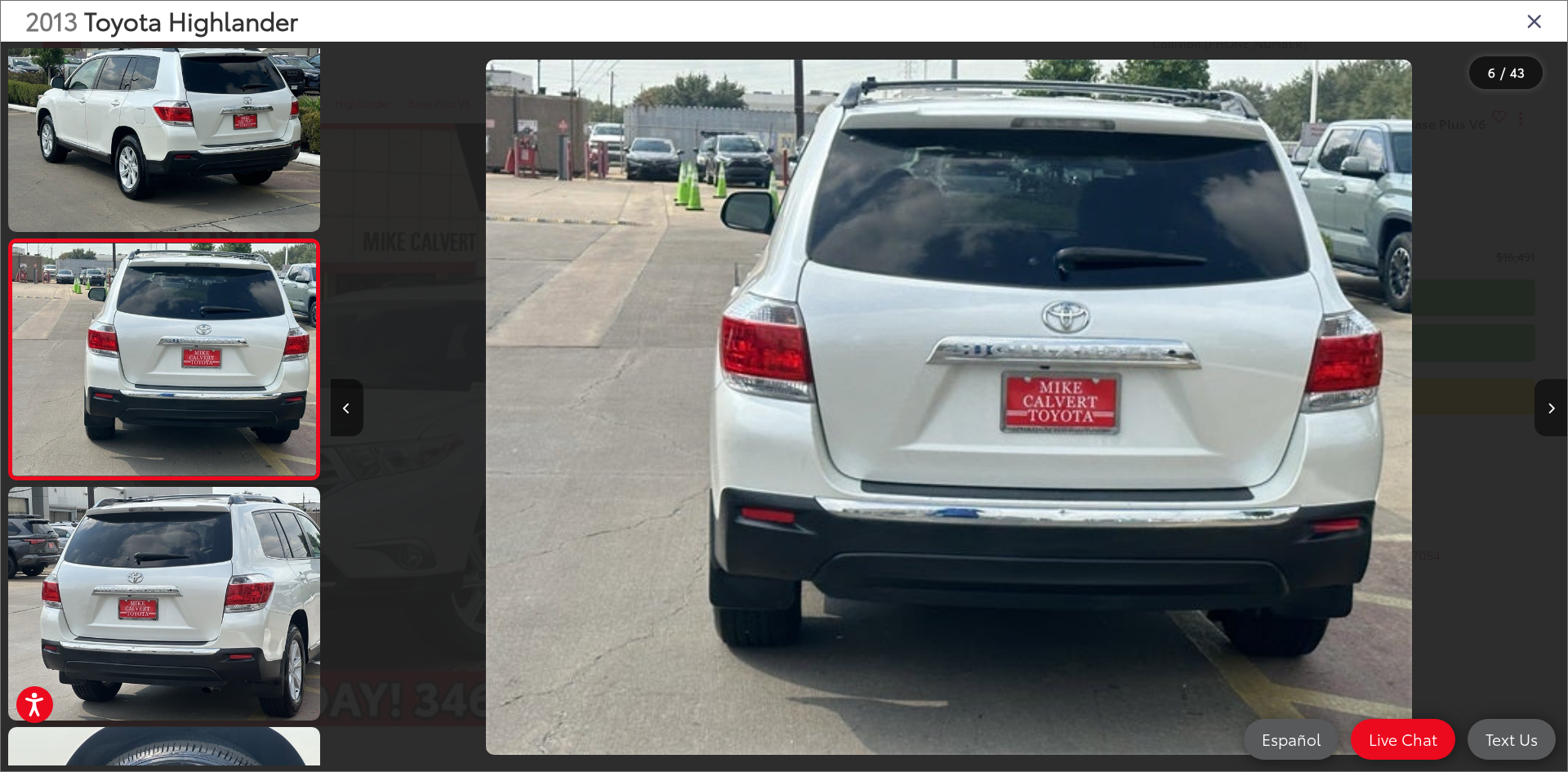
click at [1555, 396] on button "Next image" at bounding box center [1550, 407] width 33 height 57
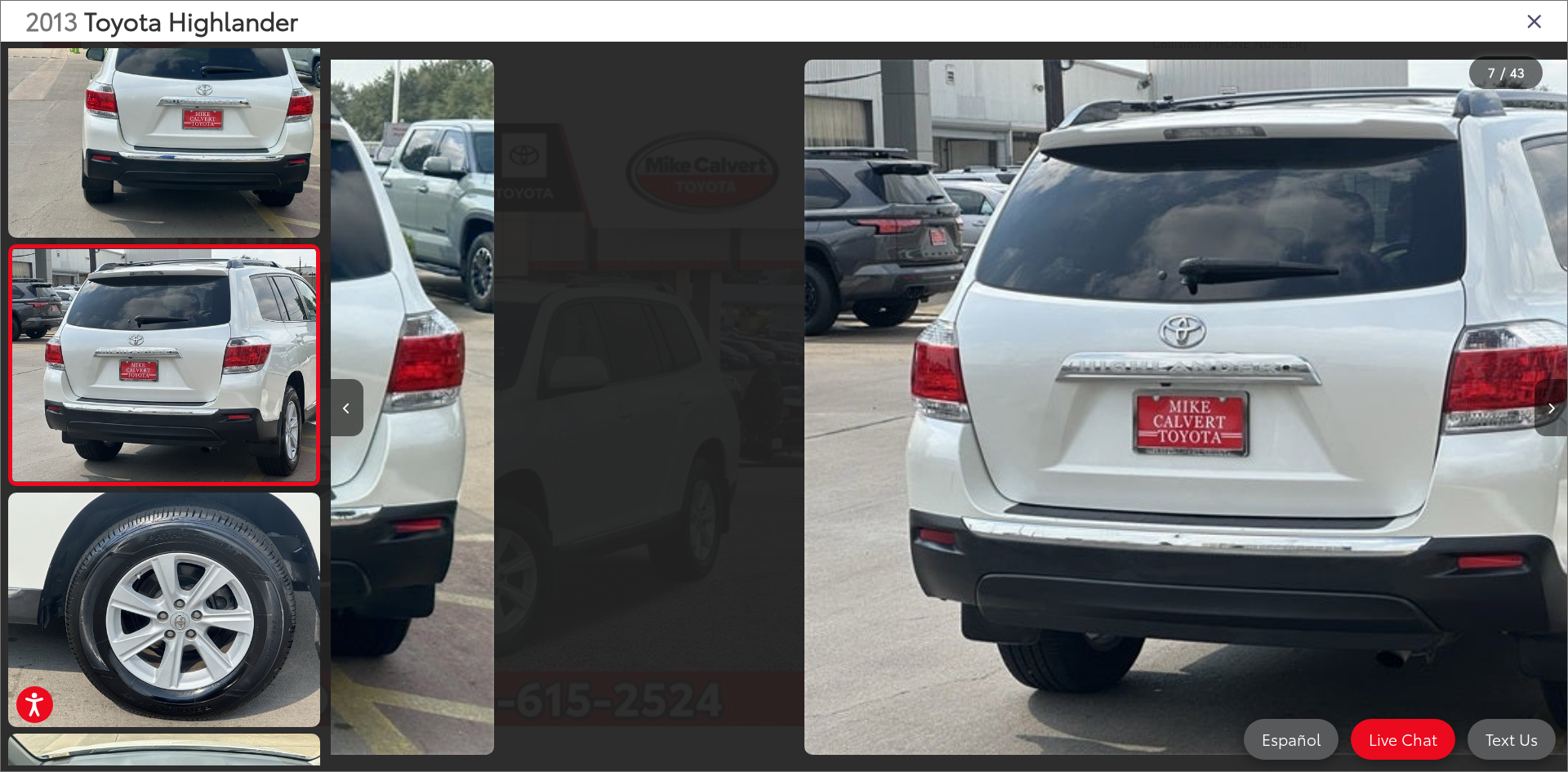
scroll to position [1252, 0]
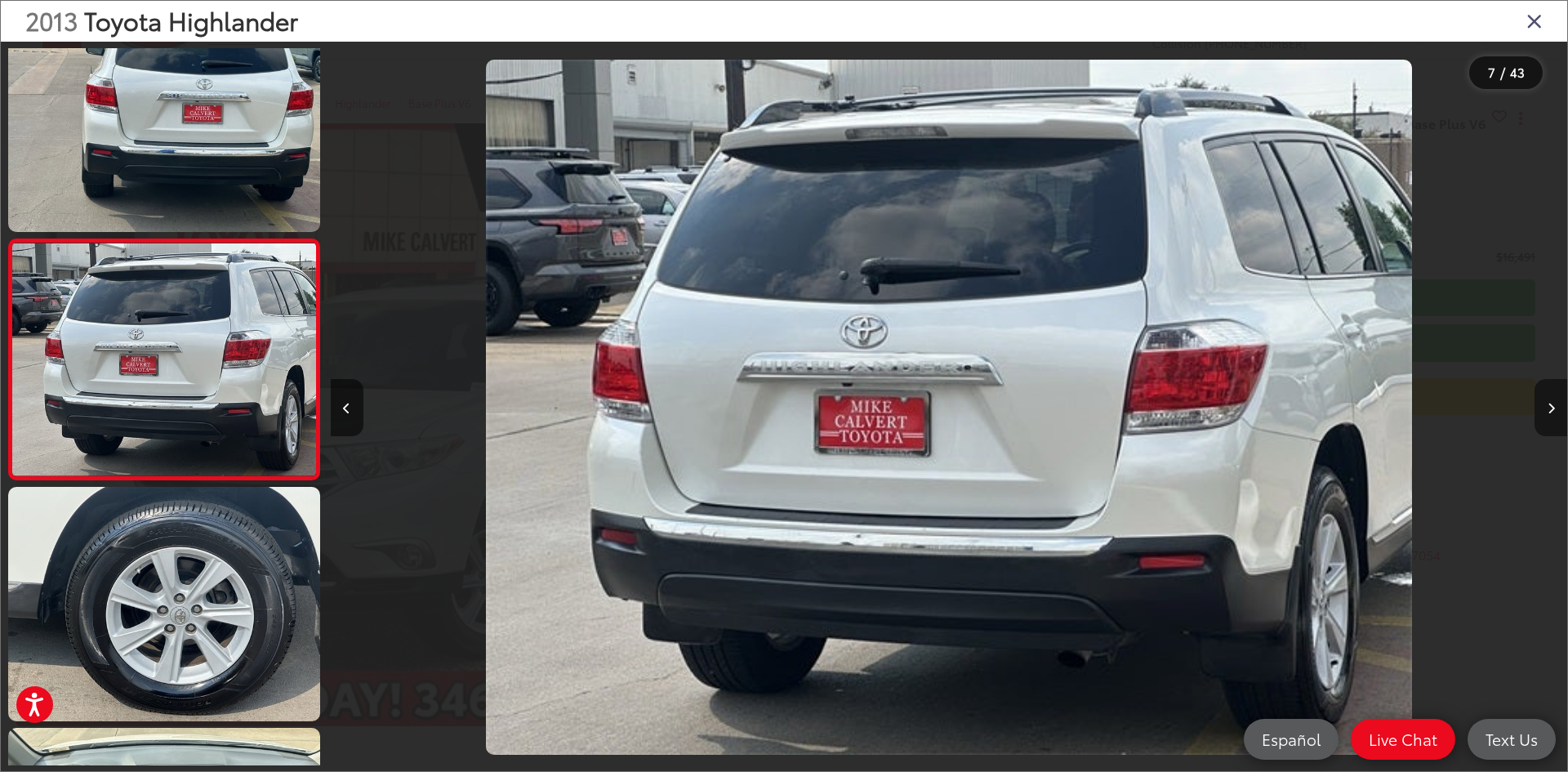
click at [1555, 396] on button "Next image" at bounding box center [1550, 407] width 33 height 57
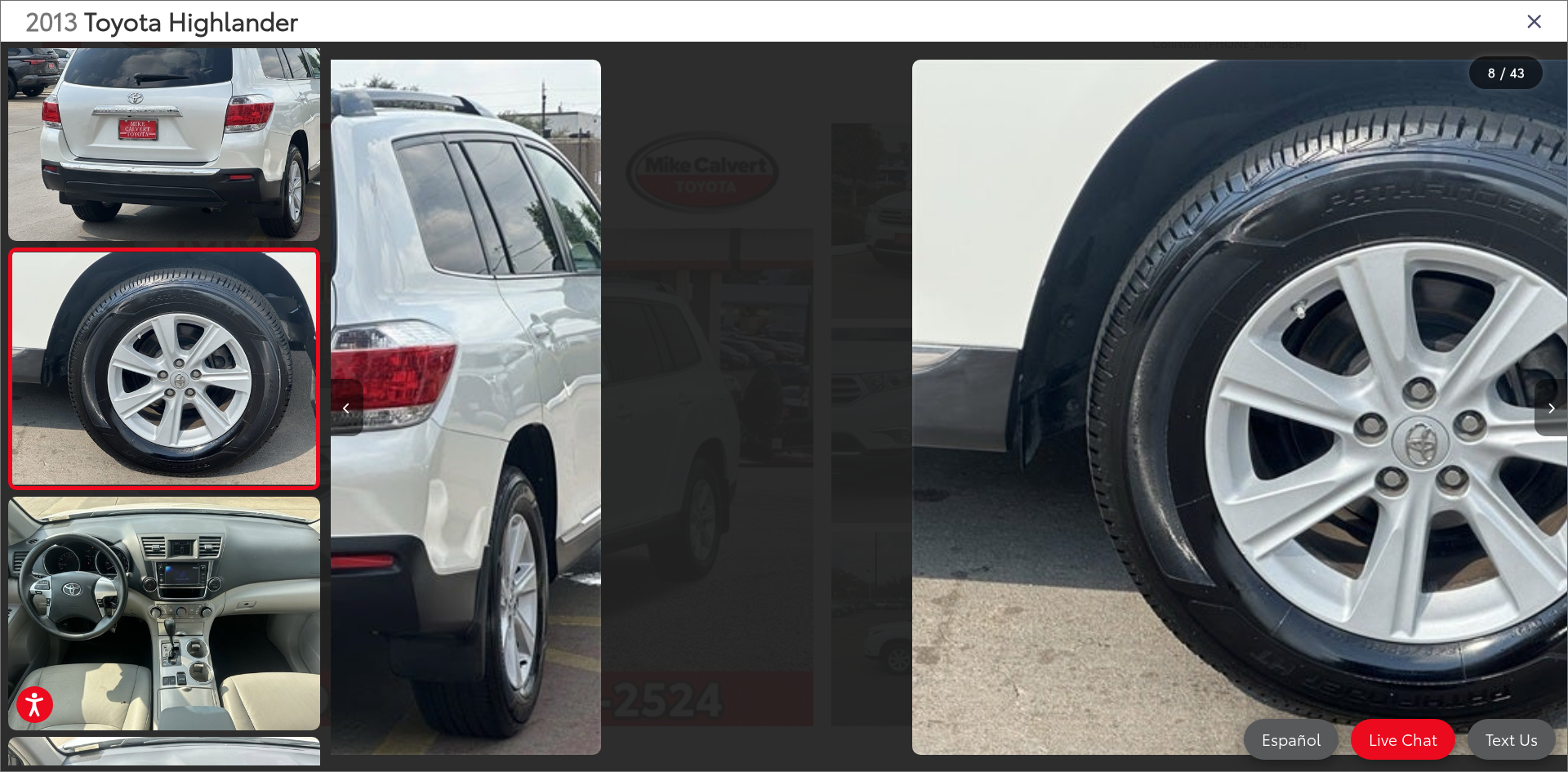
scroll to position [1492, 0]
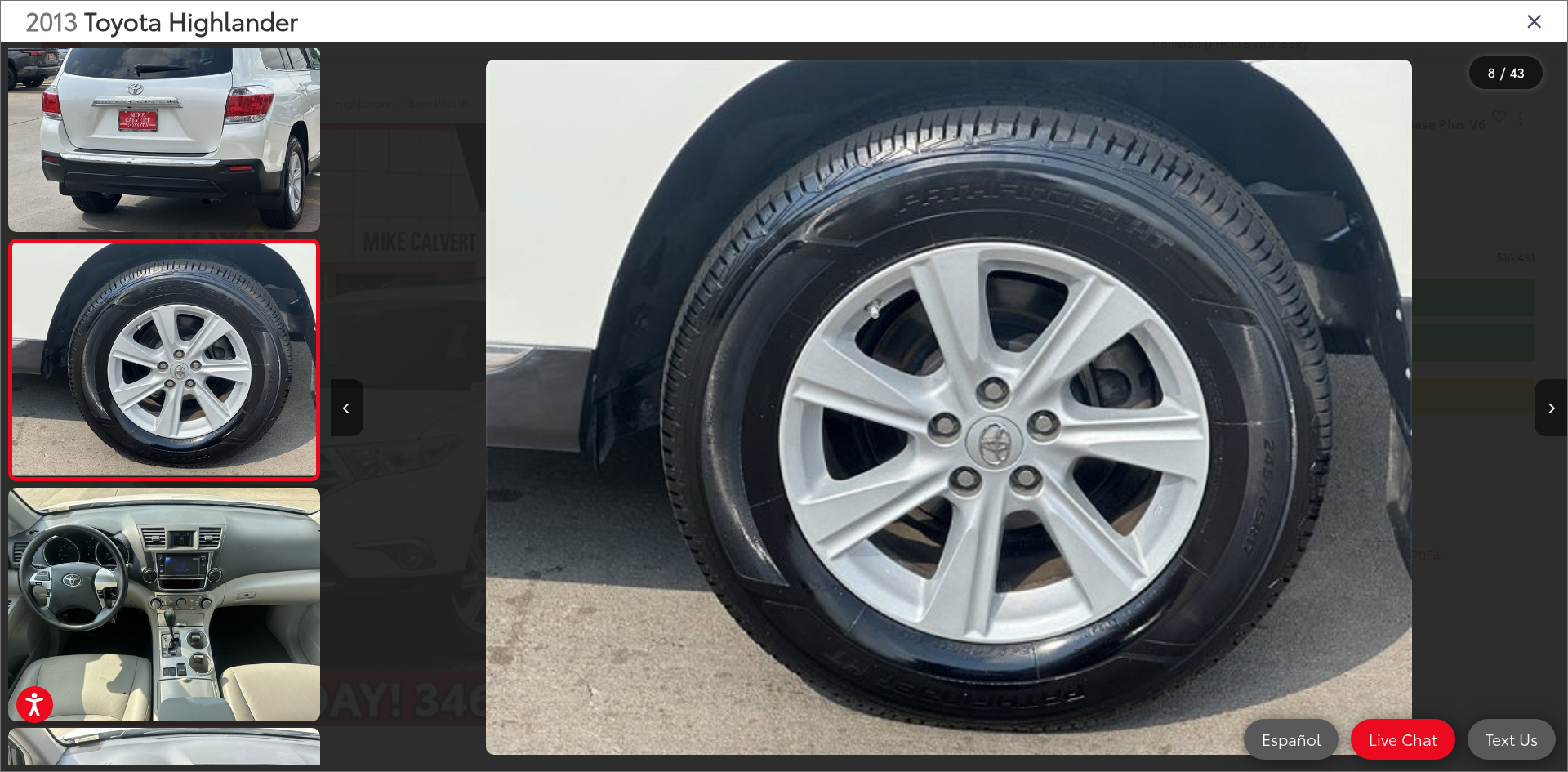
click at [1555, 396] on button "Next image" at bounding box center [1550, 407] width 33 height 57
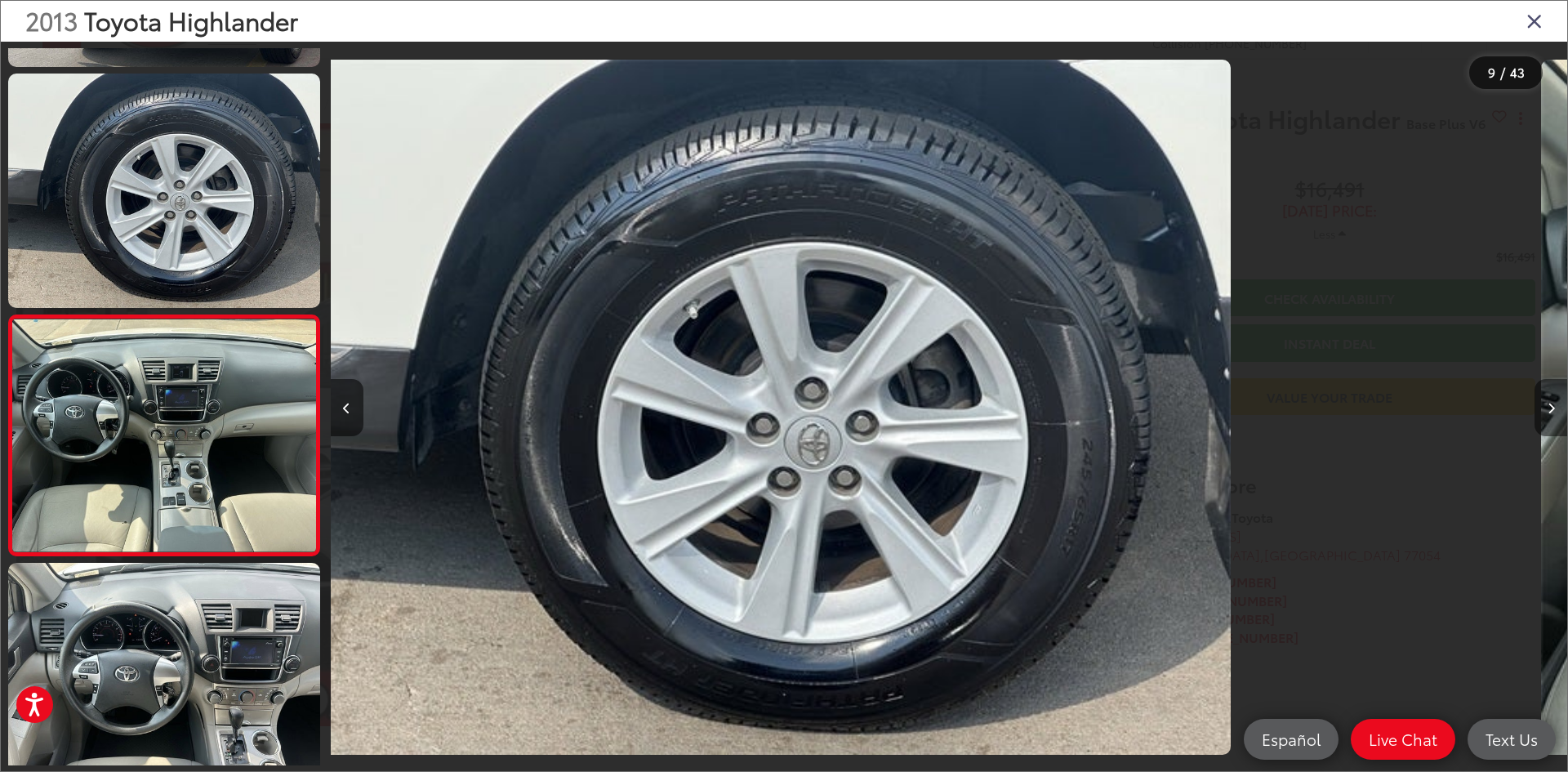
scroll to position [0, 0]
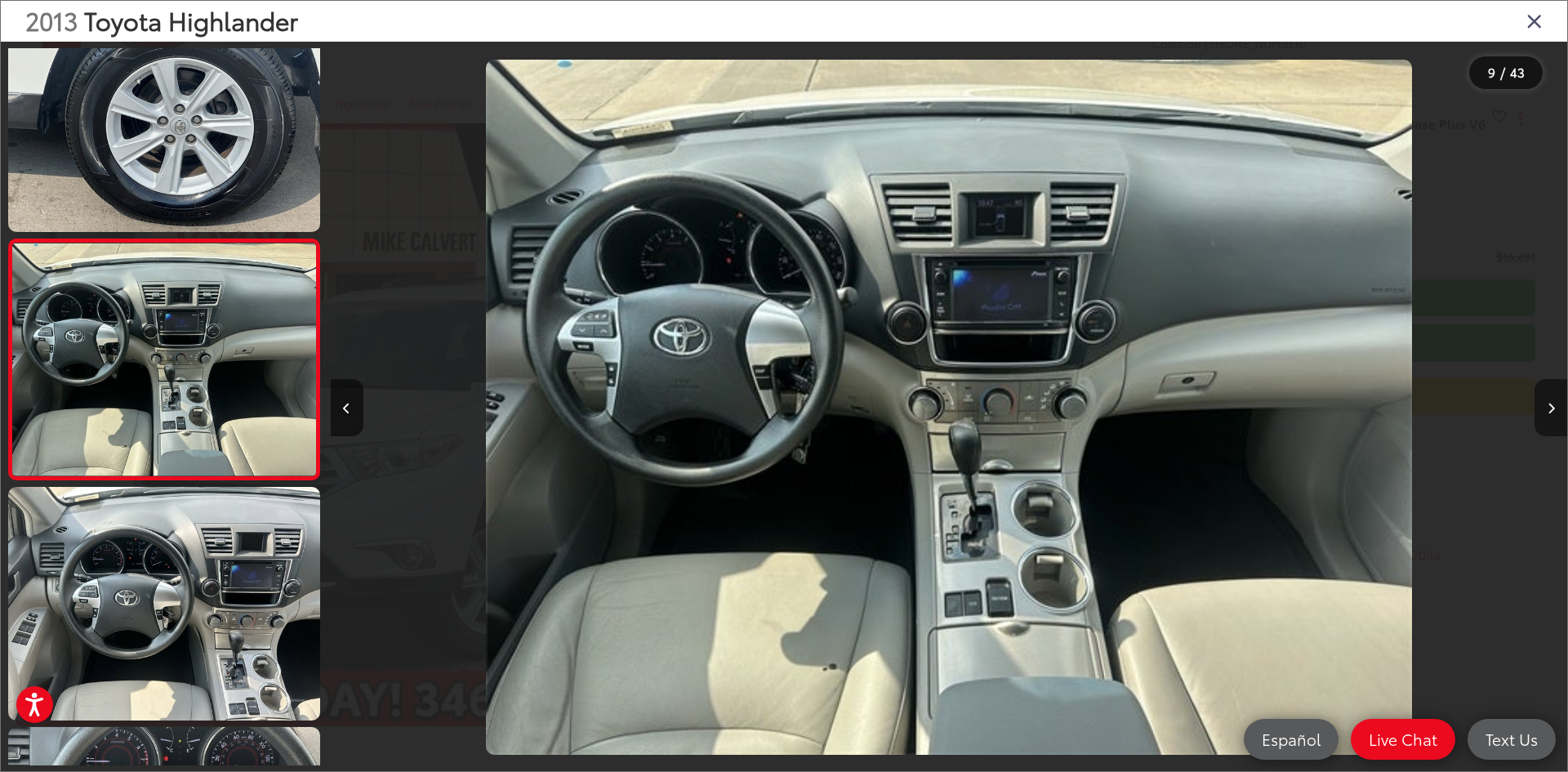
click at [1555, 396] on button "Next image" at bounding box center [1550, 407] width 33 height 57
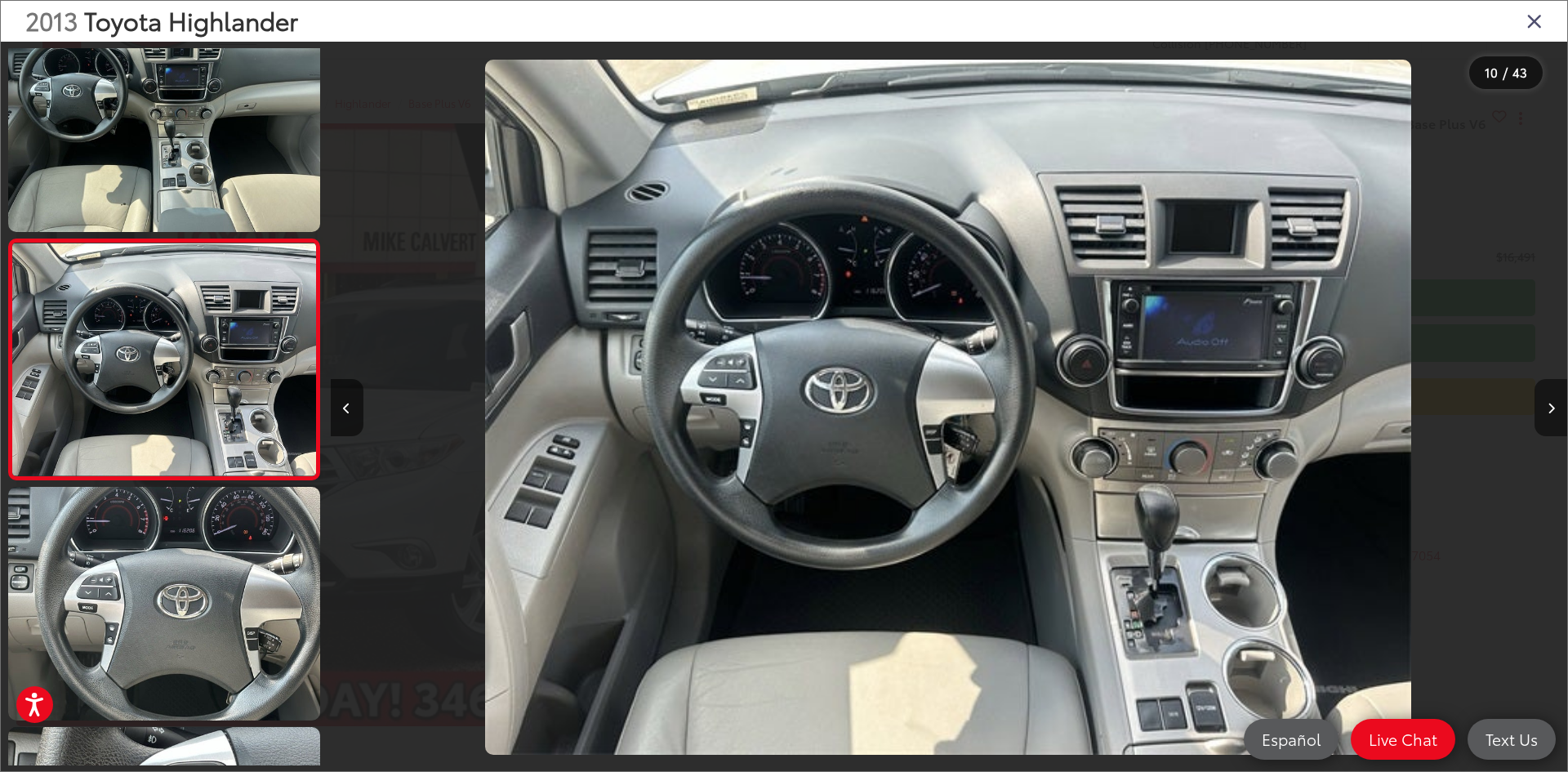
click at [1555, 396] on button "Next image" at bounding box center [1550, 407] width 33 height 57
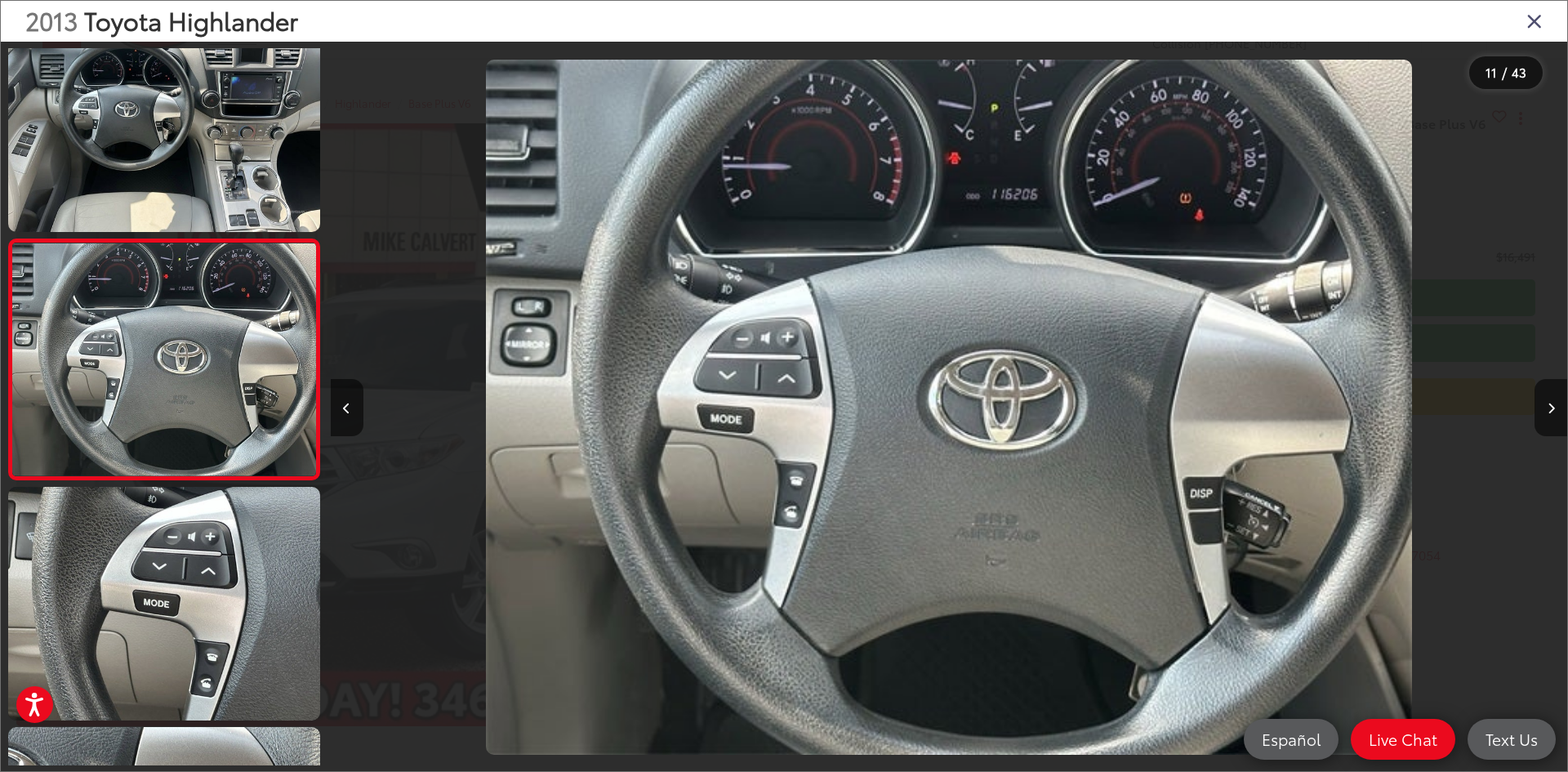
click at [1533, 12] on icon "Close gallery" at bounding box center [1535, 20] width 17 height 21
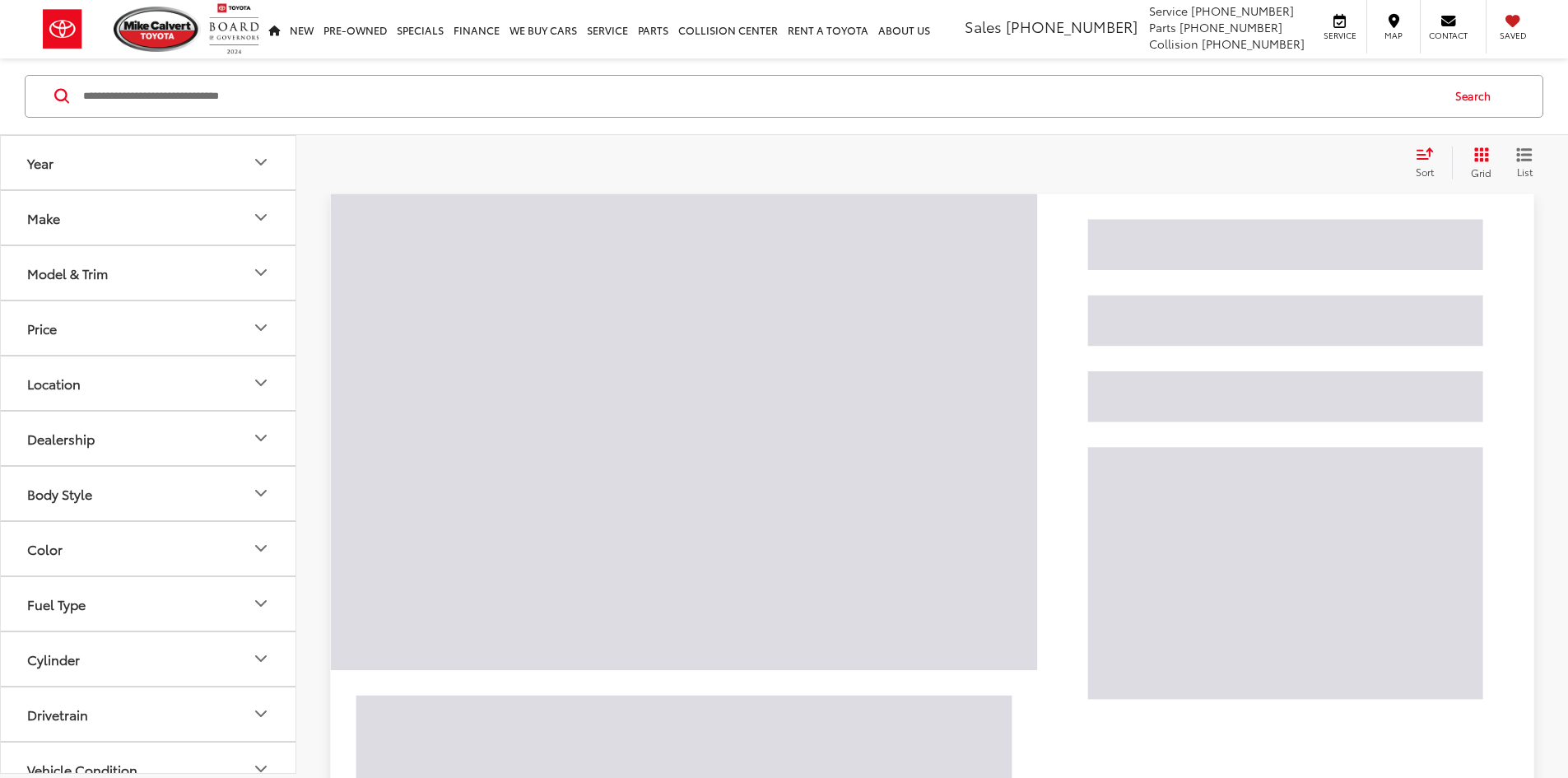
scroll to position [263, 0]
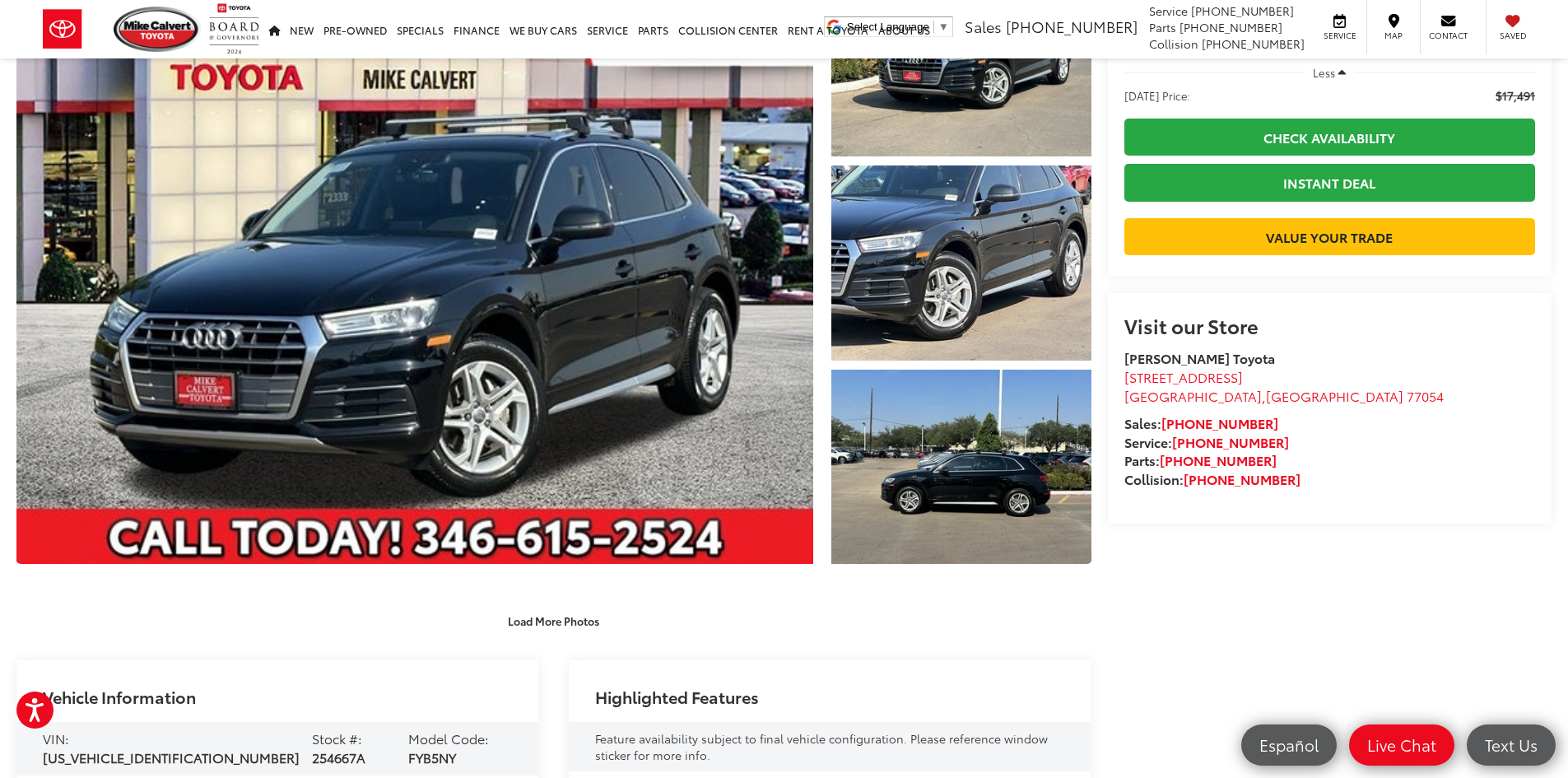
scroll to position [165, 0]
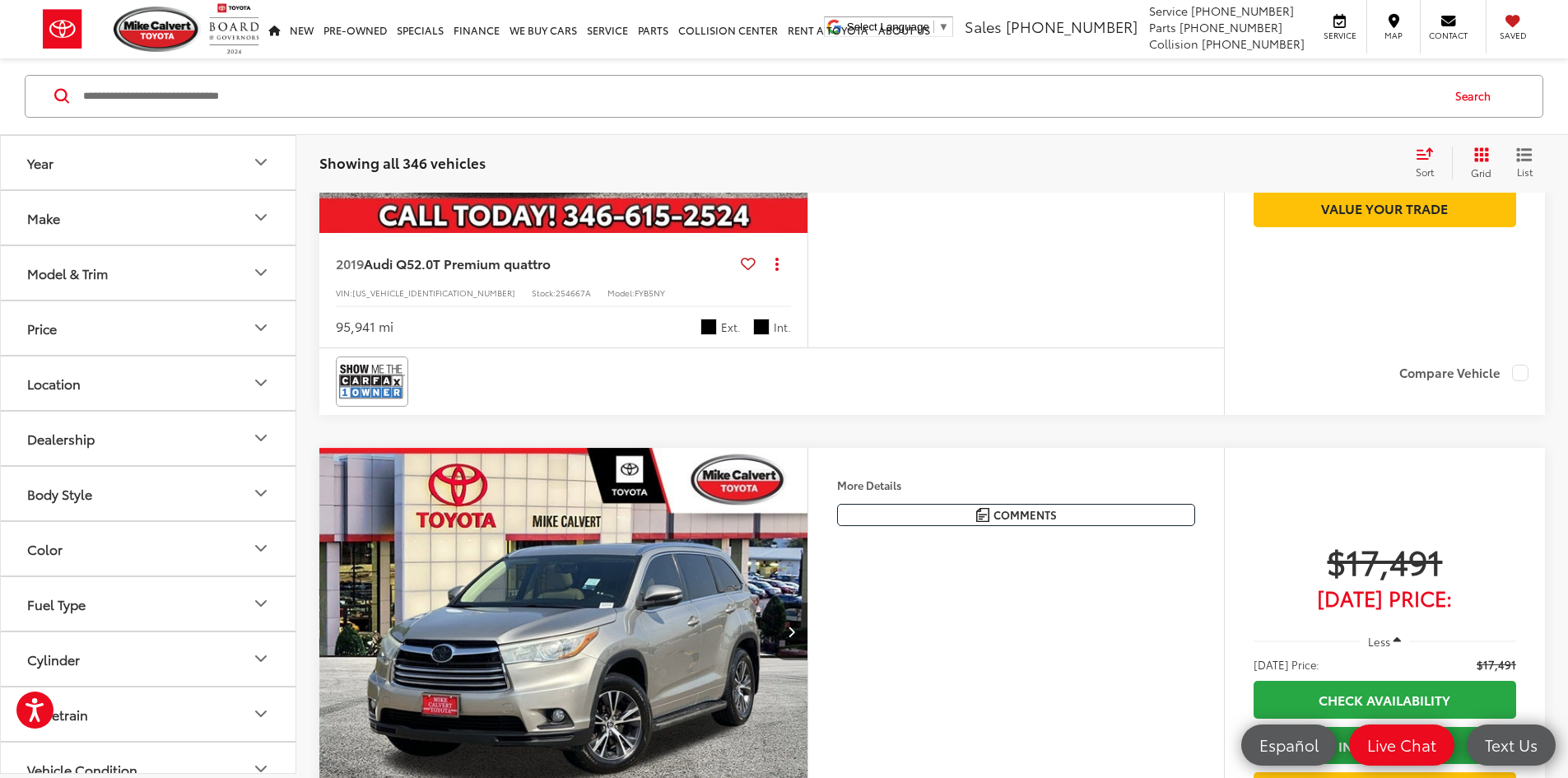
scroll to position [98, 0]
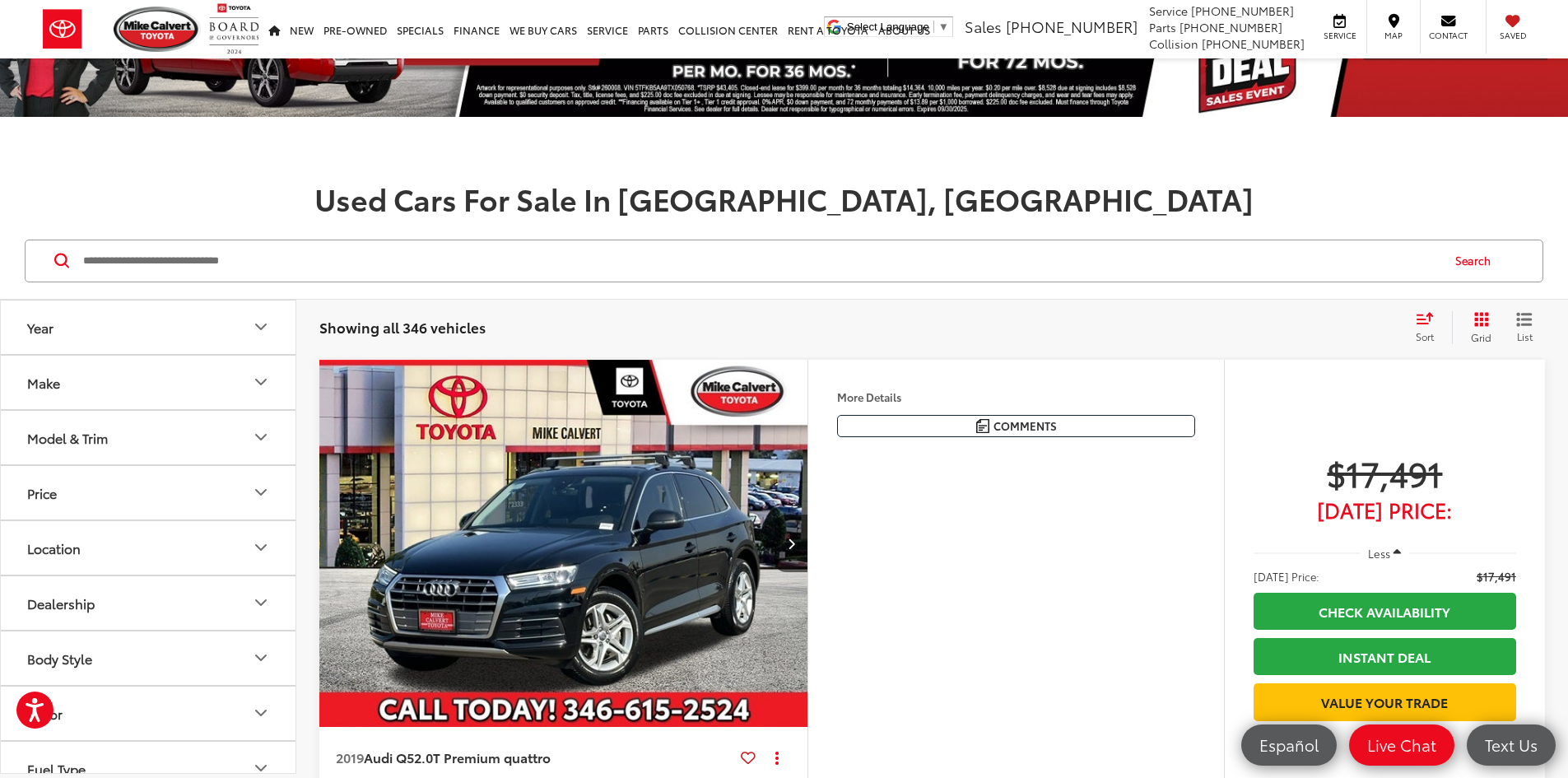
drag, startPoint x: 728, startPoint y: 524, endPoint x: 732, endPoint y: 513, distance: 11.7
click at [728, 524] on img "2019 Audi Q5 2.0T Premium quattro 0" at bounding box center [563, 543] width 490 height 368
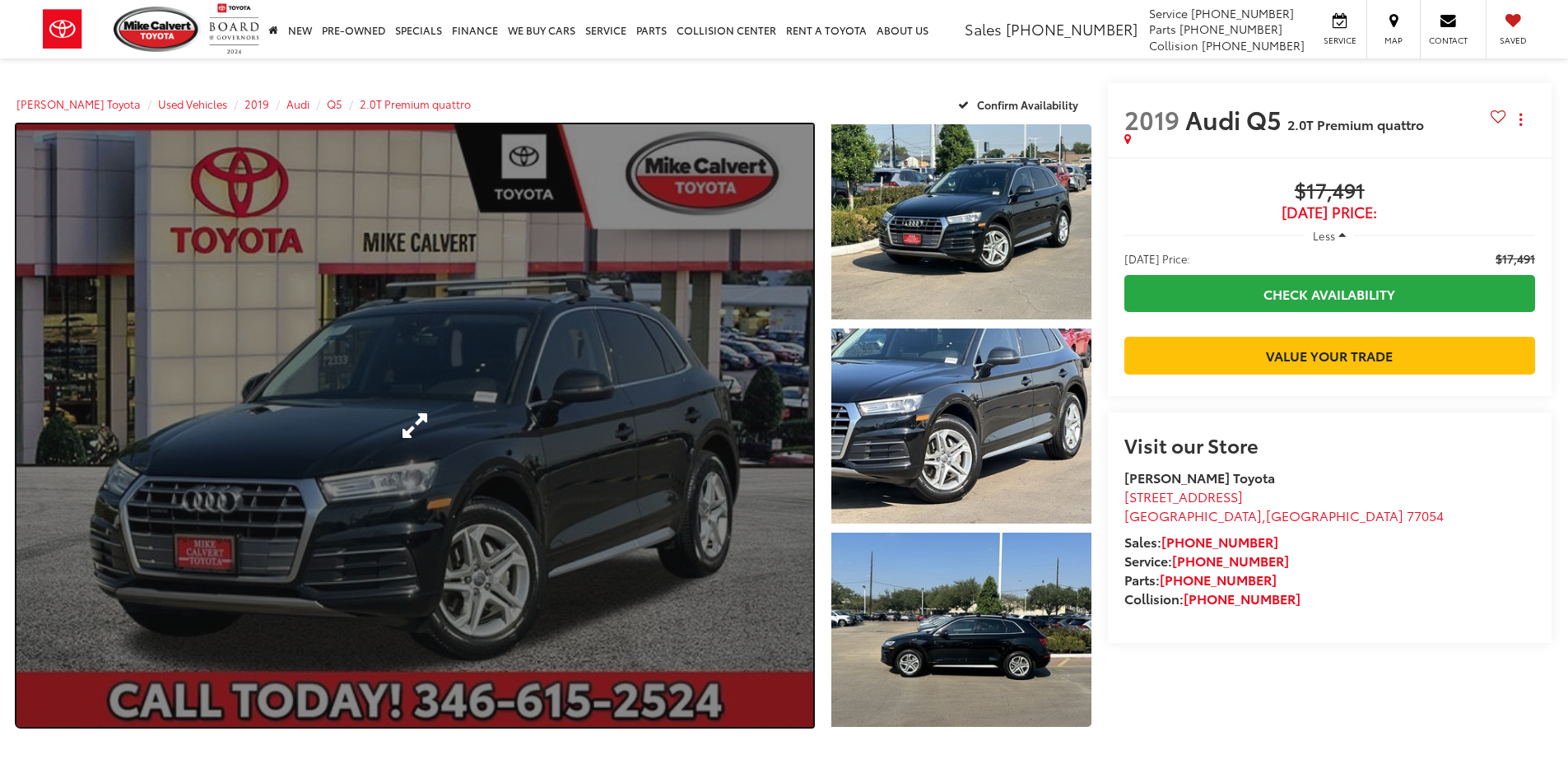
click at [602, 439] on link "Expand Photo 0" at bounding box center [415, 425] width 797 height 603
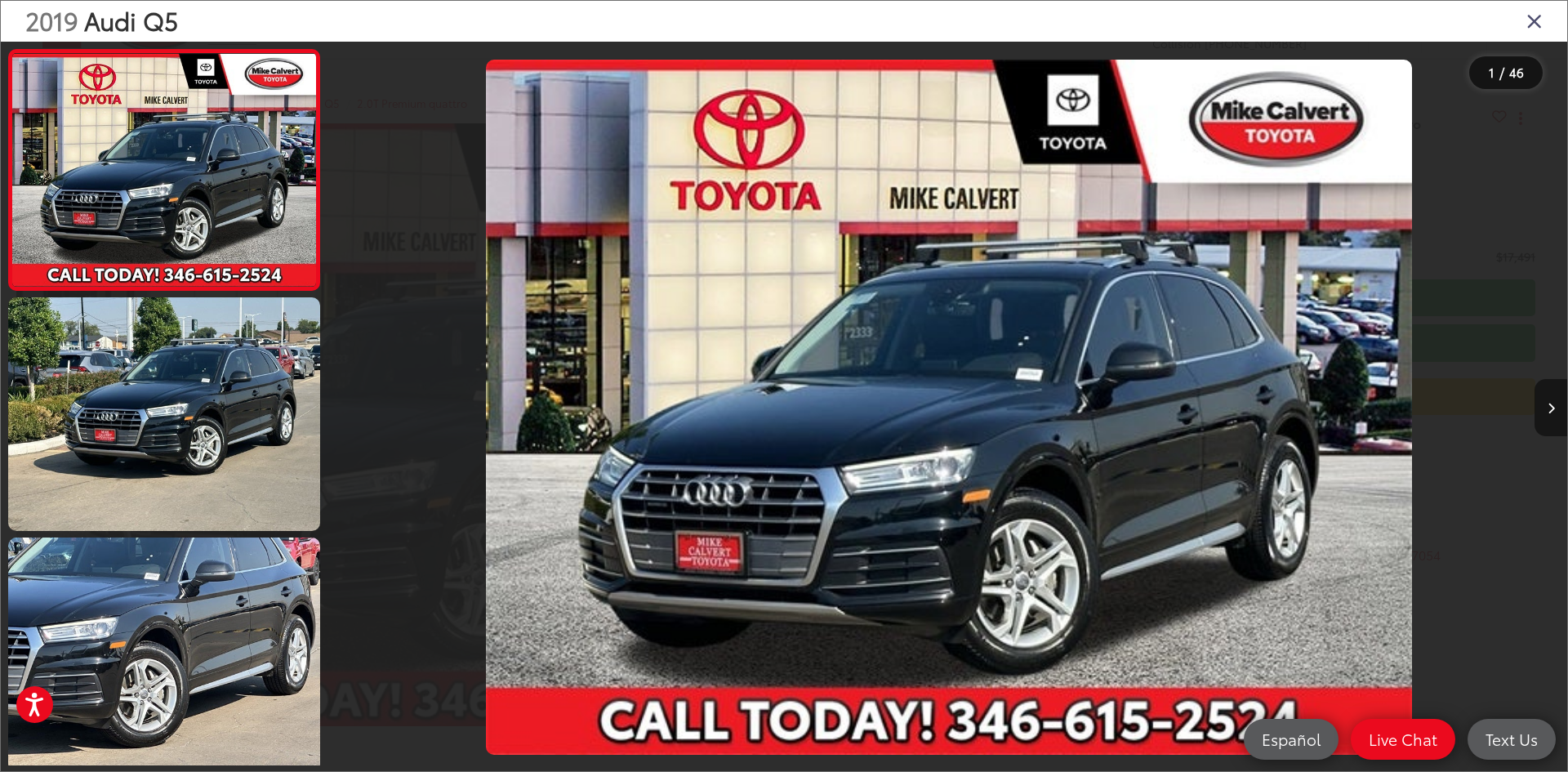
click at [1550, 418] on button "Next image" at bounding box center [1550, 407] width 33 height 57
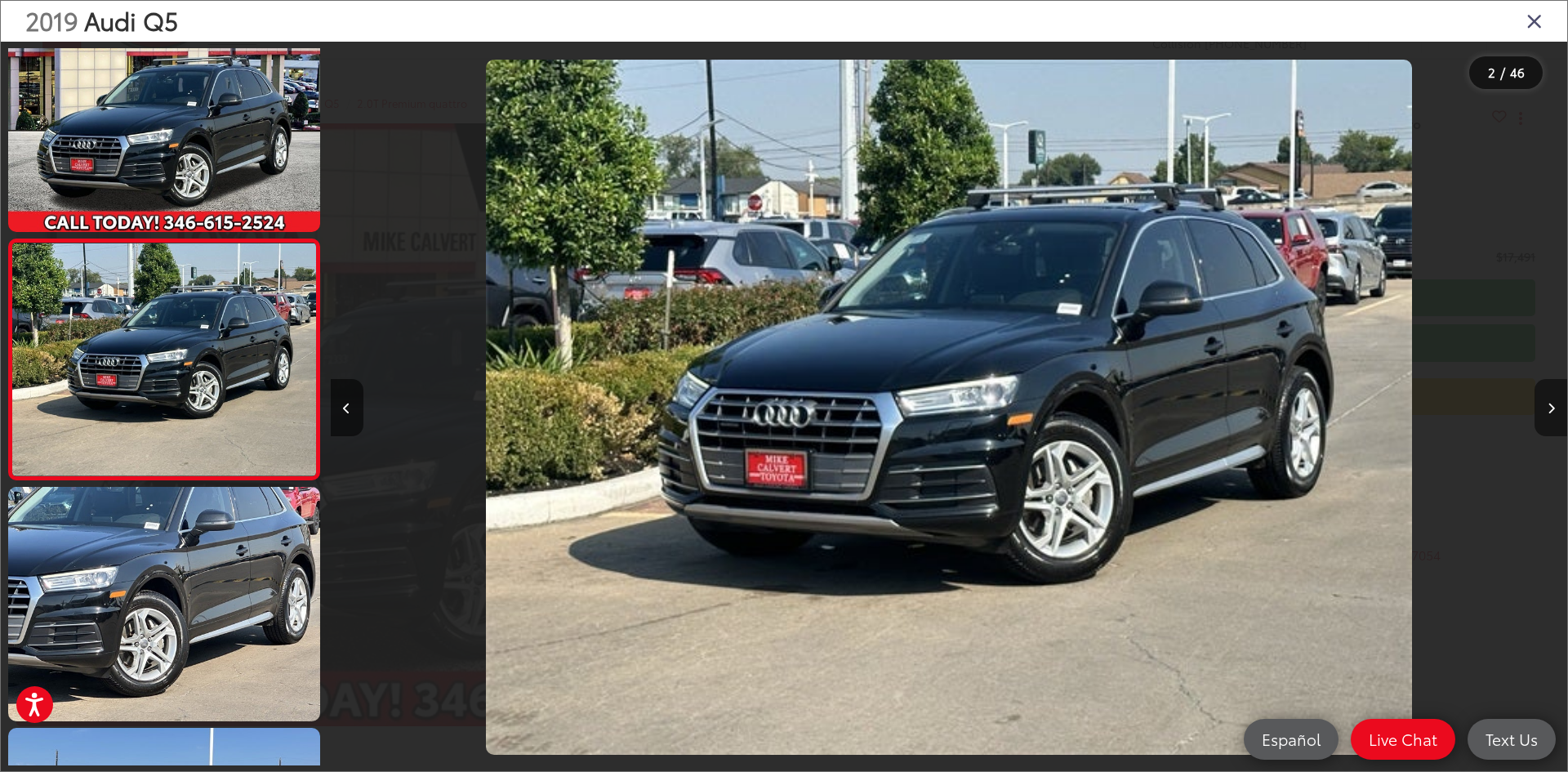
click at [1550, 418] on button "Next image" at bounding box center [1550, 407] width 33 height 57
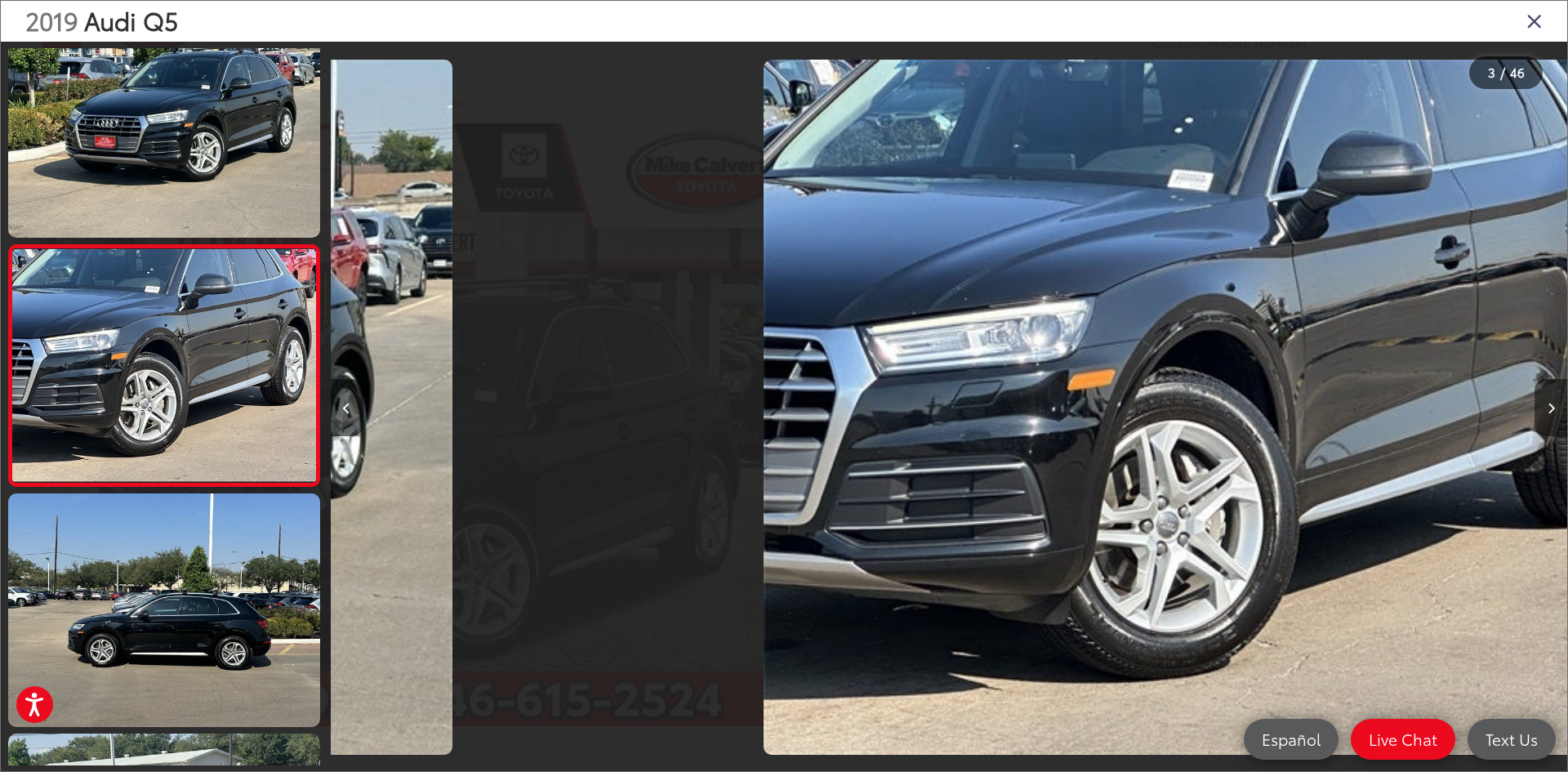
scroll to position [291, 0]
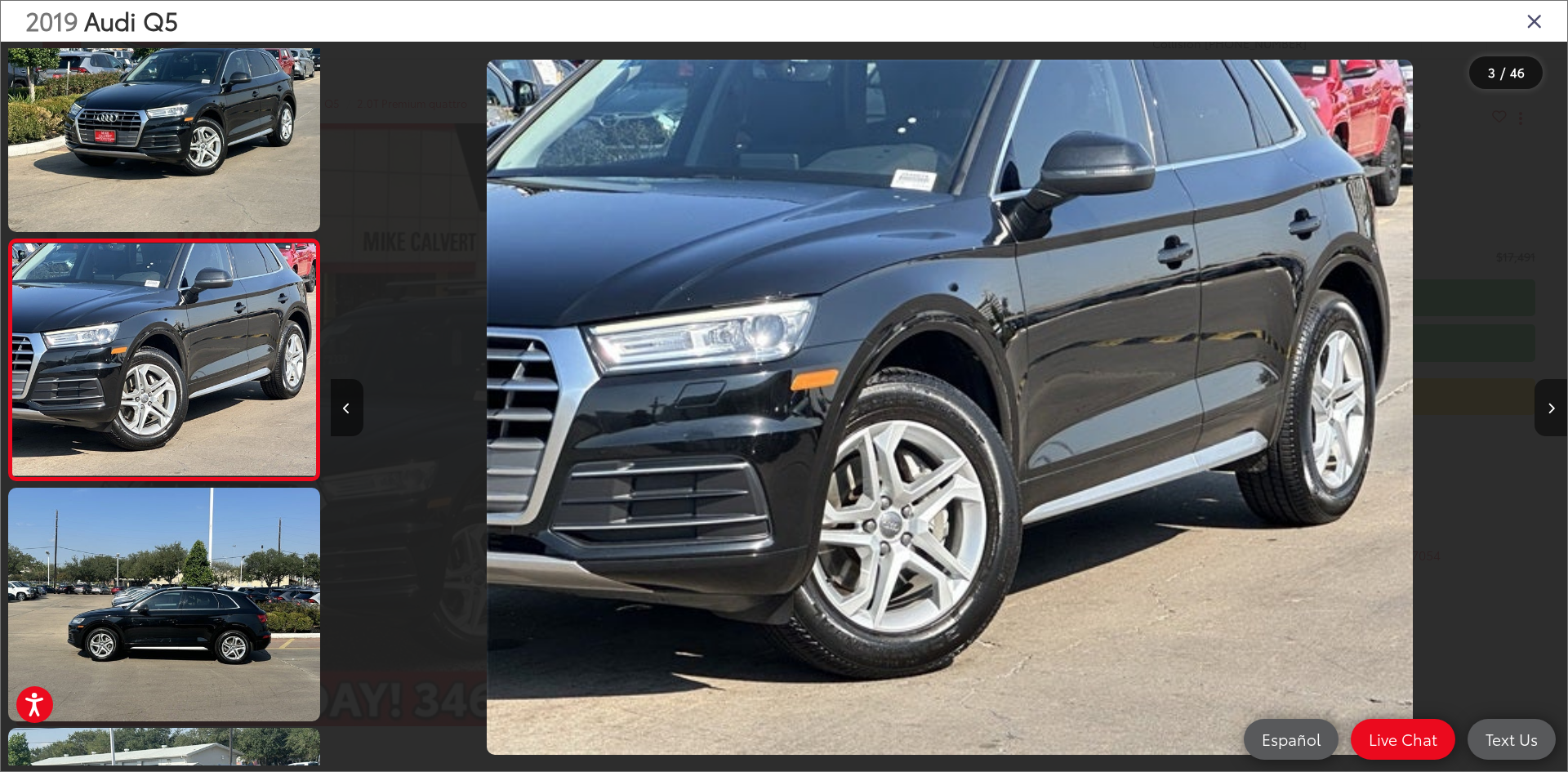
click at [1550, 418] on button "Next image" at bounding box center [1550, 407] width 33 height 57
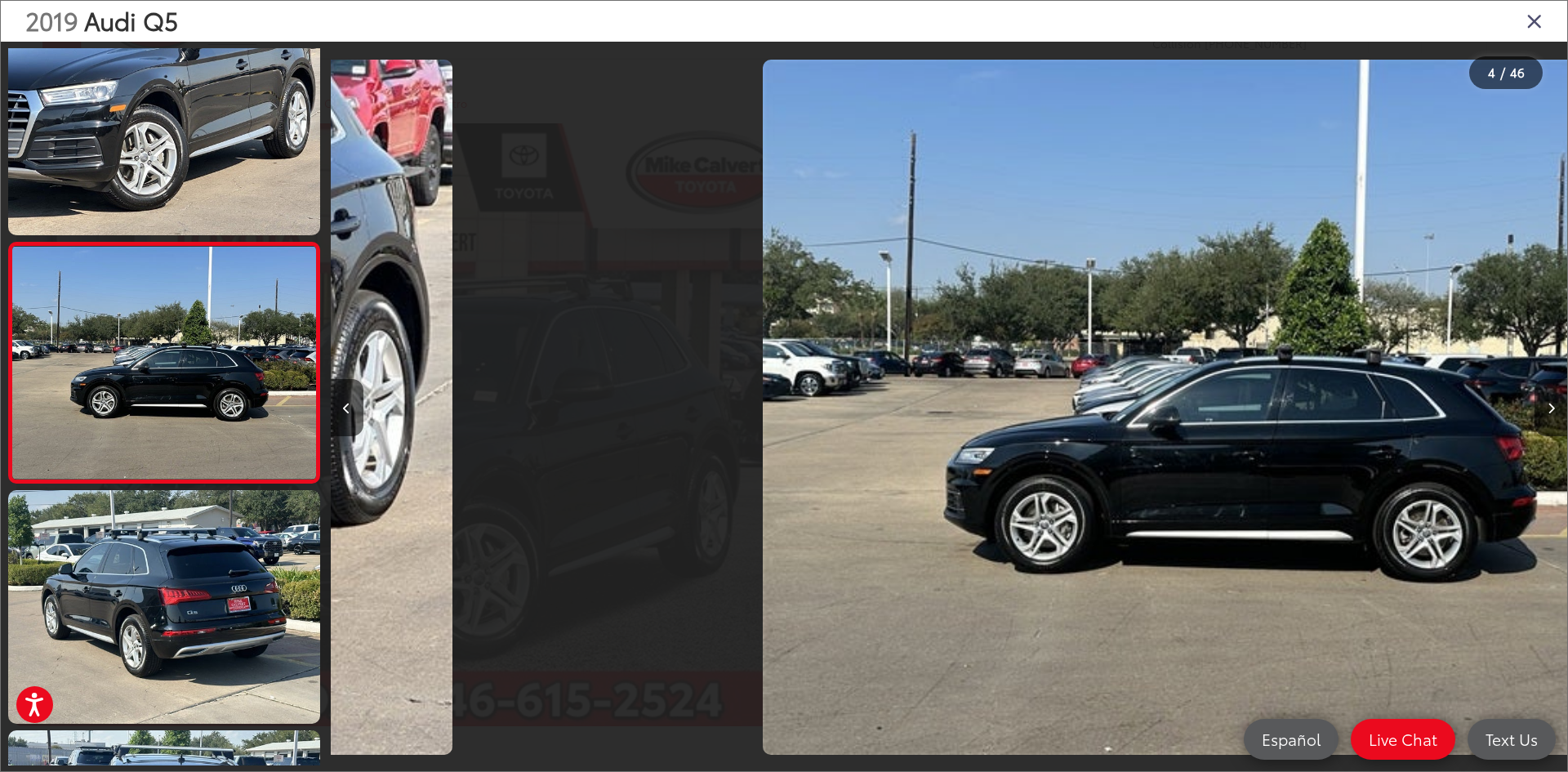
scroll to position [532, 0]
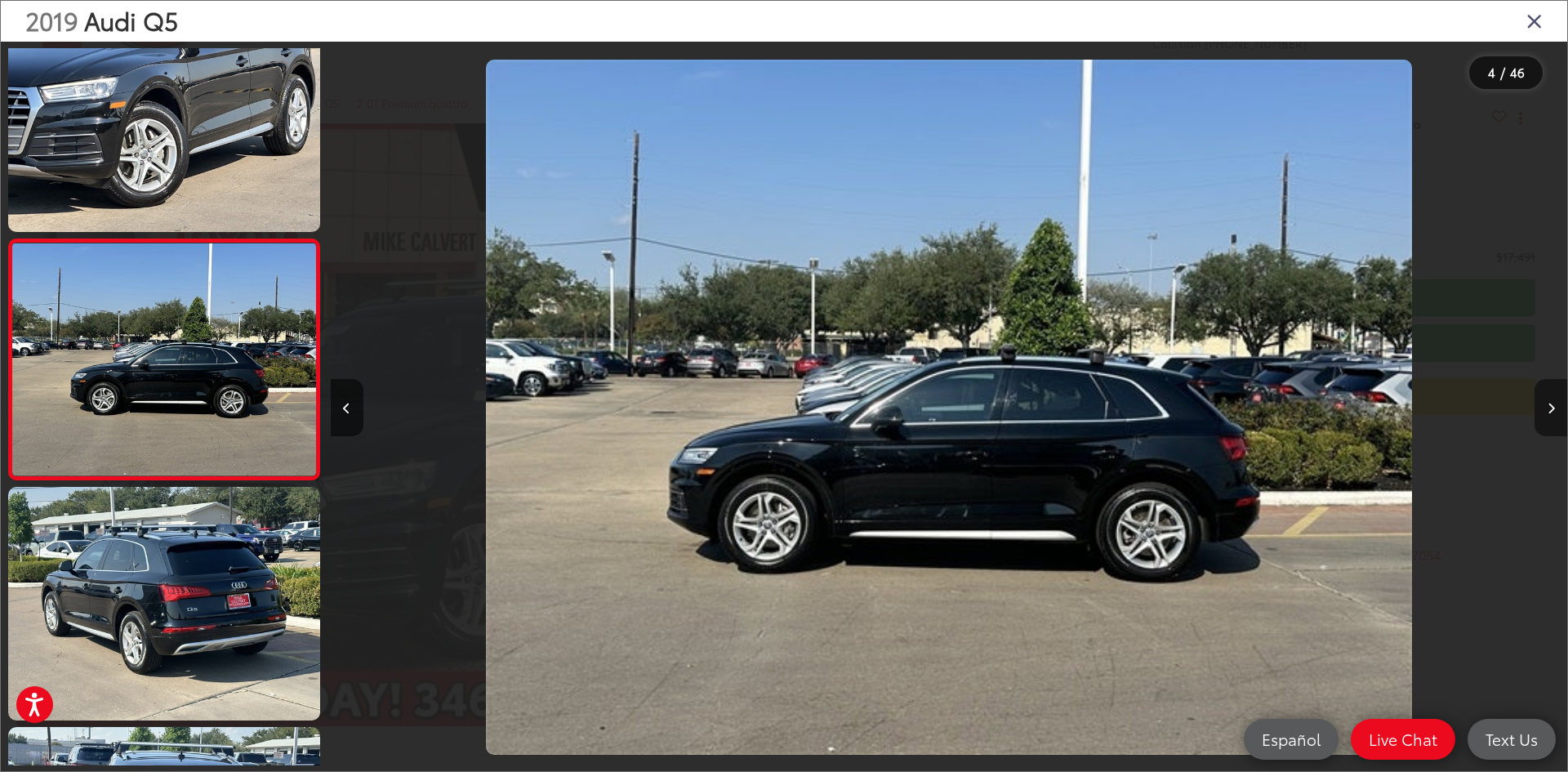
click at [1550, 418] on button "Next image" at bounding box center [1550, 407] width 33 height 57
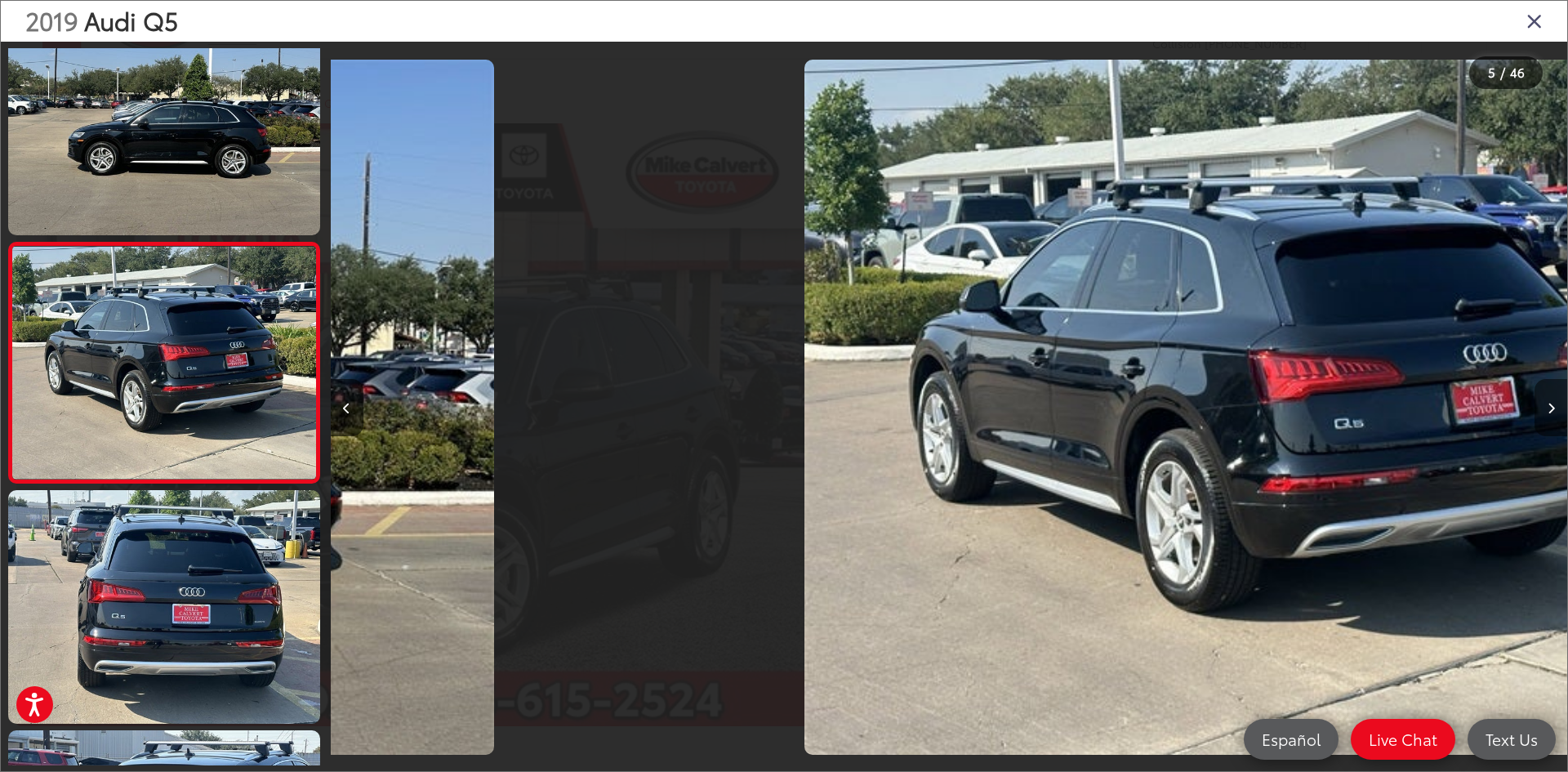
scroll to position [772, 0]
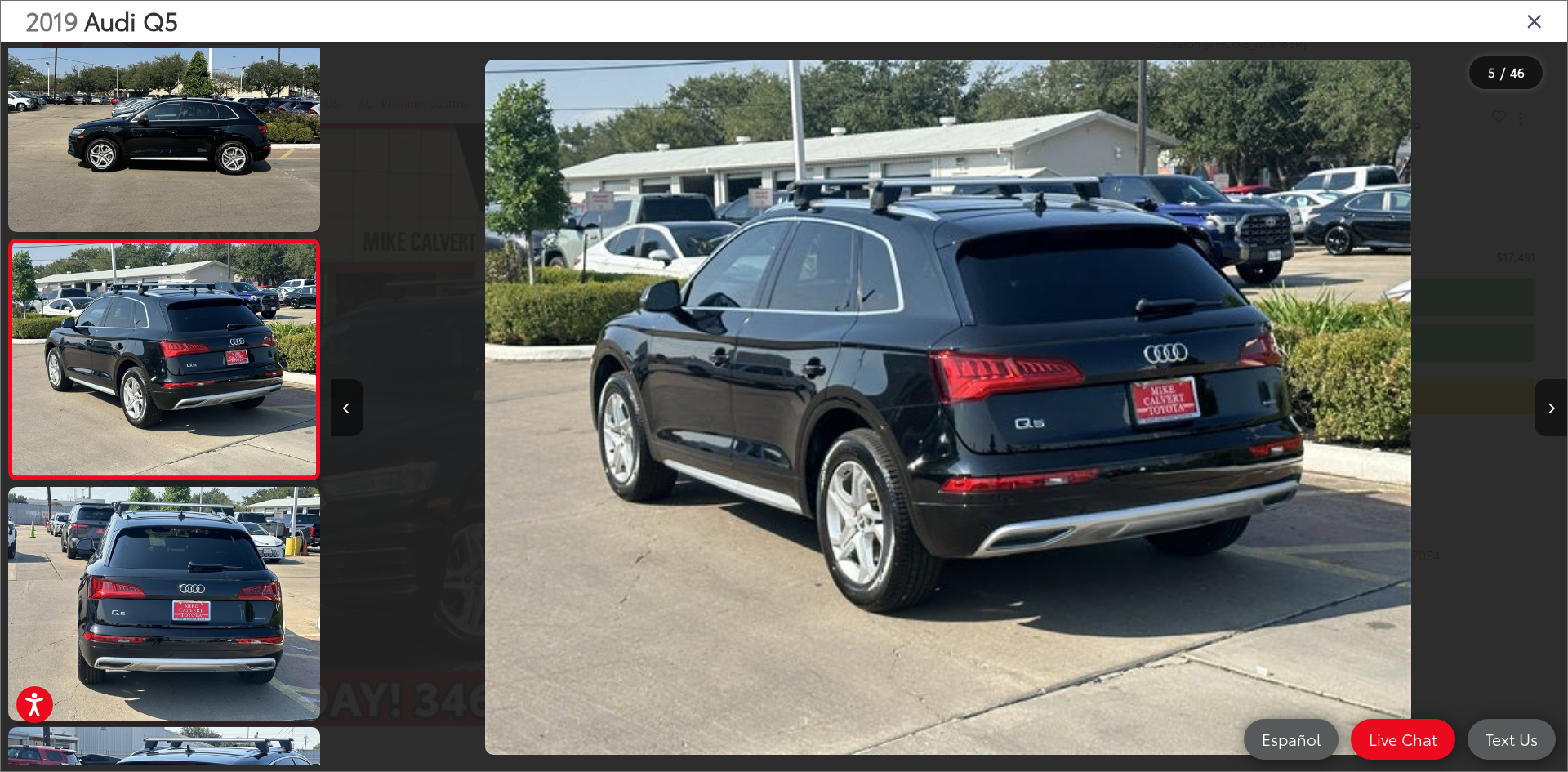
click at [1550, 418] on button "Next image" at bounding box center [1550, 407] width 33 height 57
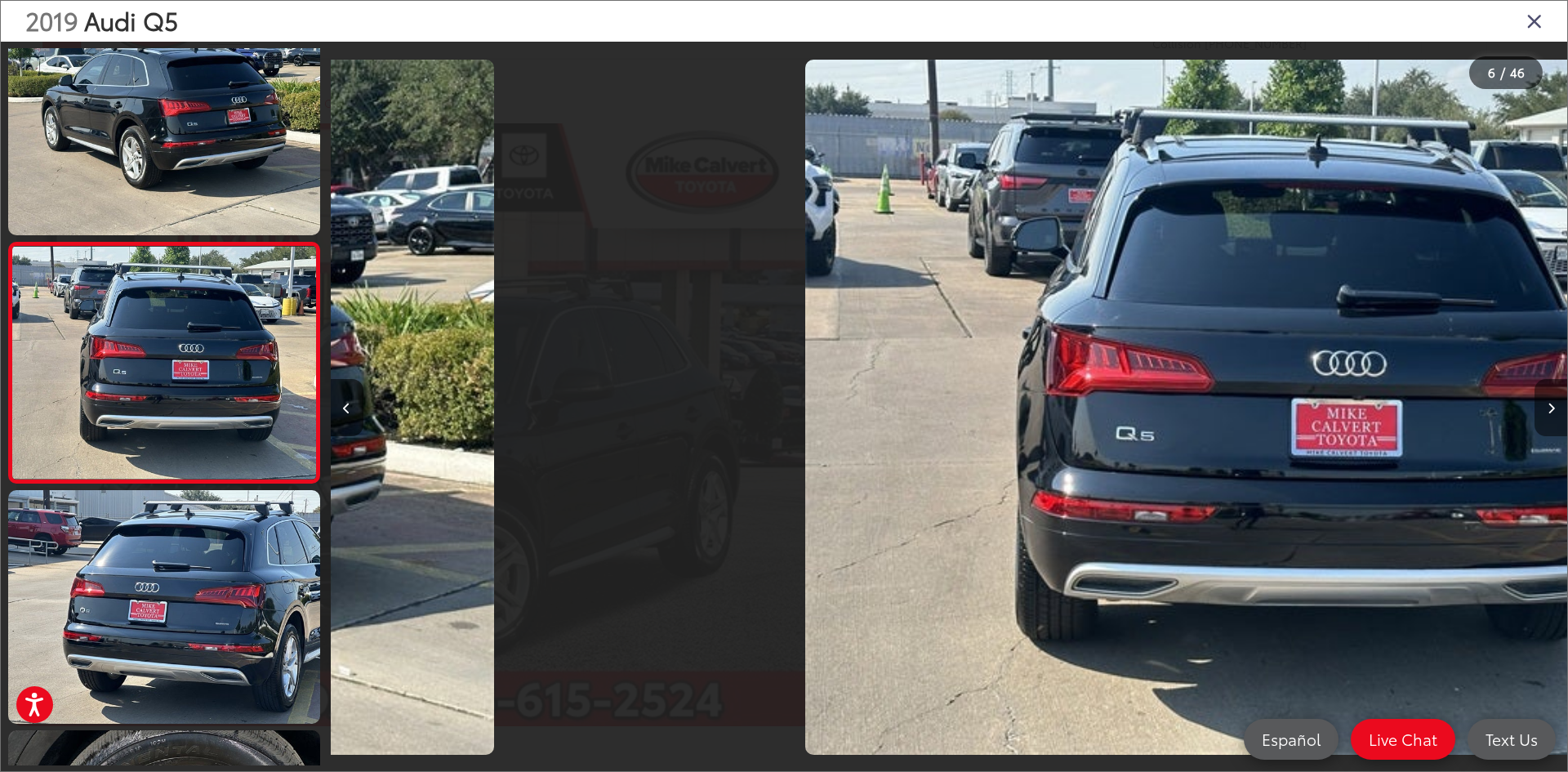
scroll to position [1012, 0]
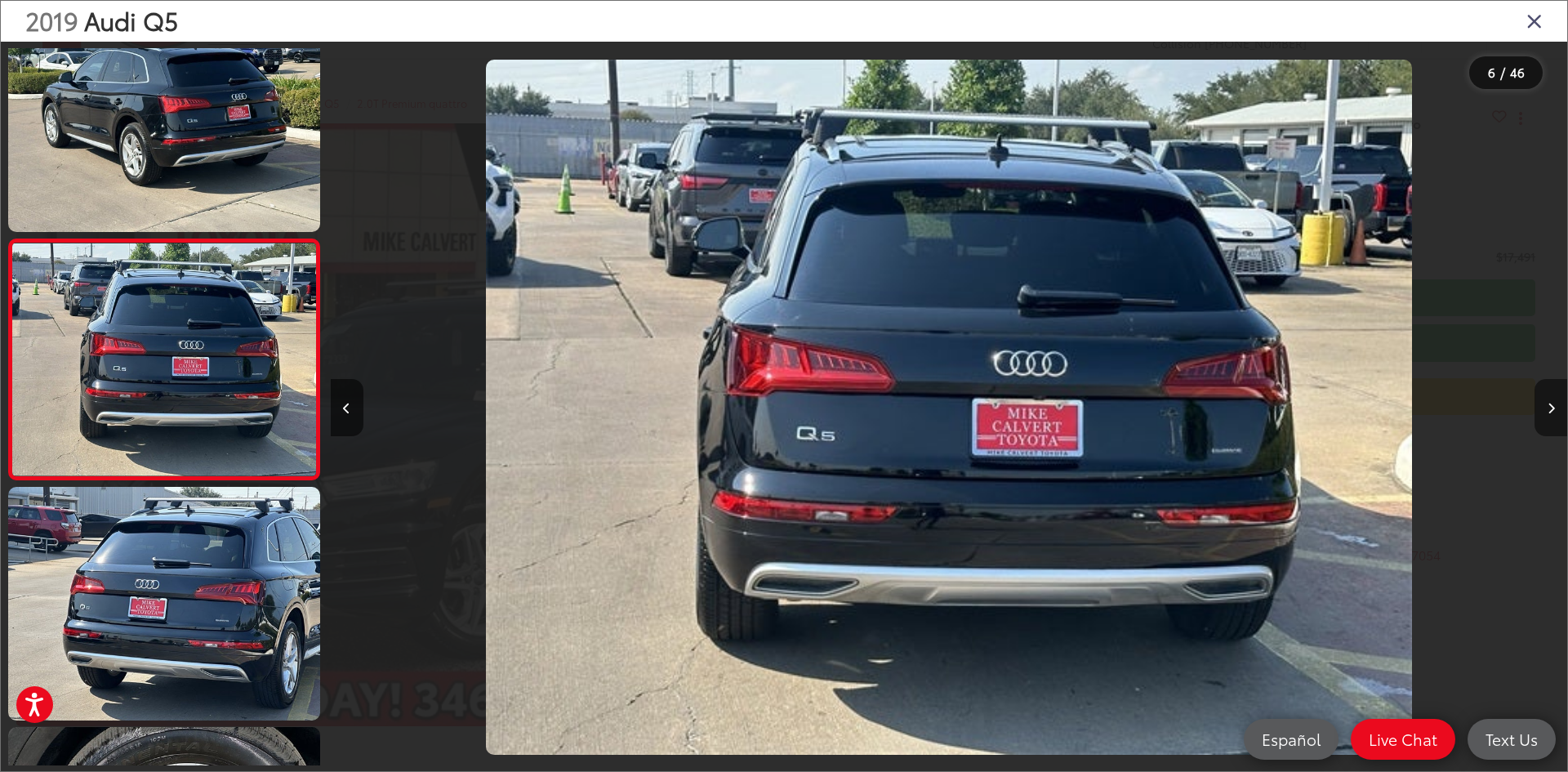
click at [1550, 418] on button "Next image" at bounding box center [1550, 407] width 33 height 57
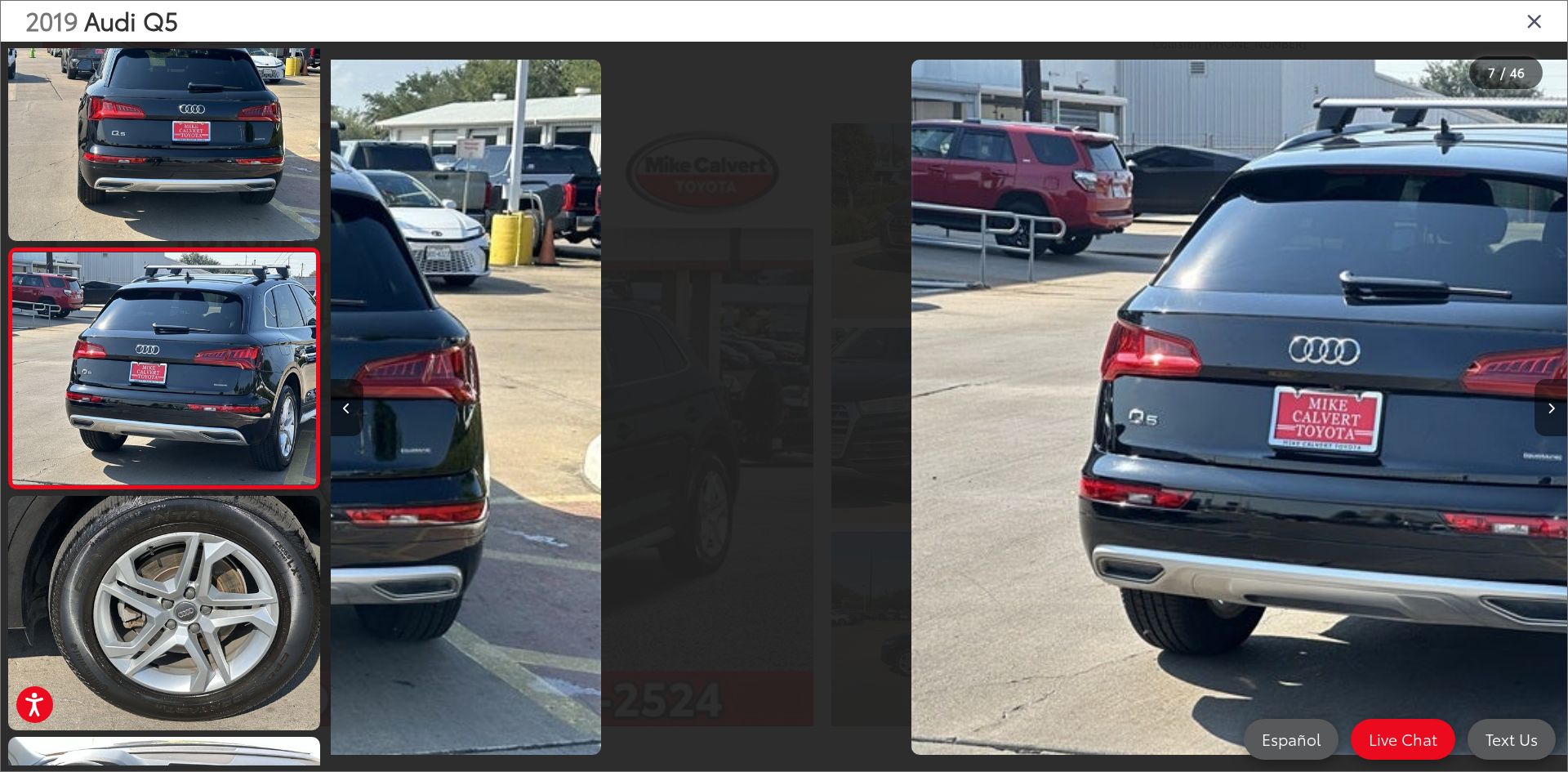
scroll to position [1252, 0]
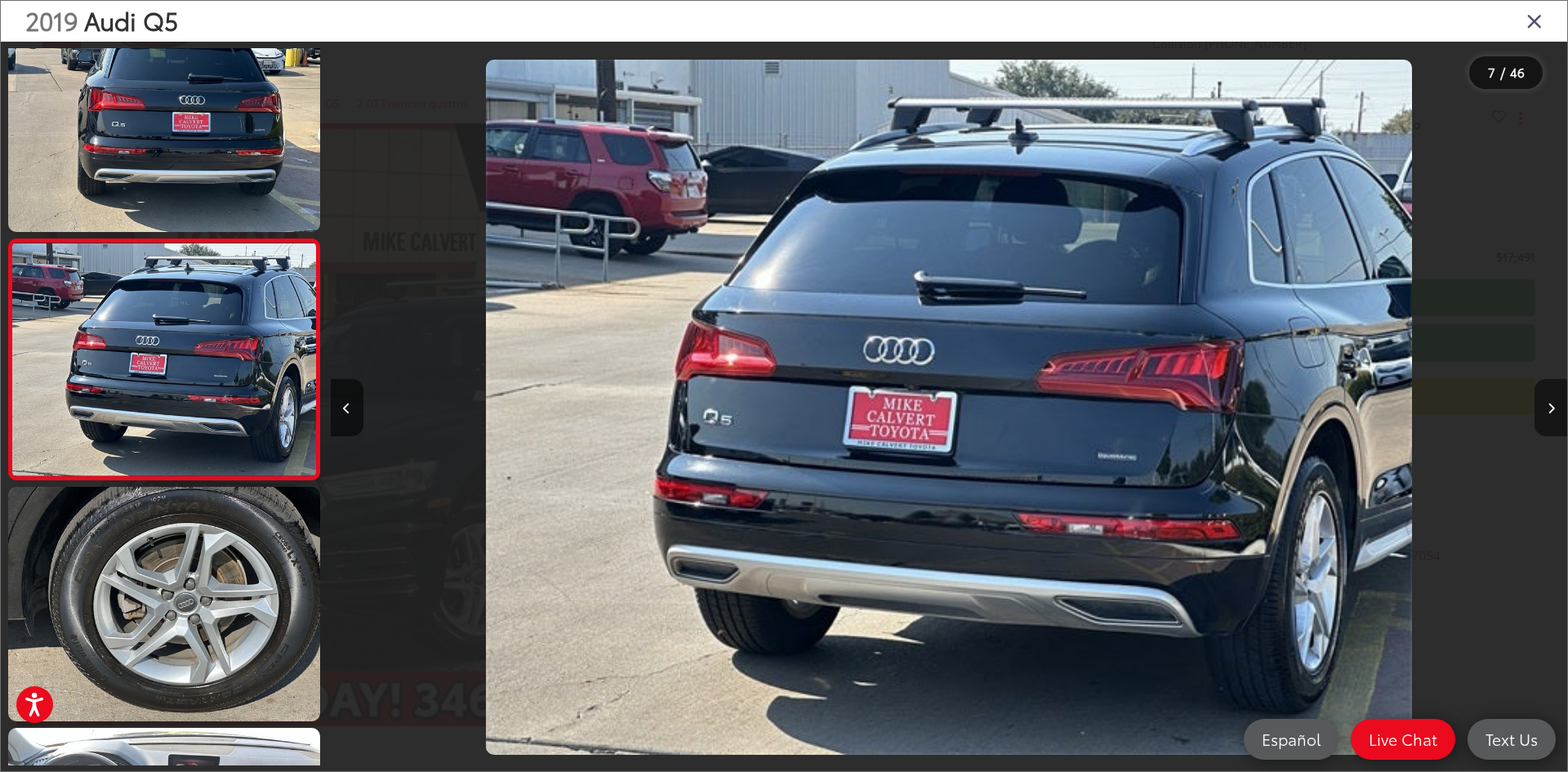
click at [1550, 418] on button "Next image" at bounding box center [1550, 407] width 33 height 57
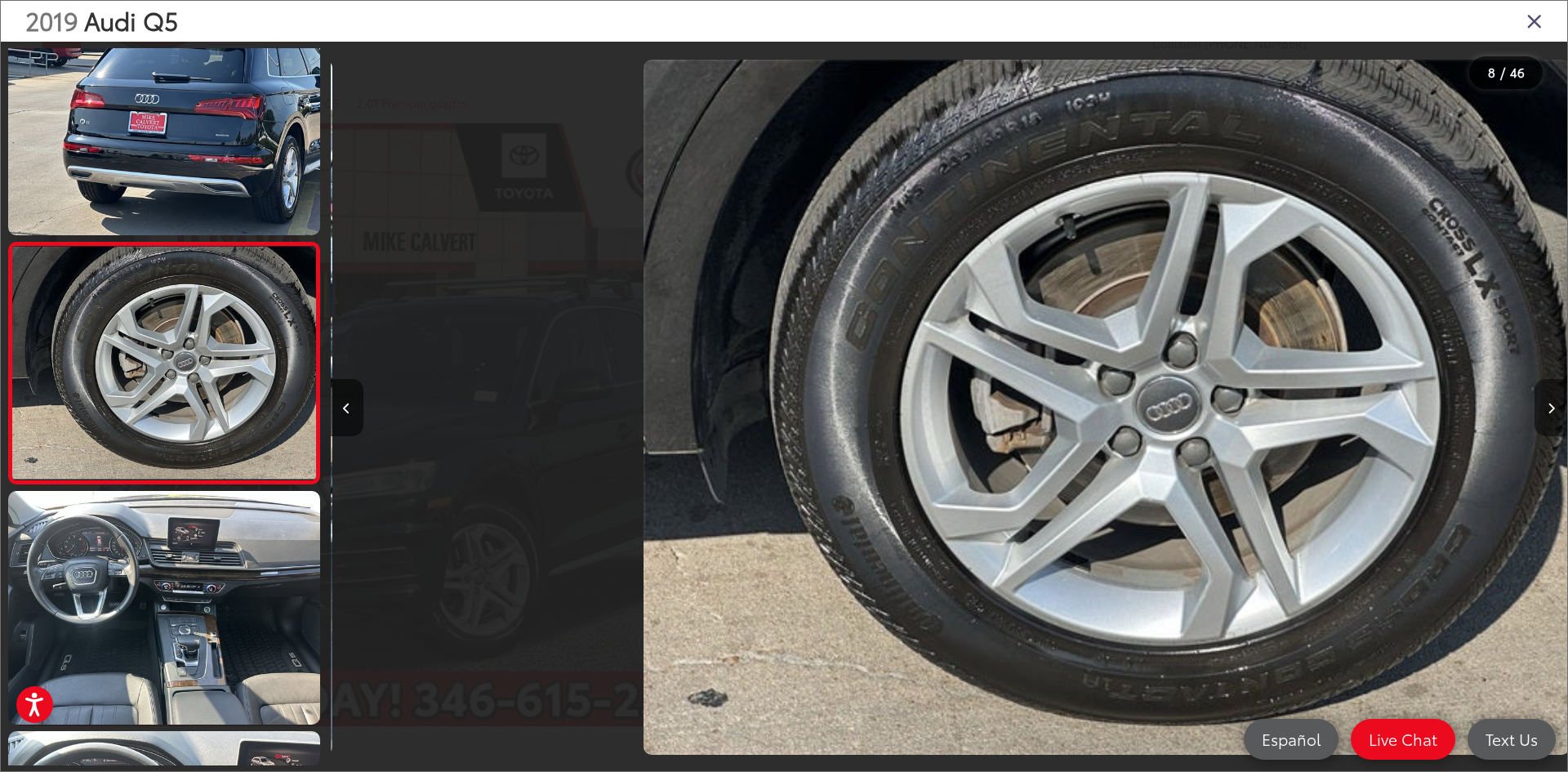
scroll to position [1492, 0]
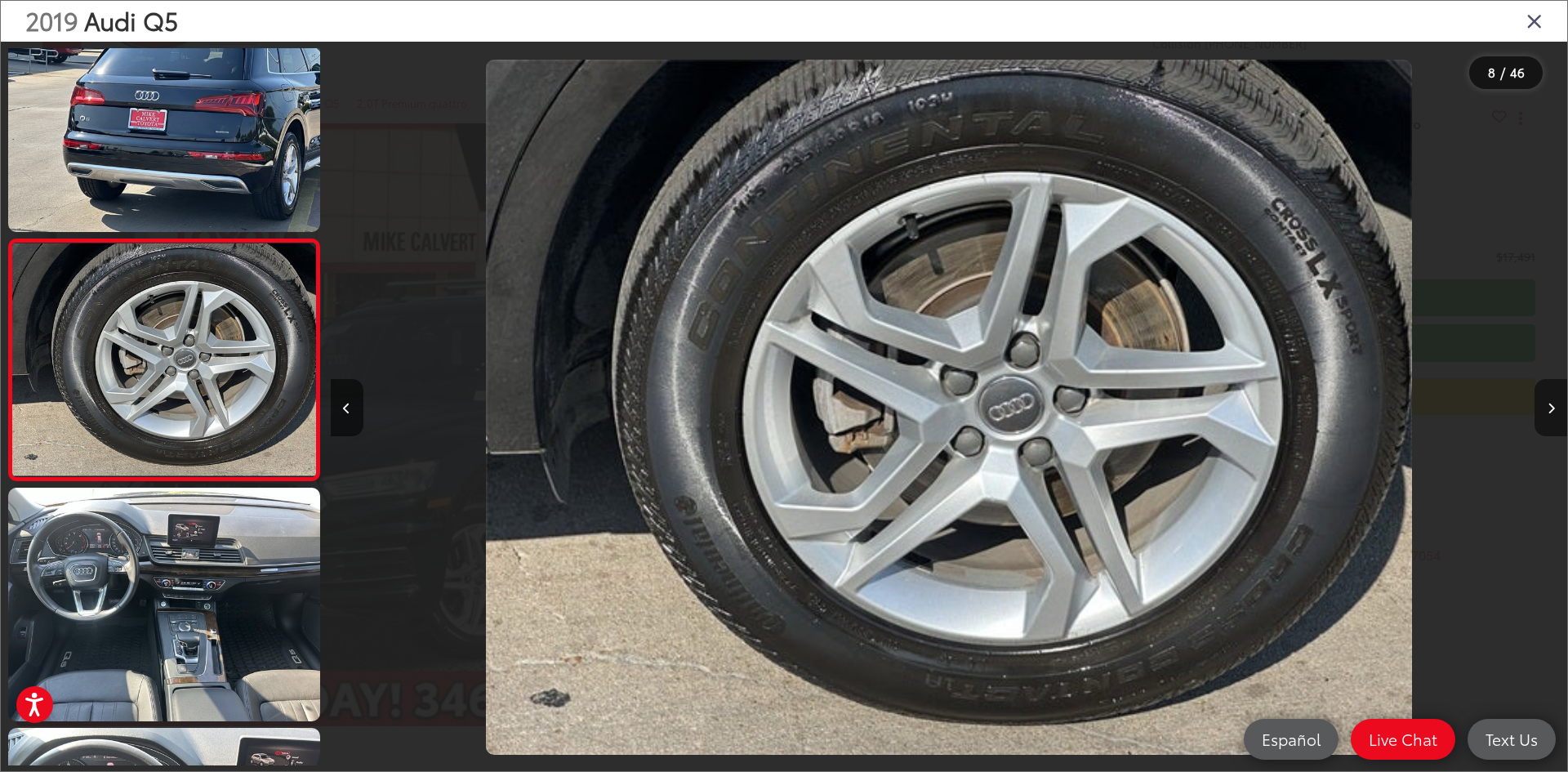
click at [1550, 418] on button "Next image" at bounding box center [1550, 407] width 33 height 57
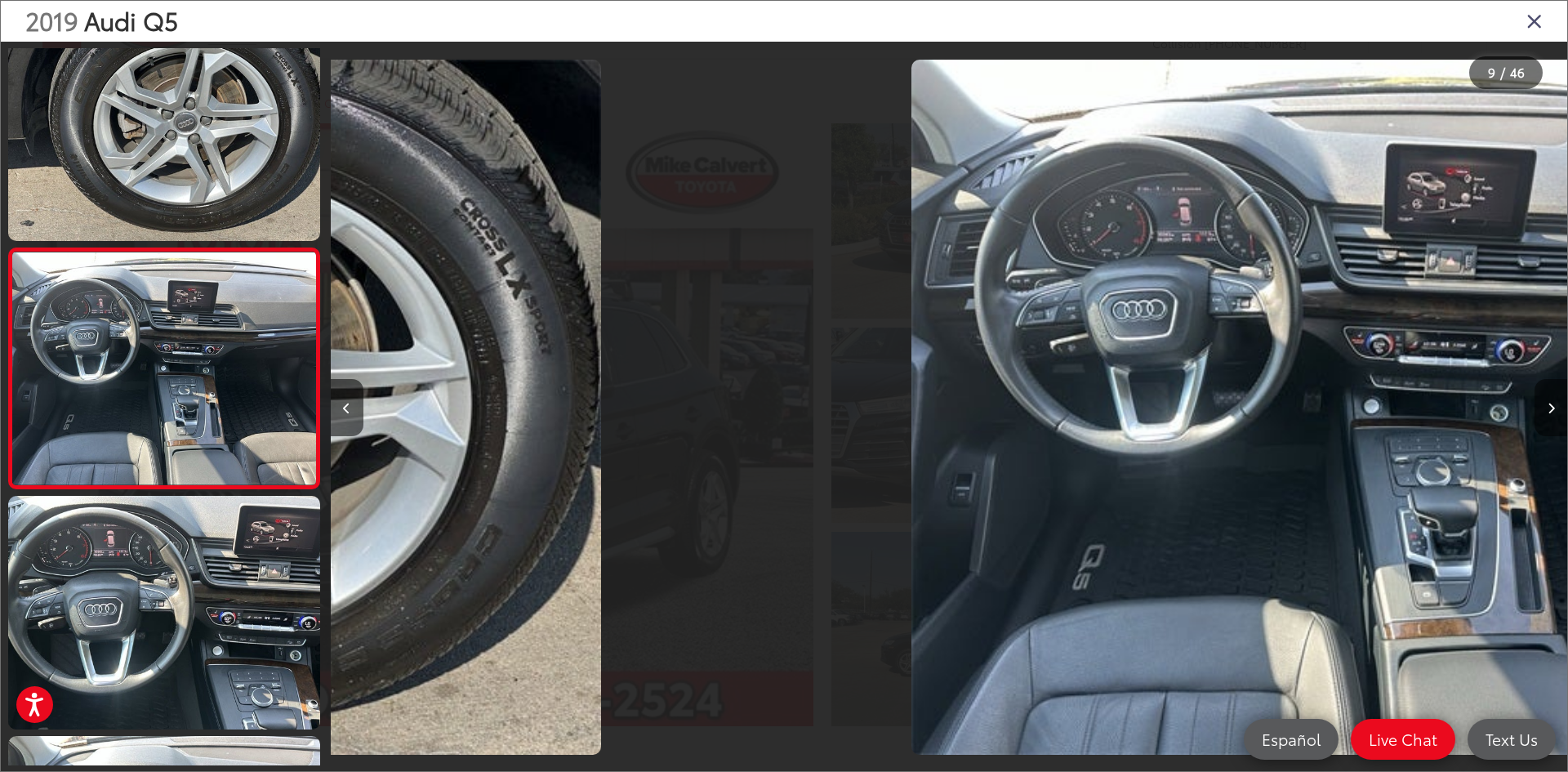
scroll to position [0, 0]
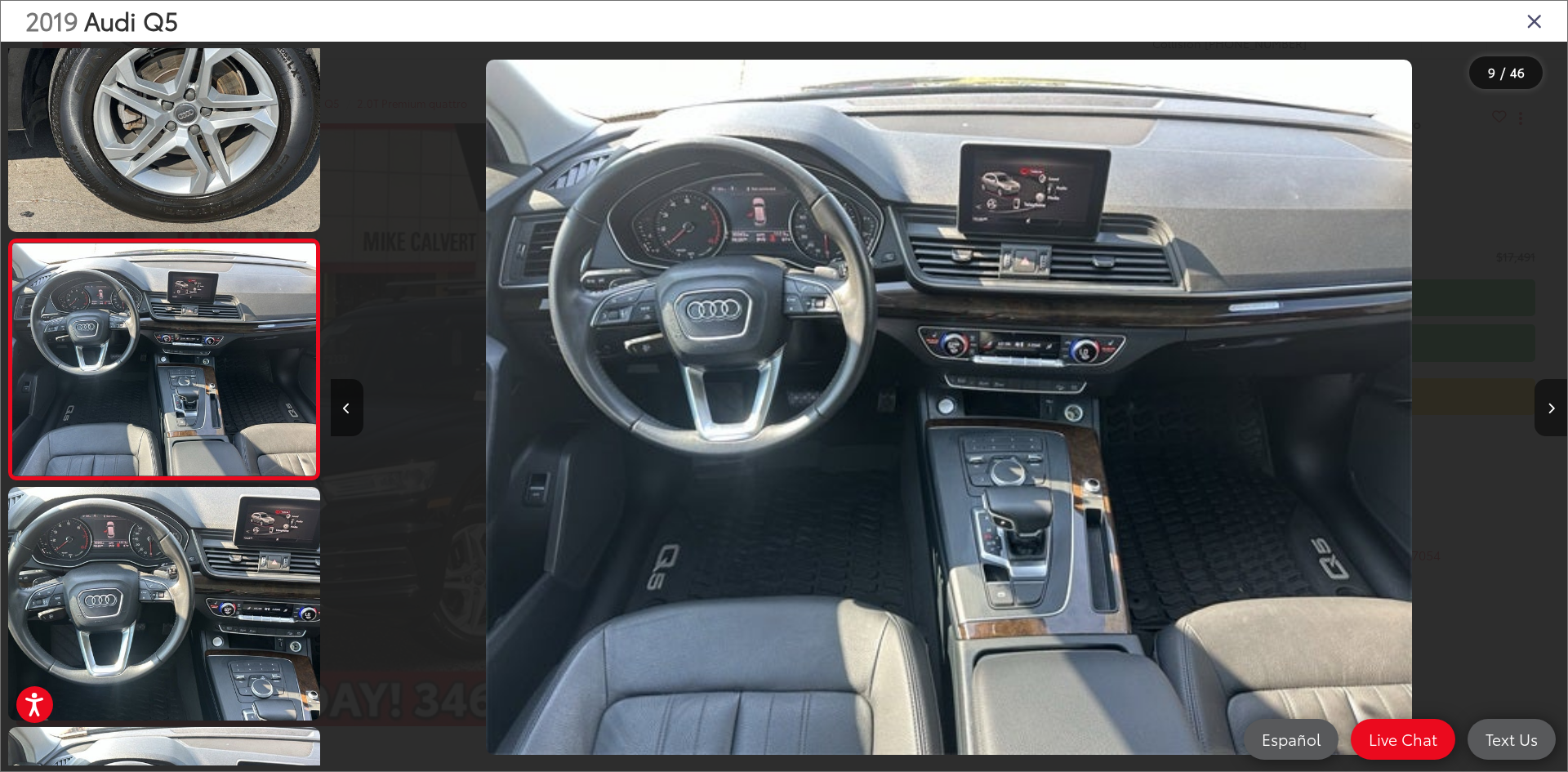
click at [1550, 418] on button "Next image" at bounding box center [1550, 407] width 33 height 57
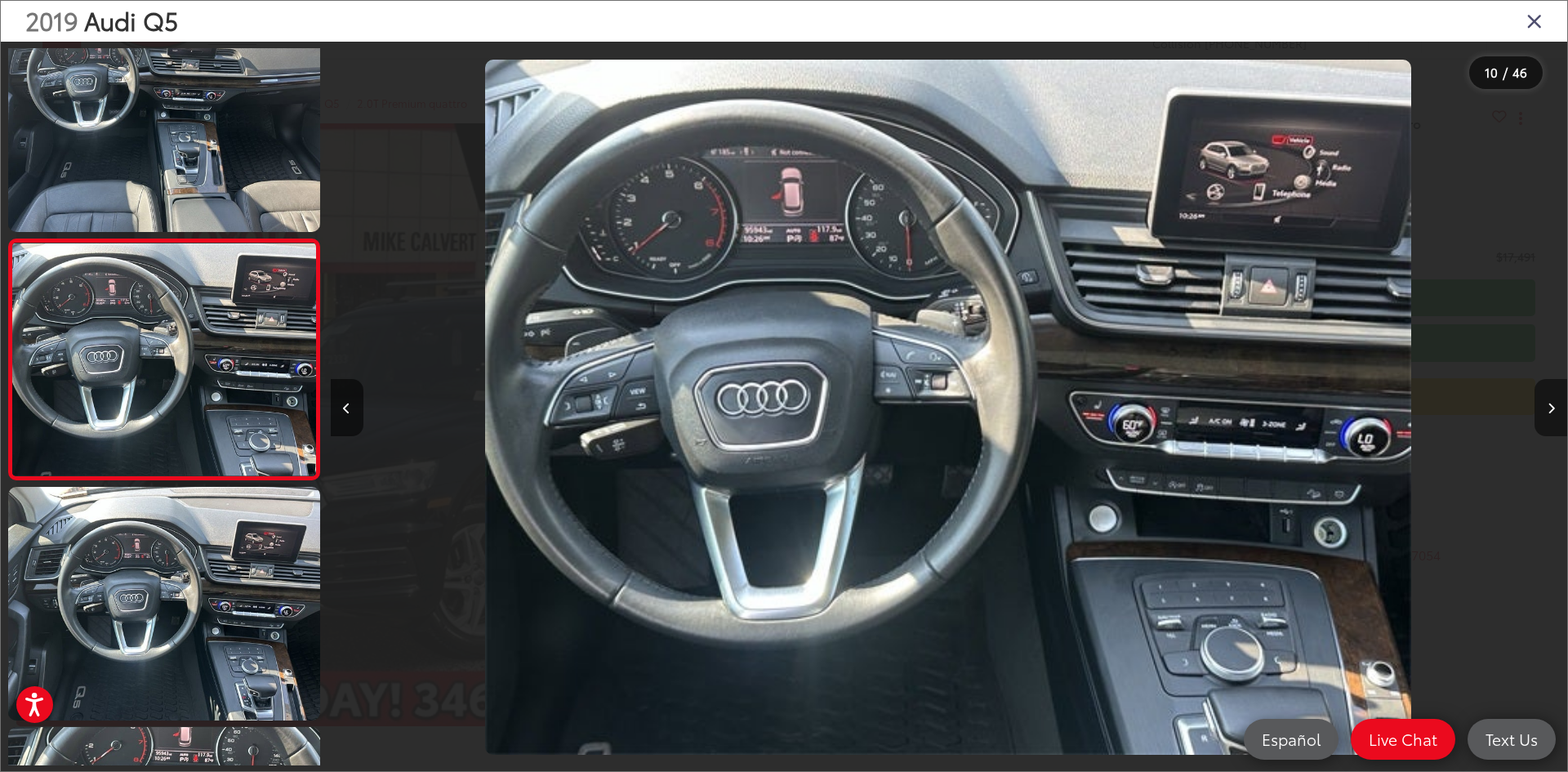
click at [1550, 418] on button "Next image" at bounding box center [1550, 407] width 33 height 57
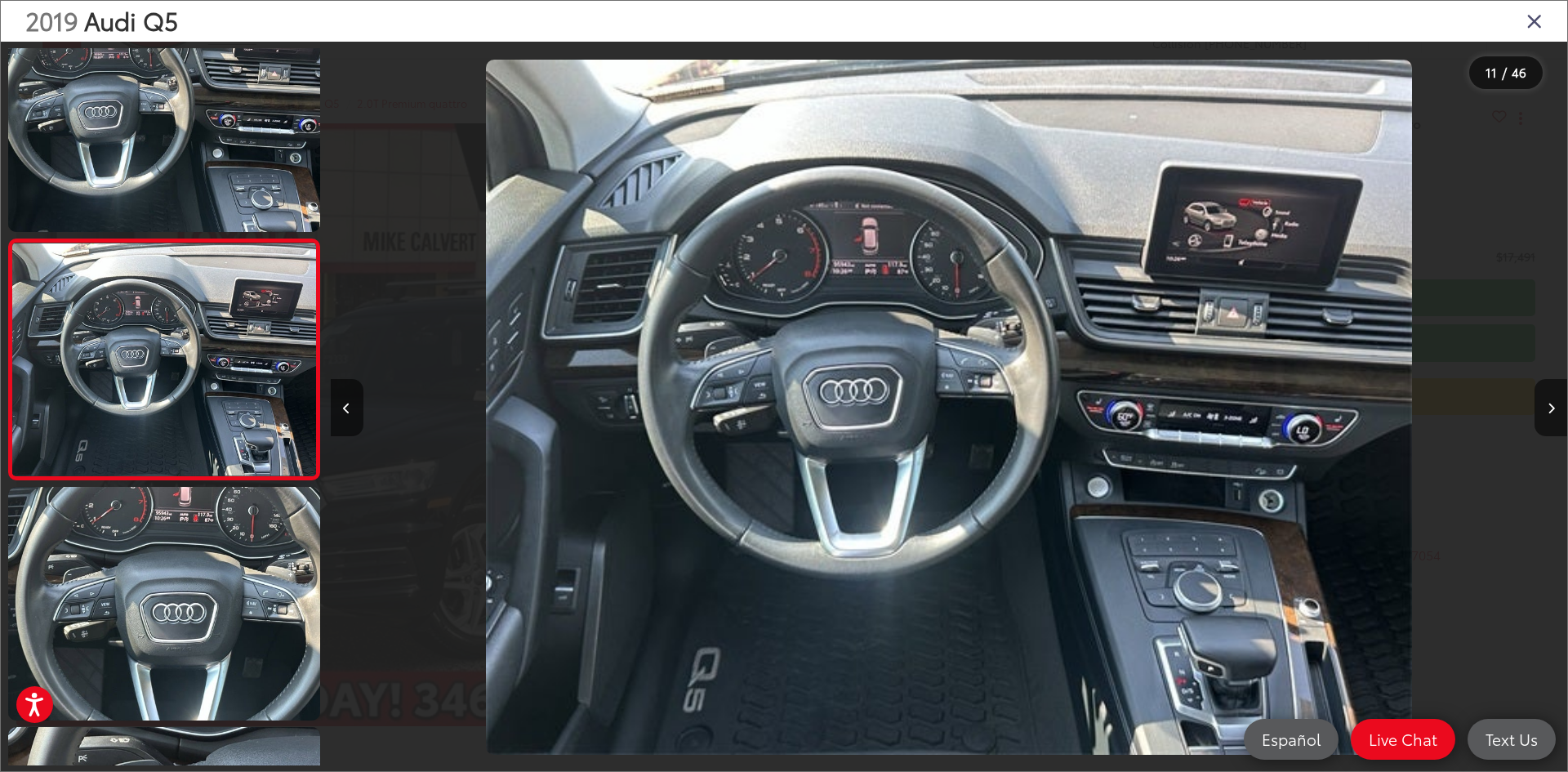
click at [1536, 28] on icon "Close gallery" at bounding box center [1535, 20] width 17 height 21
